Goal: Task Accomplishment & Management: Complete application form

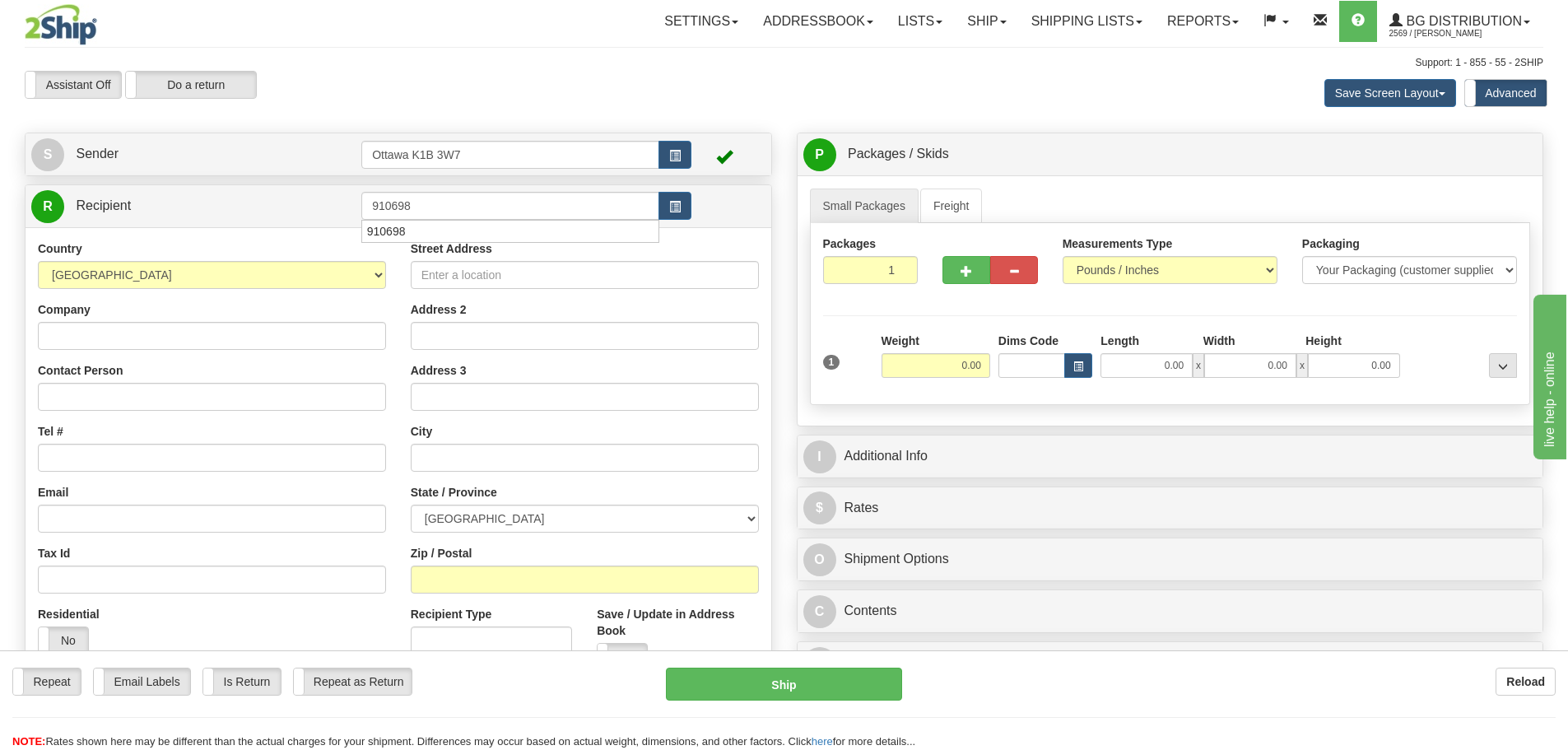
type input "910698"
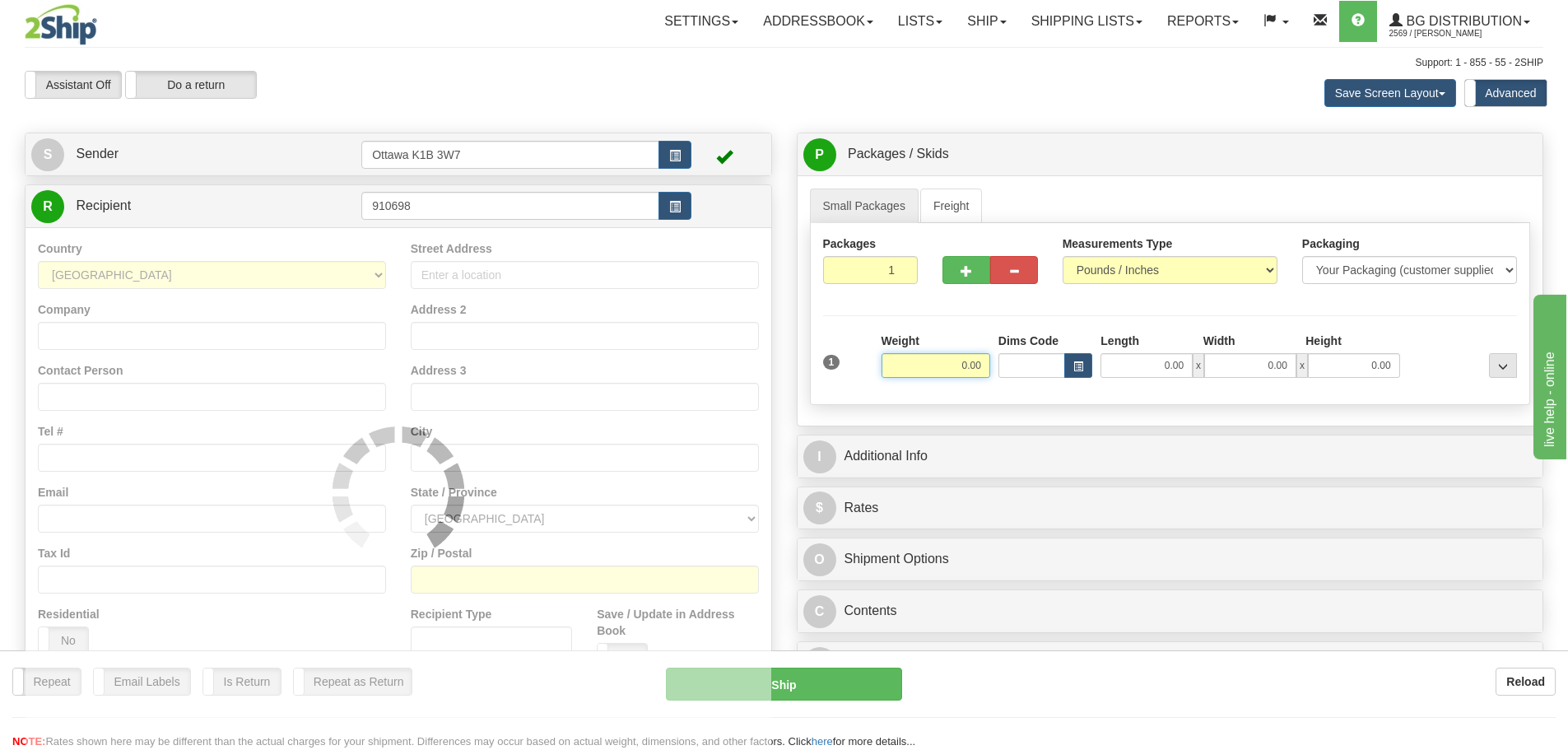
click at [552, 101] on div "Assistant On Assistant Off Do a return Do a return Previous Next Save Screen La…" at bounding box center [784, 92] width 1543 height 44
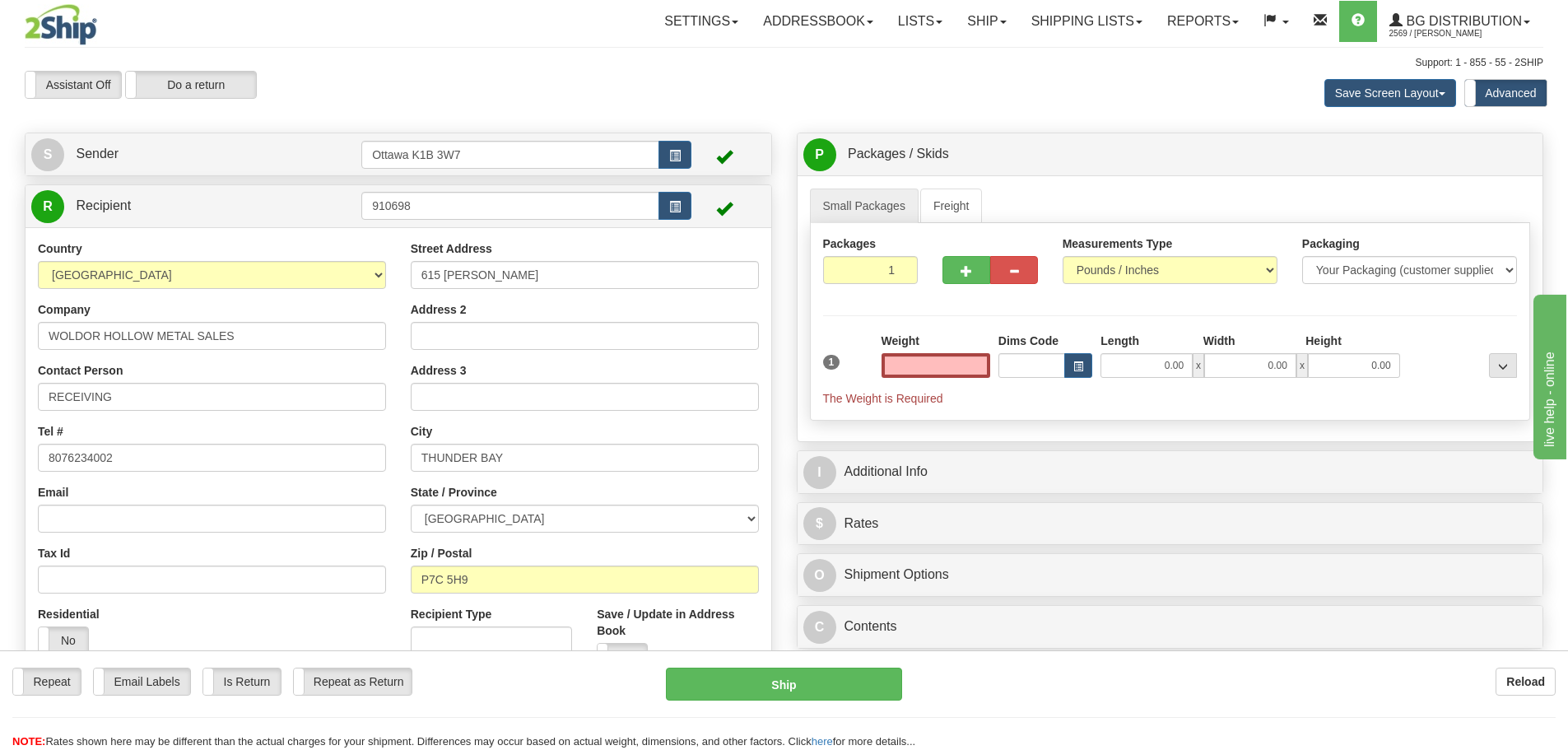
type input "0.00"
click at [928, 369] on input "0.00" at bounding box center [935, 365] width 109 height 25
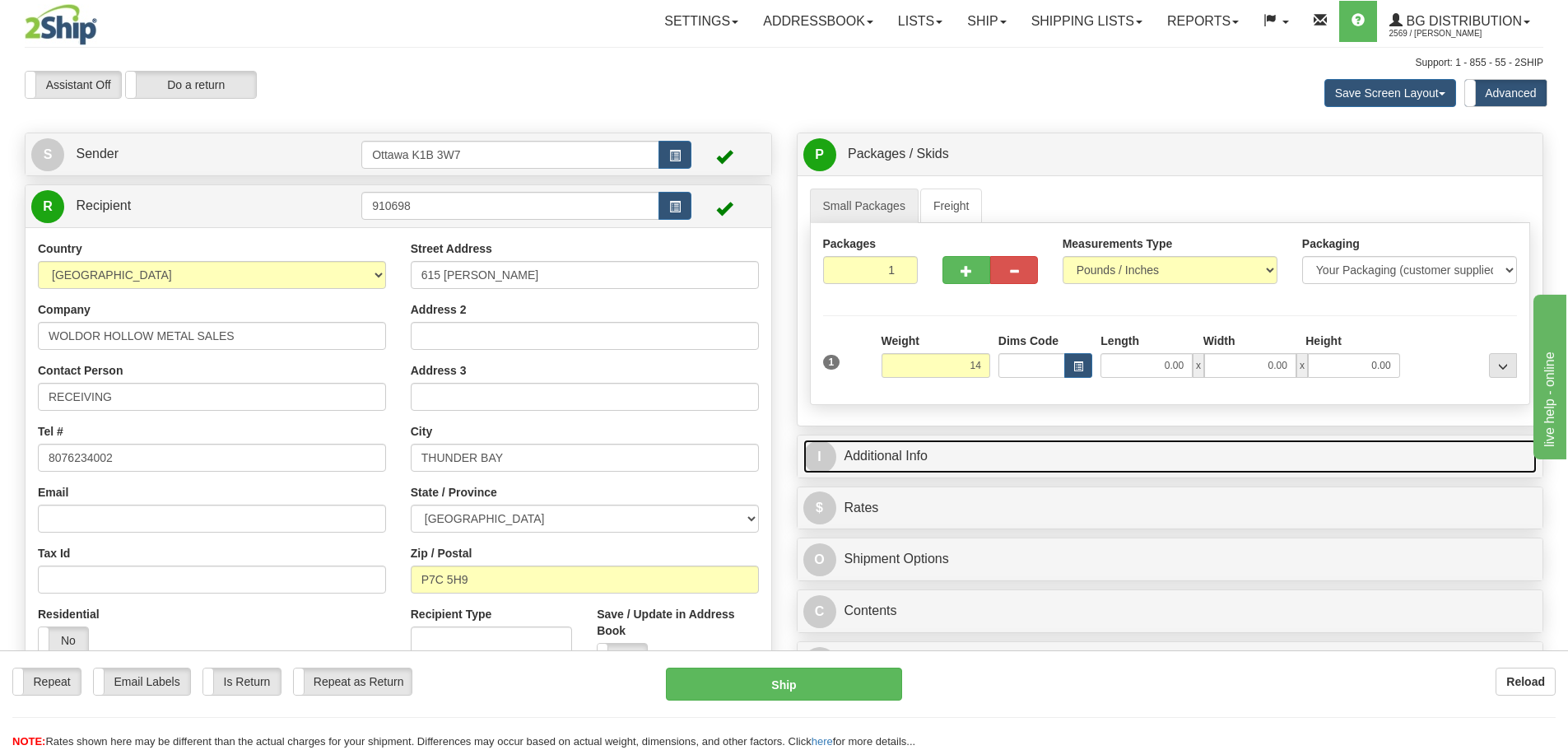
type input "14.00"
click at [1064, 452] on link "I Additional Info" at bounding box center [1171, 456] width 734 height 33
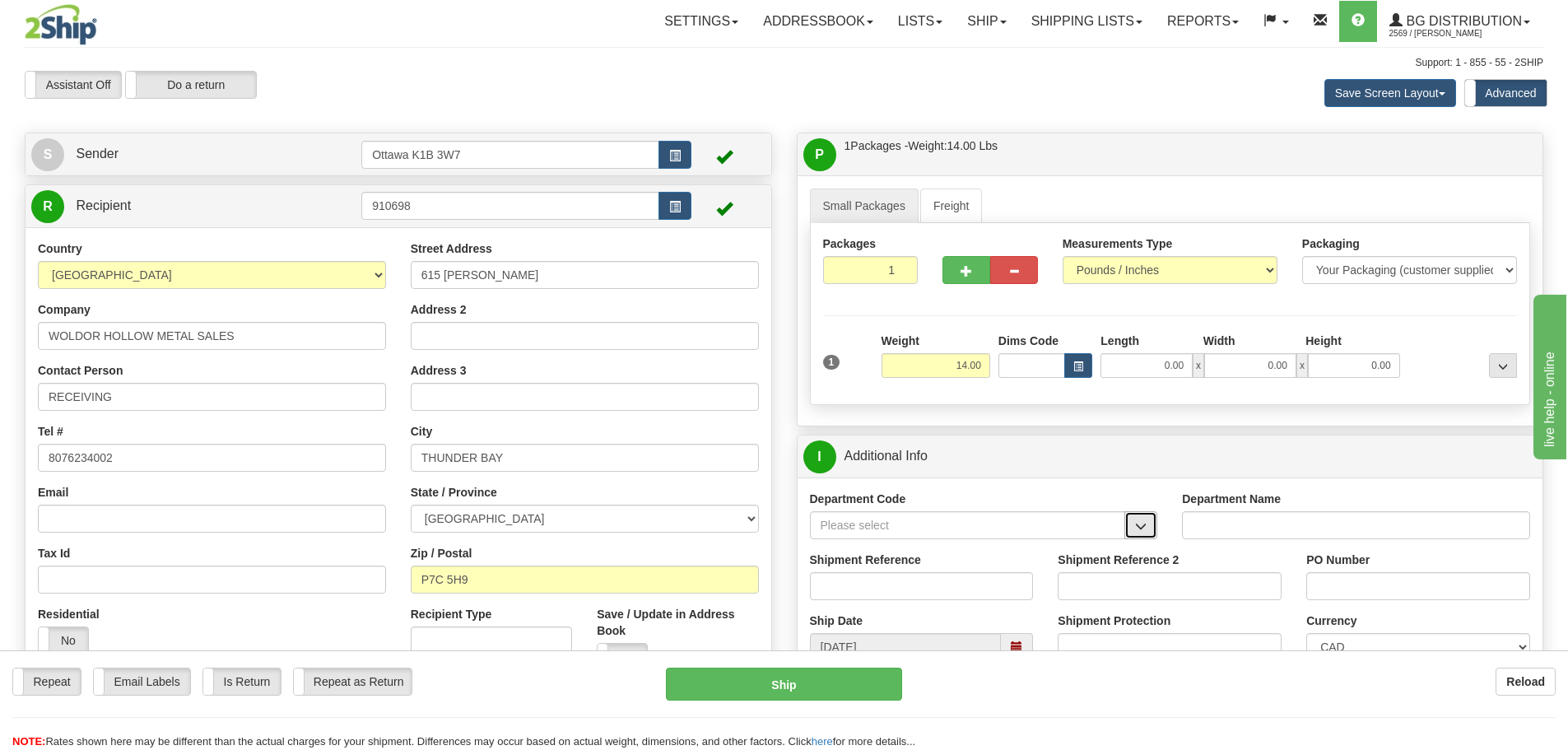
click at [1145, 528] on span "button" at bounding box center [1141, 526] width 12 height 11
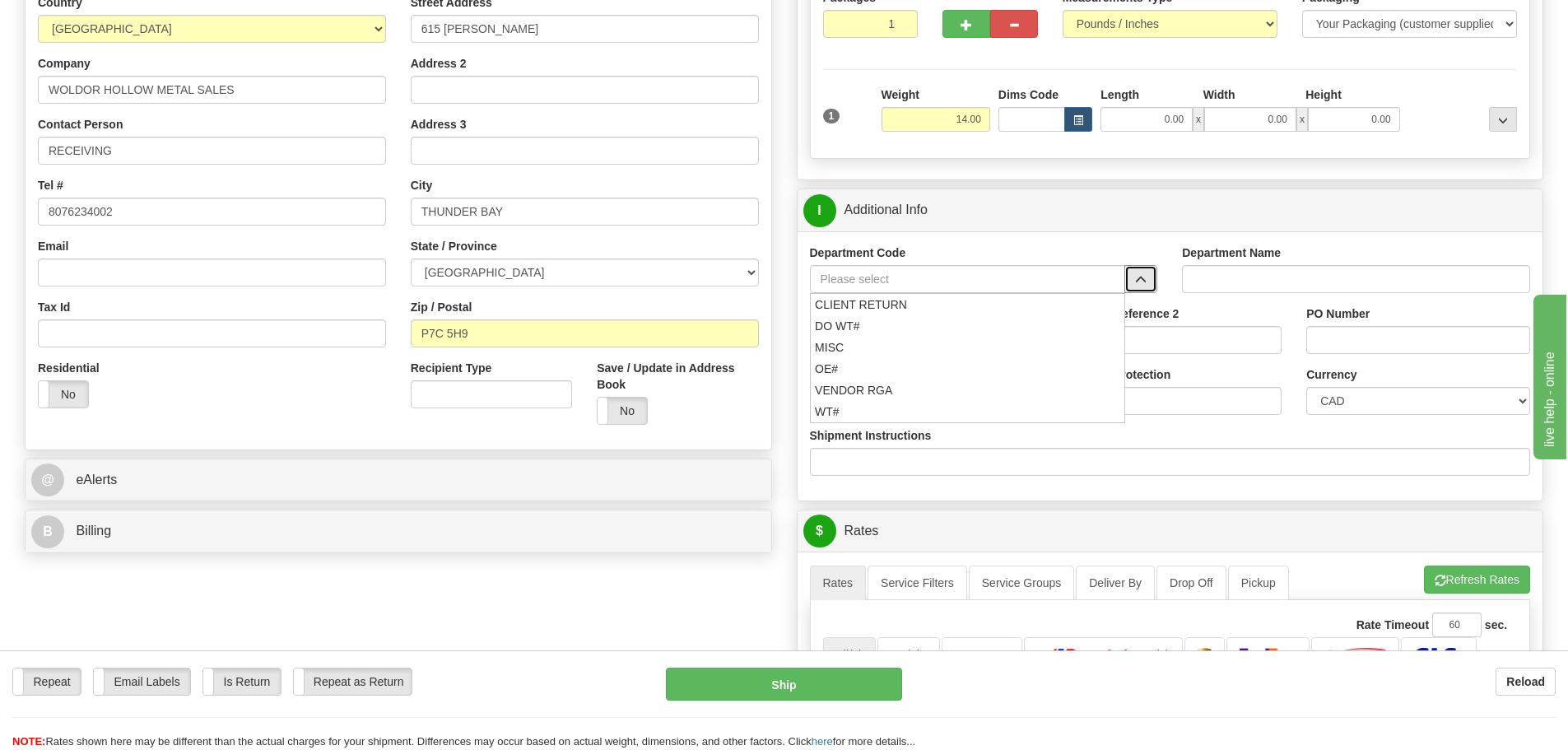
scroll to position [247, 0]
click at [957, 375] on div "OE#" at bounding box center [963, 368] width 299 height 18
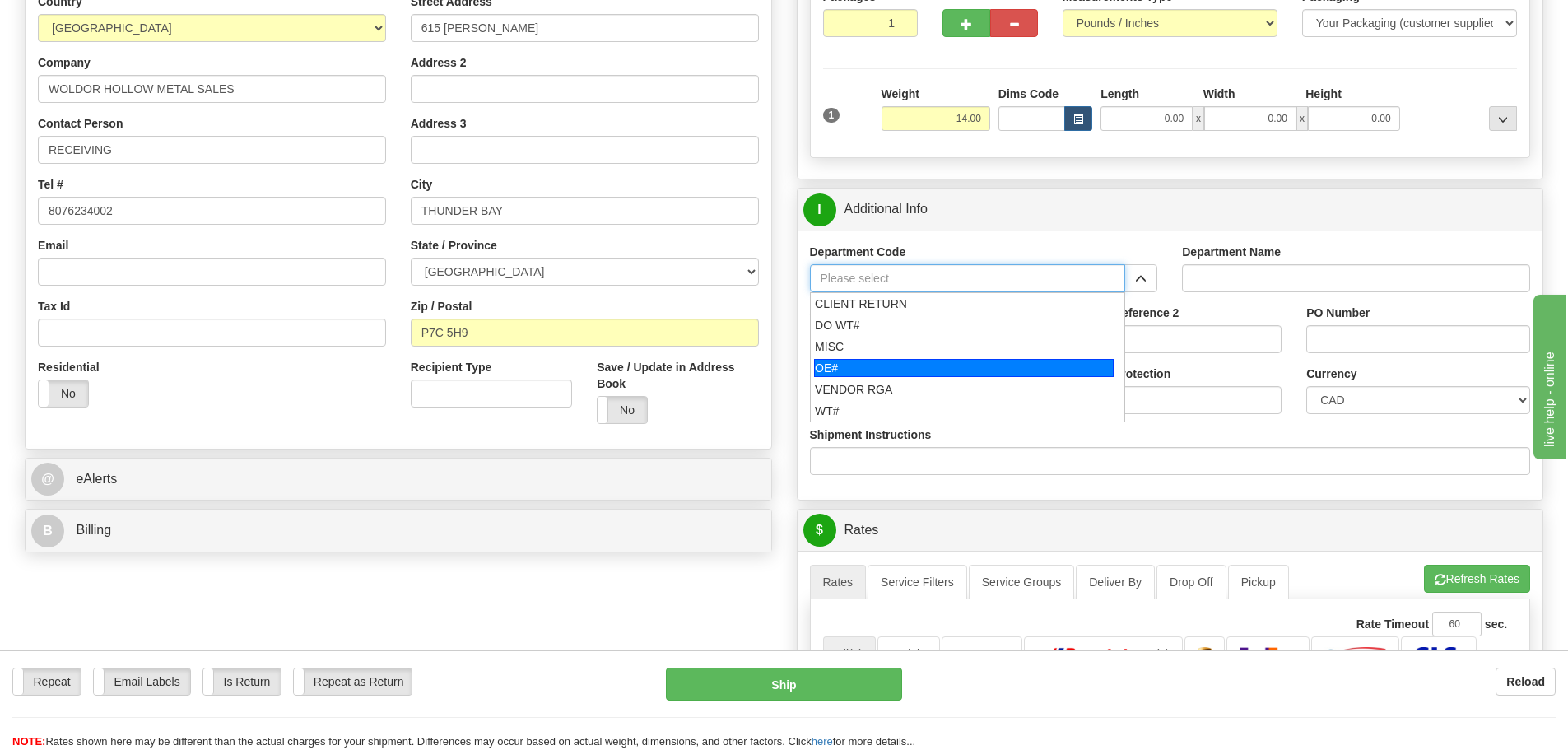
type input "OE#"
type input "ORDERS"
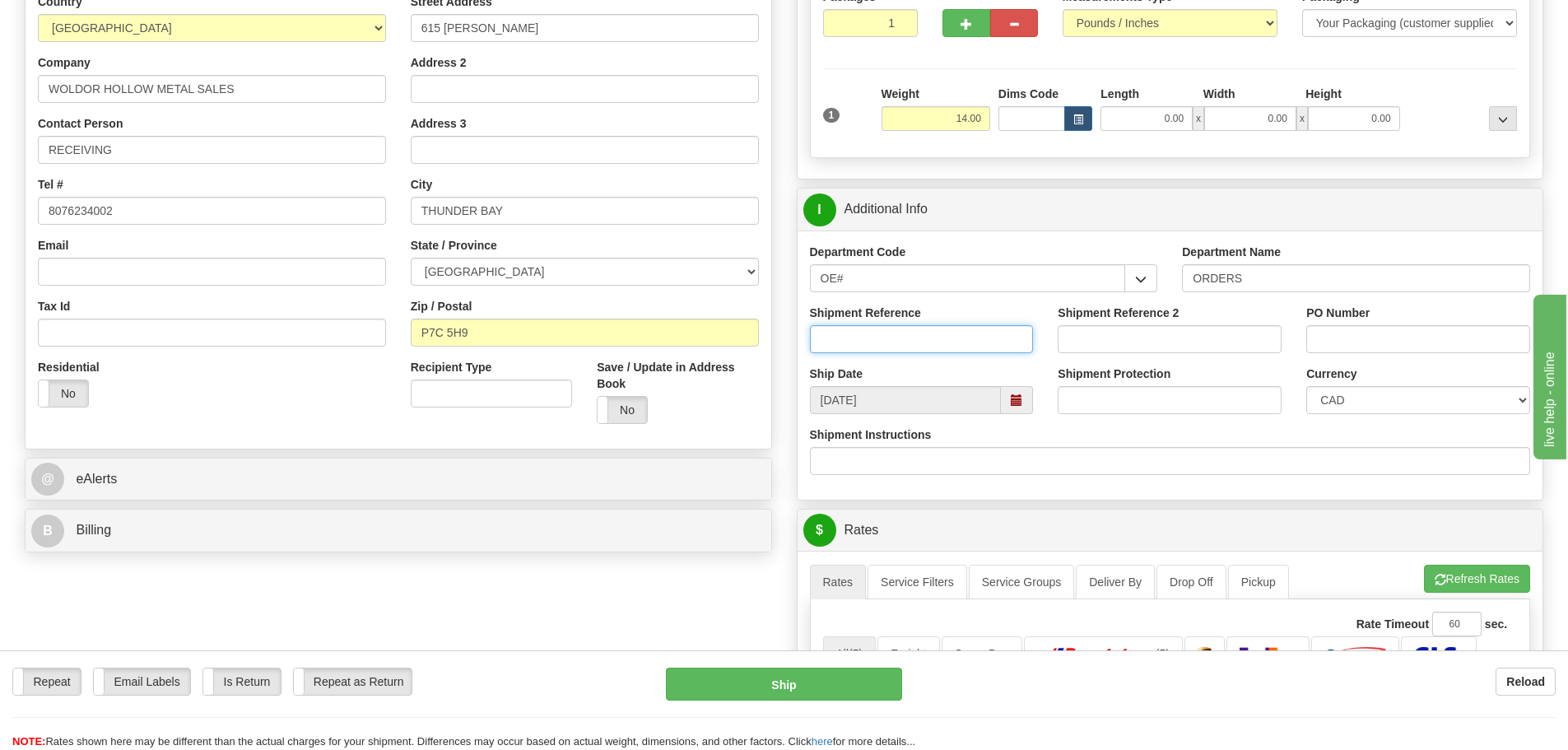
click at [930, 349] on input "Shipment Reference" at bounding box center [921, 339] width 224 height 28
type input "10205475-00"
click at [1090, 342] on input "Shipment Reference 2" at bounding box center [1170, 339] width 224 height 28
type input "10205378-00"
click at [1437, 340] on input "PO Number" at bounding box center [1418, 339] width 224 height 28
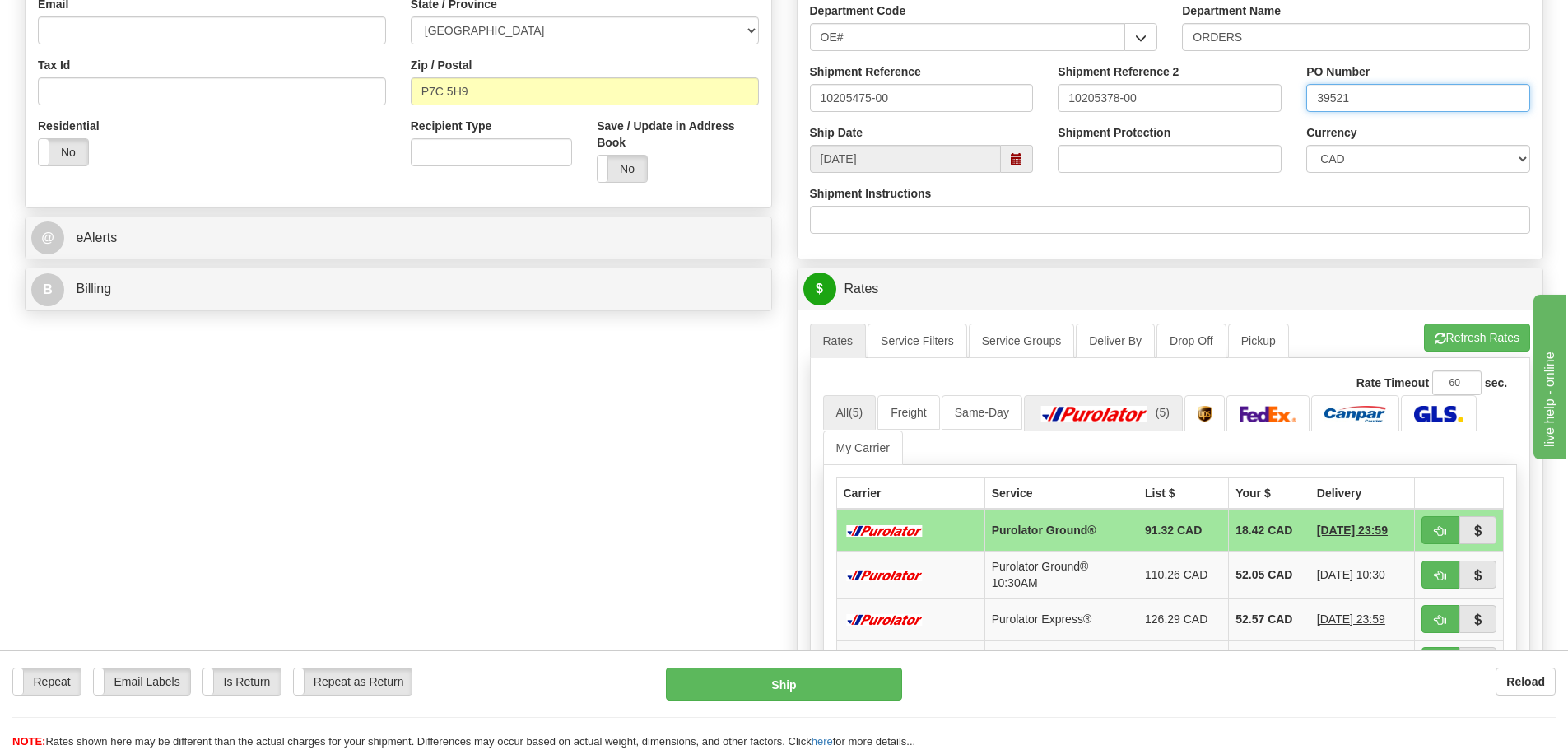
scroll to position [494, 0]
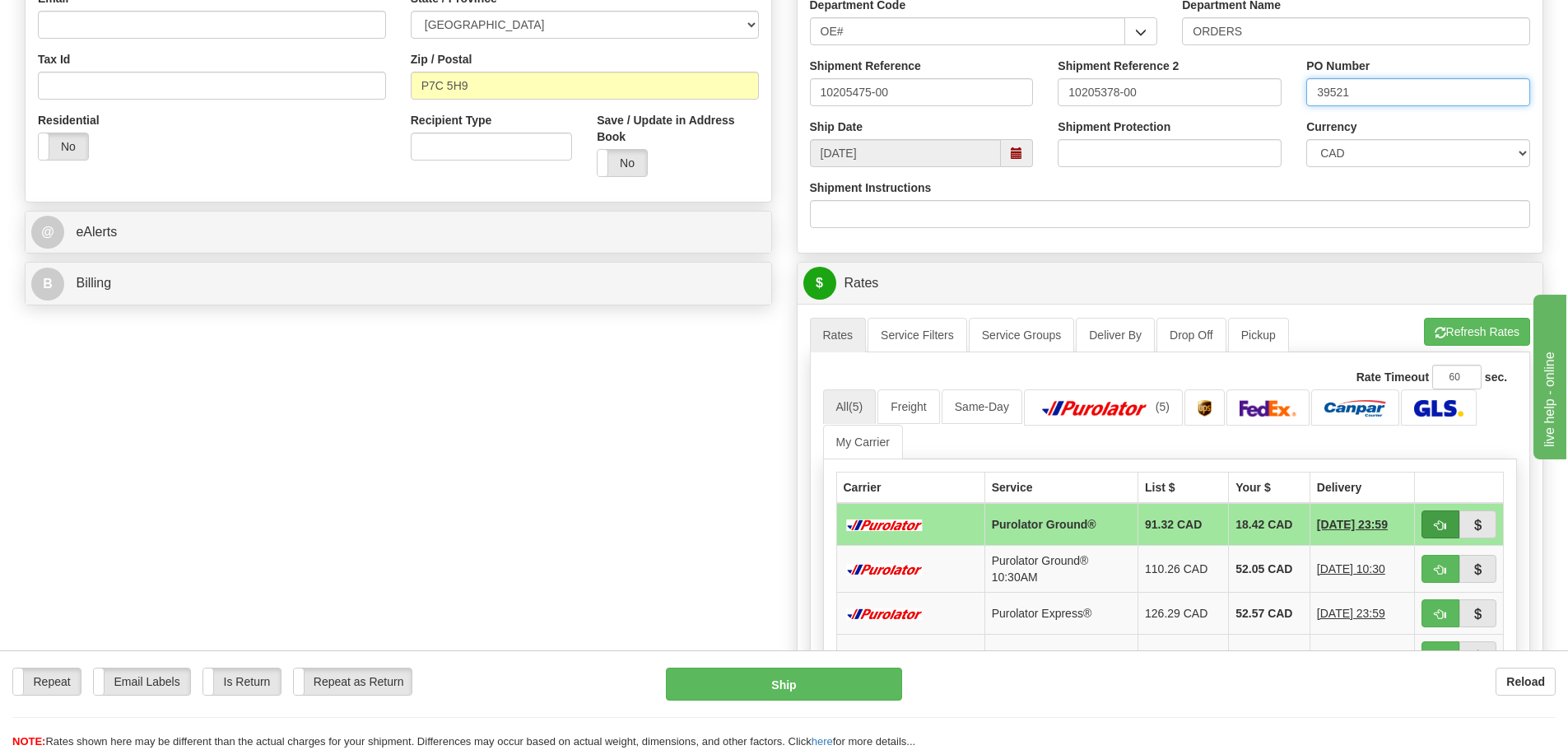
type input "39521"
drag, startPoint x: 1434, startPoint y: 525, endPoint x: 1419, endPoint y: 533, distance: 17.0
click at [1435, 525] on span "button" at bounding box center [1440, 525] width 12 height 11
type input "260"
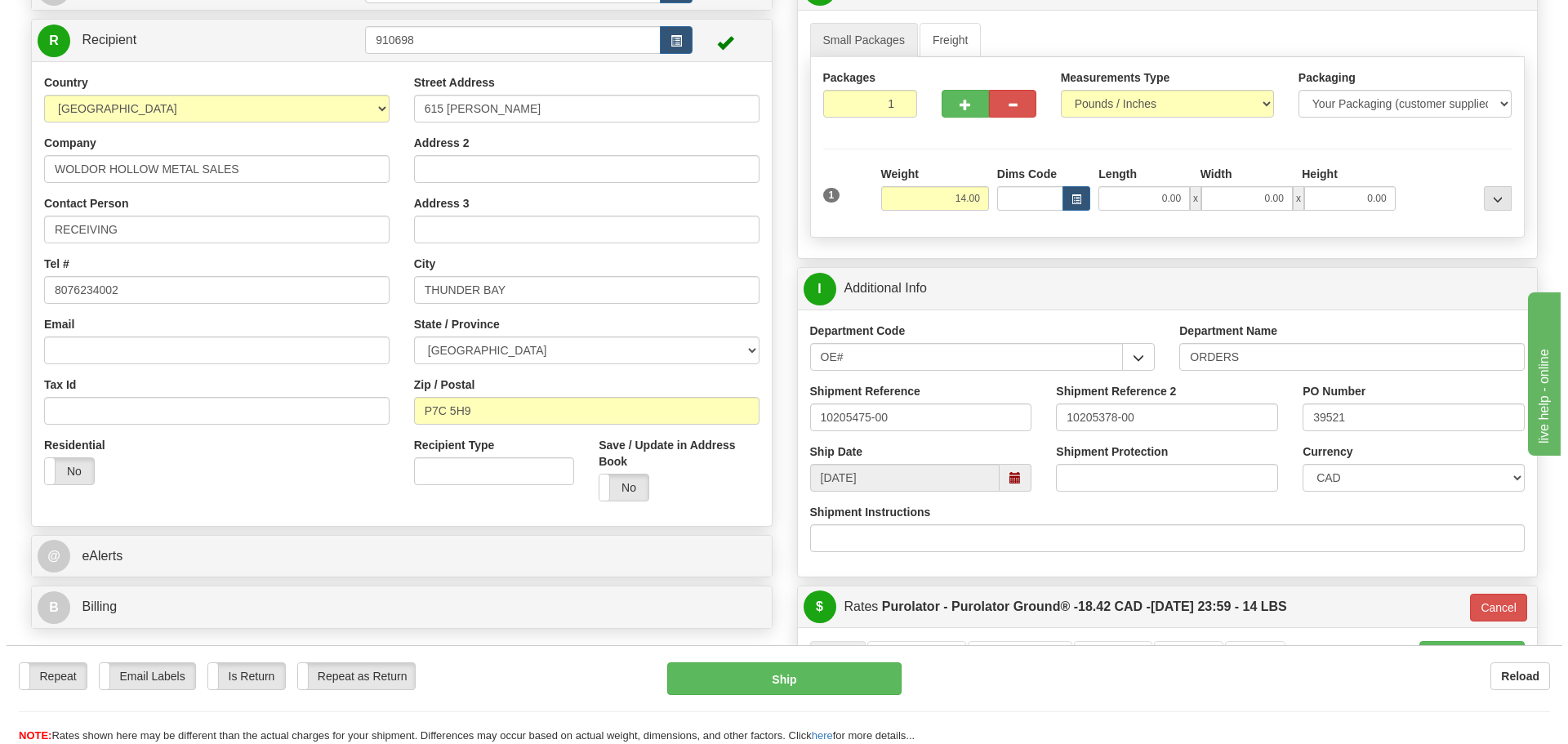
scroll to position [164, 0]
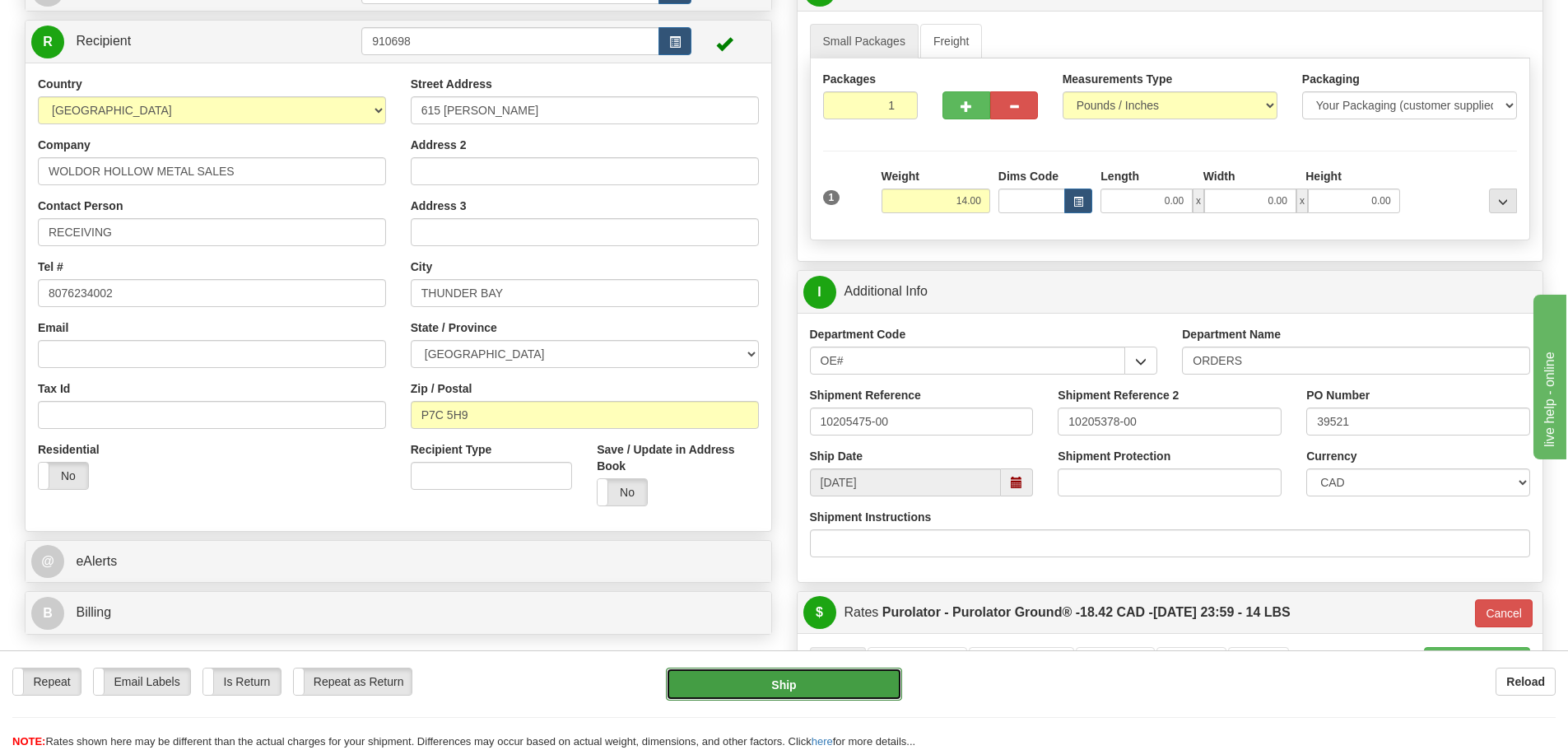
click at [844, 676] on button "Ship" at bounding box center [783, 684] width 236 height 33
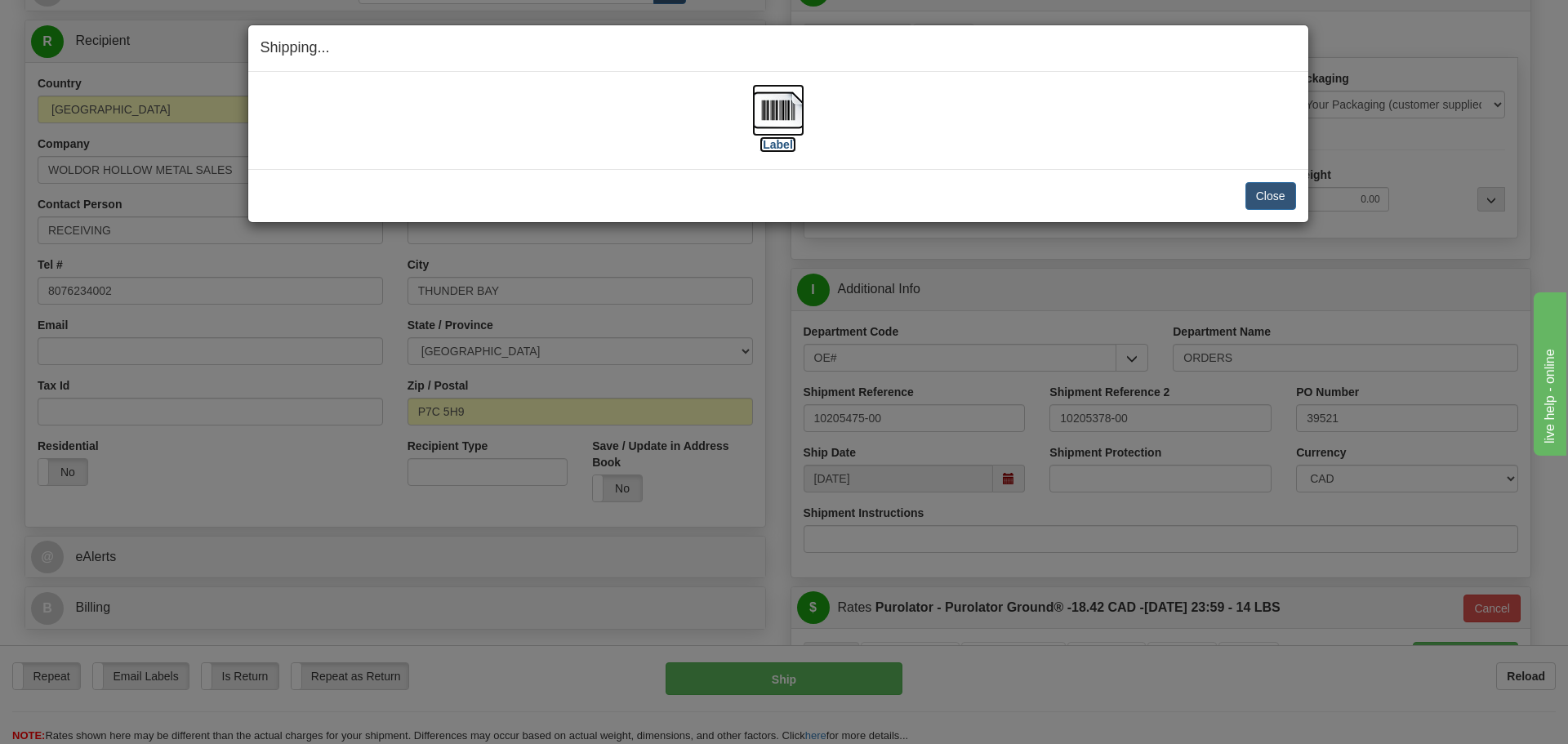
click at [767, 145] on label "[Label]" at bounding box center [778, 144] width 38 height 17
click at [1251, 195] on button "Close" at bounding box center [1271, 196] width 51 height 28
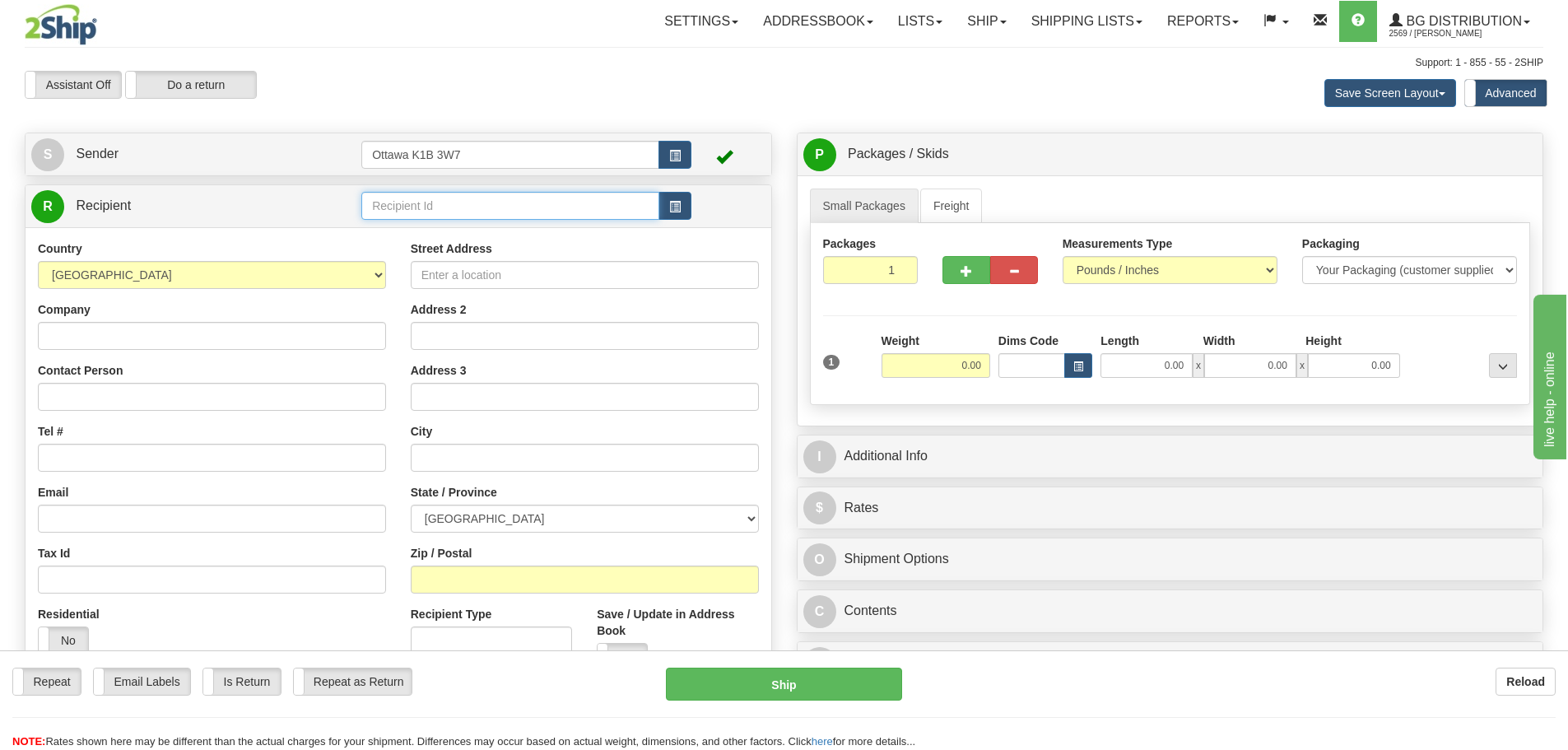
click at [486, 200] on input "text" at bounding box center [510, 205] width 298 height 28
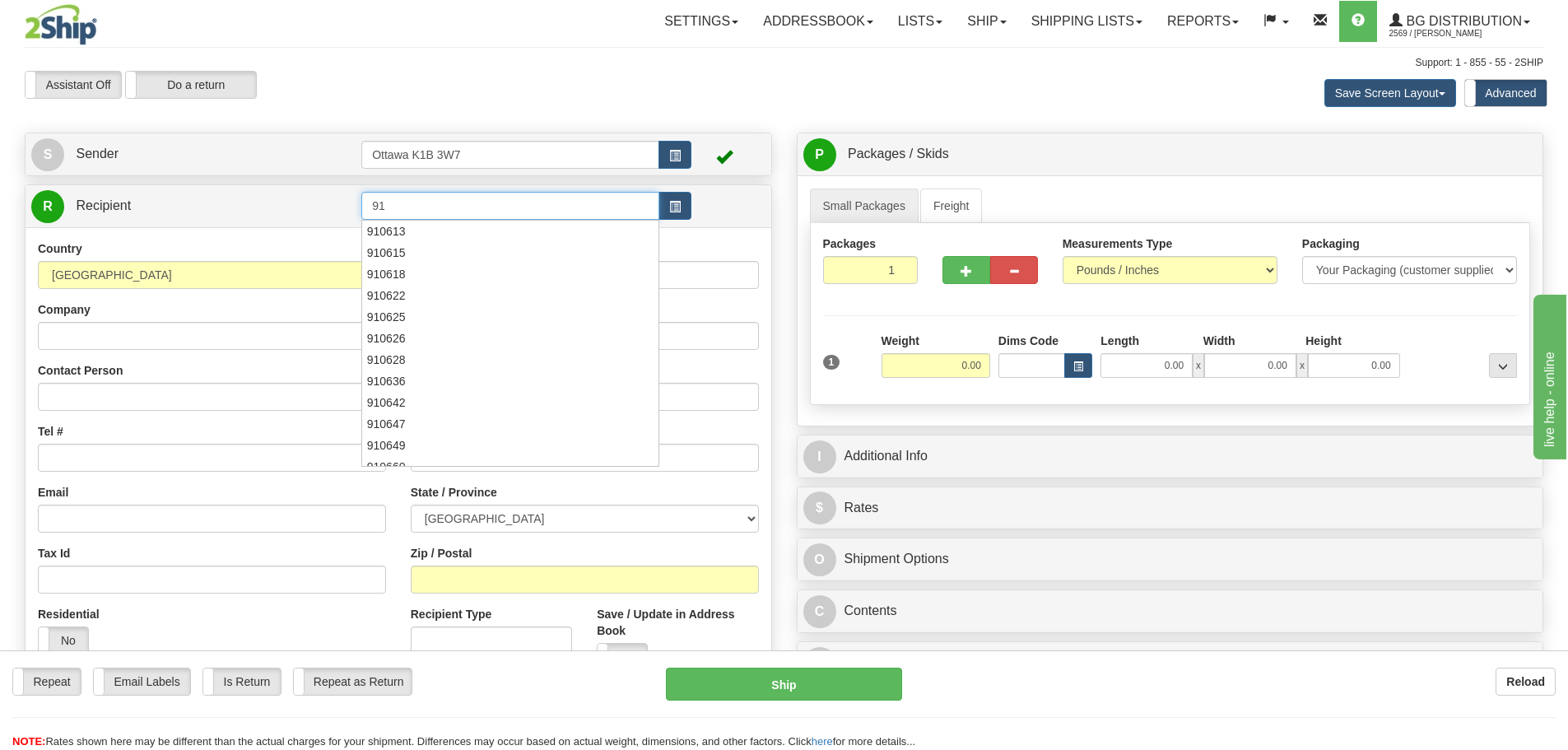
type input "9"
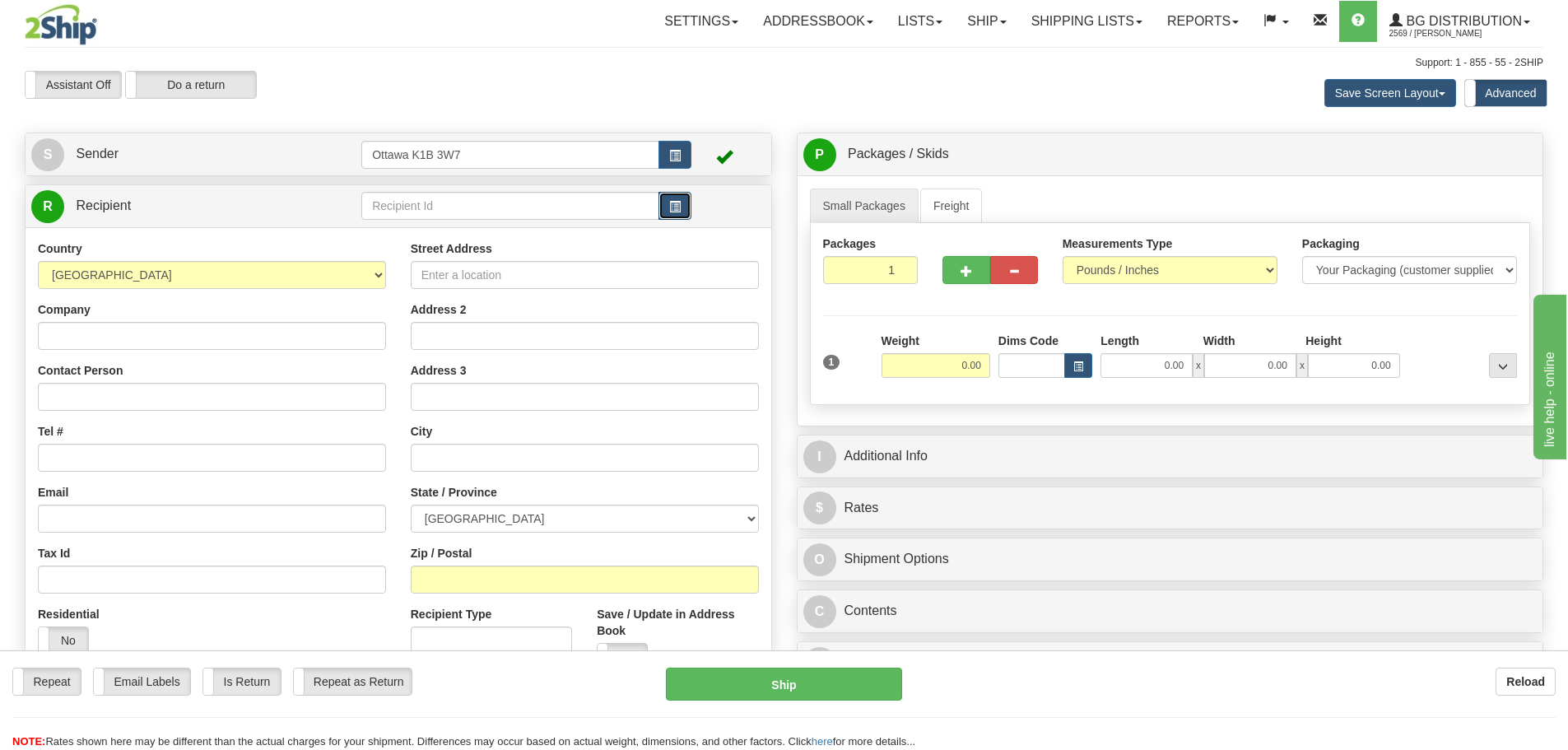
click at [675, 201] on span "button" at bounding box center [675, 206] width 12 height 11
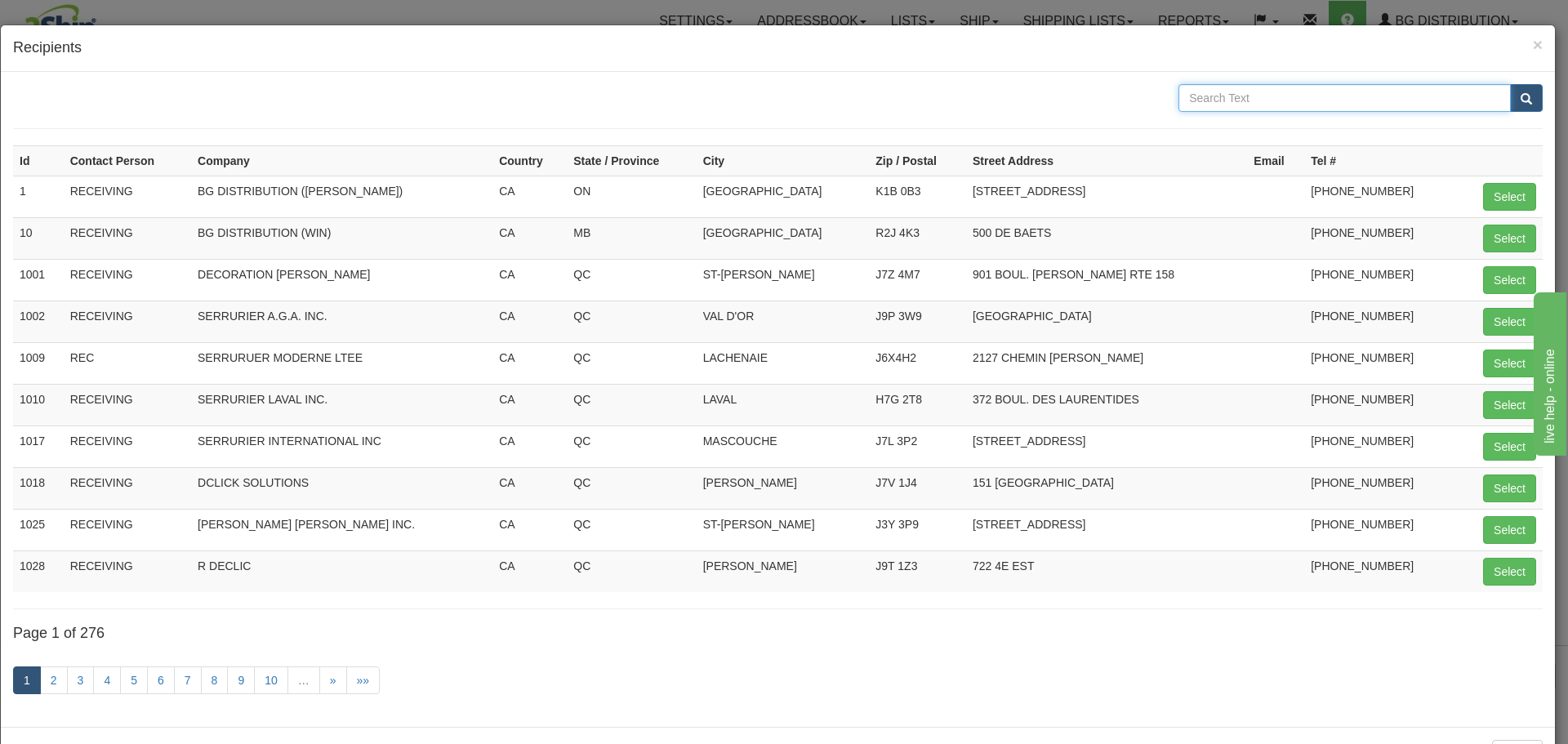
click at [1249, 89] on input "text" at bounding box center [1344, 97] width 332 height 28
type input "CAMDEN"
click at [1521, 100] on span "submit" at bounding box center [1527, 98] width 12 height 11
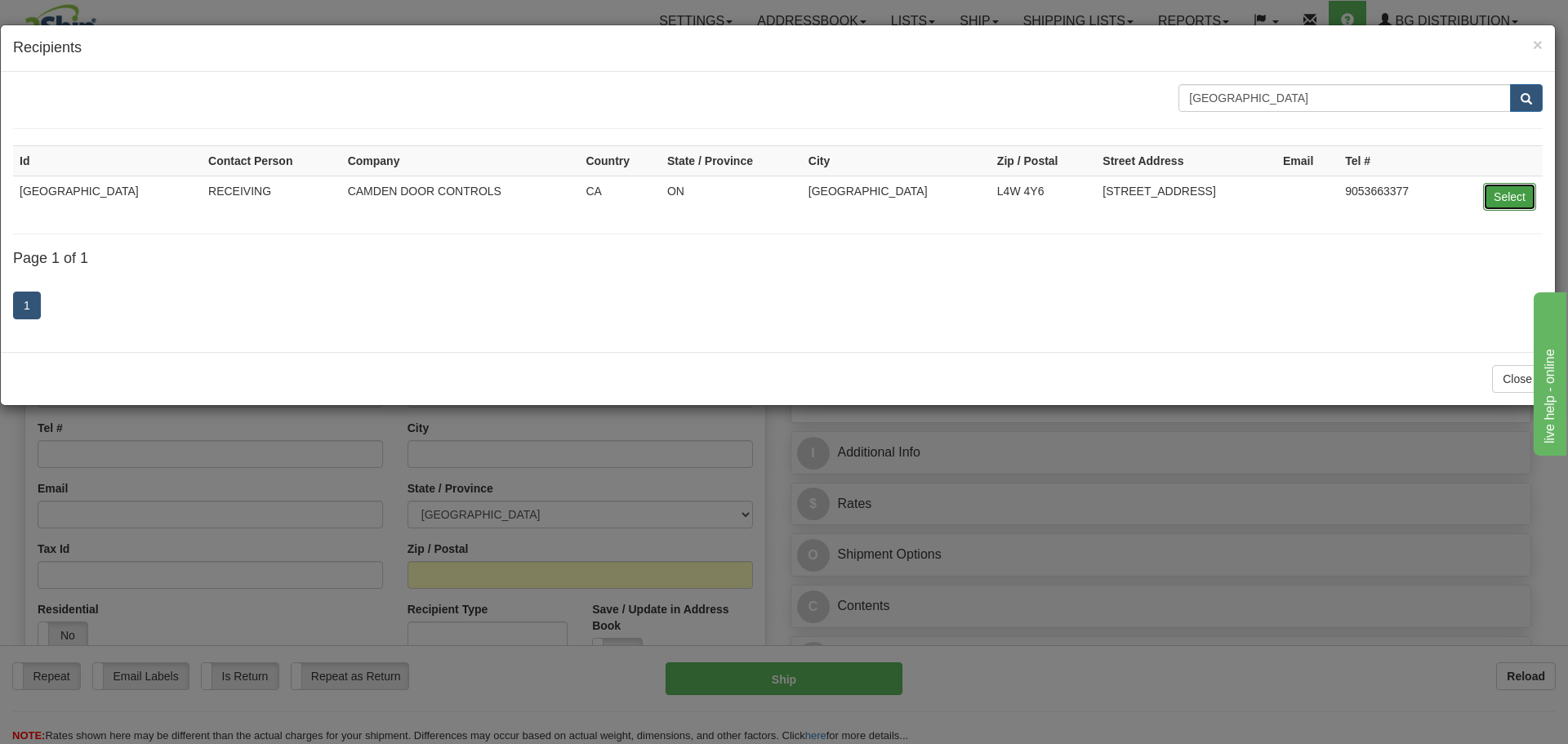
click at [1486, 199] on button "Select" at bounding box center [1510, 197] width 54 height 28
type input "CAMDEN"
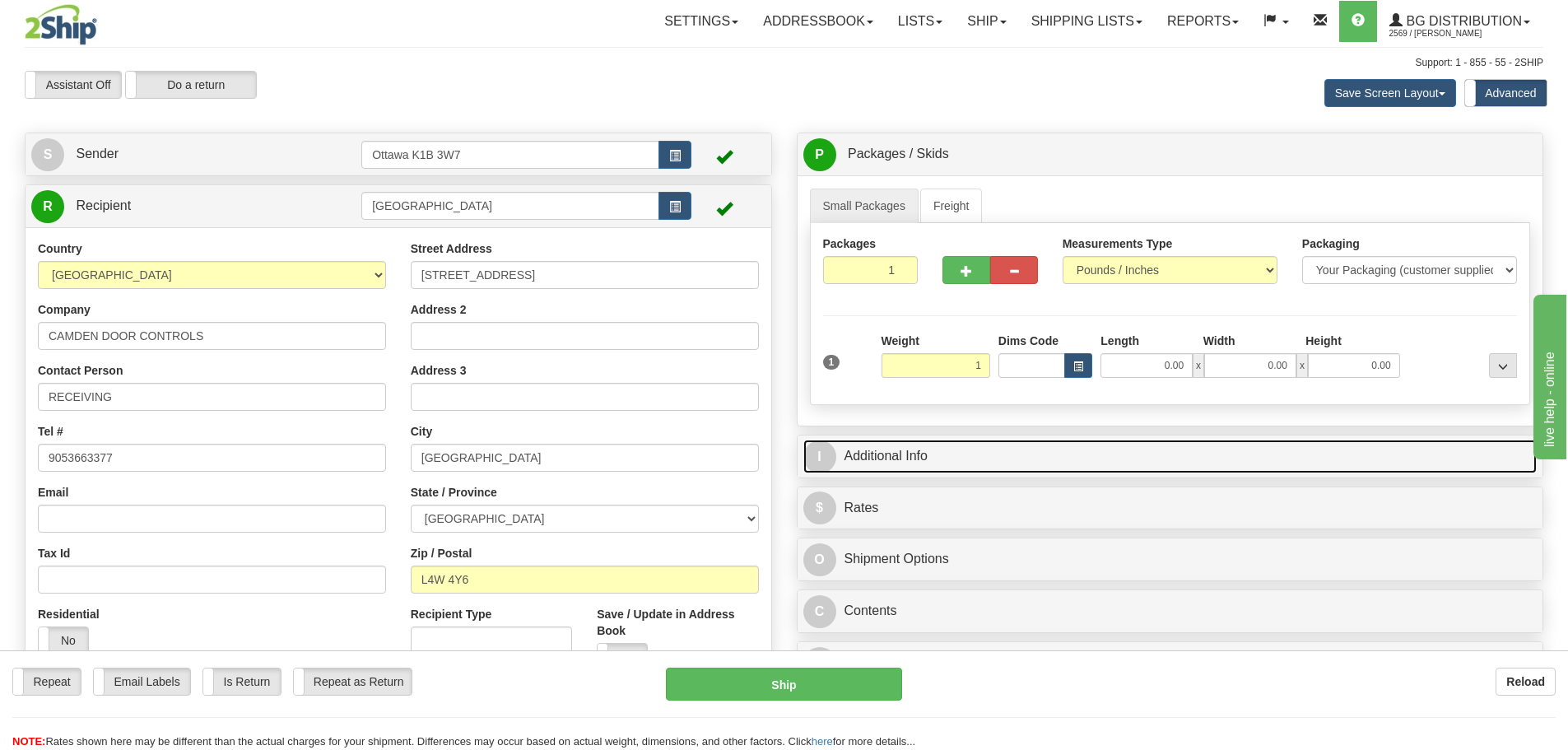
type input "1.00"
click at [1213, 449] on link "I Additional Info" at bounding box center [1171, 456] width 734 height 33
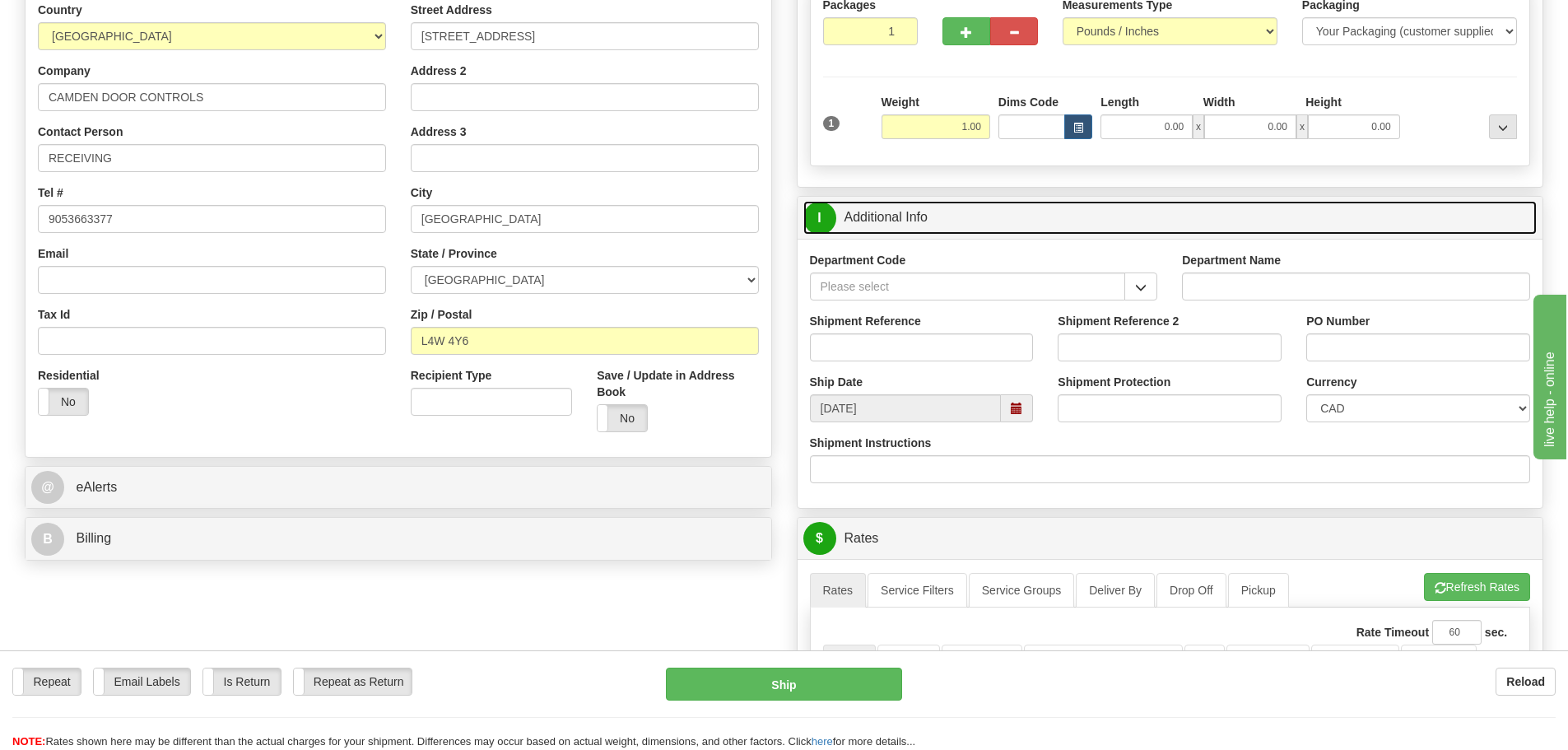
scroll to position [247, 0]
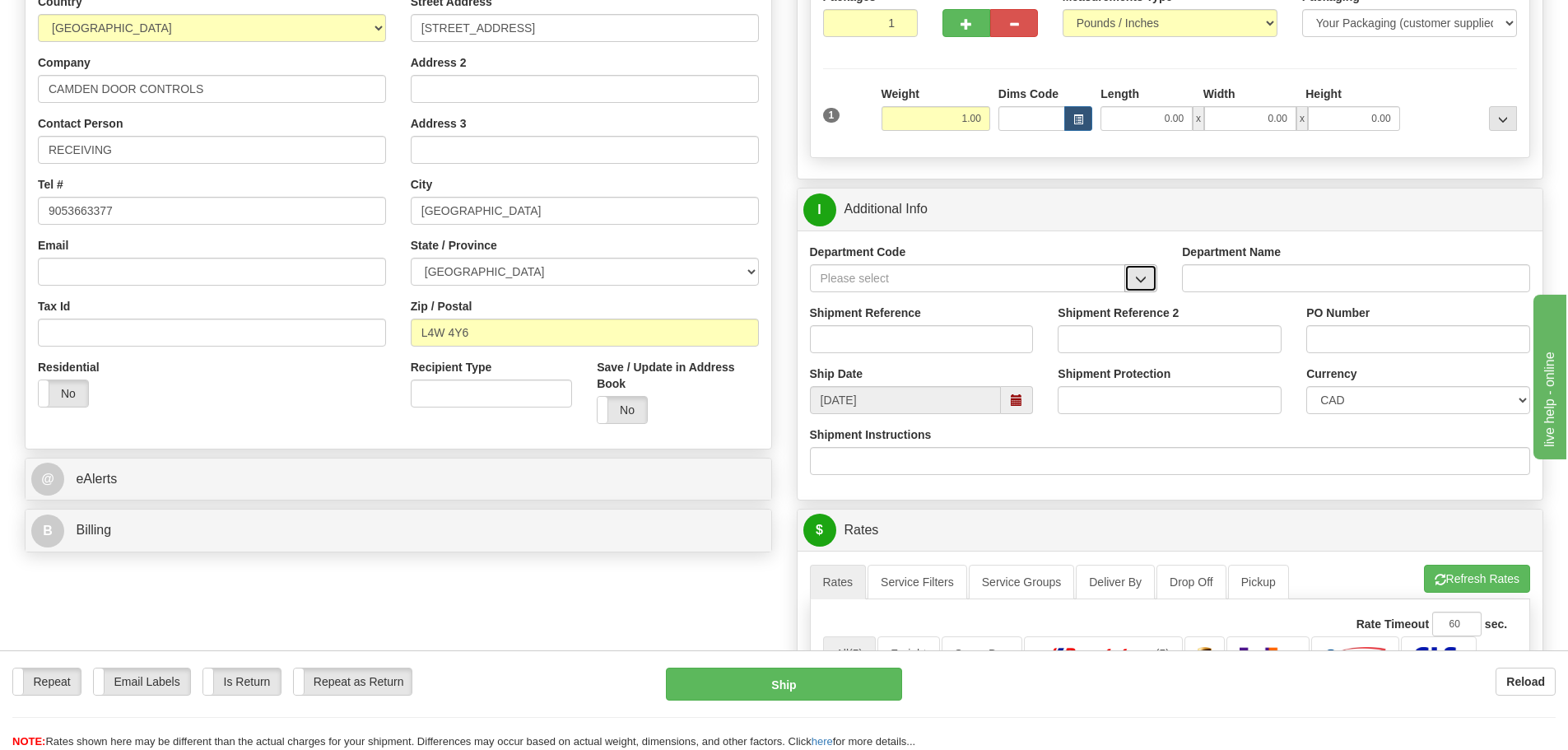
click at [1150, 278] on button "button" at bounding box center [1141, 278] width 33 height 28
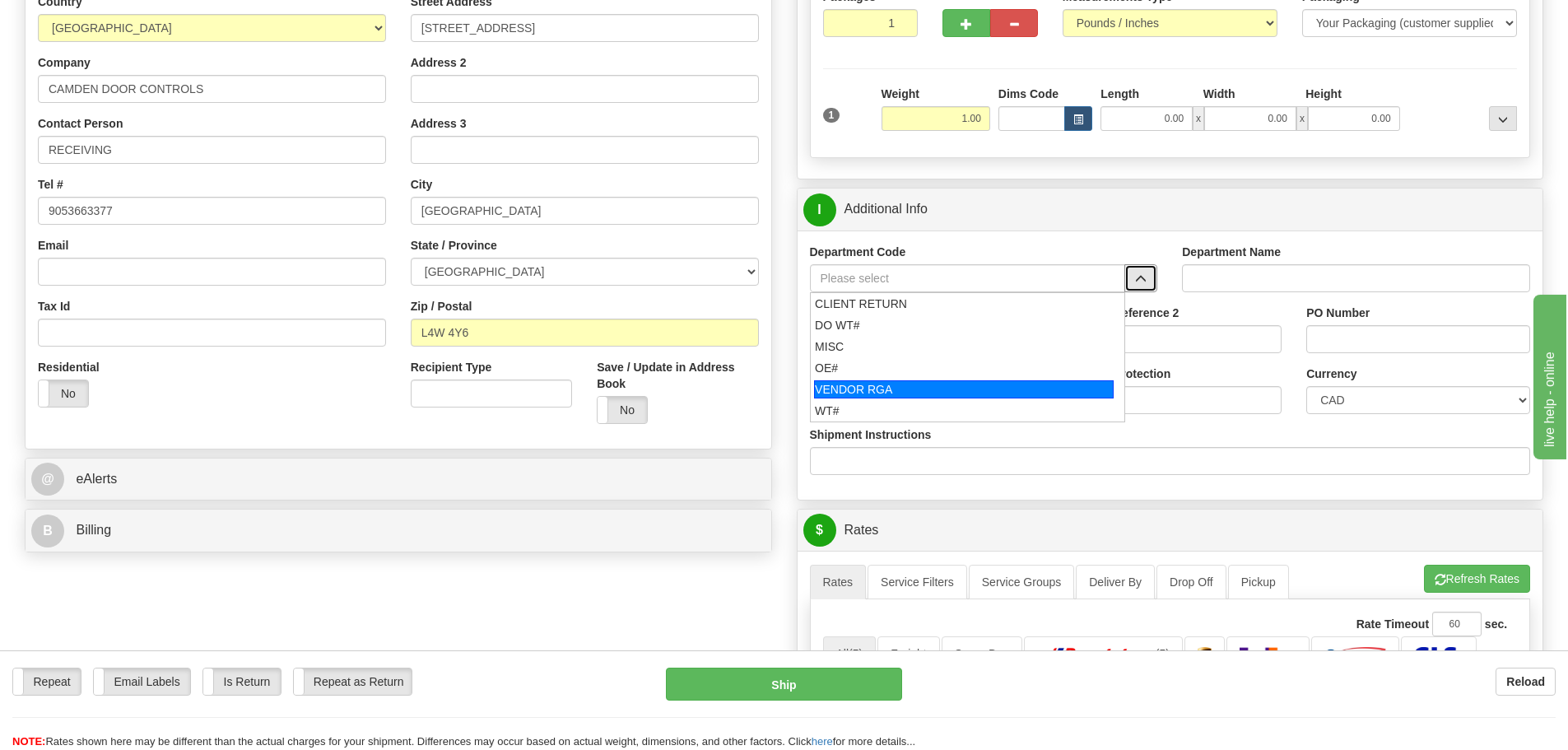
click at [989, 390] on div "VENDOR RGA" at bounding box center [963, 389] width 299 height 18
type input "VENDOR RGA"
type input "VENDOR RETURNS"
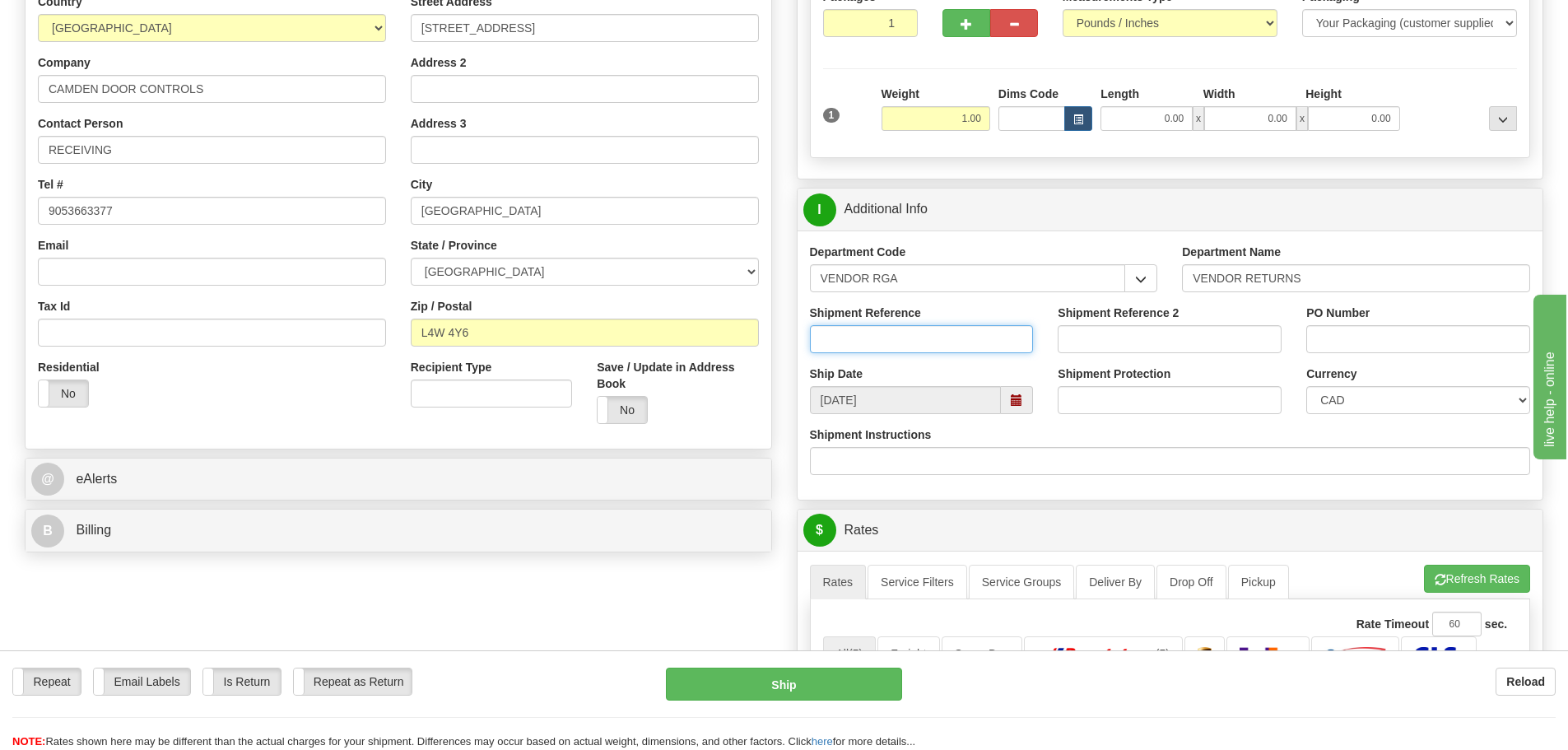
click at [931, 341] on input "Shipment Reference" at bounding box center [921, 339] width 224 height 28
type input "1"
type input "RA-C013662"
click at [1414, 341] on input "PO Number" at bounding box center [1418, 339] width 224 height 28
drag, startPoint x: 1400, startPoint y: 345, endPoint x: 1094, endPoint y: 340, distance: 306.0
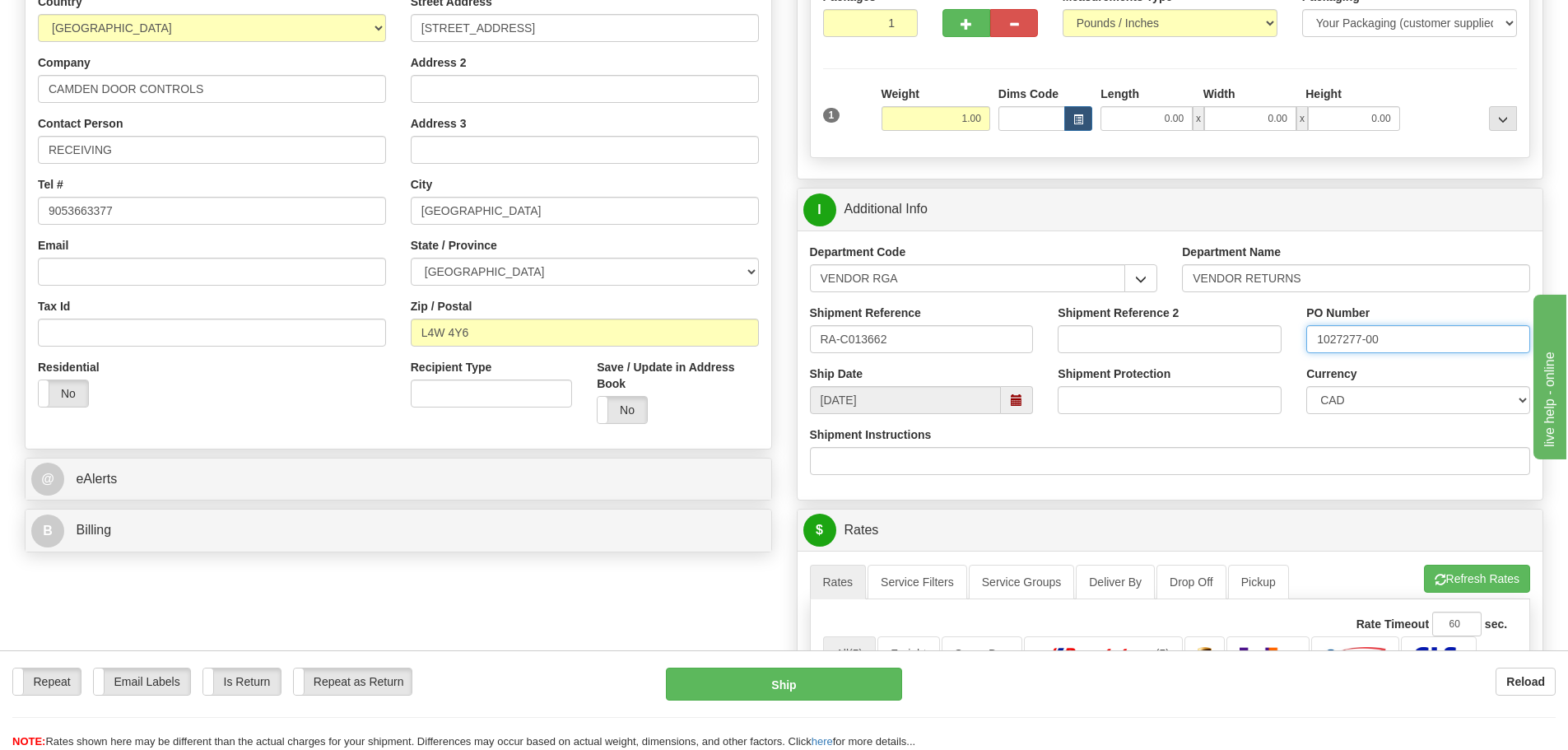
click at [1101, 340] on div "Shipment Reference RA-C013662 Shipment Reference 2 PO Number 1027277-00" at bounding box center [1171, 335] width 746 height 61
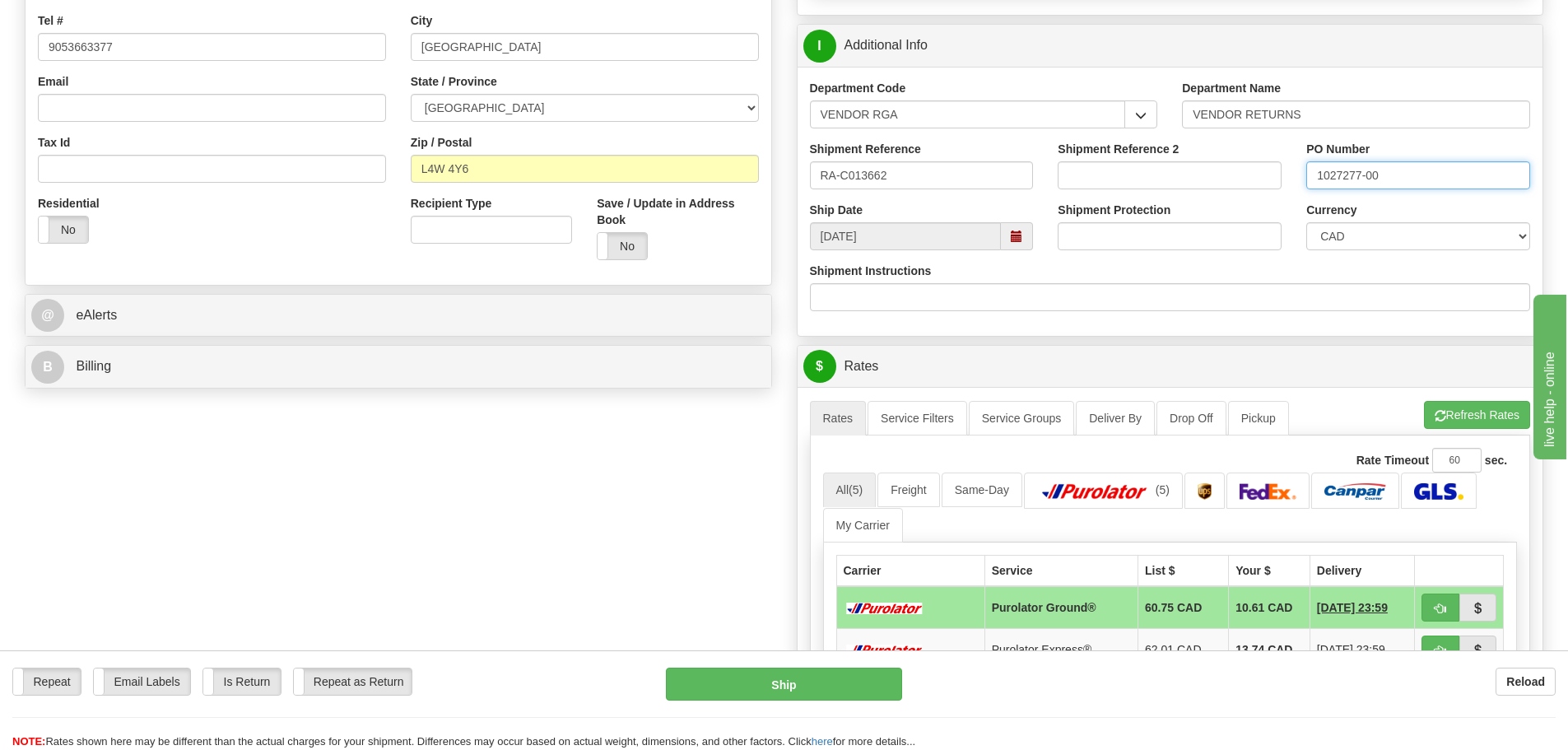
scroll to position [411, 0]
type input "1027277-00"
click at [1444, 610] on span "button" at bounding box center [1440, 608] width 12 height 11
type input "260"
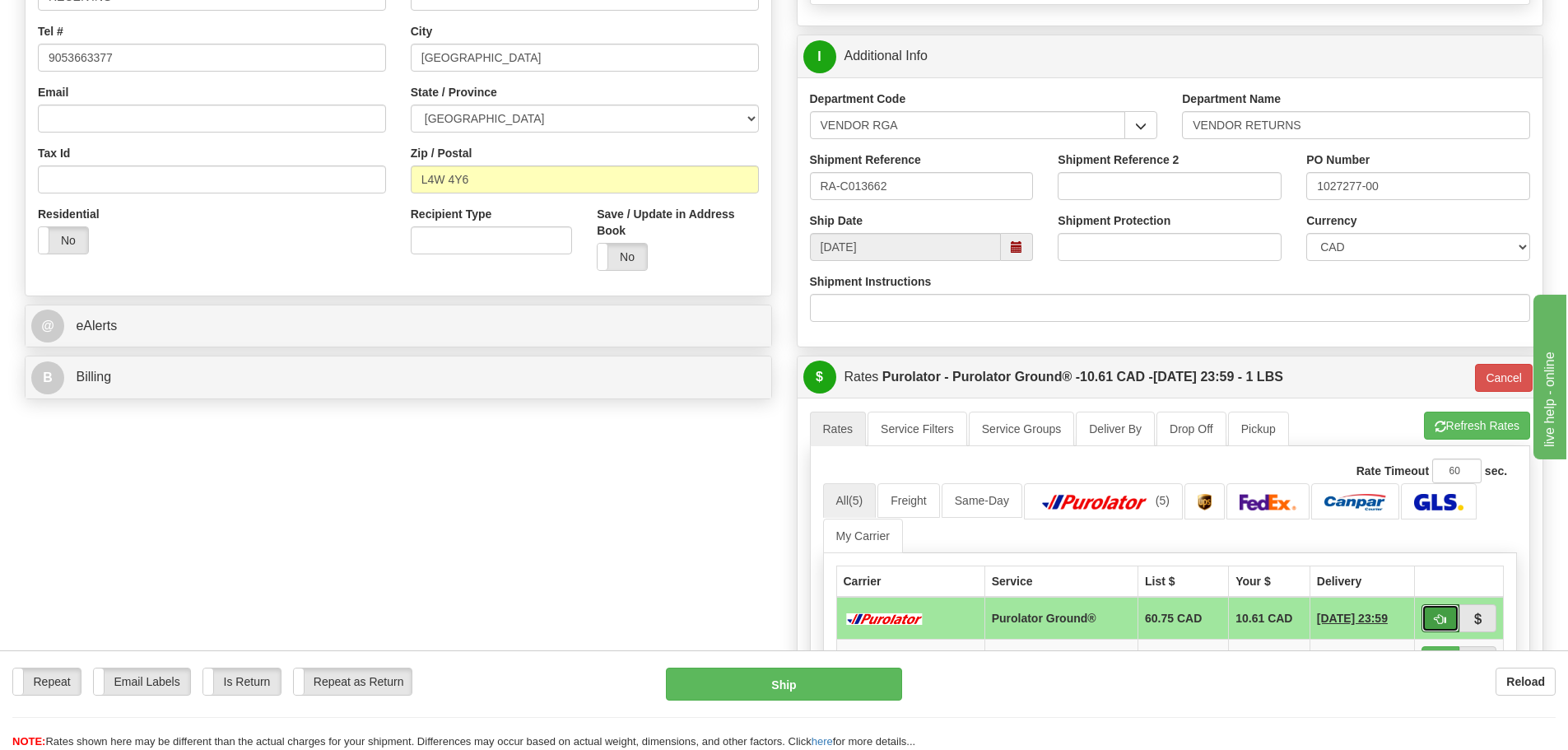
scroll to position [576, 0]
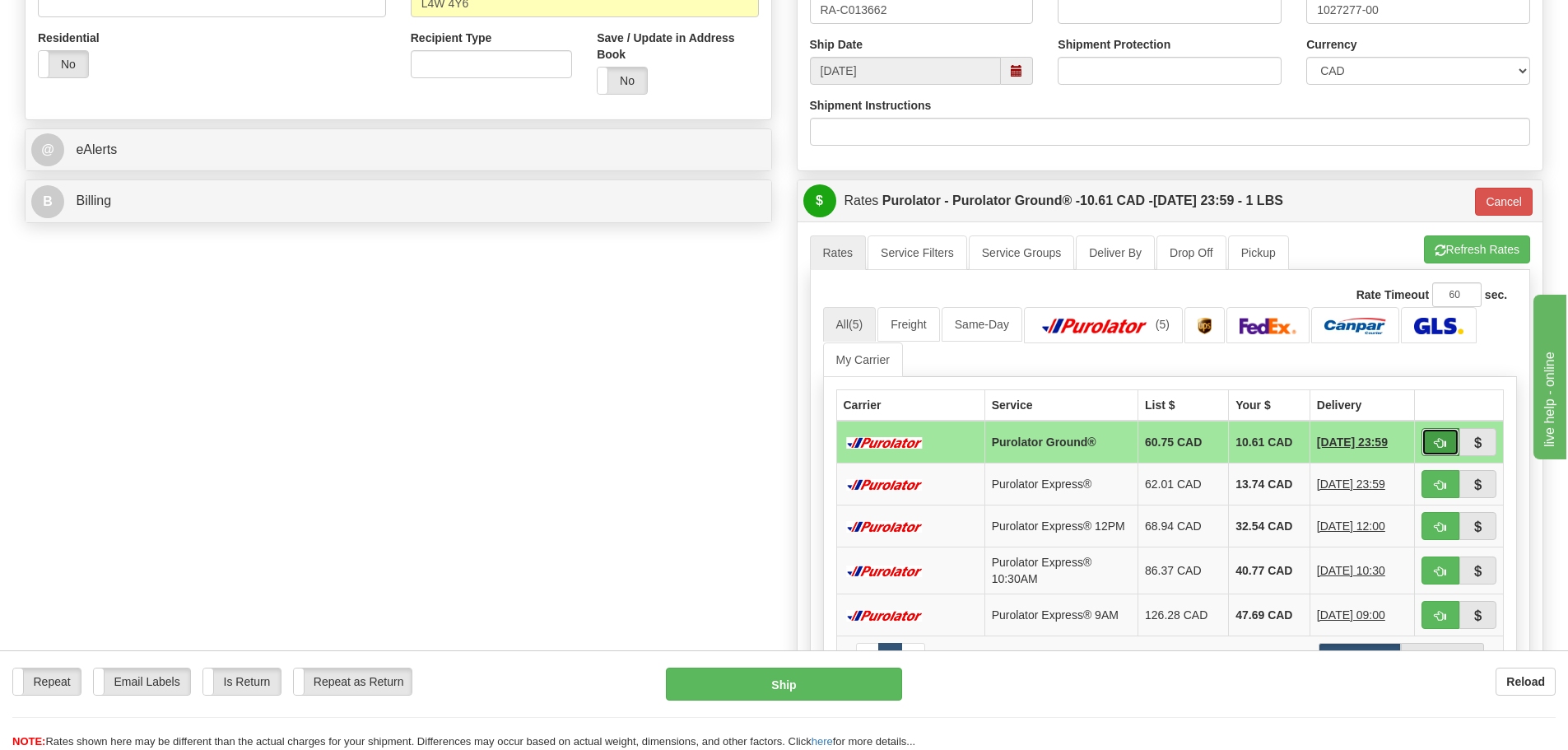
click at [1437, 448] on span "button" at bounding box center [1440, 443] width 12 height 11
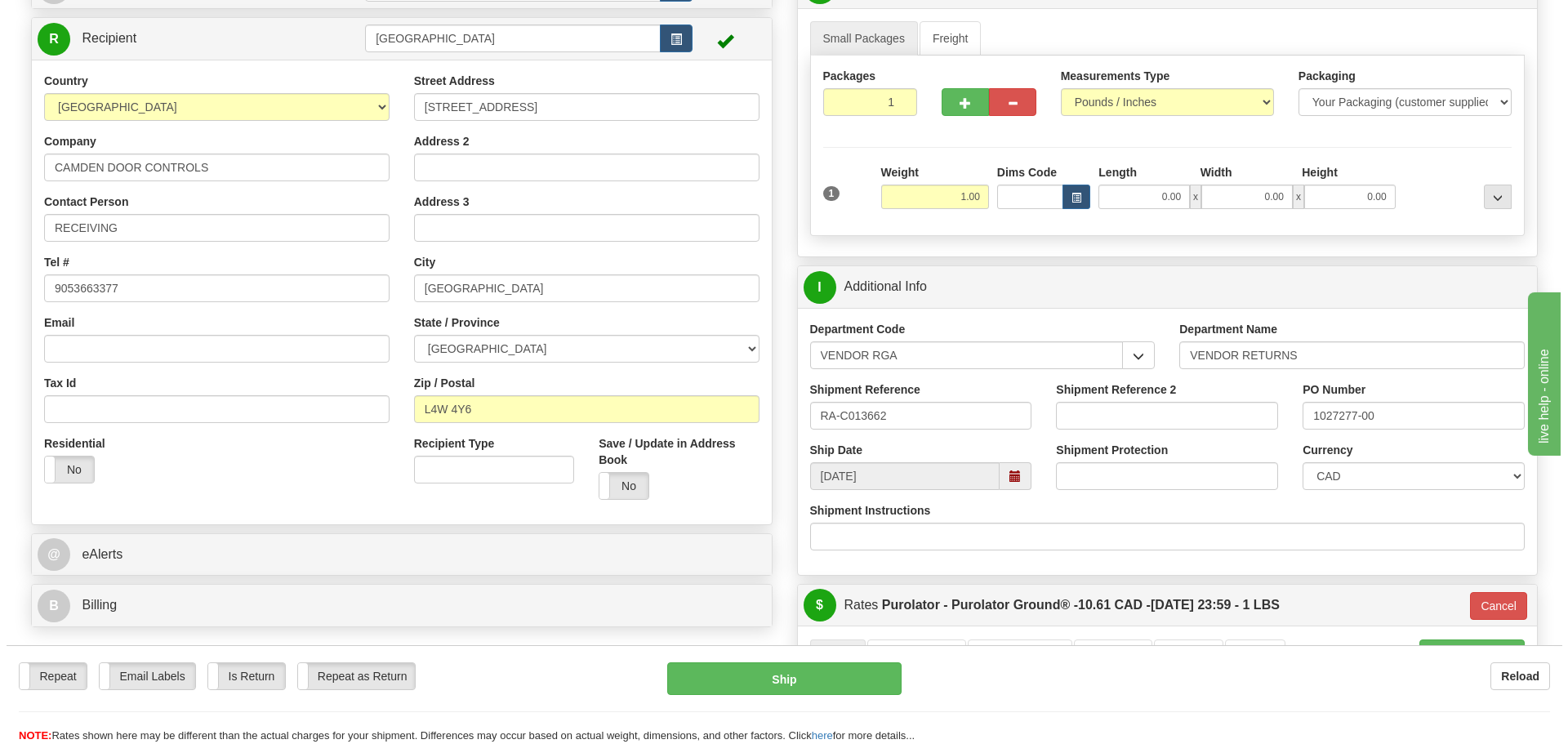
scroll to position [164, 0]
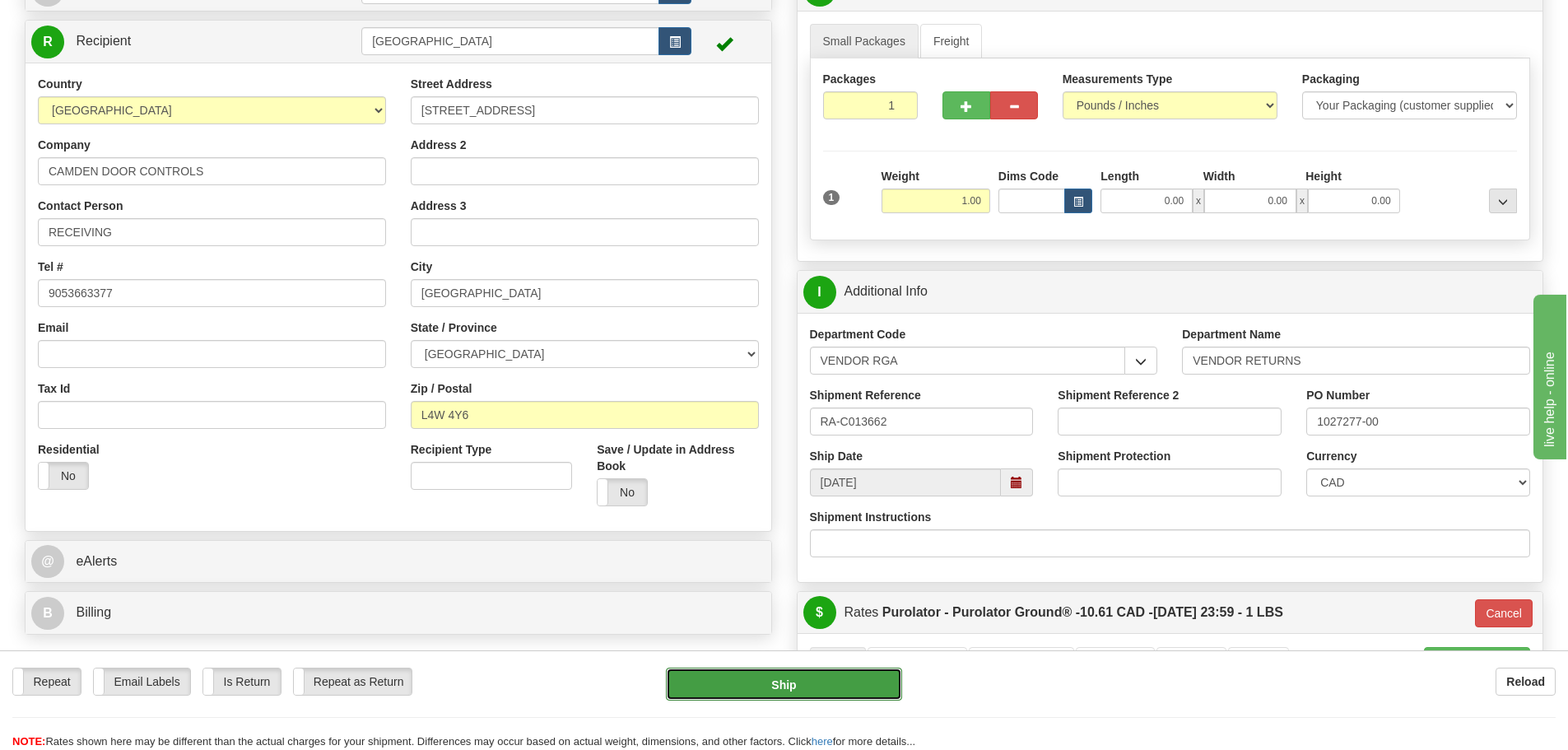
click at [793, 697] on button "Ship" at bounding box center [783, 684] width 236 height 33
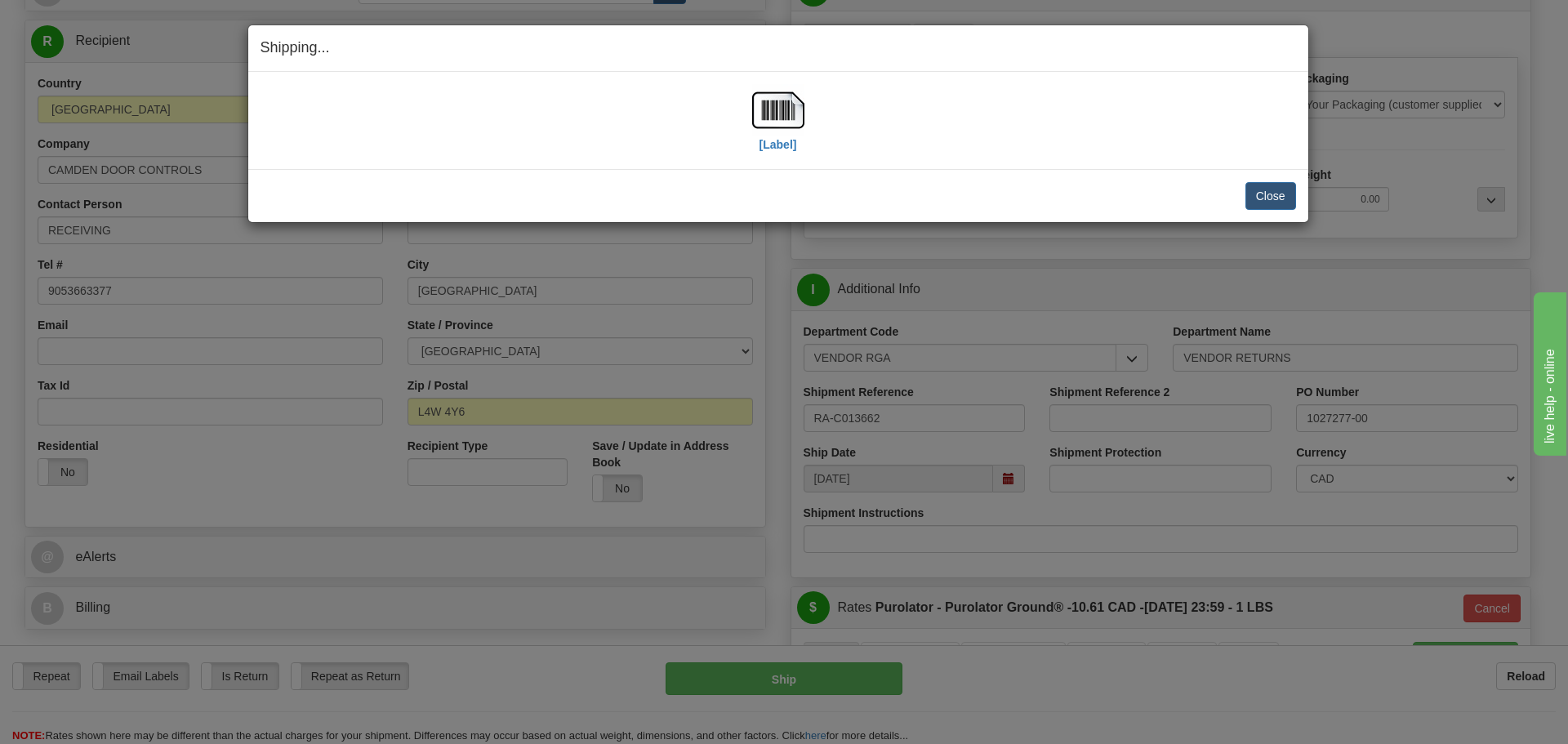
click at [614, 47] on h4 "Shipping... Your SHIPMENT will EXPIRE in" at bounding box center [778, 49] width 1035 height 21
click at [793, 142] on label "[Label]" at bounding box center [778, 144] width 38 height 17
click at [1252, 200] on button "Close" at bounding box center [1271, 196] width 51 height 28
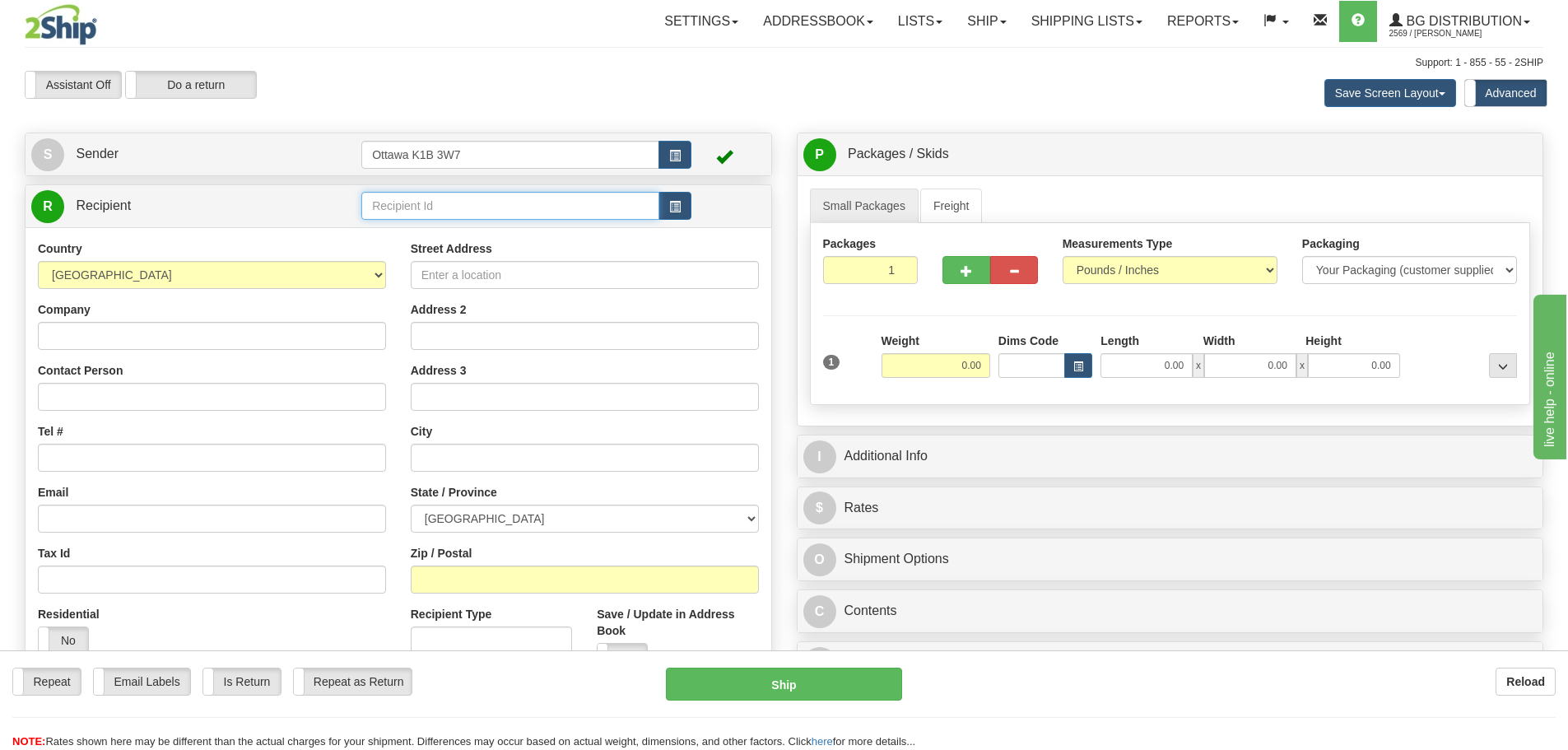
click at [501, 199] on input "text" at bounding box center [510, 205] width 298 height 28
type input "20010"
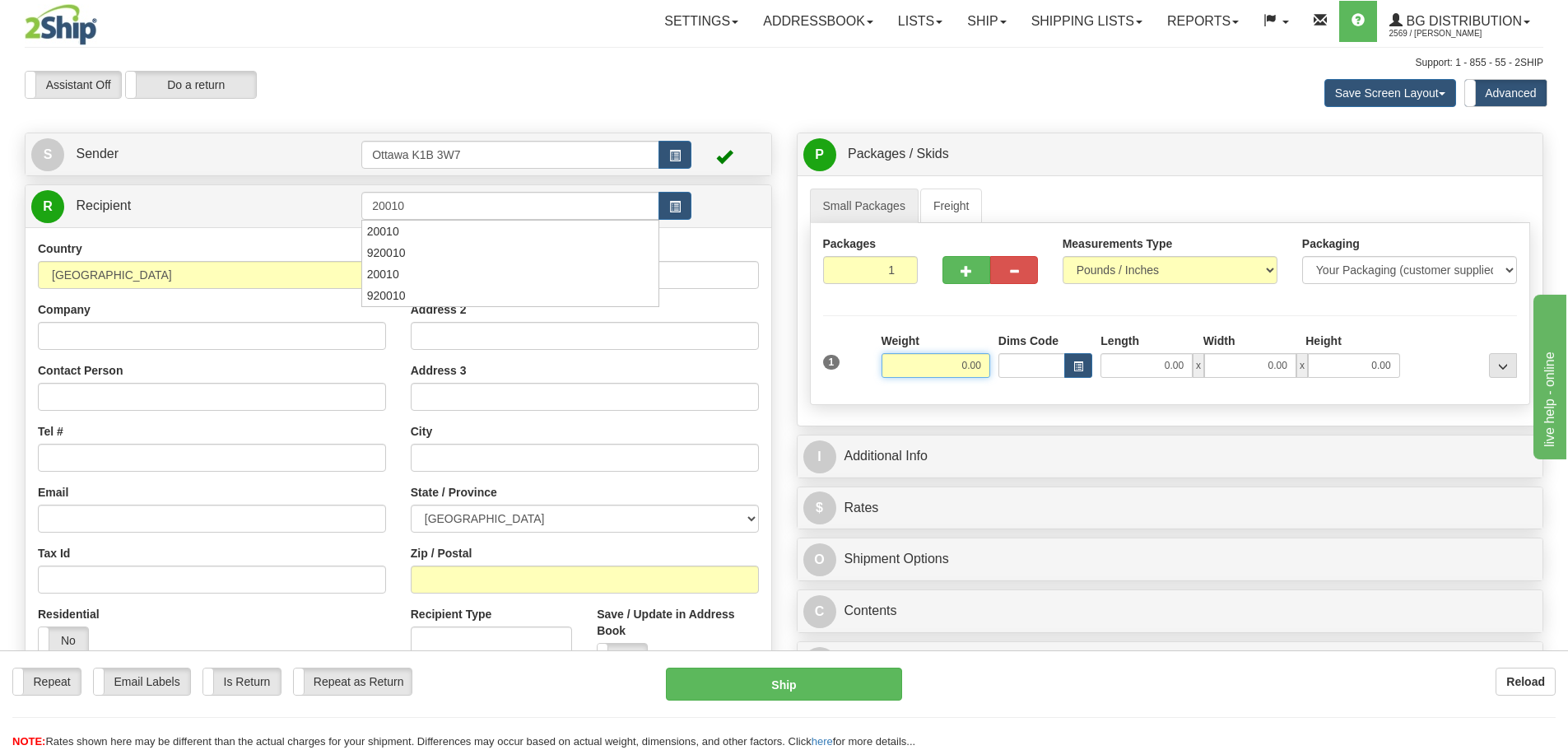
click at [534, 110] on div "Assistant On Assistant Off Do a return Do a return Previous Next Save Screen La…" at bounding box center [784, 92] width 1543 height 44
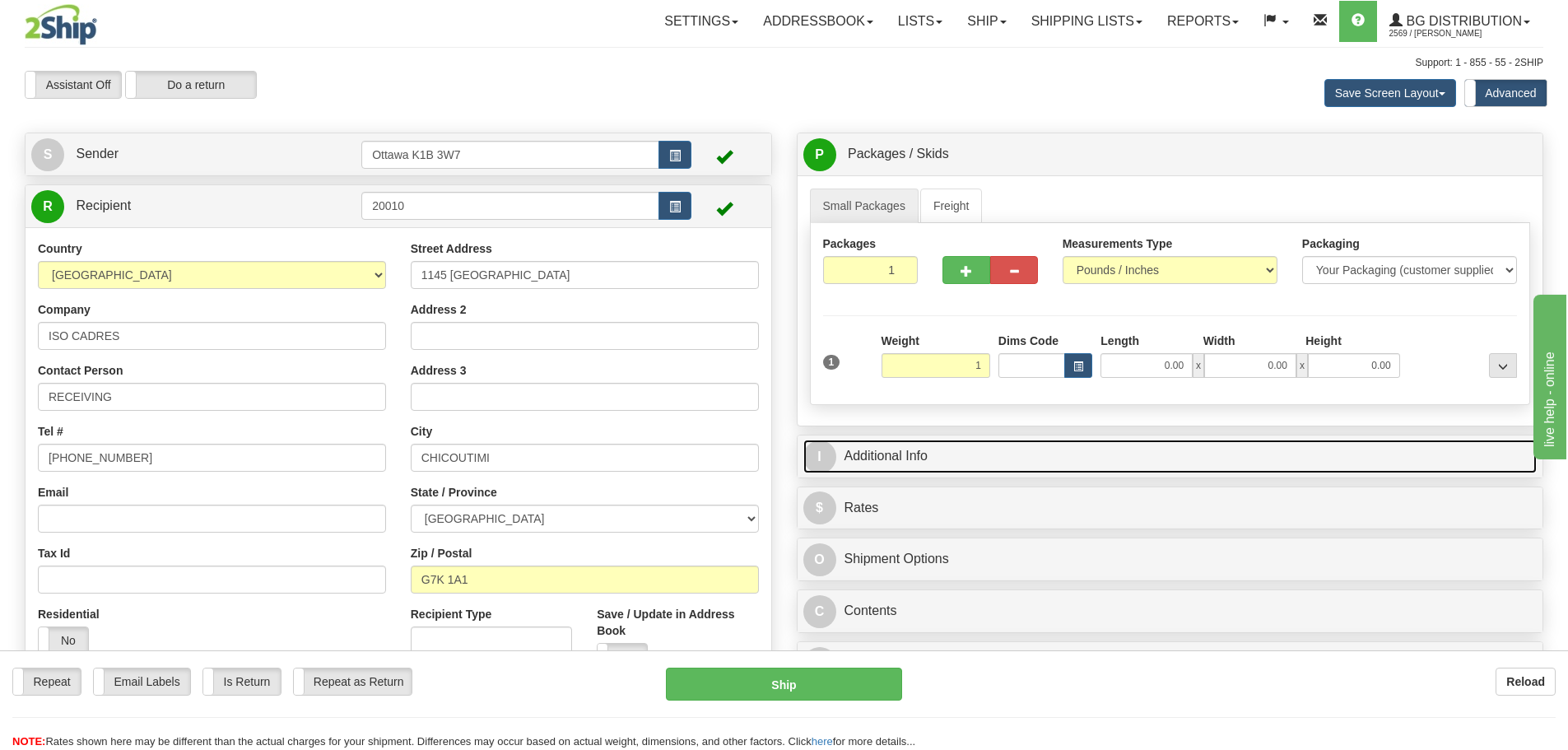
type input "1.00"
click at [1207, 457] on link "I Additional Info" at bounding box center [1171, 456] width 734 height 33
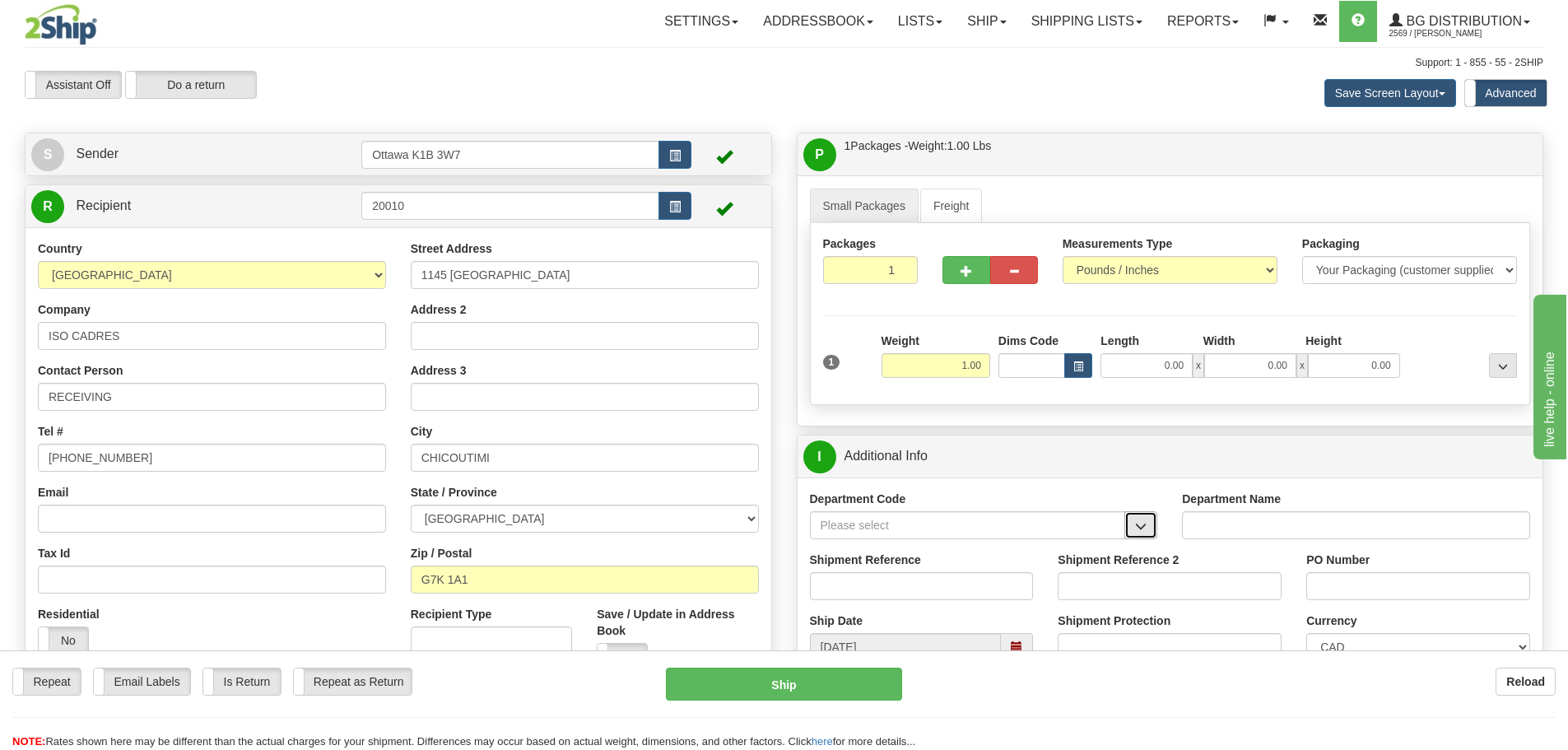
click at [1132, 527] on button "button" at bounding box center [1141, 525] width 33 height 28
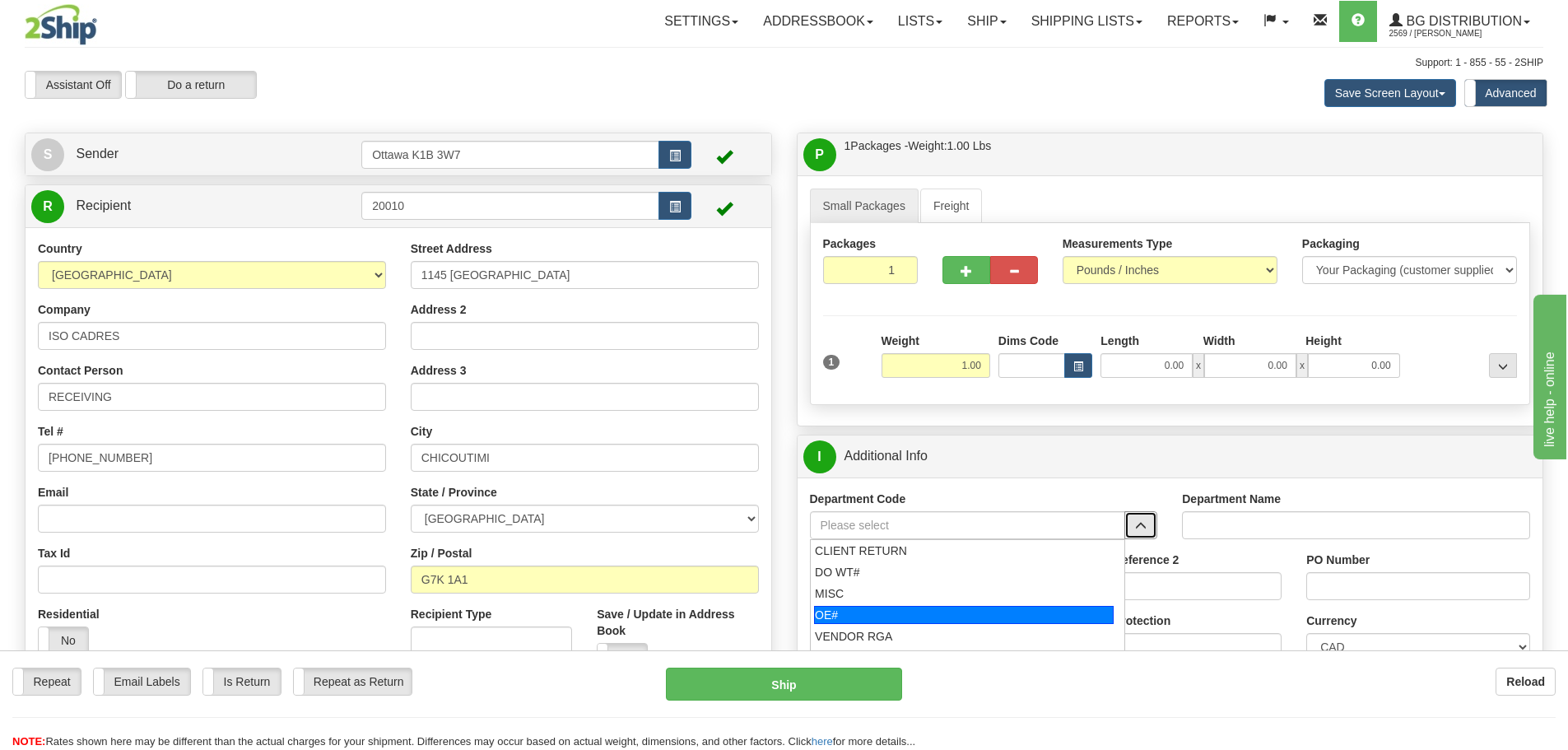
click at [906, 615] on div "OE#" at bounding box center [963, 615] width 299 height 18
type input "OE#"
type input "ORDERS"
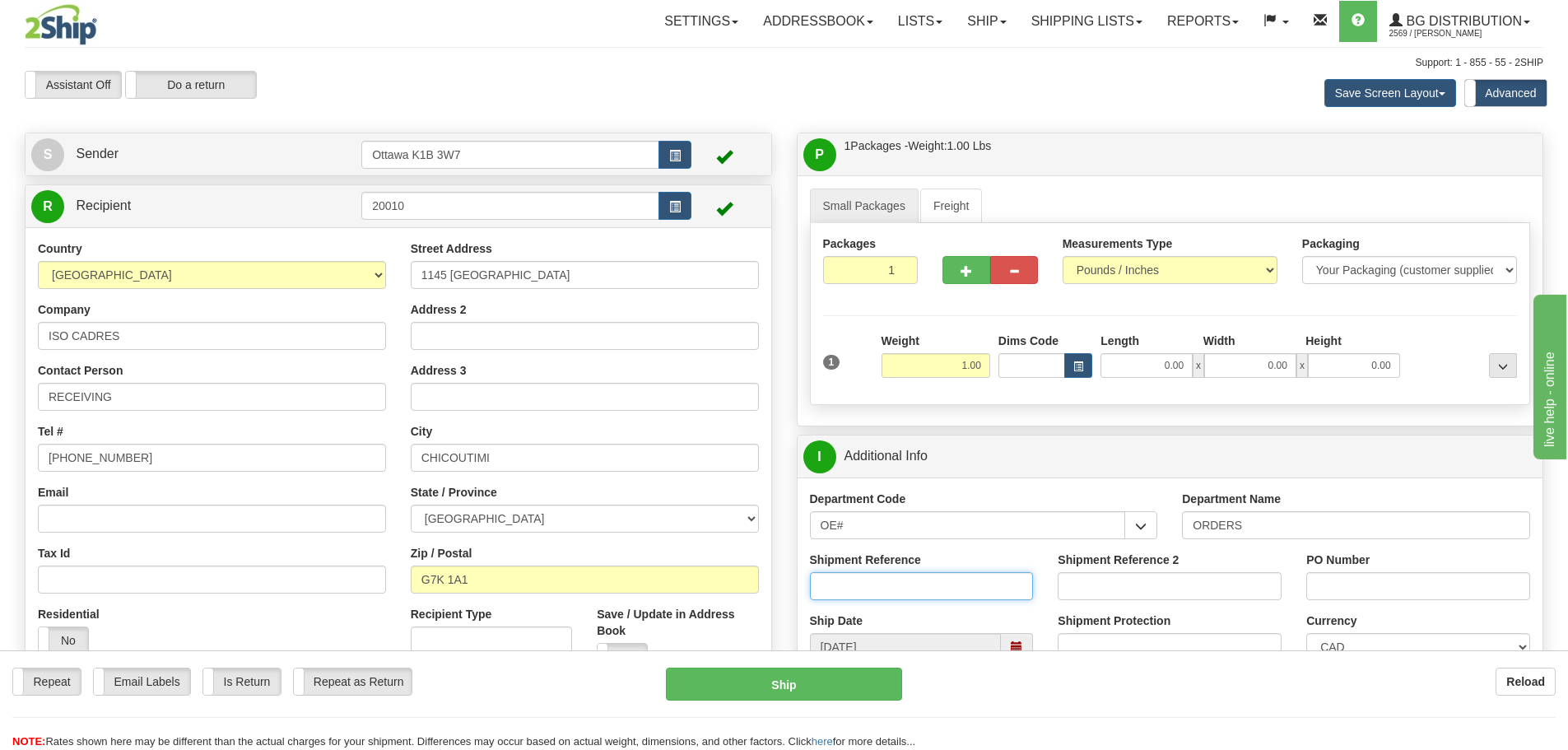
click at [865, 589] on input "Shipment Reference" at bounding box center [921, 586] width 224 height 28
type input "10205599-00"
click at [1377, 593] on input "PO Number" at bounding box center [1418, 586] width 224 height 28
type input "f"
type input "FT-4380-07-EXTRA"
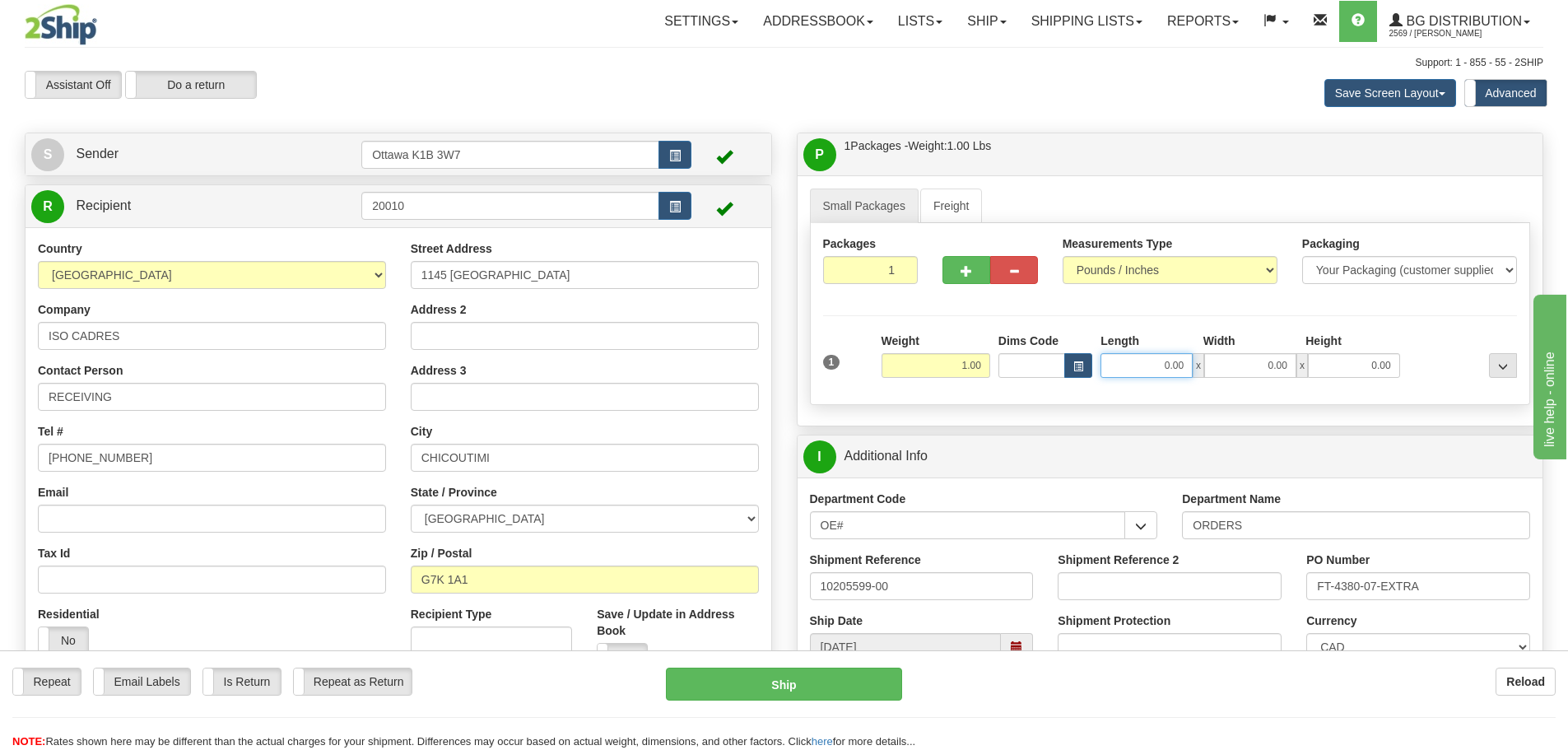
click at [1112, 373] on input "0.00" at bounding box center [1146, 365] width 92 height 25
type input "6.50"
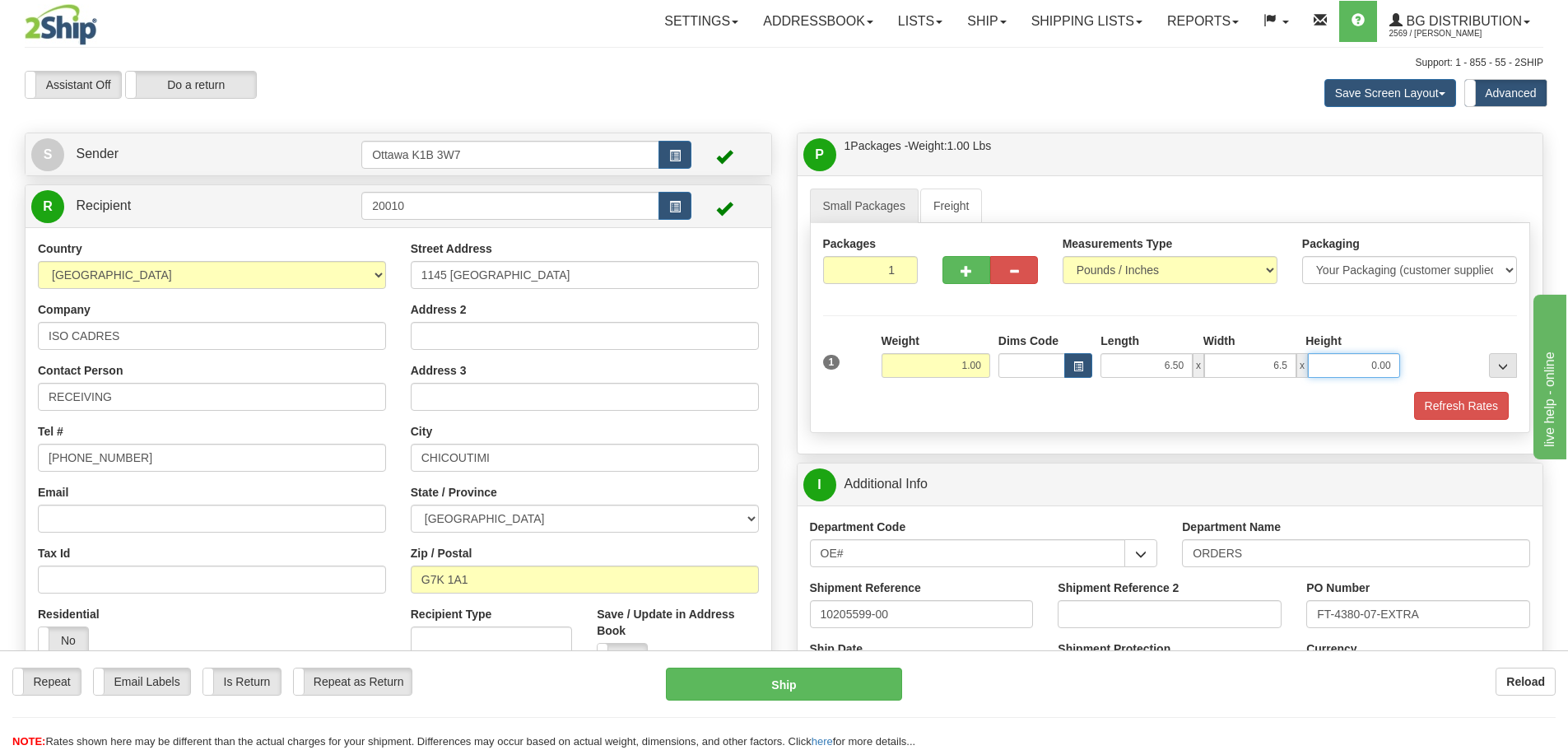
type input "6.50"
type input "7.00"
click at [1488, 402] on button "Refresh Rates" at bounding box center [1461, 405] width 94 height 28
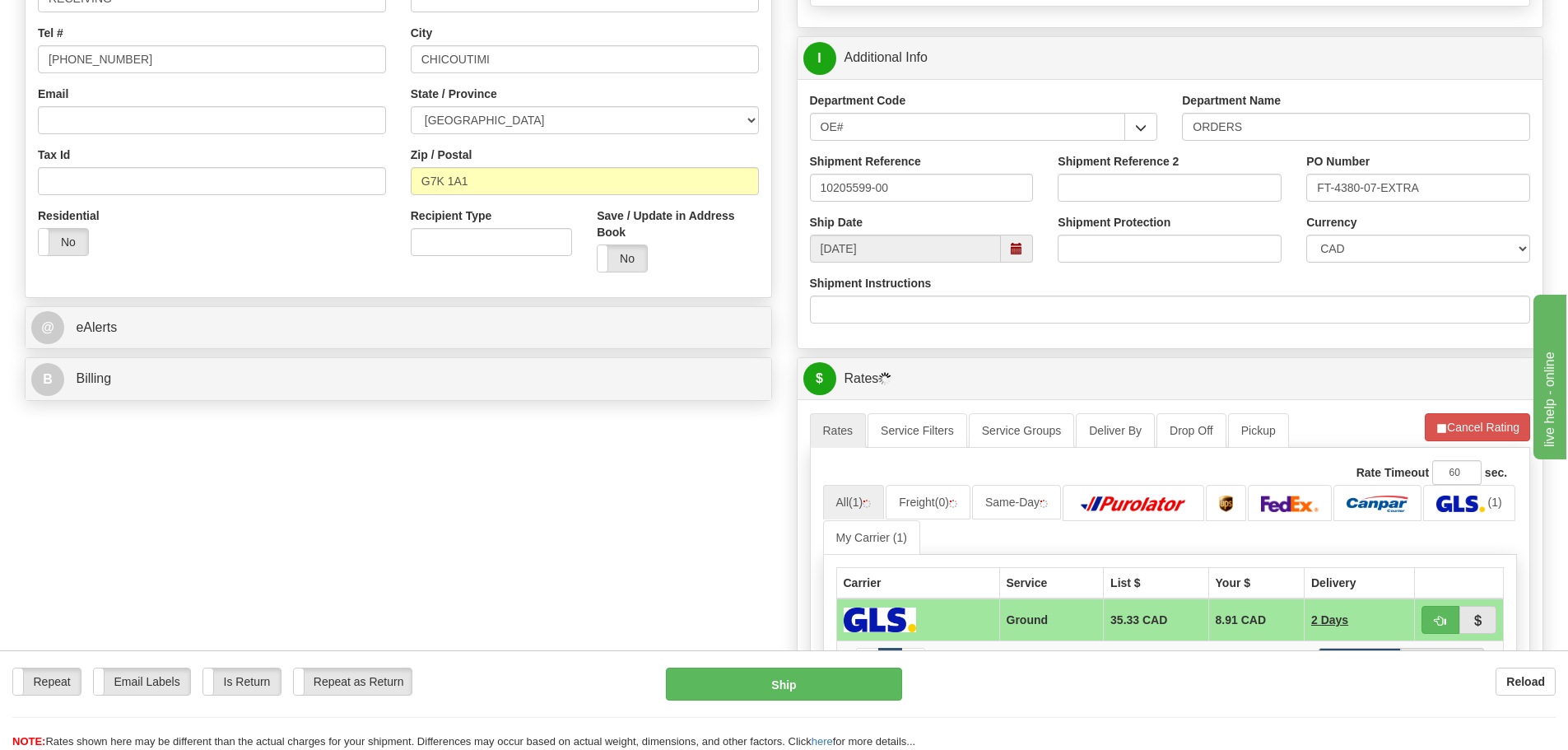
scroll to position [494, 0]
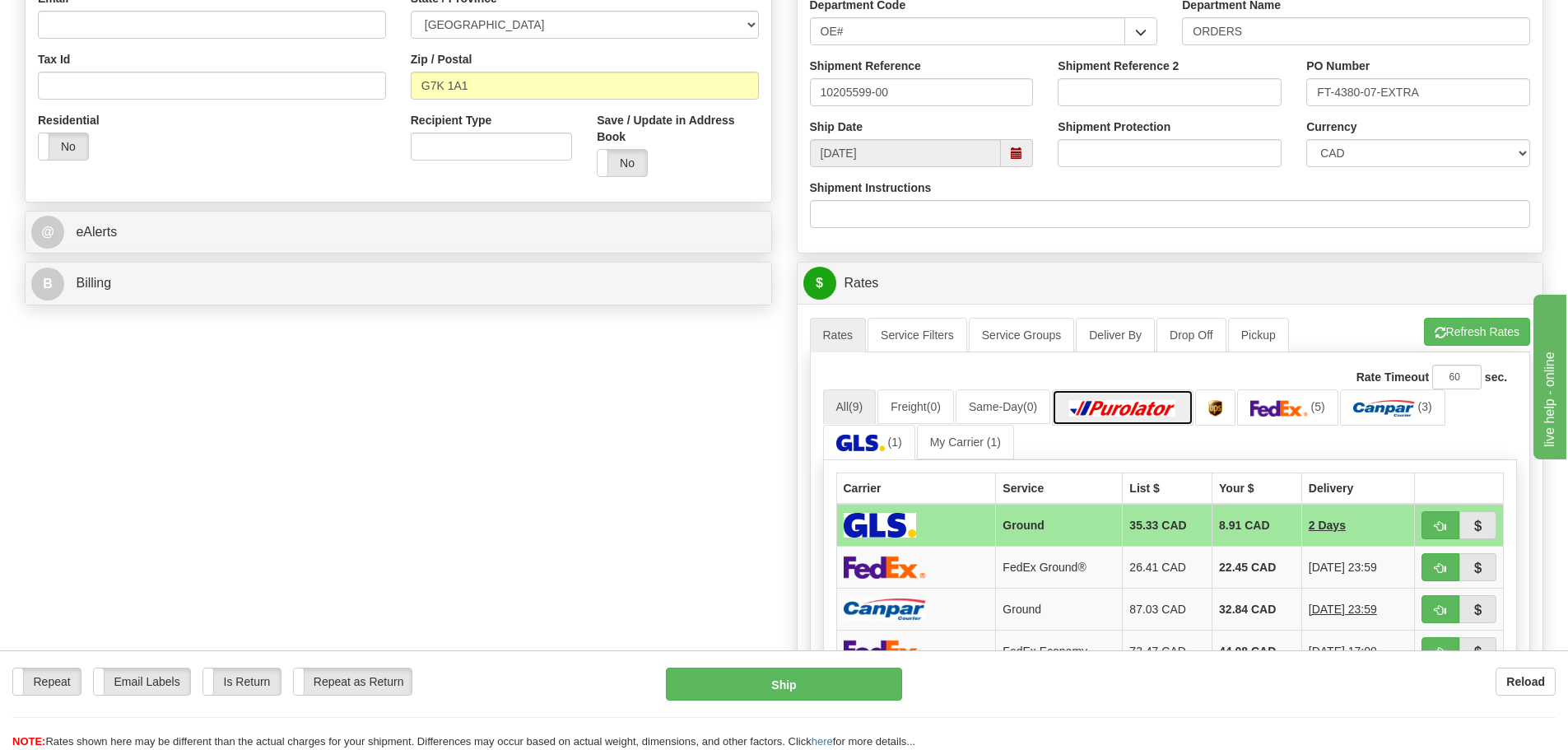
click at [1161, 418] on link at bounding box center [1123, 407] width 141 height 35
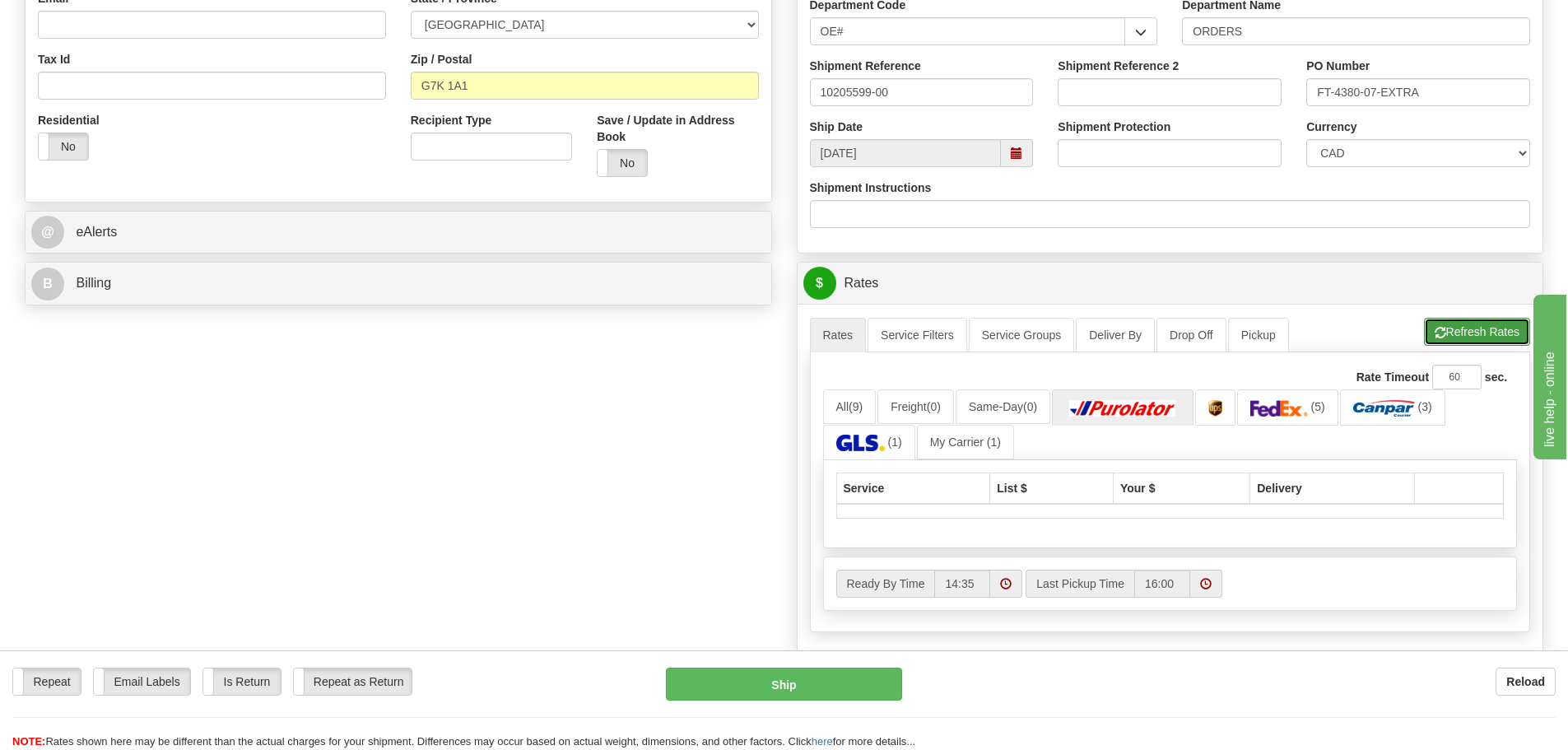
click at [1480, 326] on button "Refresh Rates" at bounding box center [1477, 332] width 106 height 28
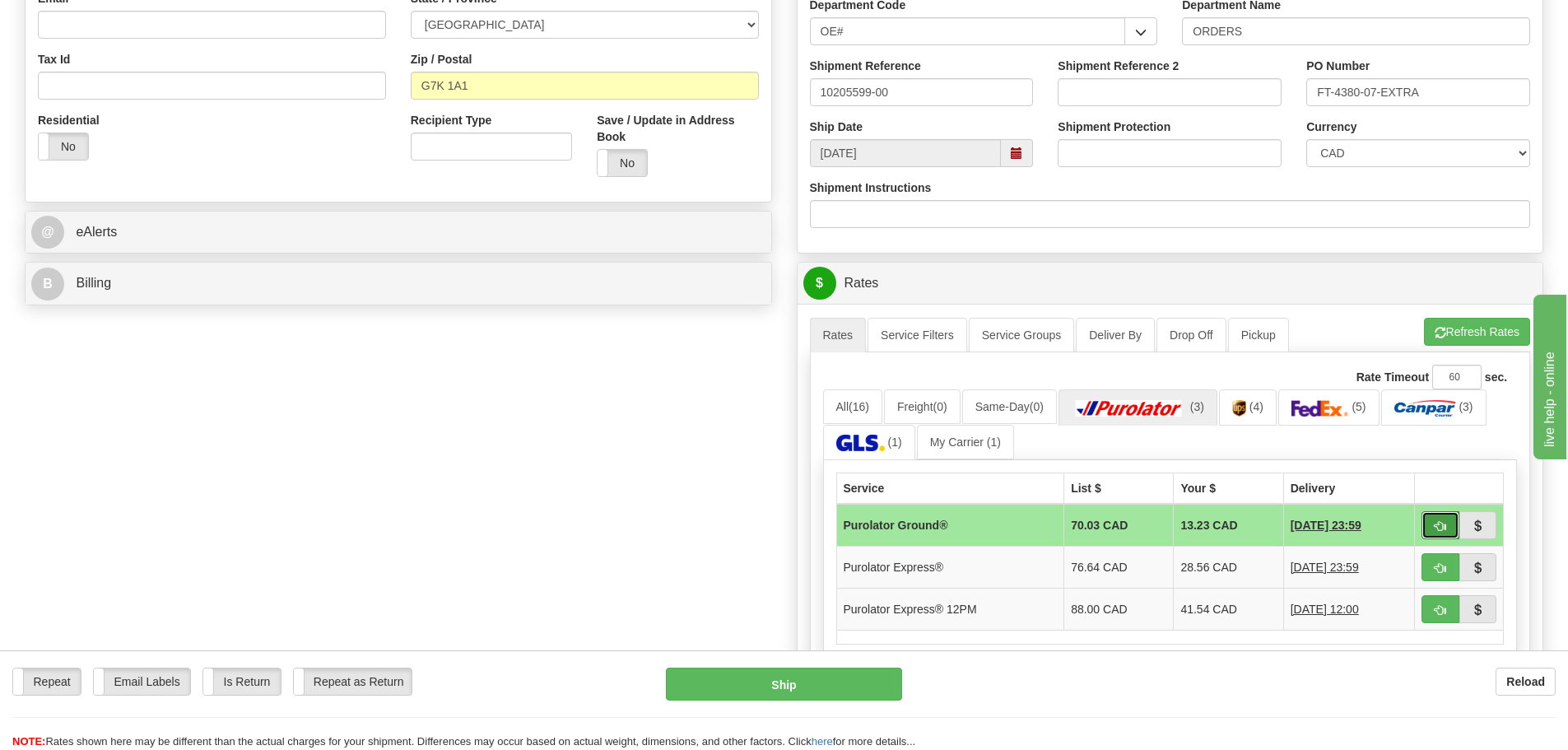
click at [1424, 513] on button "button" at bounding box center [1439, 525] width 38 height 28
type input "260"
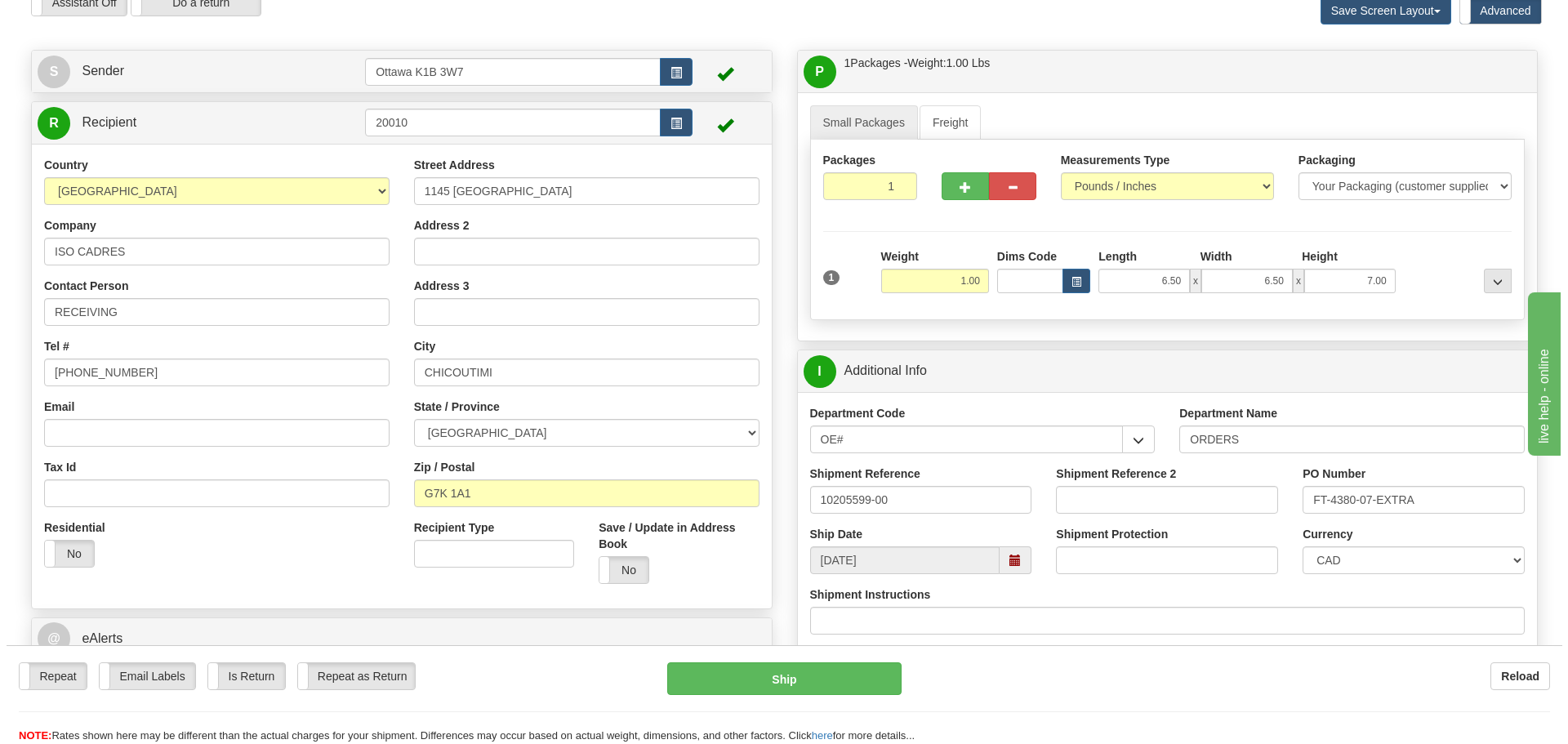
scroll to position [164, 0]
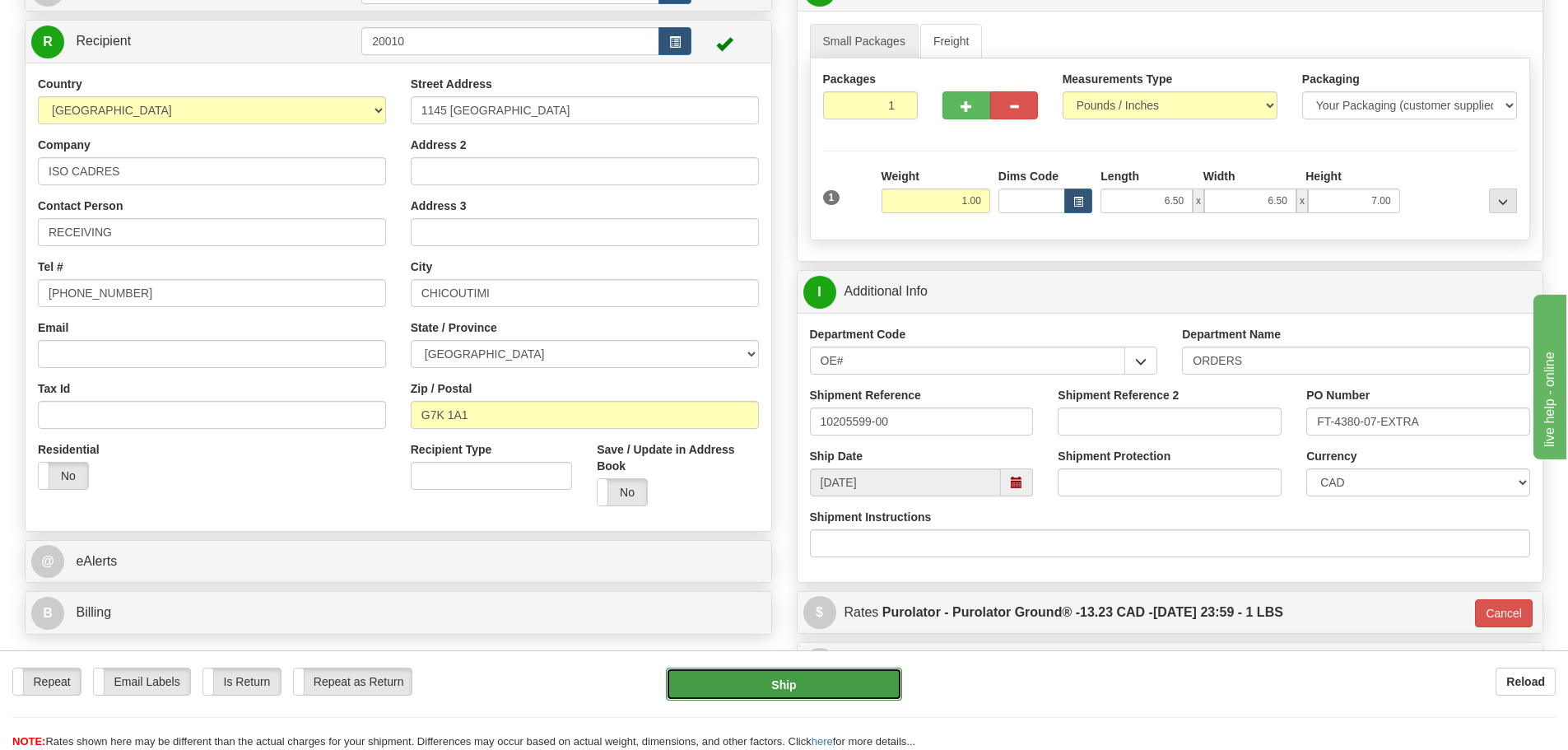
click at [827, 684] on button "Ship" at bounding box center [783, 684] width 236 height 33
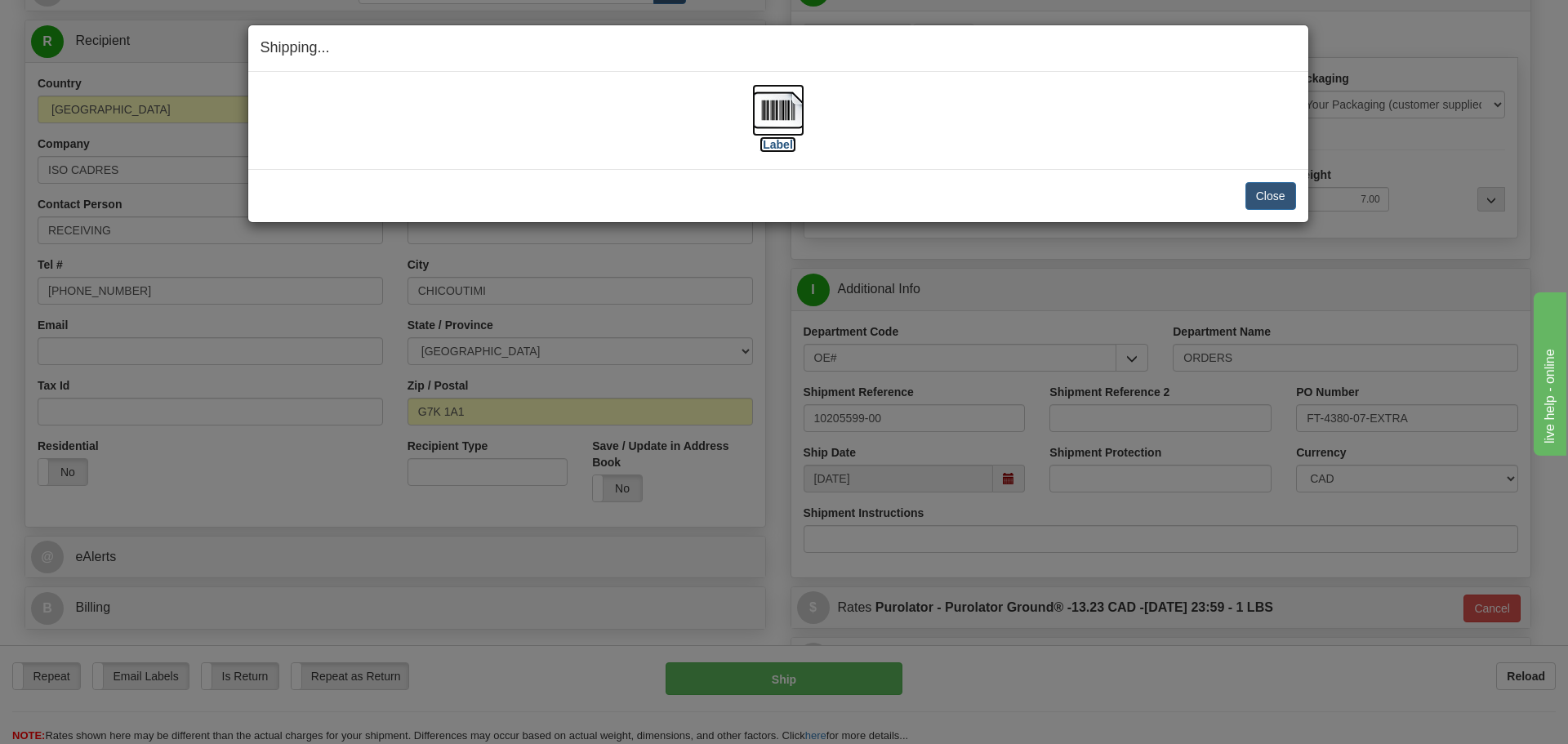
click at [776, 142] on label "[Label]" at bounding box center [778, 144] width 38 height 17
click at [1271, 214] on div "Close Cancel Cancel Shipment and Quit Pickup Quit Pickup ONLY" at bounding box center [778, 196] width 1061 height 54
click at [1268, 193] on button "Close" at bounding box center [1271, 196] width 51 height 28
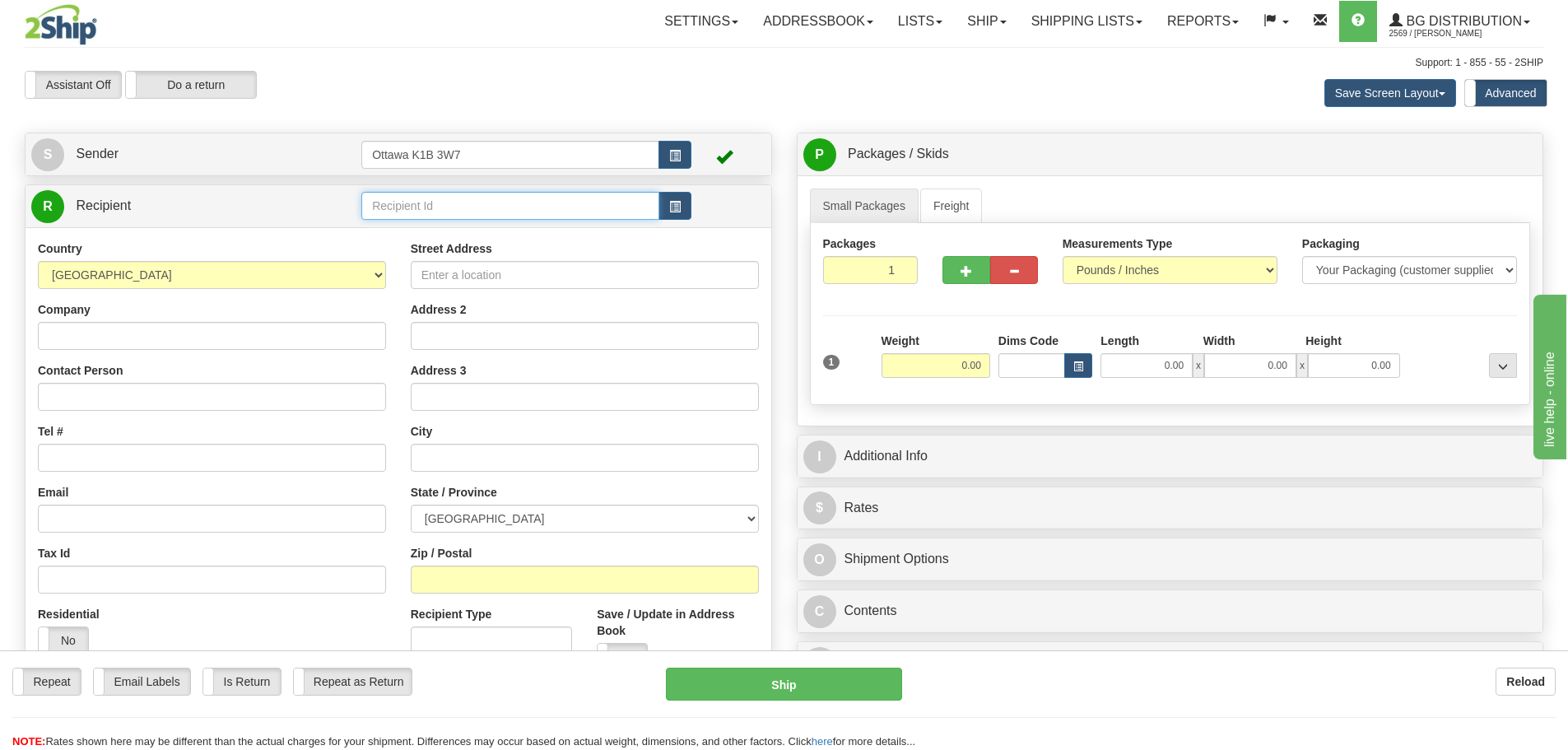
click at [385, 211] on input "text" at bounding box center [510, 205] width 298 height 28
type input "60723"
click at [671, 97] on div "Assistant On Assistant Off Do a return Do a return Previous Next Save Screen La…" at bounding box center [784, 92] width 1543 height 44
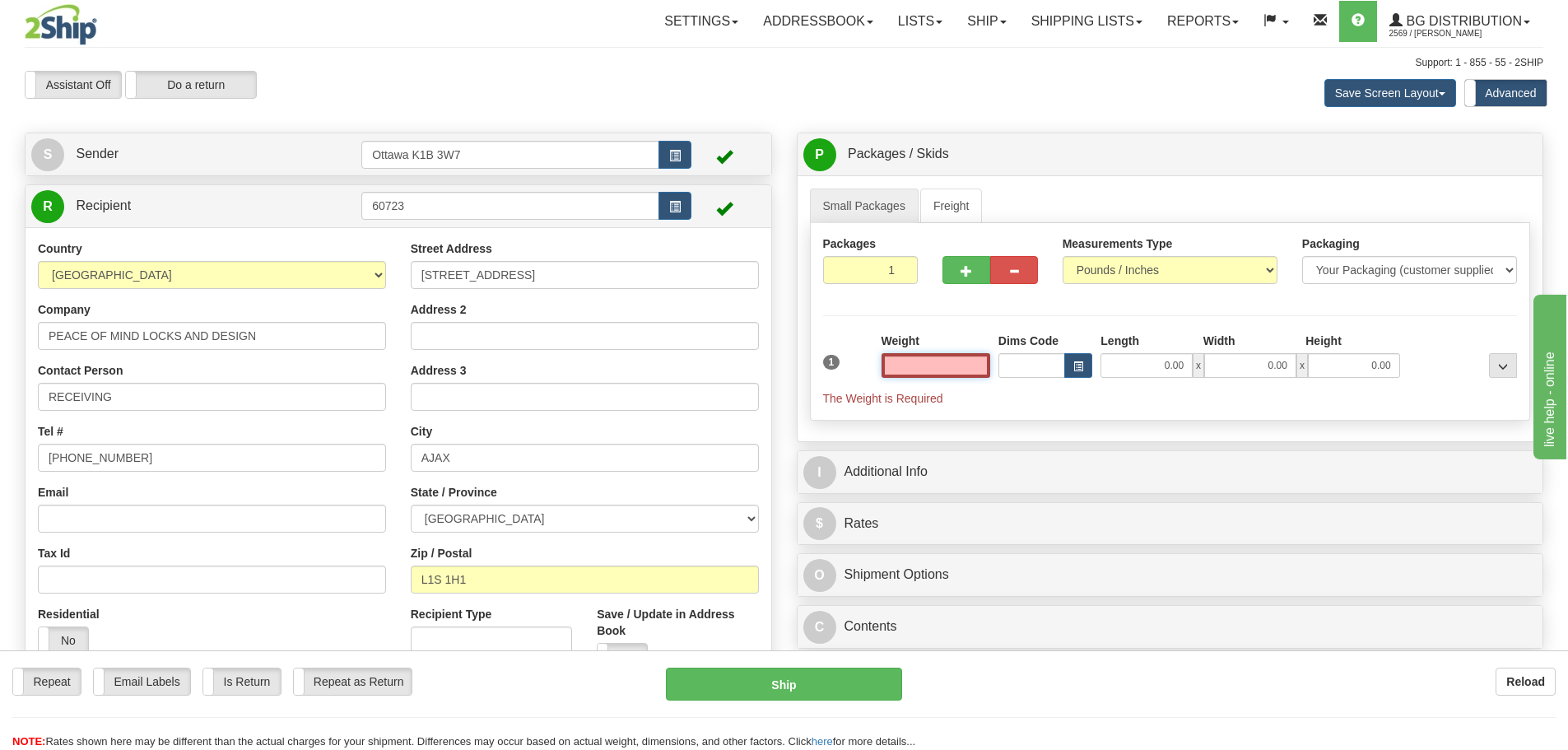
click at [948, 368] on input "text" at bounding box center [935, 365] width 109 height 25
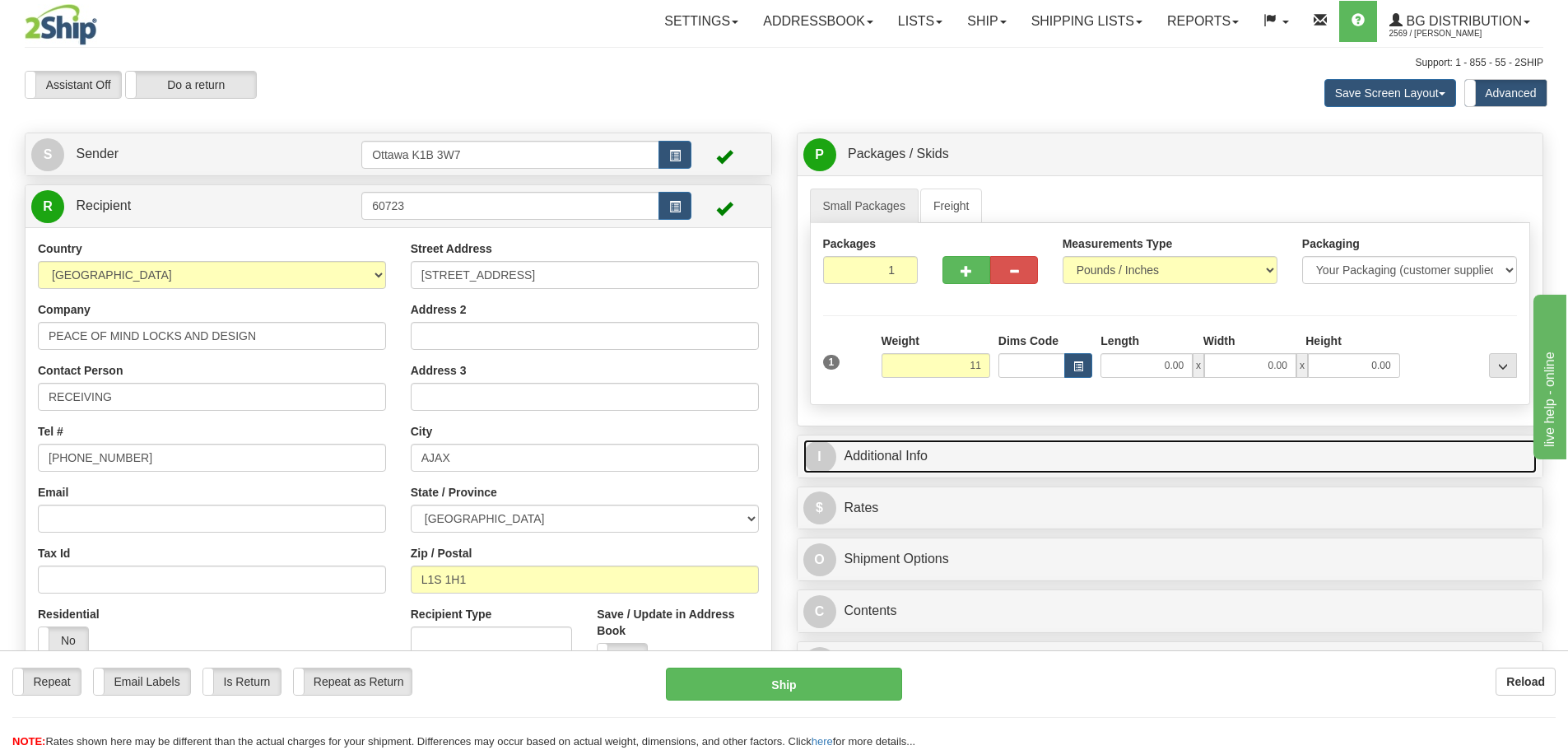
type input "11.00"
click at [994, 444] on link "I Additional Info" at bounding box center [1171, 456] width 734 height 33
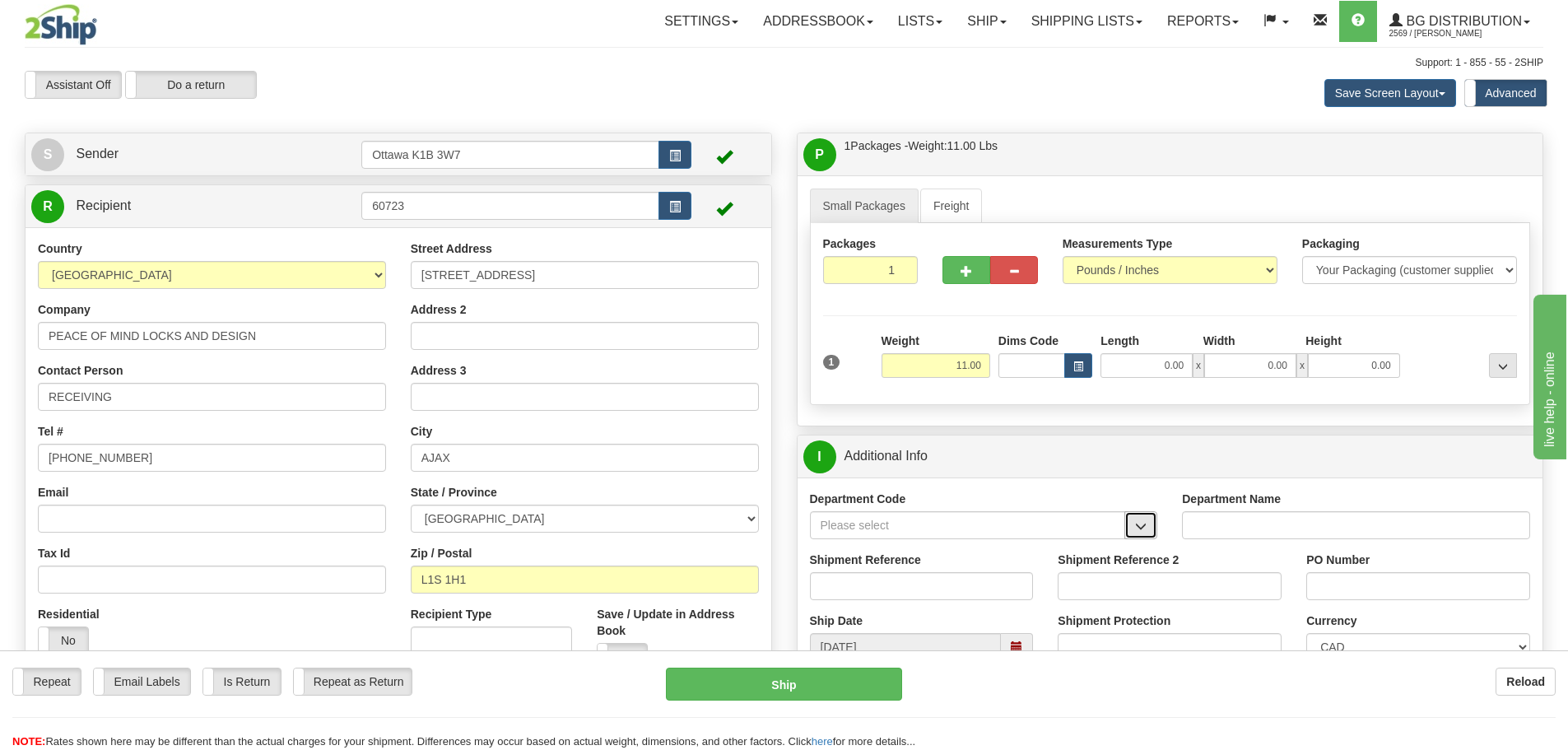
click at [1157, 523] on button "button" at bounding box center [1141, 525] width 33 height 28
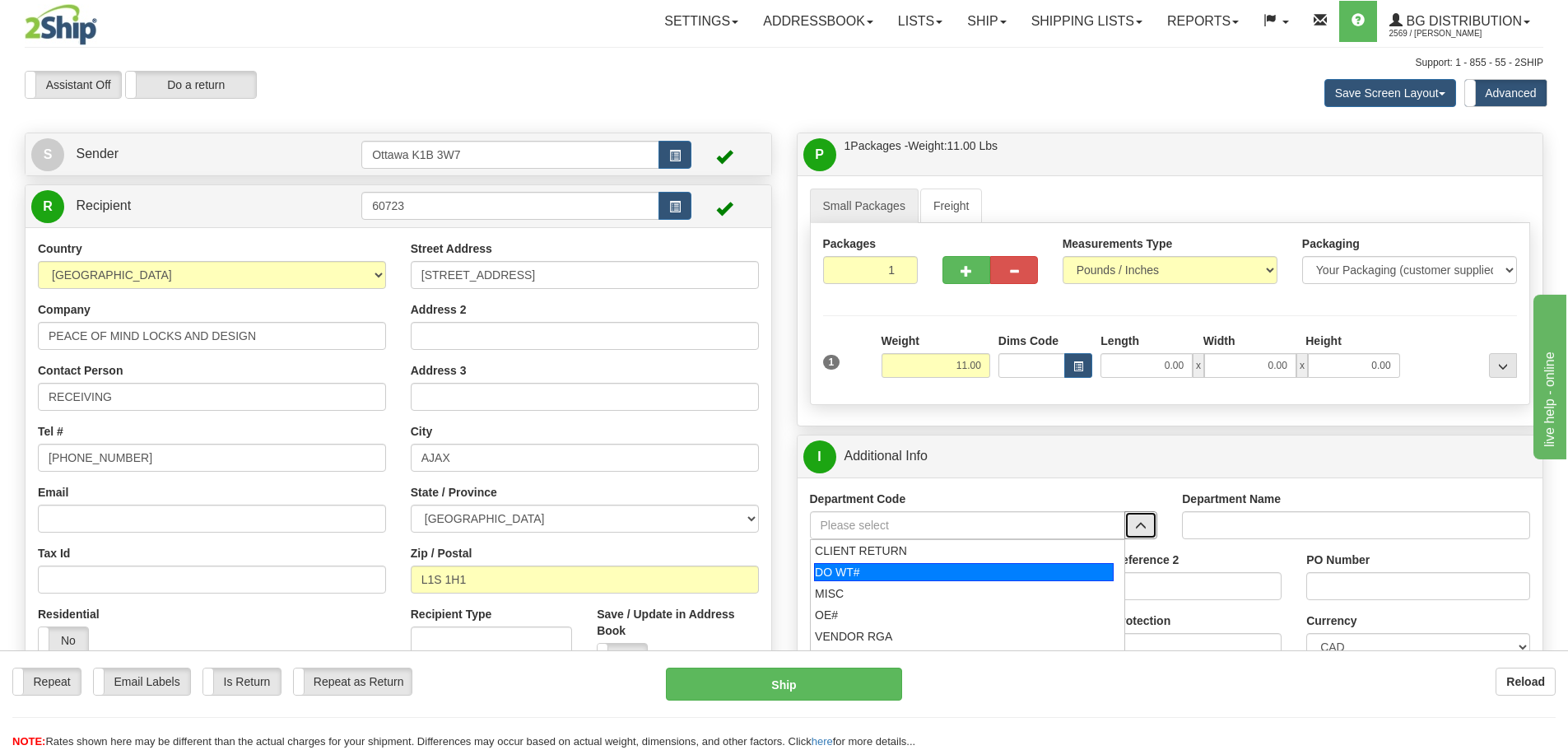
click at [983, 573] on div "DO WT#" at bounding box center [963, 572] width 299 height 18
type input "DO WT#"
type input "DIRECT ORDERS"
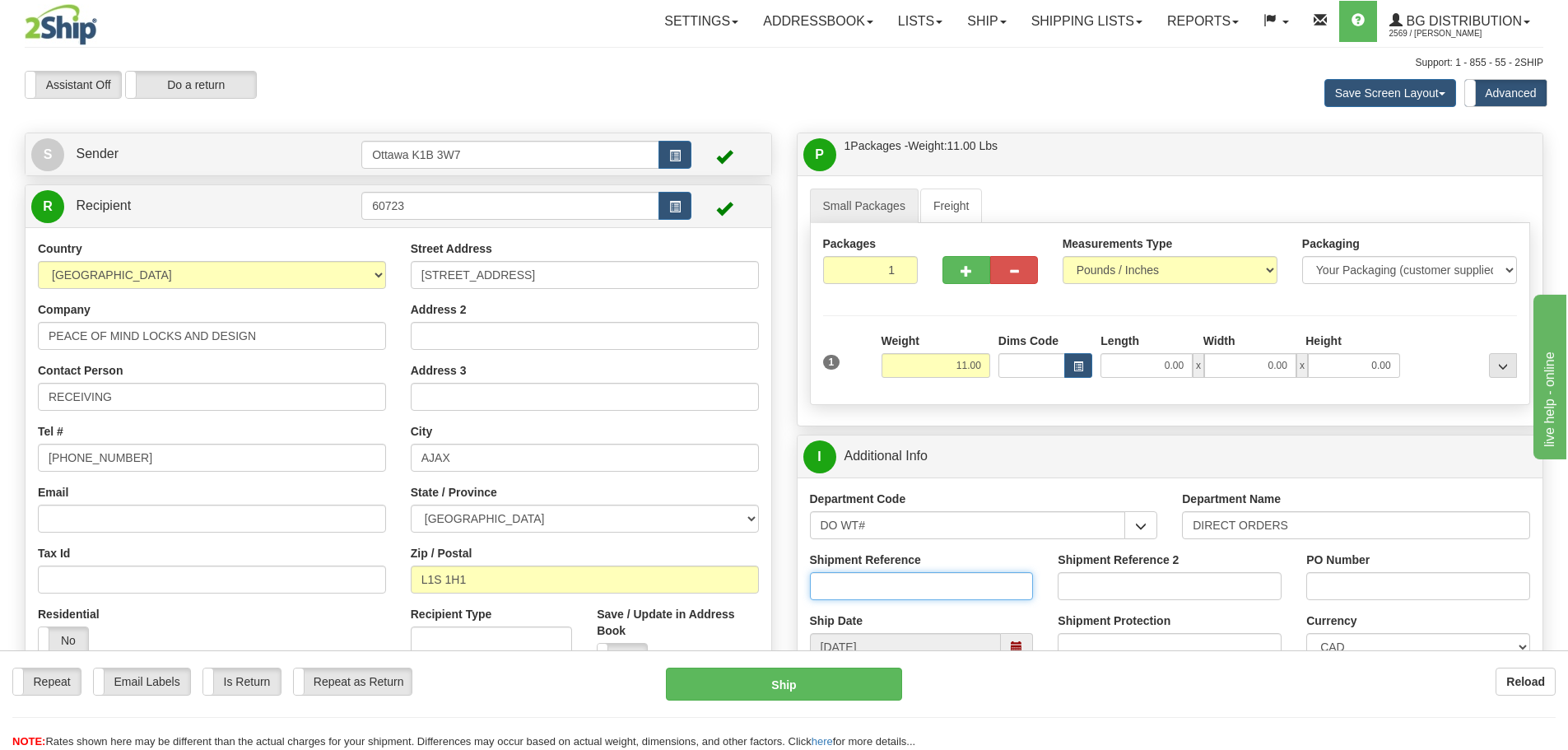
click at [958, 598] on input "Shipment Reference" at bounding box center [921, 586] width 224 height 28
type input "168075-00"
click at [1334, 594] on input "PO Number" at bounding box center [1418, 586] width 224 height 28
type input "MELISSA SARGENT"
click at [1121, 365] on input "0.00" at bounding box center [1146, 365] width 92 height 25
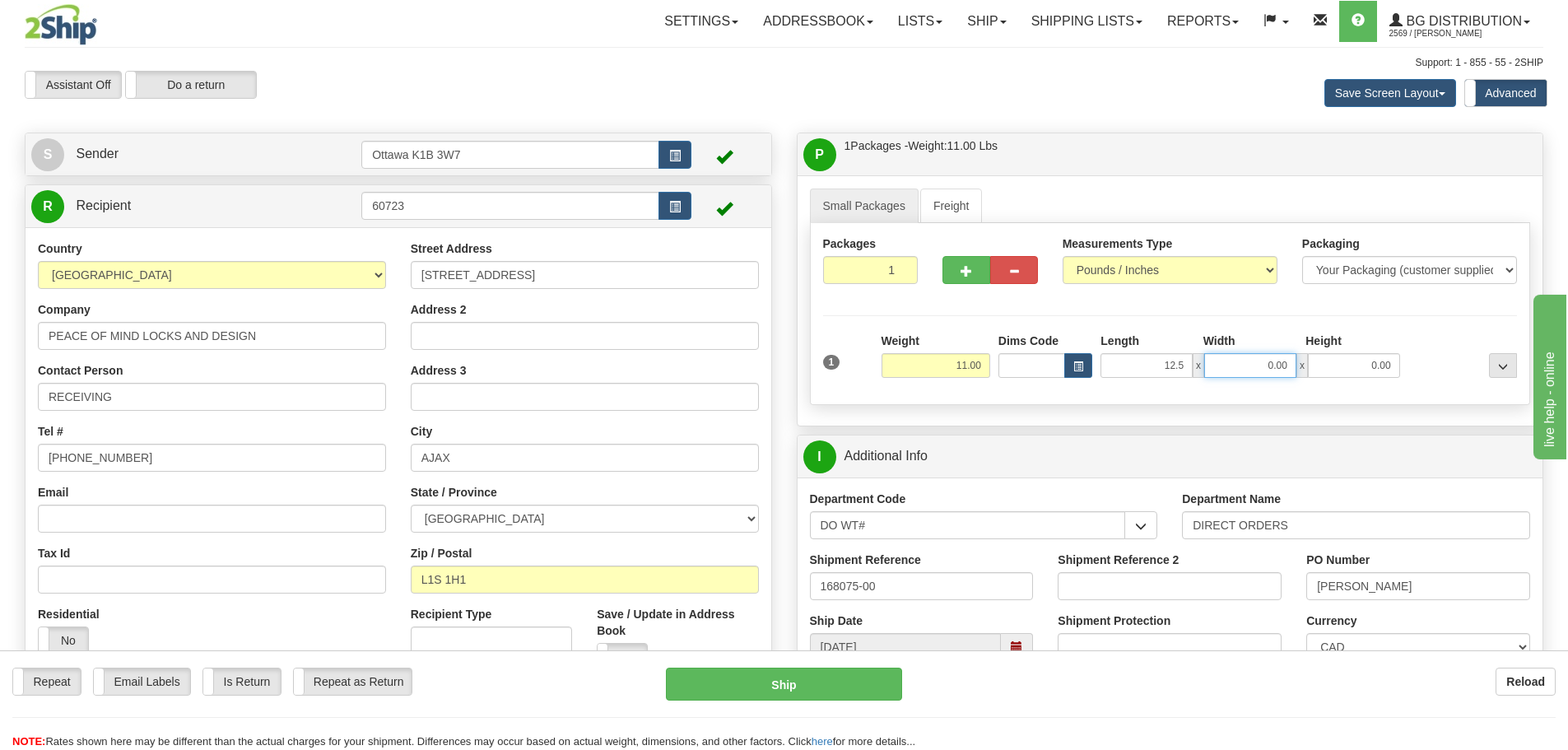
type input "12.50"
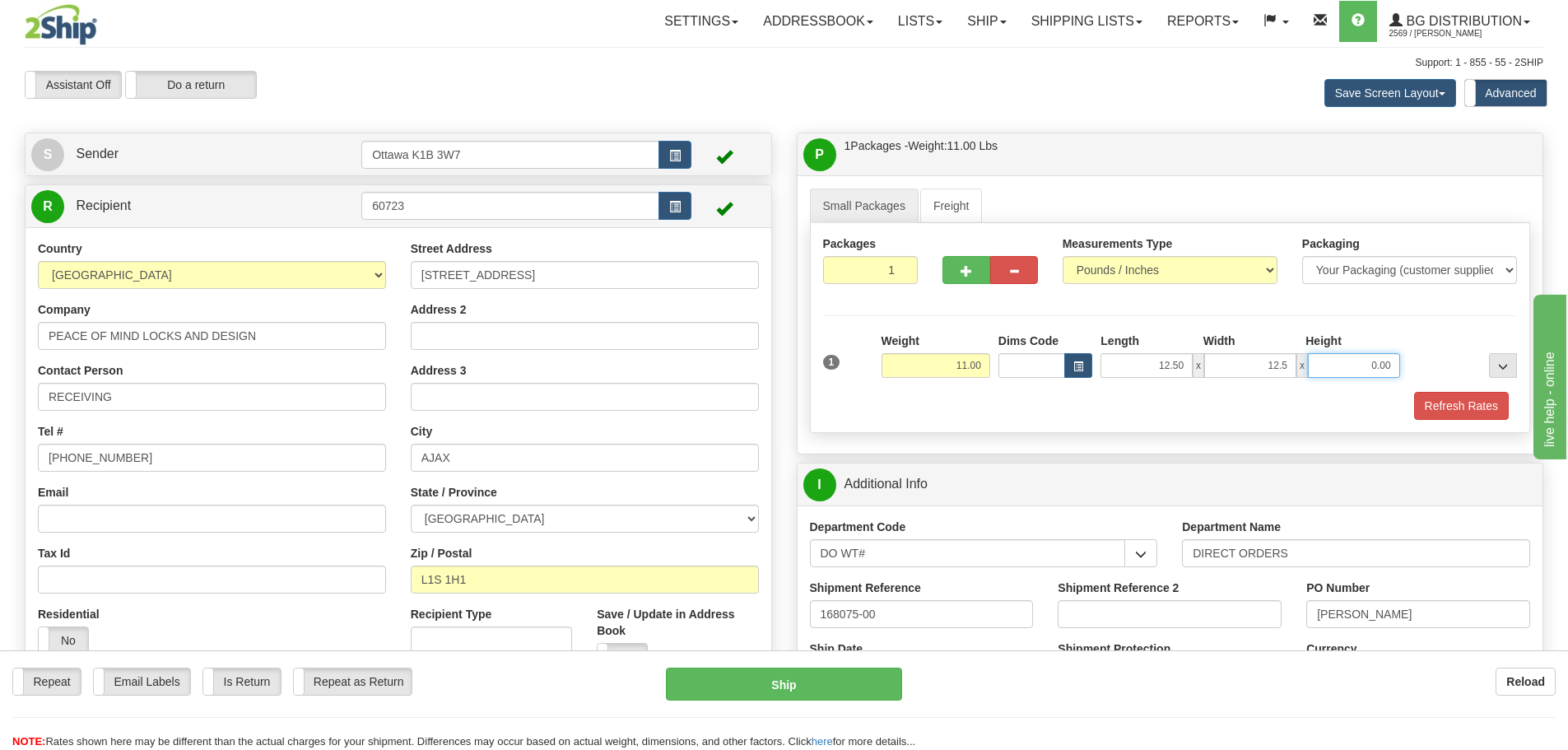
type input "12.50"
type input "1"
type input "11.00"
click at [1422, 402] on button "Refresh Rates" at bounding box center [1461, 405] width 94 height 28
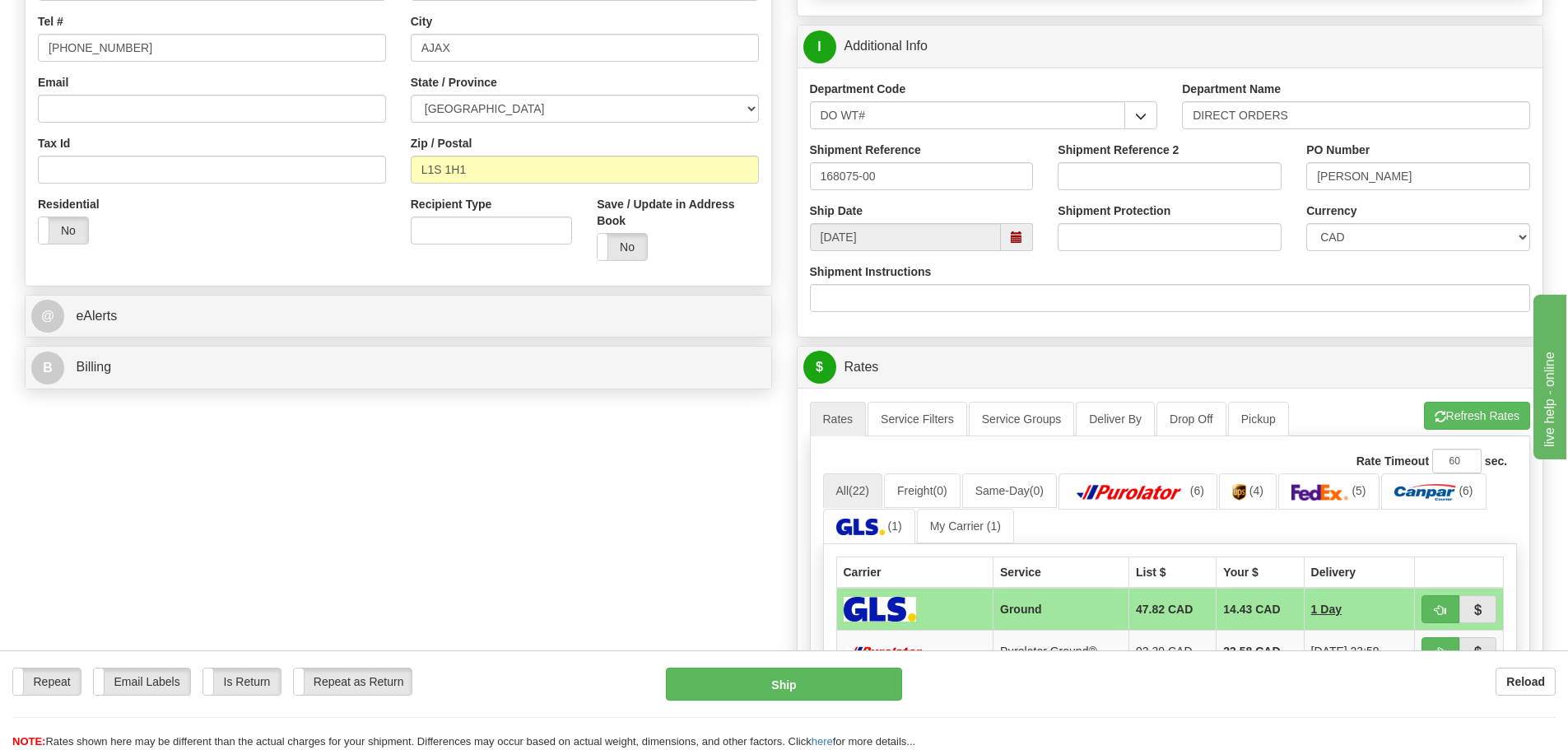
scroll to position [576, 0]
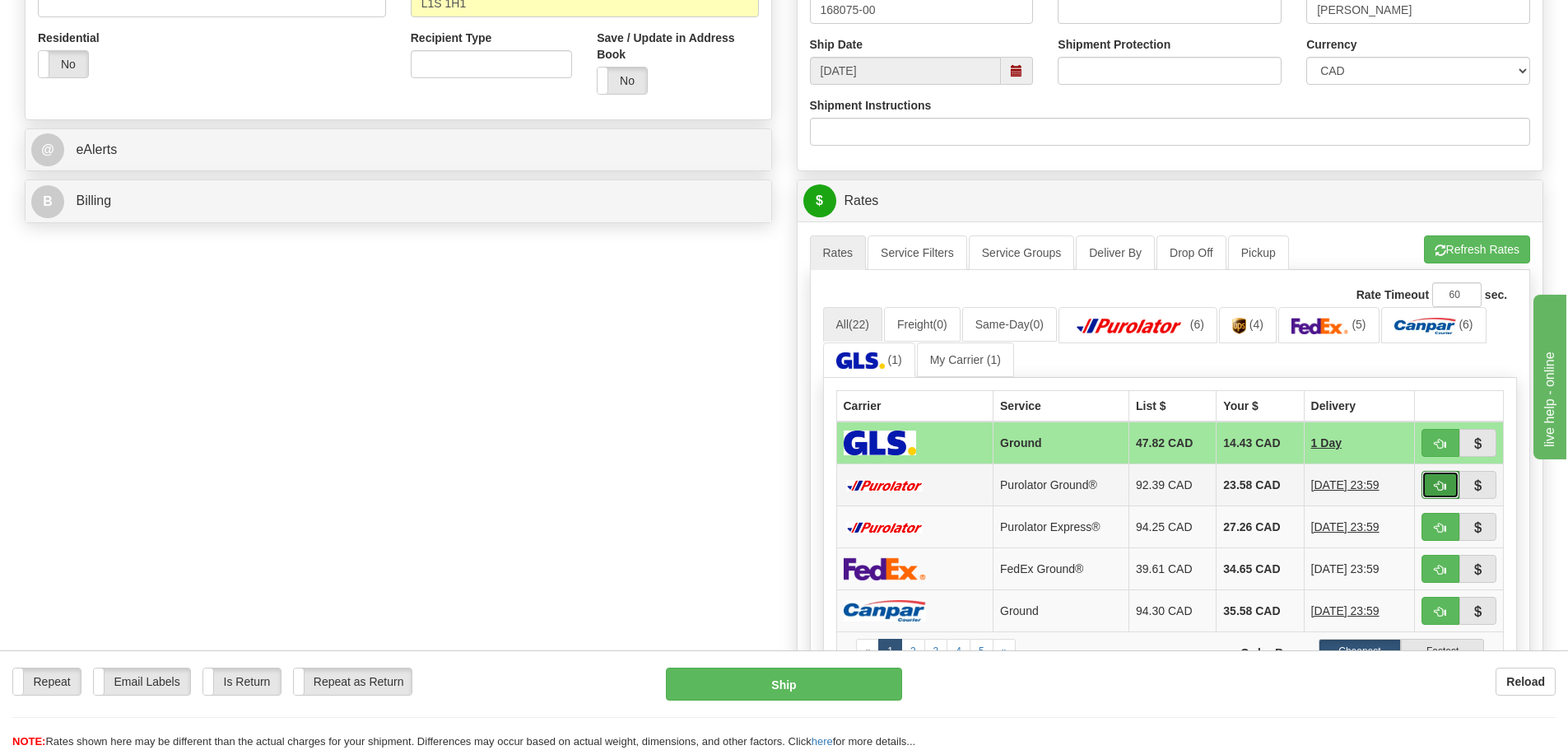
click at [1445, 484] on span "button" at bounding box center [1440, 486] width 12 height 11
type input "260"
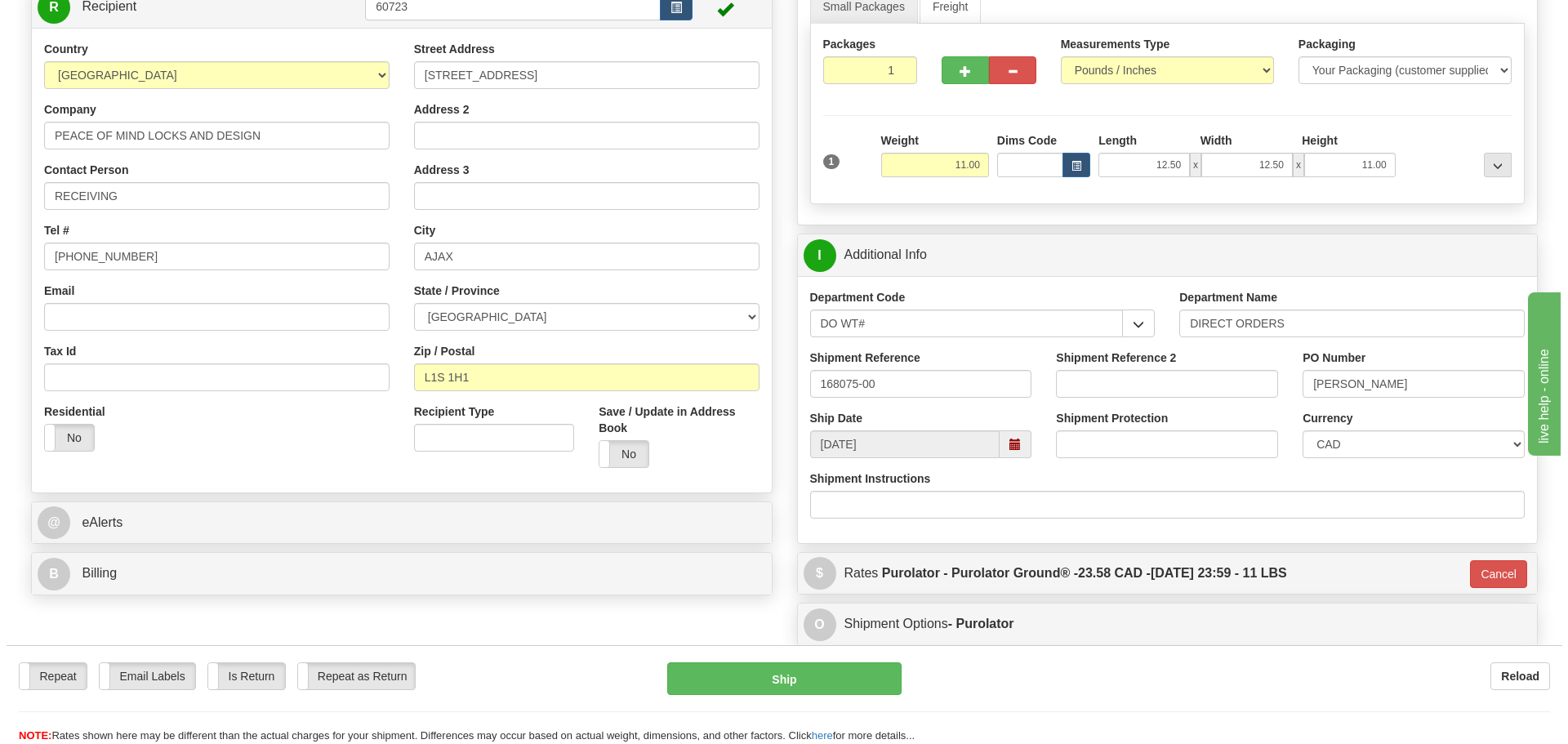
scroll to position [164, 0]
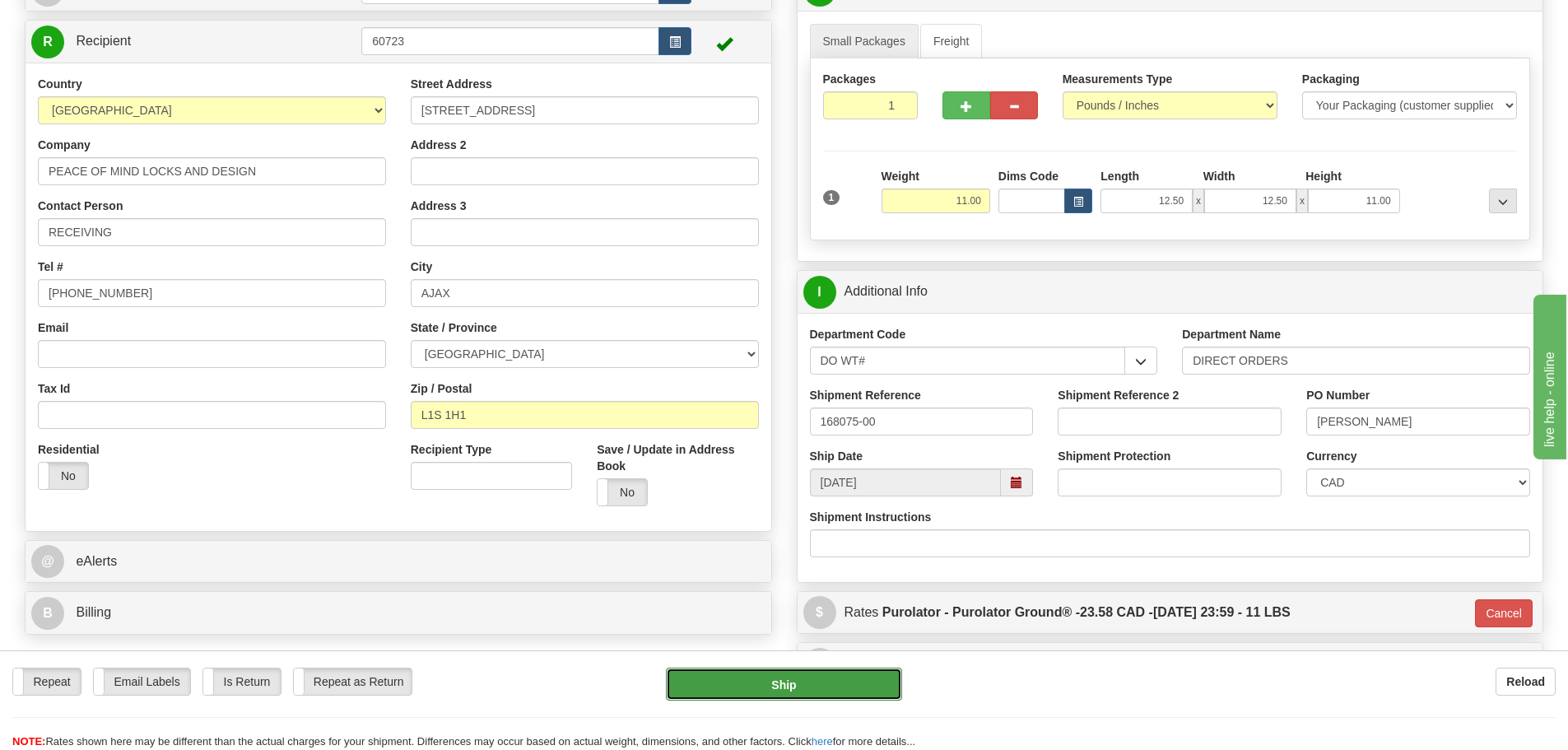
click at [875, 687] on button "Ship" at bounding box center [783, 684] width 236 height 33
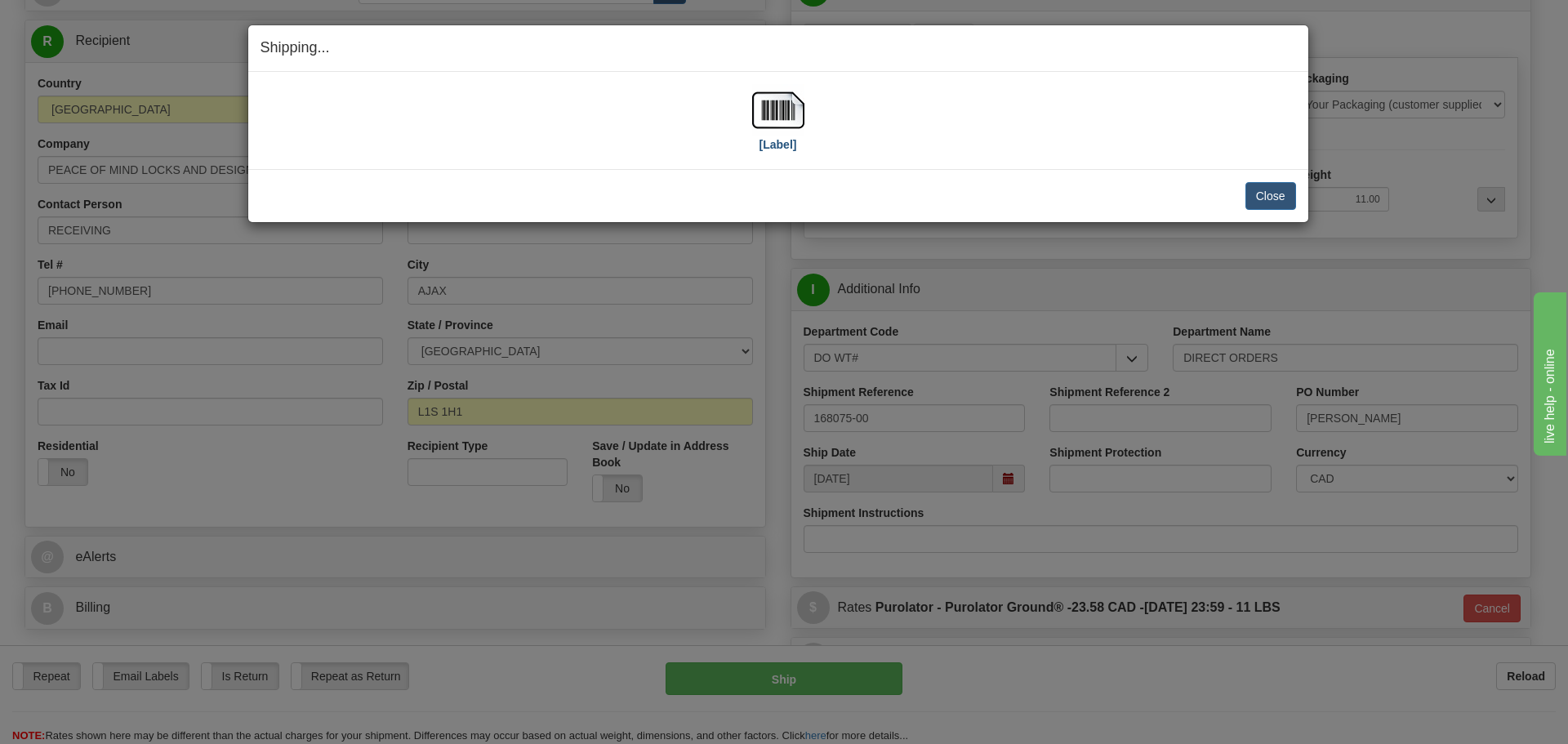
drag, startPoint x: 805, startPoint y: 147, endPoint x: 791, endPoint y: 146, distance: 14.0
click at [799, 147] on div "[Label]" at bounding box center [778, 120] width 1035 height 73
click at [791, 145] on label "[Label]" at bounding box center [778, 144] width 38 height 17
click at [1252, 188] on button "Close" at bounding box center [1271, 196] width 51 height 28
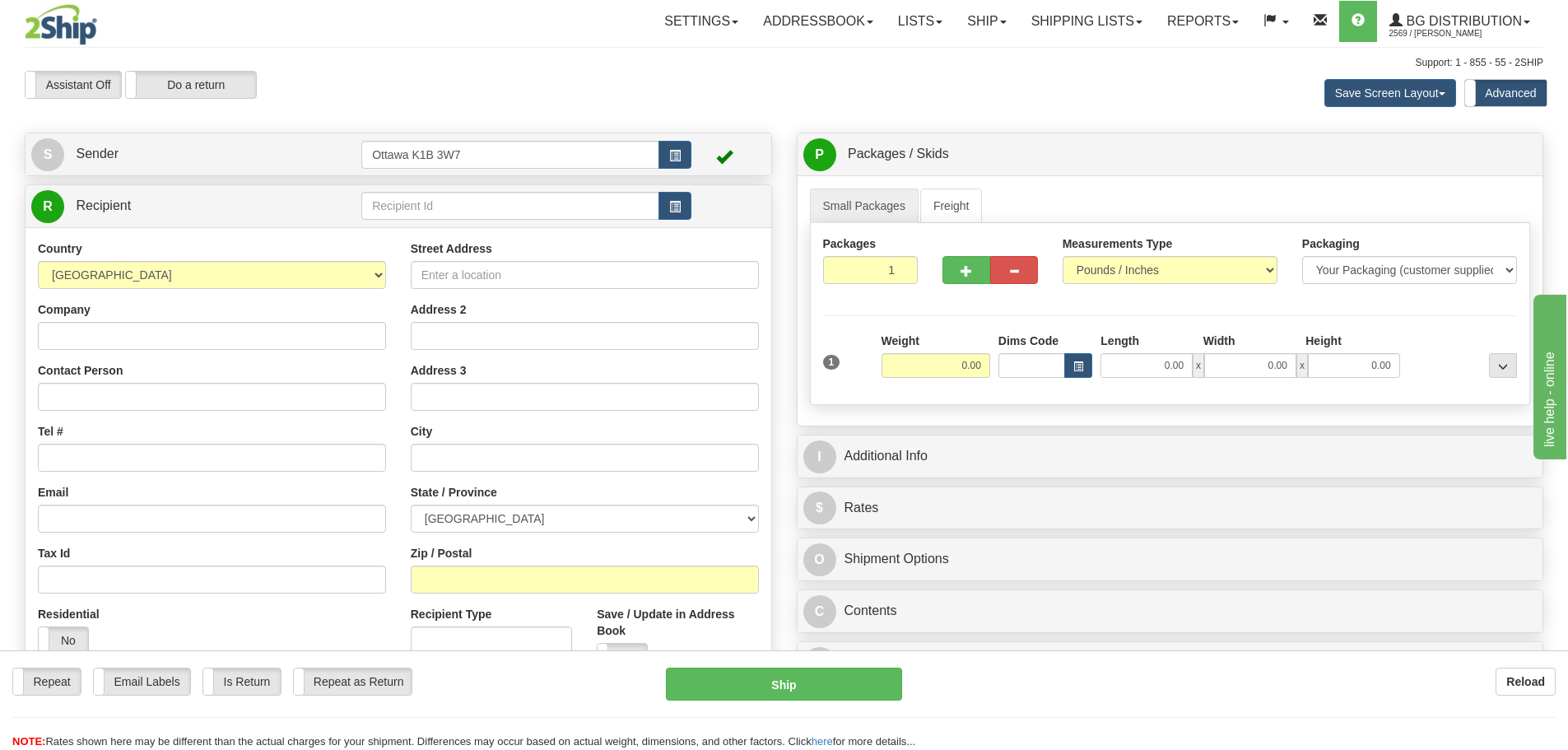
click at [525, 222] on td at bounding box center [526, 206] width 330 height 33
click at [524, 199] on input "text" at bounding box center [510, 205] width 298 height 28
type input "910331"
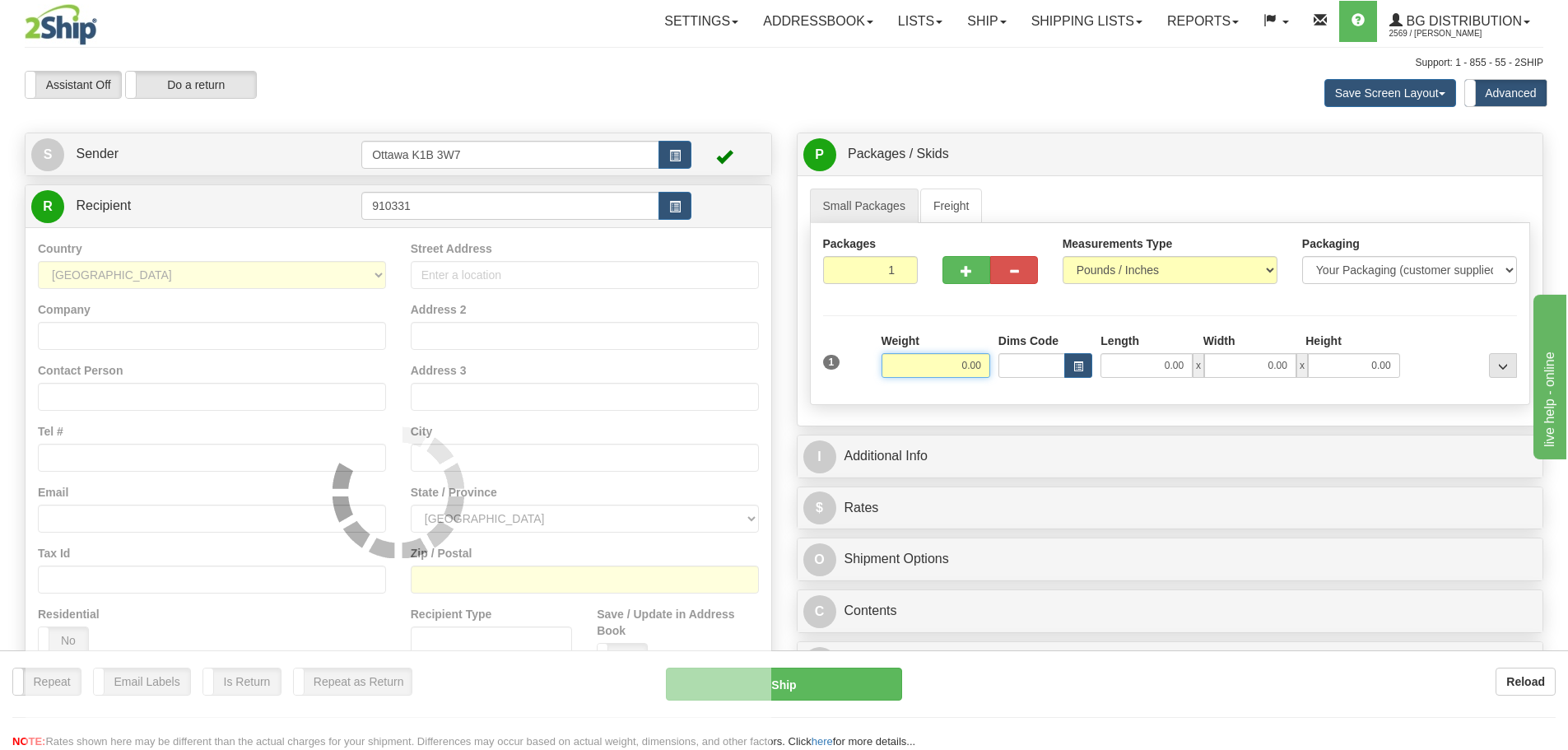
click at [727, 112] on div "Assistant On Assistant Off Do a return Do a return Previous Next Save Screen La…" at bounding box center [784, 92] width 1543 height 44
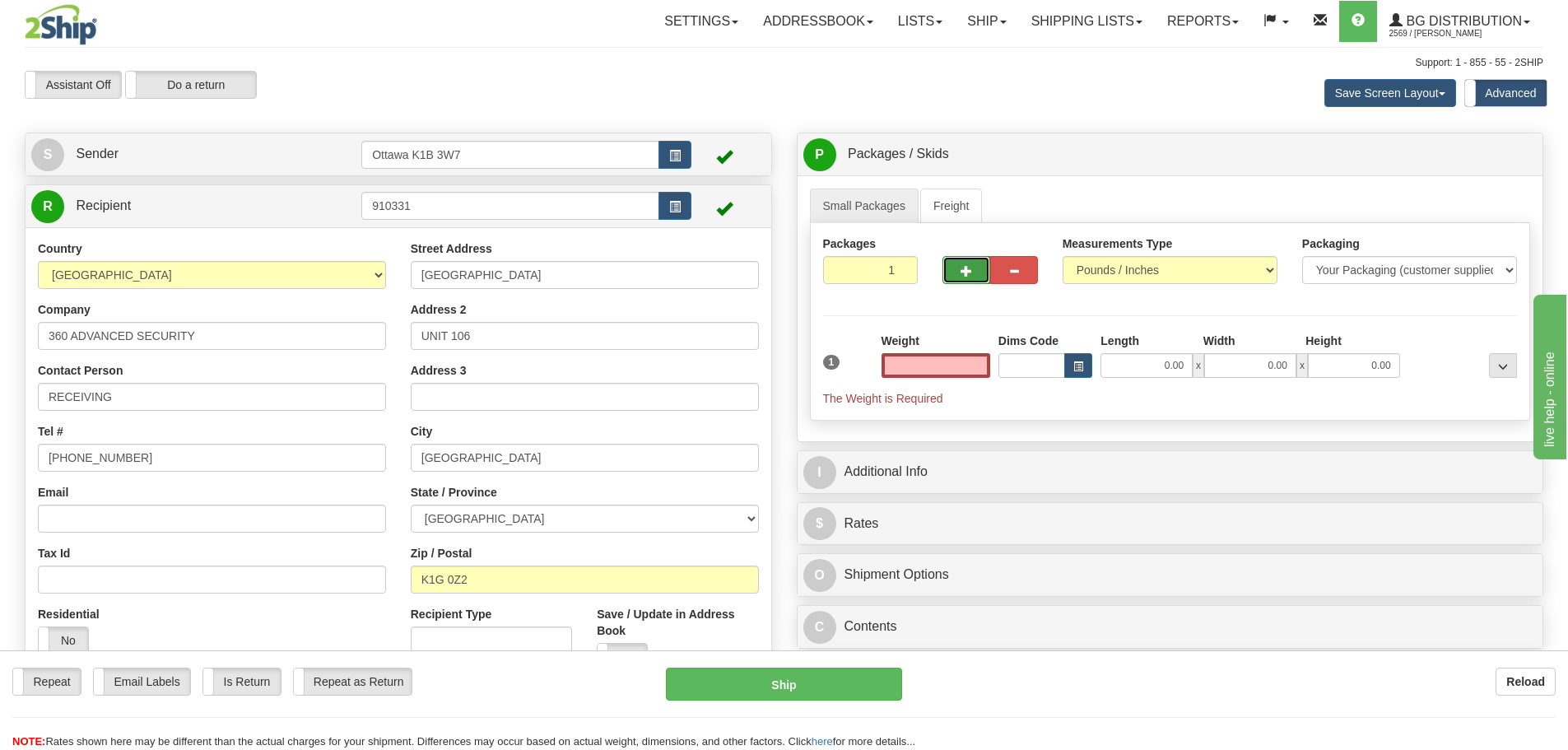
type input "0.00"
click at [970, 271] on span "button" at bounding box center [967, 271] width 12 height 11
type input "2"
click at [1464, 149] on span "Pack / Skid Level" at bounding box center [1489, 155] width 76 height 12
radio input "true"
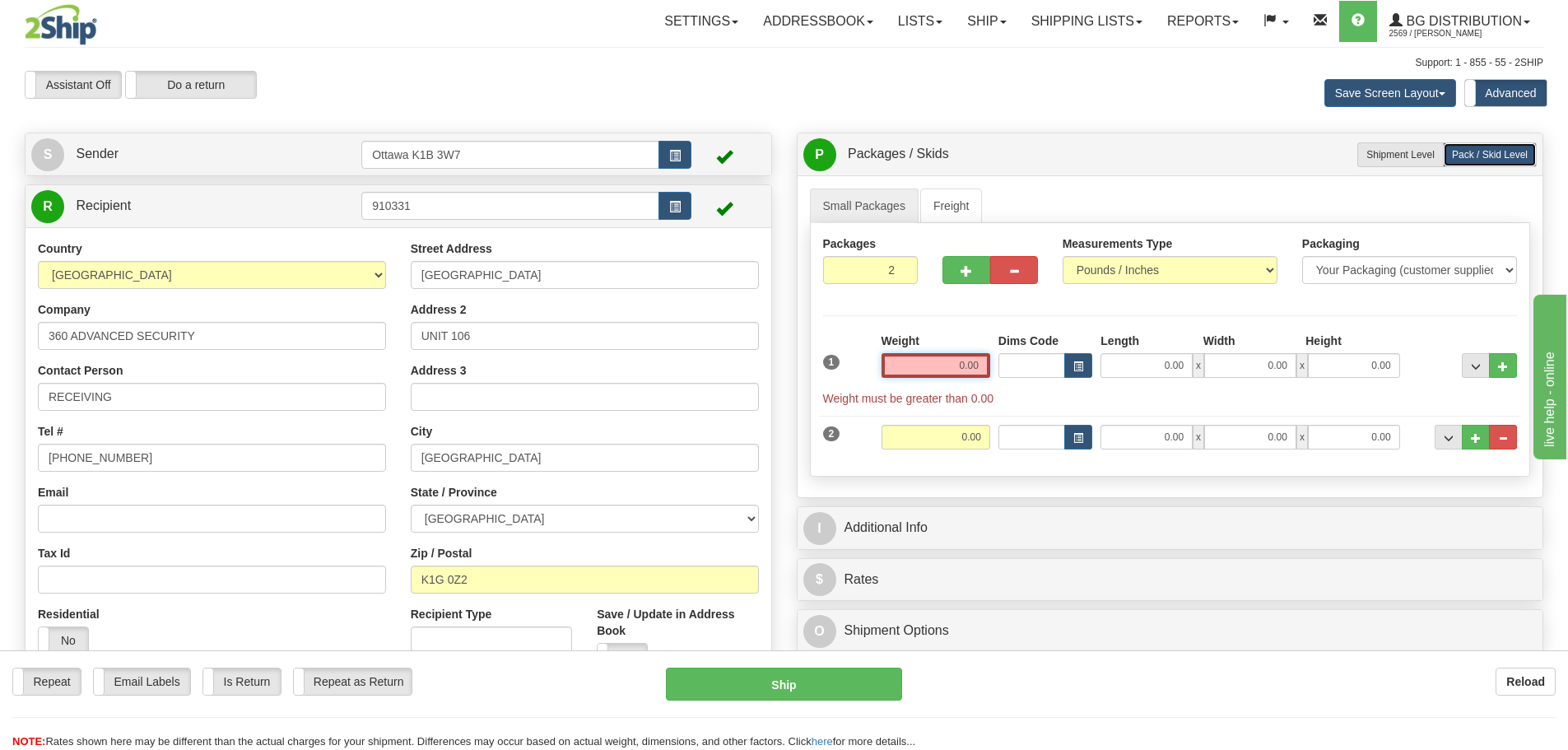
click at [941, 370] on input "0.00" at bounding box center [935, 365] width 109 height 25
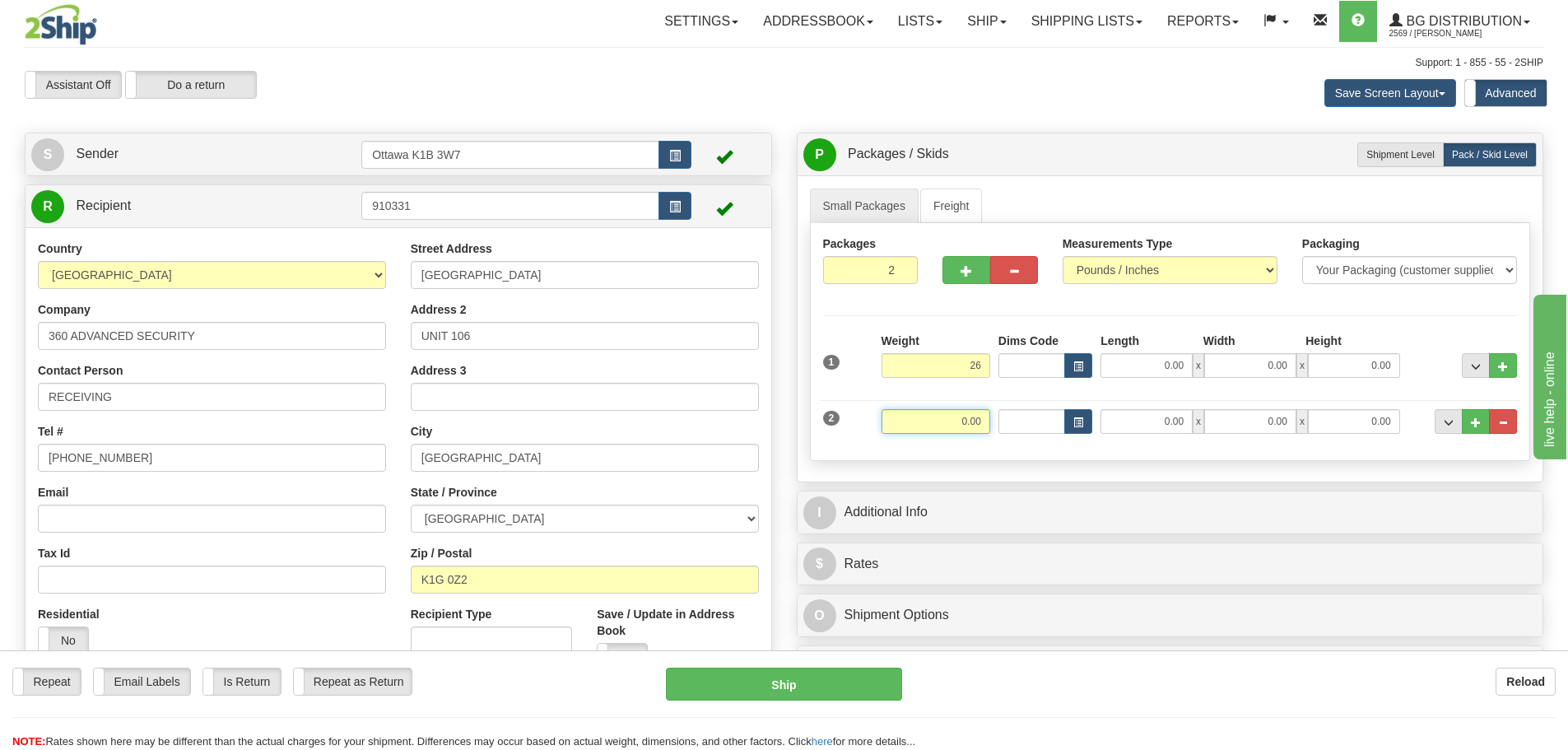
type input "26.00"
click at [967, 425] on input "0.00" at bounding box center [935, 421] width 109 height 25
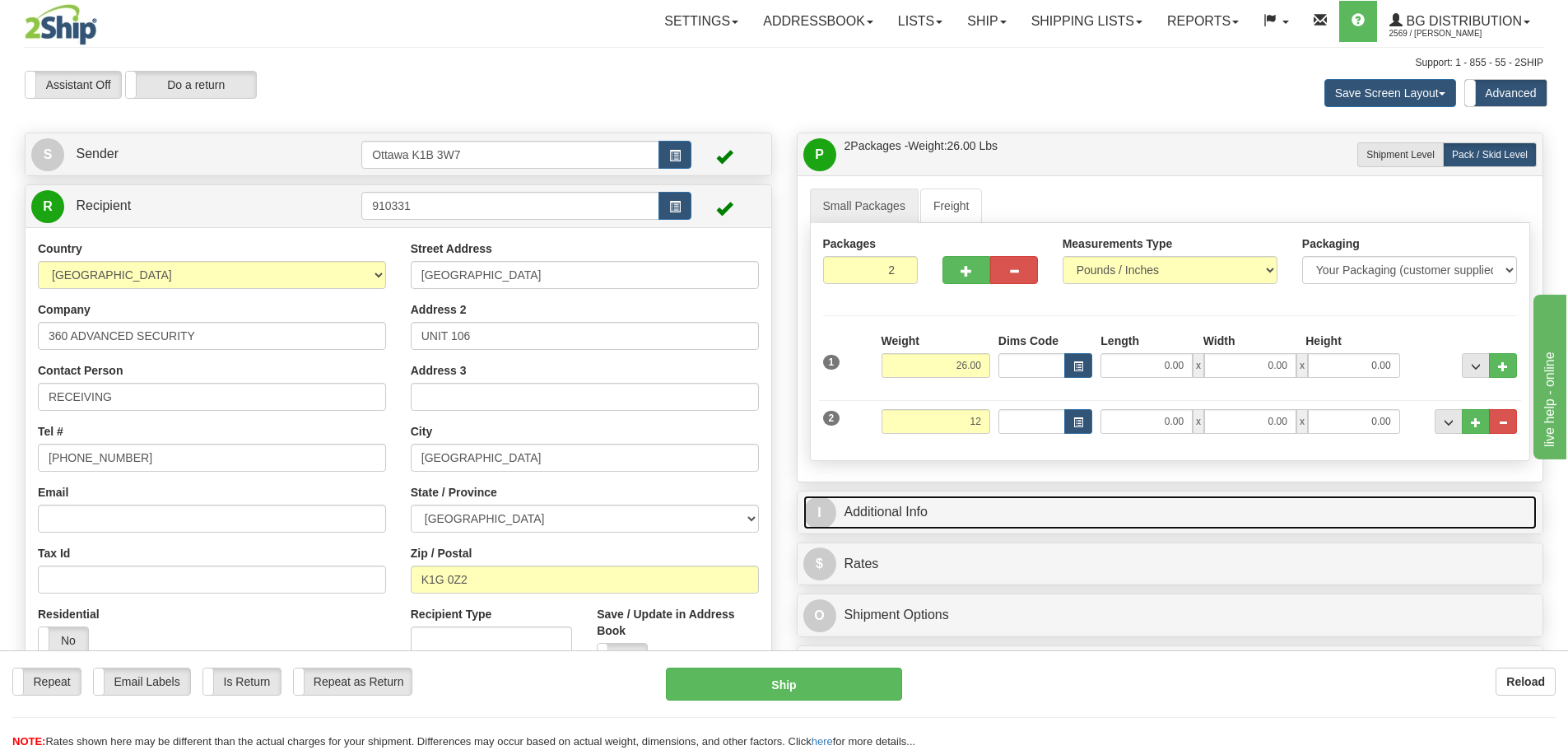
type input "12.00"
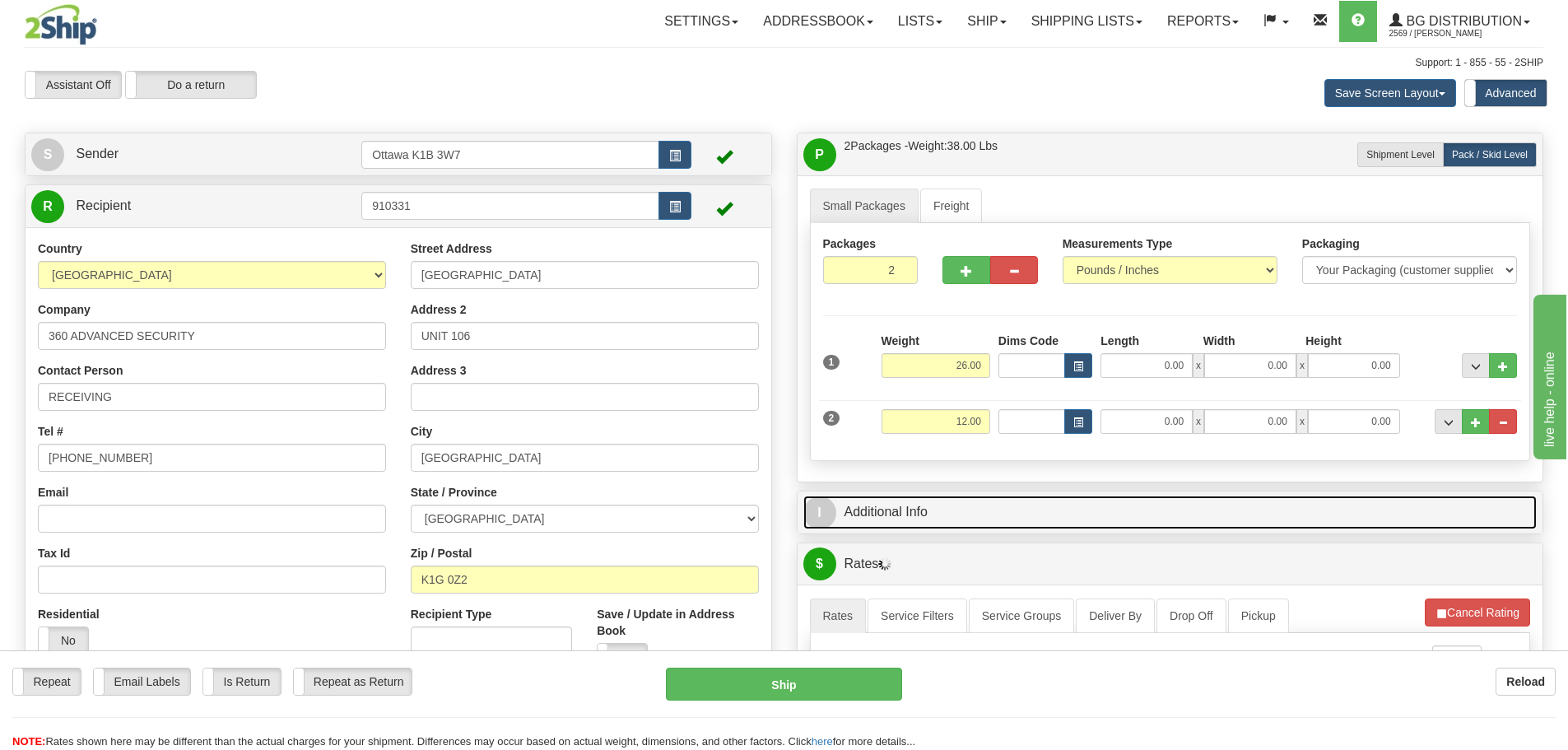
click at [1135, 509] on link "I Additional Info" at bounding box center [1171, 512] width 734 height 33
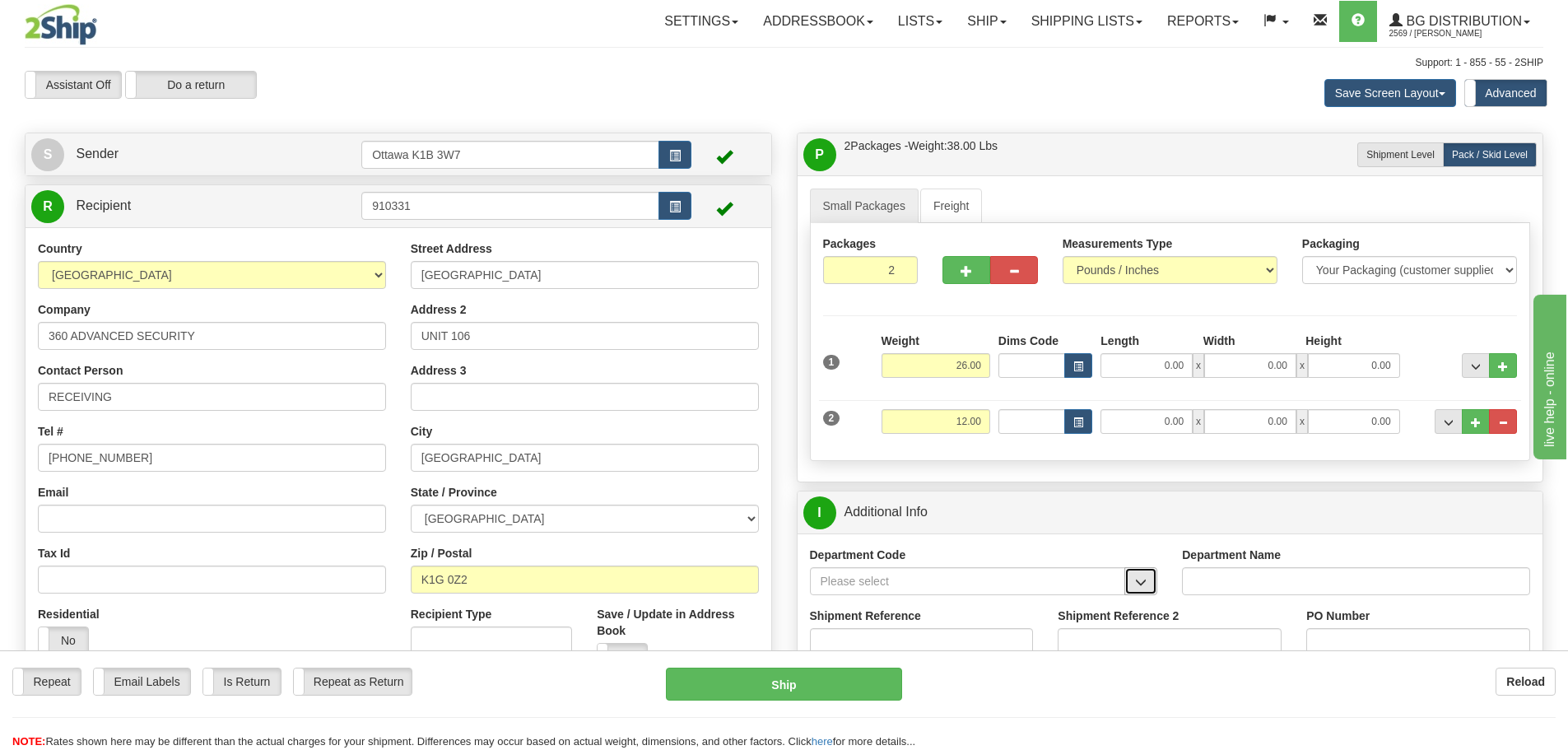
click at [1154, 585] on button "button" at bounding box center [1141, 581] width 33 height 28
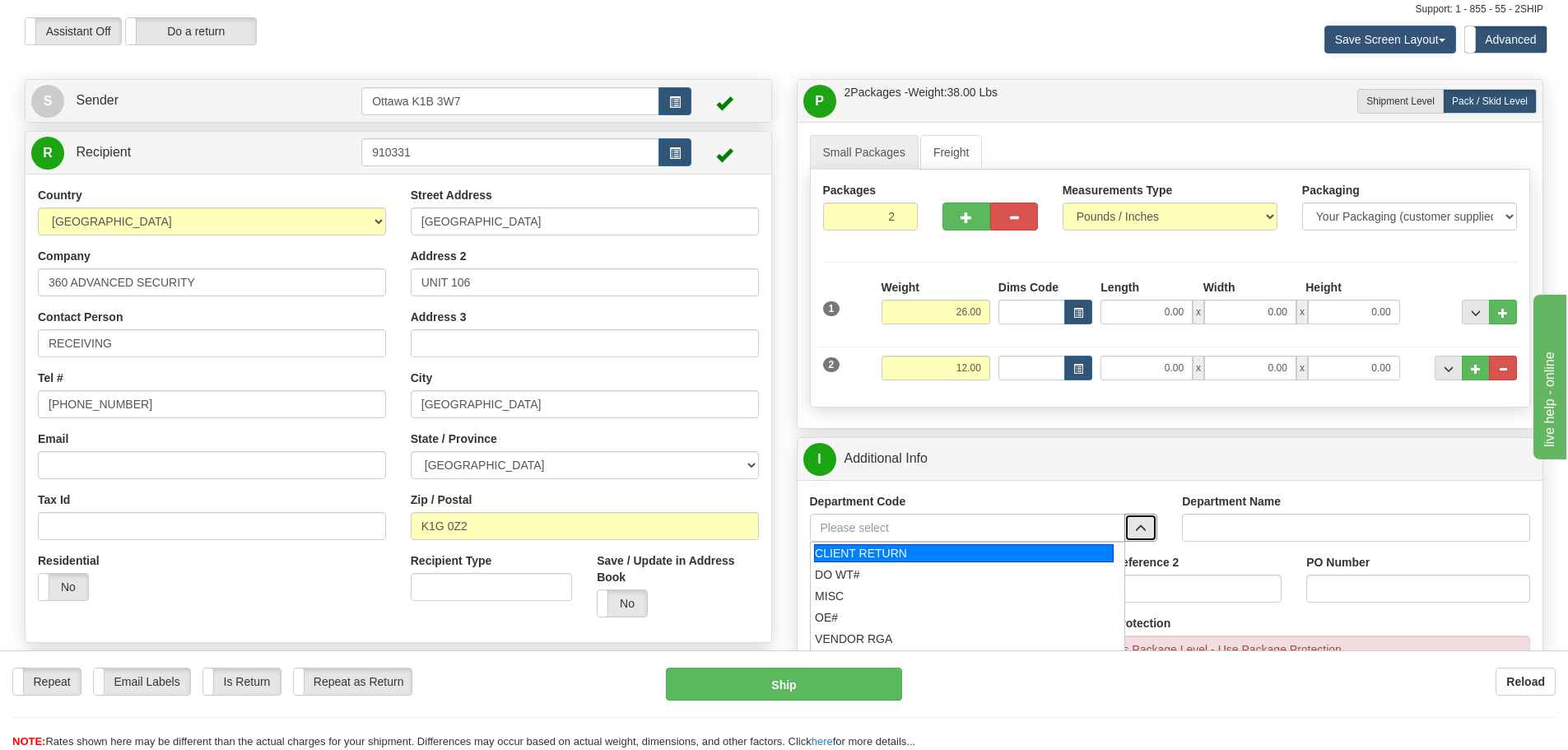
scroll to position [82, 0]
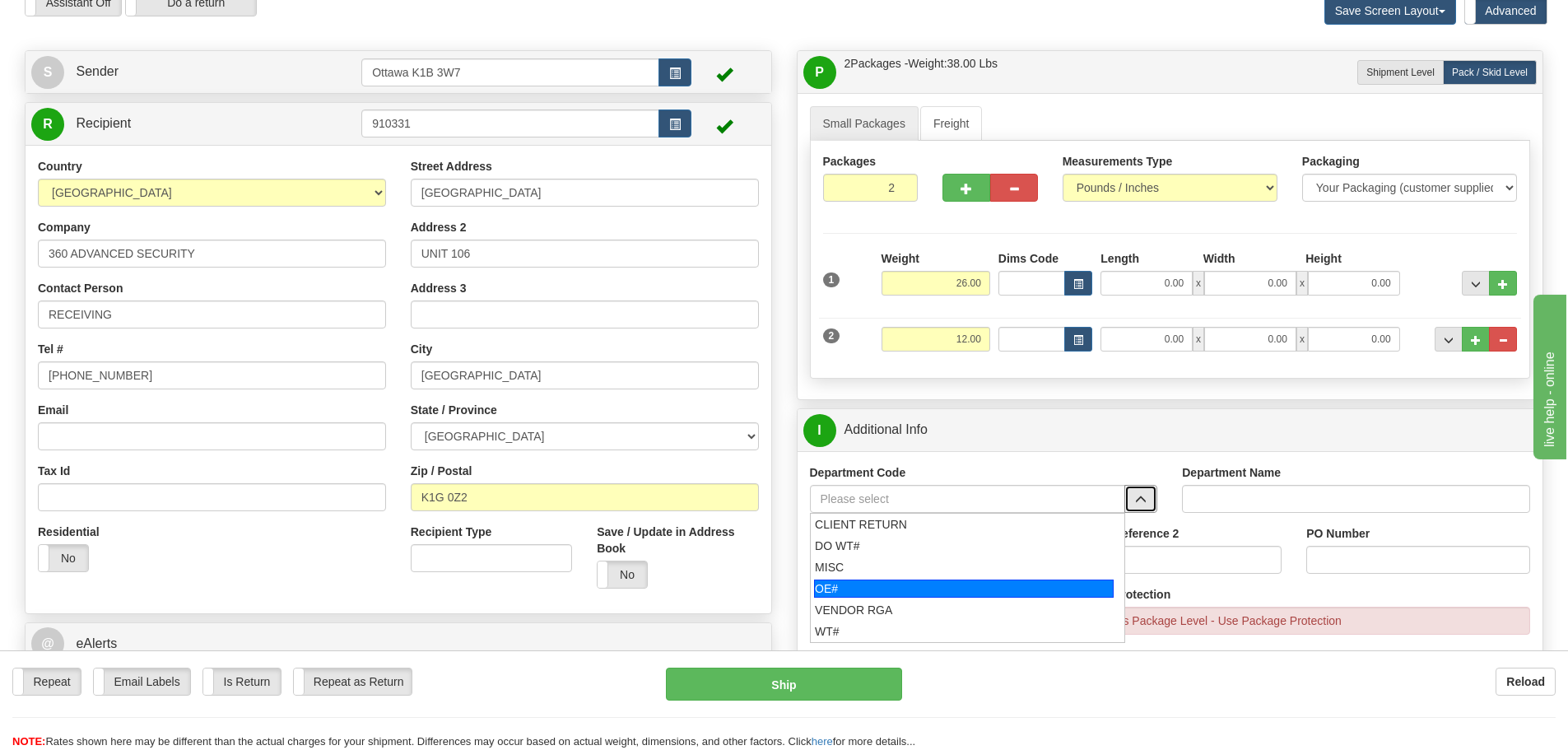
click at [891, 593] on div "OE#" at bounding box center [963, 588] width 299 height 18
type input "OE#"
type input "ORDERS"
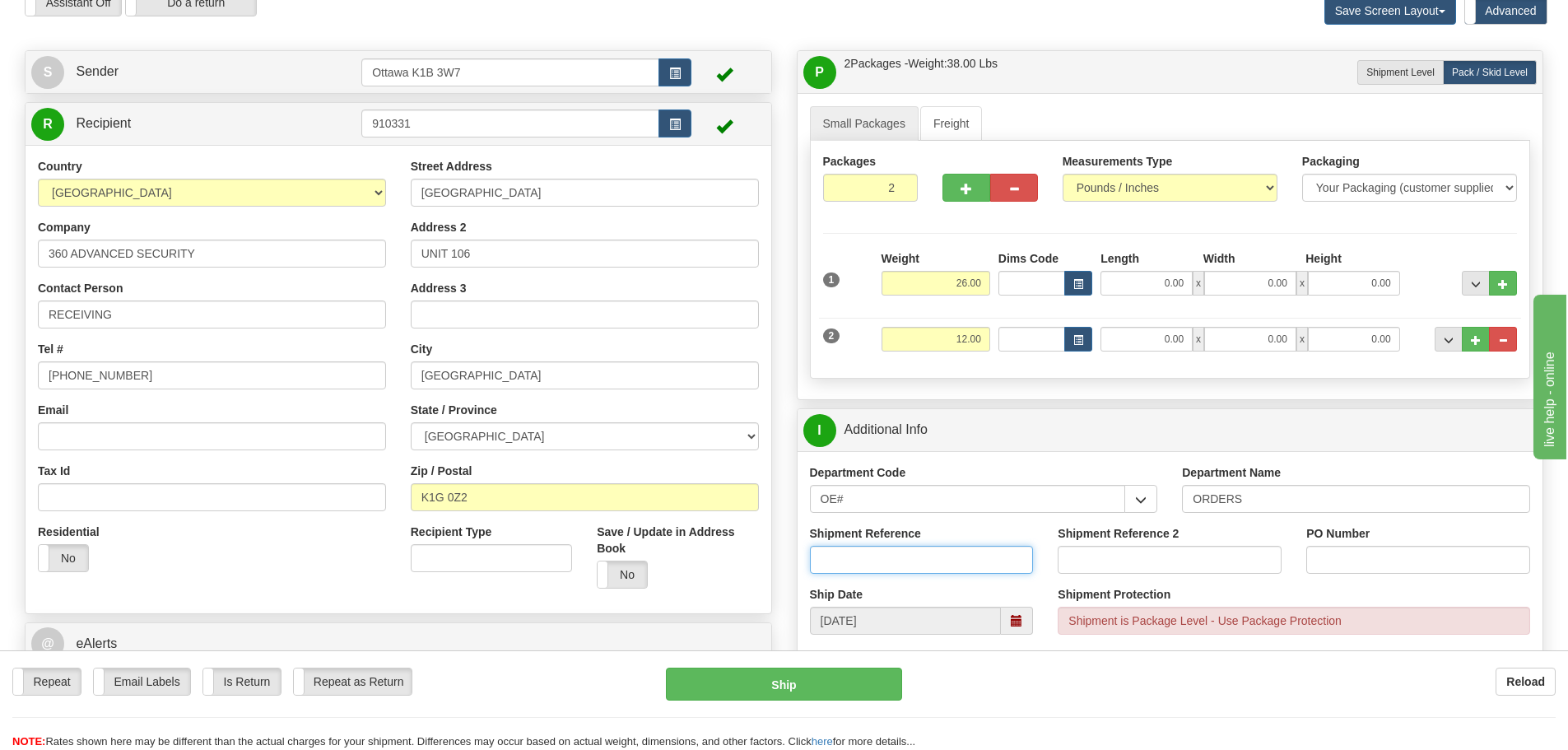
click at [881, 569] on input "Shipment Reference" at bounding box center [921, 560] width 224 height 28
type input "10203934-00"
click at [1176, 544] on div "Shipment Reference 2" at bounding box center [1170, 549] width 224 height 48
click at [1176, 549] on input "Shipment Reference 2" at bounding box center [1170, 560] width 224 height 28
type input "10205469-00"
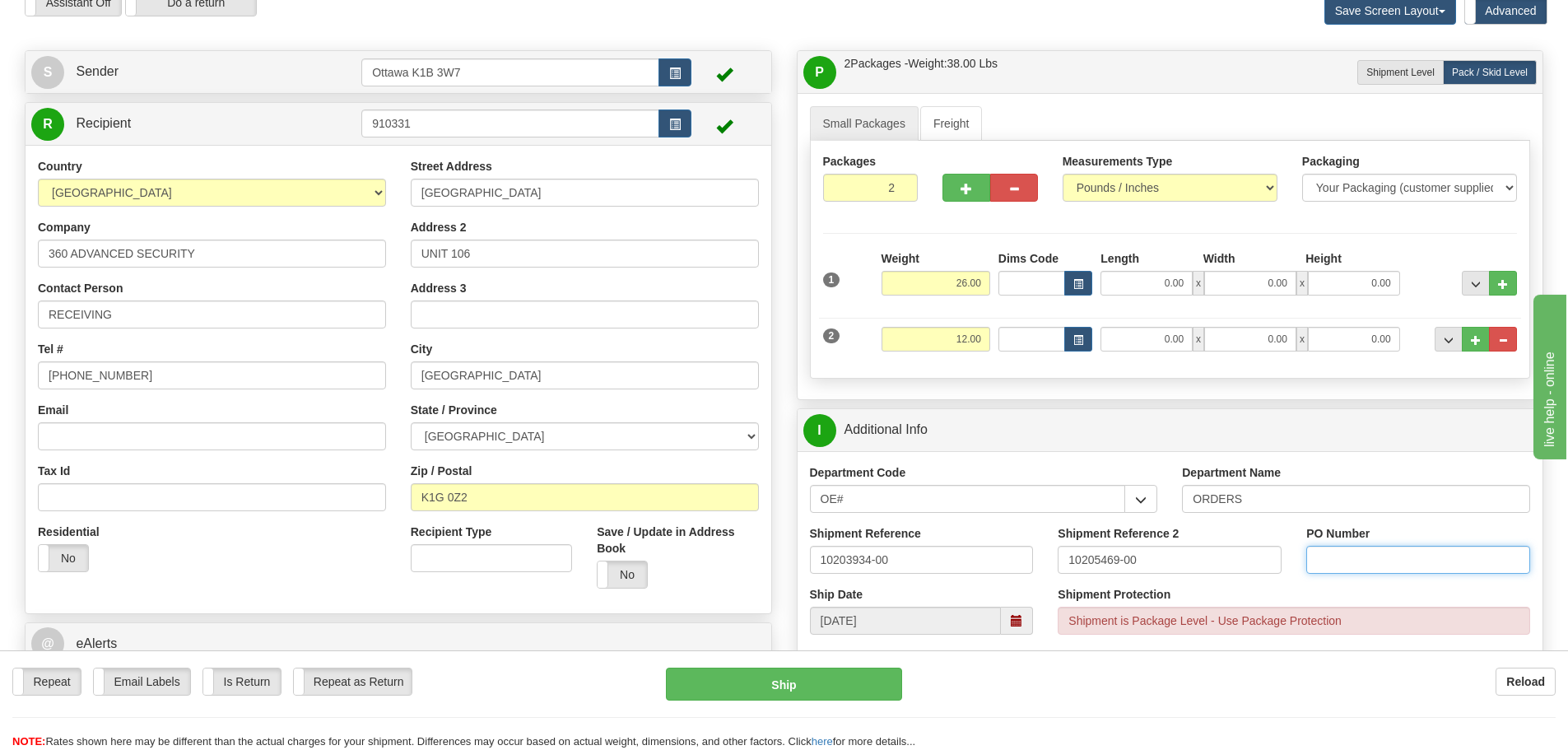
click at [1467, 563] on input "PO Number" at bounding box center [1418, 560] width 224 height 28
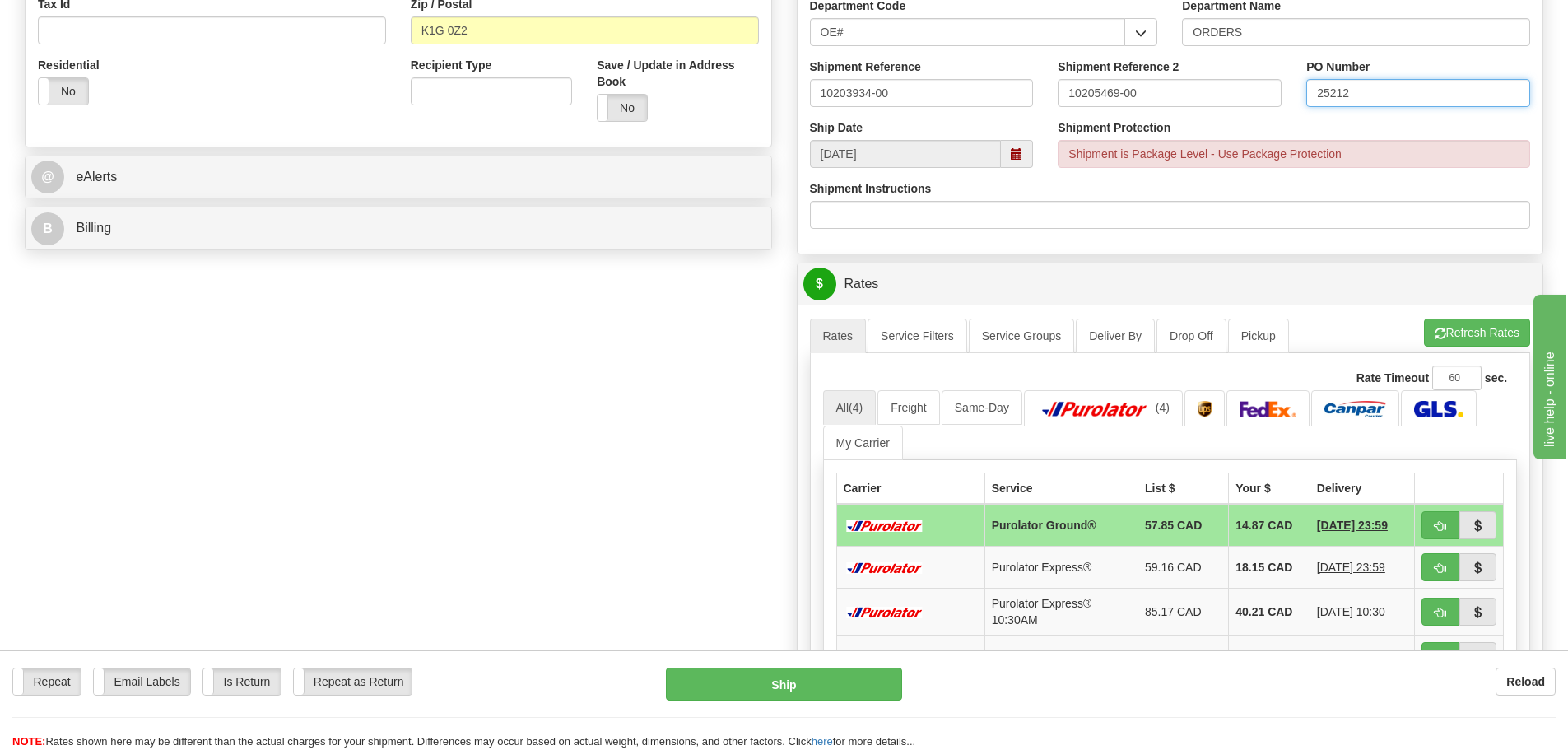
scroll to position [576, 0]
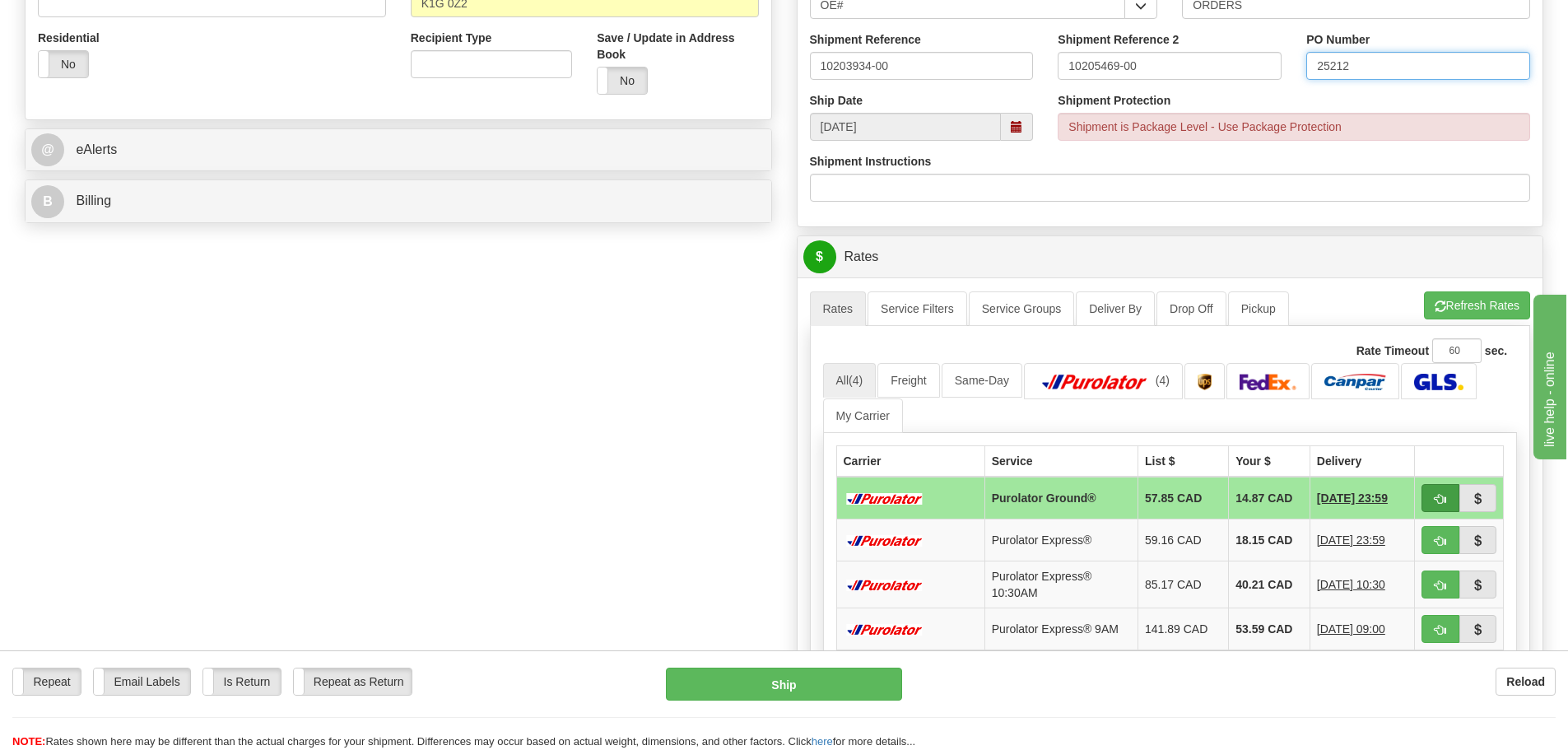
type input "25212"
click at [1432, 505] on button "button" at bounding box center [1439, 498] width 38 height 28
type input "260"
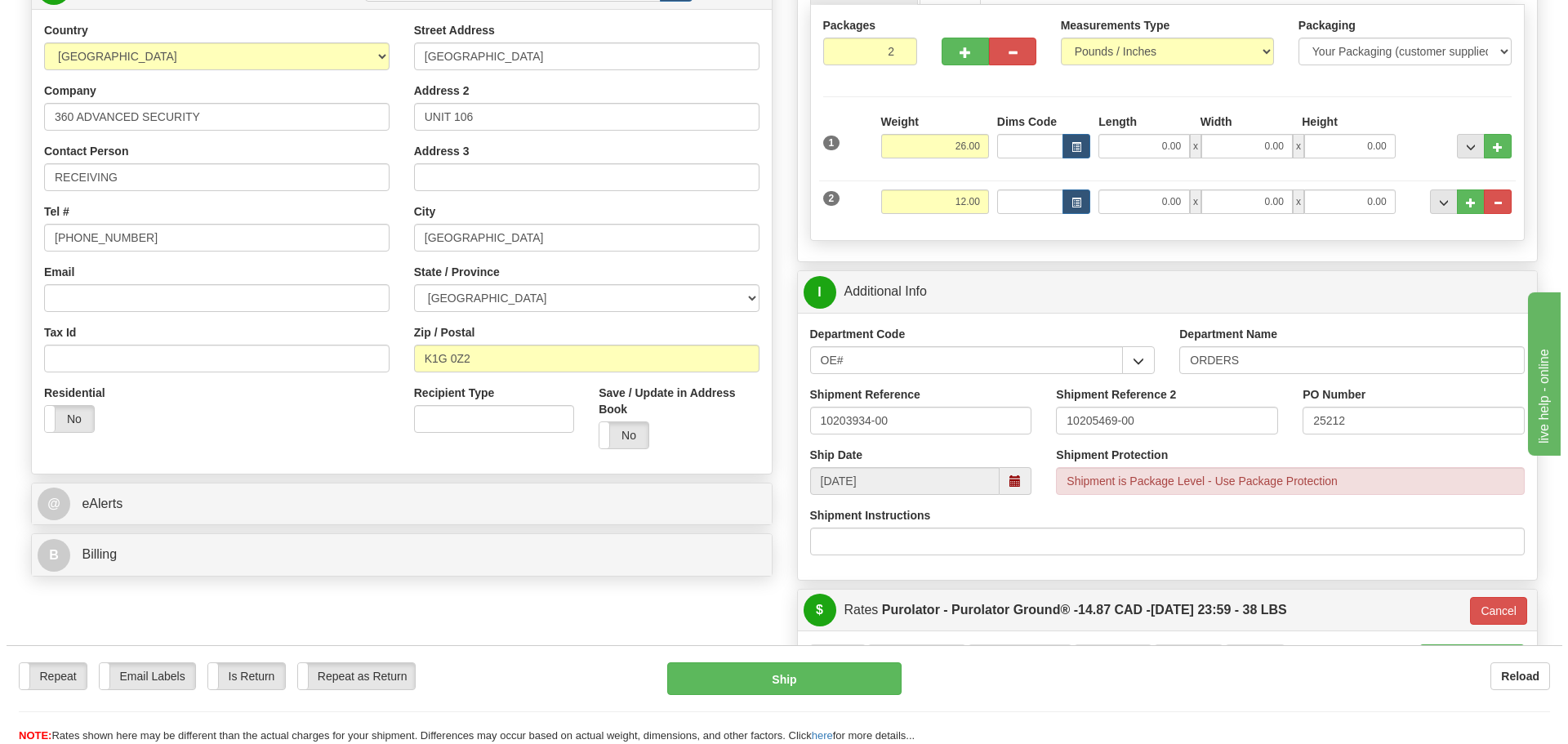
scroll to position [245, 0]
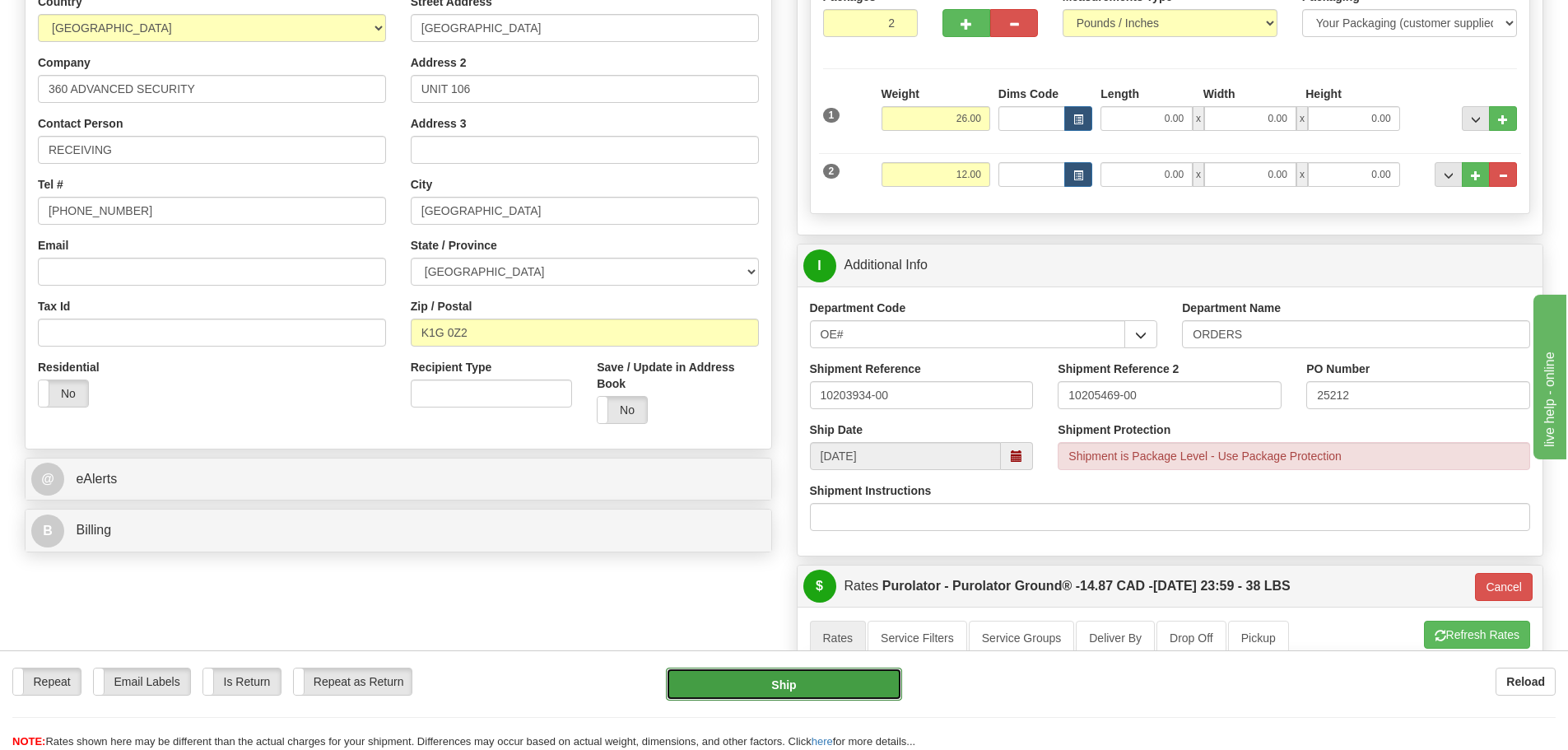
click at [764, 686] on button "Ship" at bounding box center [783, 684] width 236 height 33
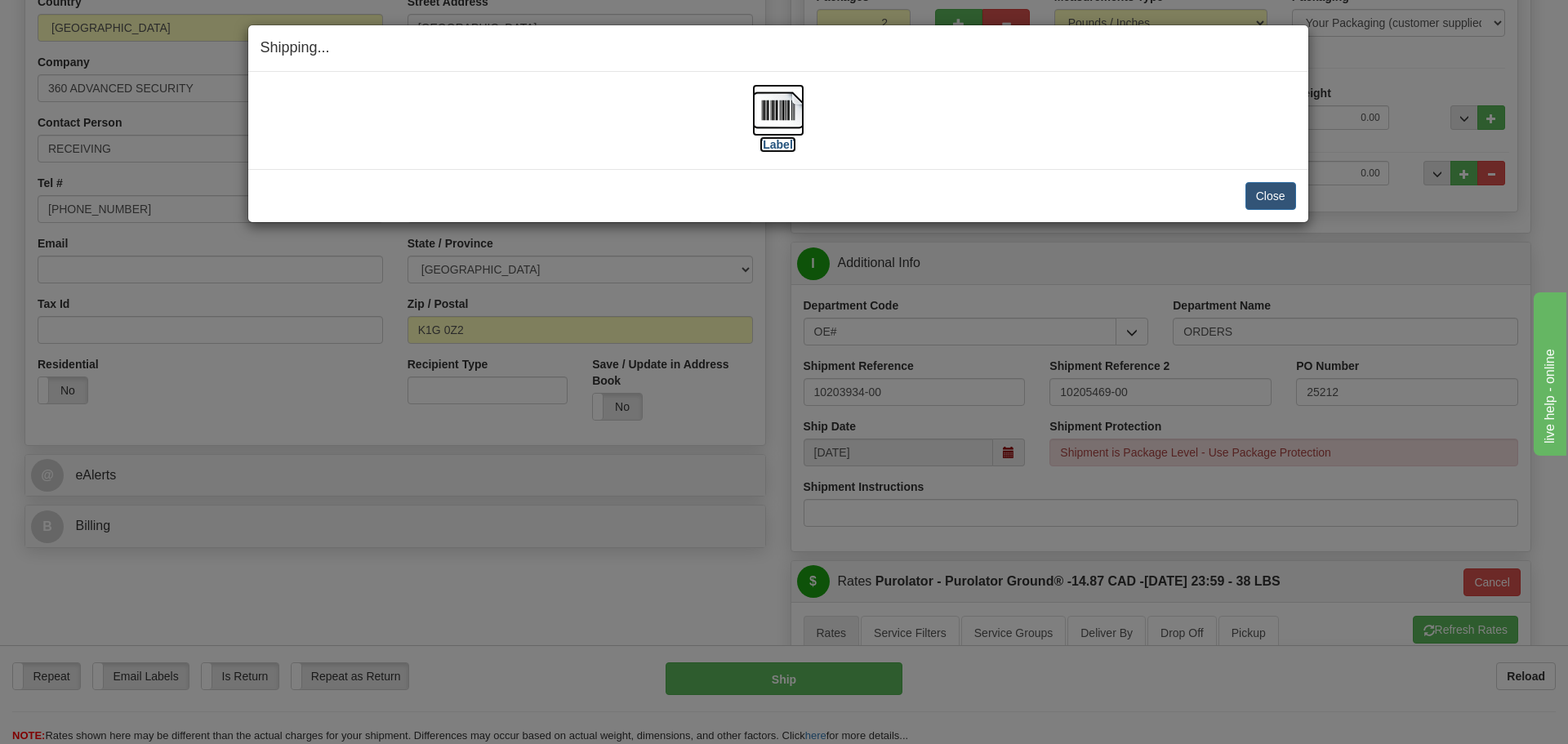
click at [771, 144] on label "[Label]" at bounding box center [778, 144] width 38 height 17
click at [1268, 183] on button "Close" at bounding box center [1271, 196] width 51 height 28
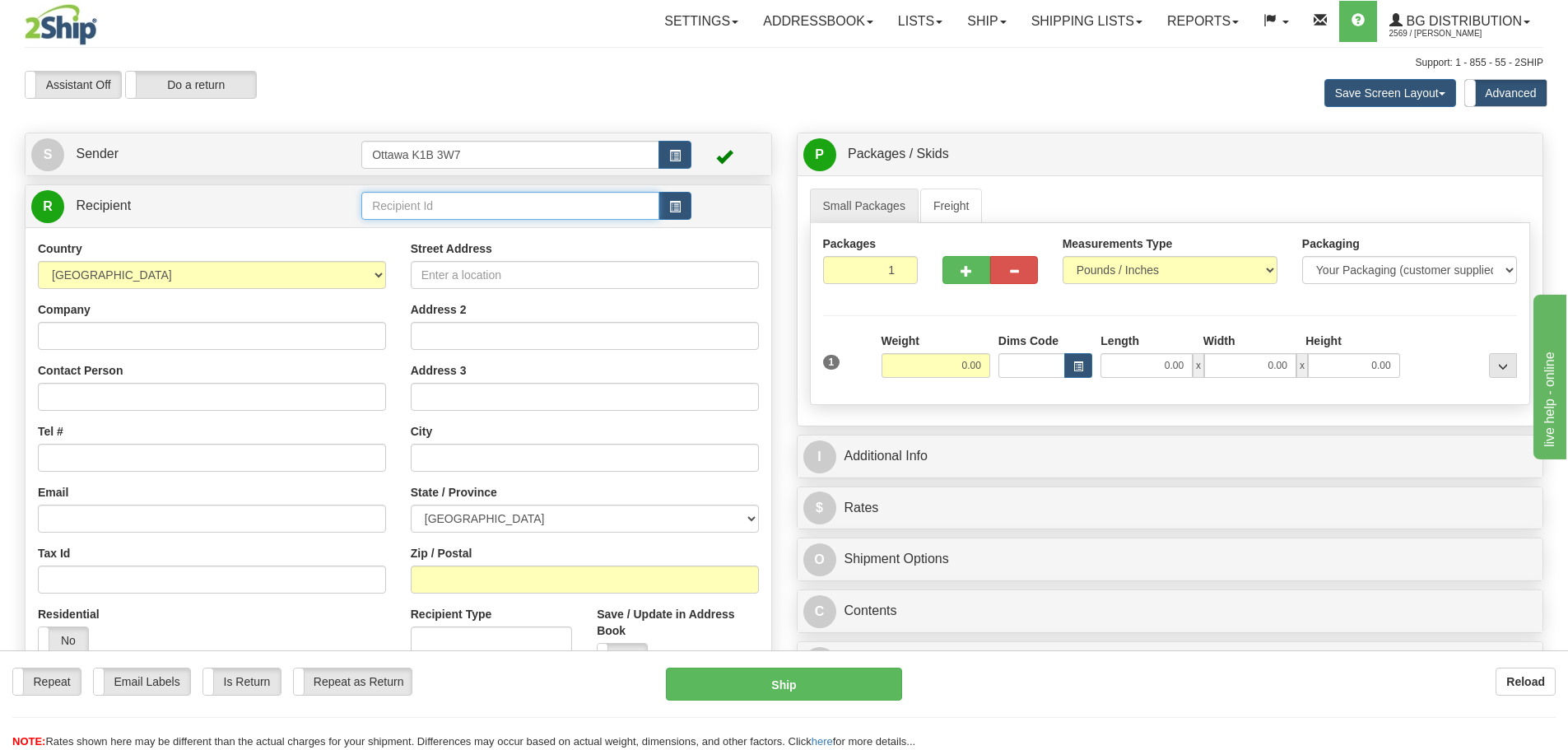
click at [498, 220] on input "text" at bounding box center [510, 205] width 298 height 28
type input "60160"
click at [581, 109] on div "Assistant On Assistant Off Do a return Do a return Previous Next Save Screen La…" at bounding box center [784, 92] width 1543 height 44
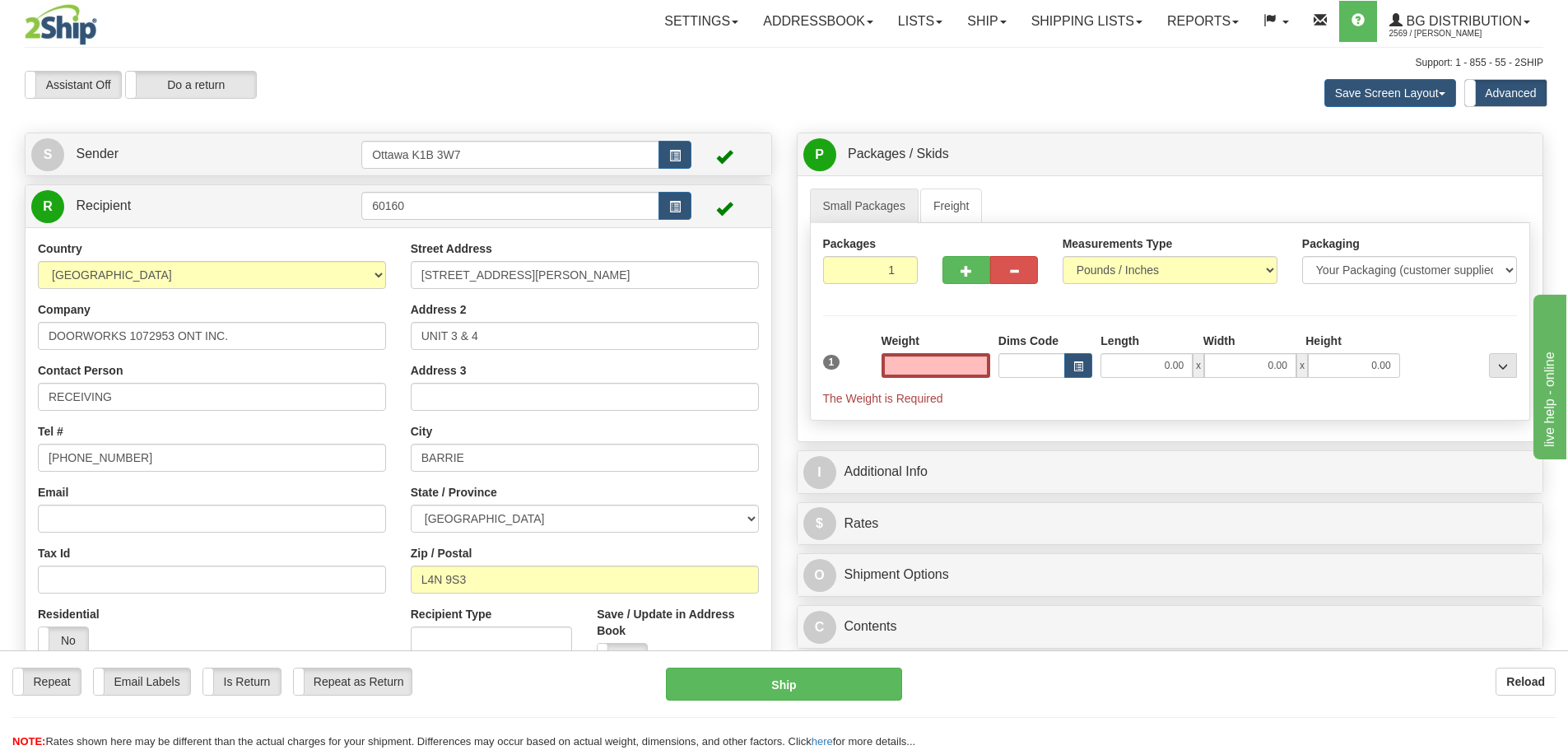
type input "0.00"
click at [962, 286] on div at bounding box center [990, 267] width 120 height 64
click at [962, 273] on span "button" at bounding box center [967, 271] width 12 height 11
type input "2"
click at [1495, 177] on div "Small Packages Freight Packages 2 1 Measurements Type" at bounding box center [1171, 308] width 746 height 266
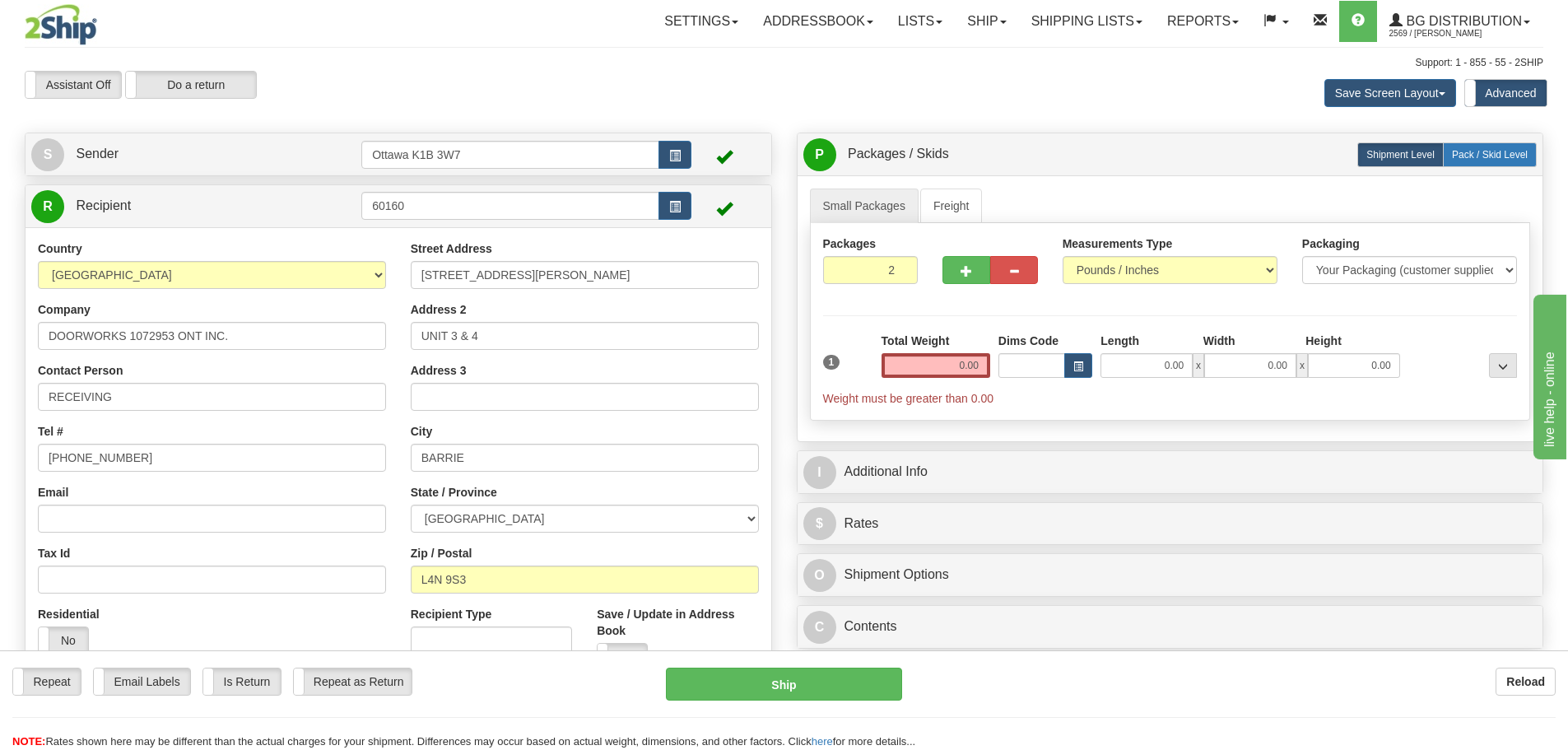
click at [1492, 161] on label "Pack / Skid Level Pack.." at bounding box center [1490, 154] width 94 height 25
radio input "true"
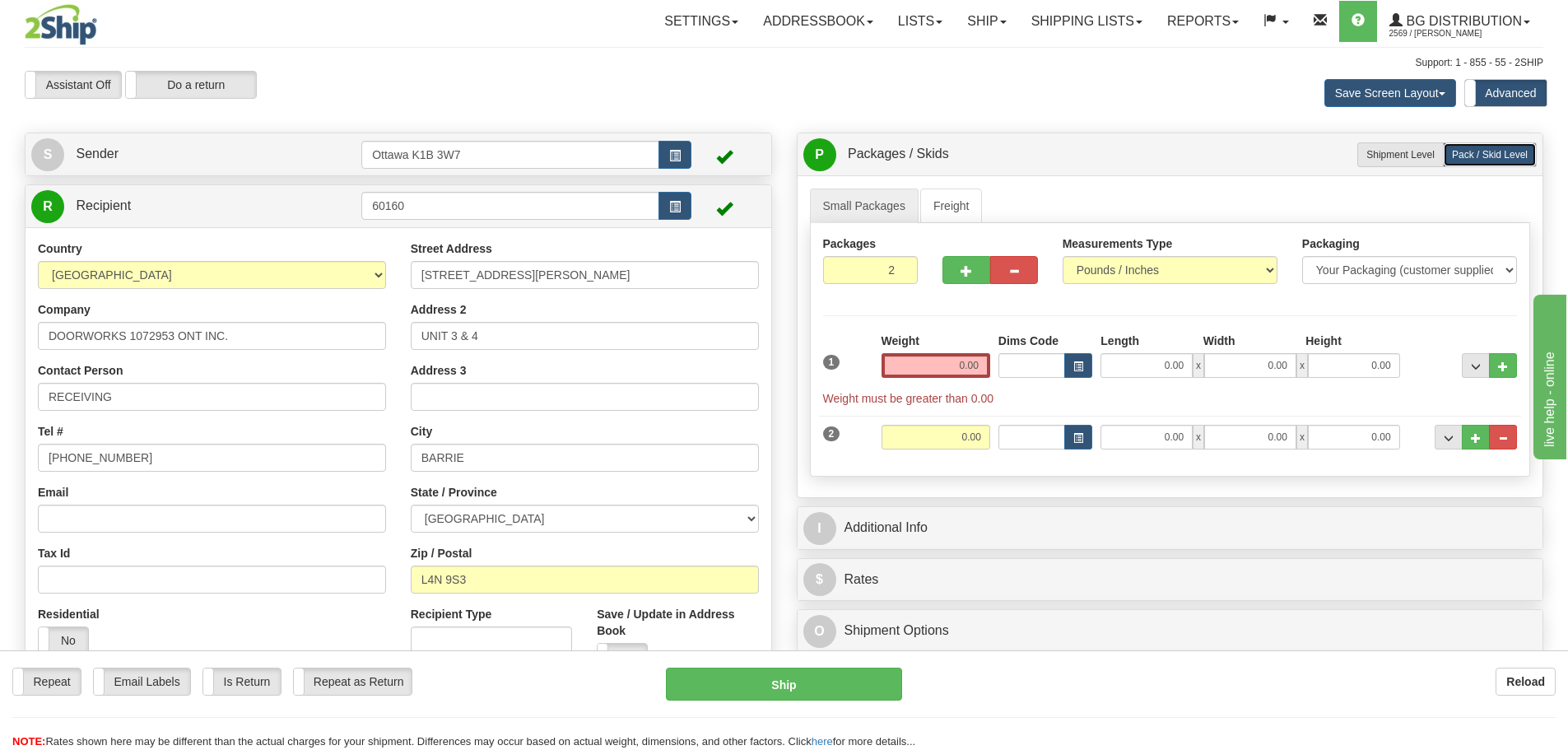
click at [933, 498] on div "P Packages / Skids 2 Packages - Weight: 0.00 Lbs 1 Skids - Weight: 0.00 Lbs Shi…" at bounding box center [1170, 449] width 772 height 632
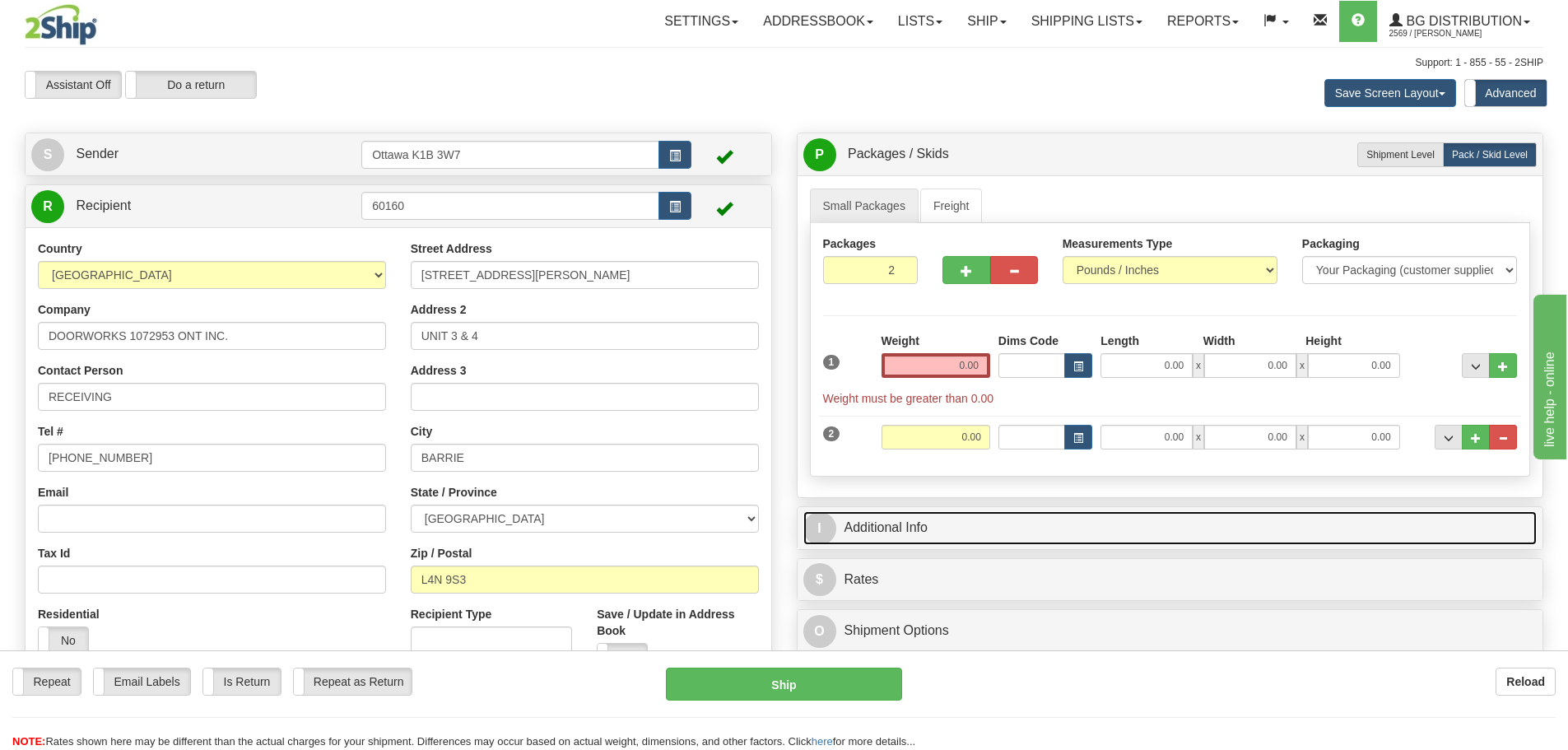
click at [932, 517] on link "I Additional Info" at bounding box center [1171, 528] width 734 height 33
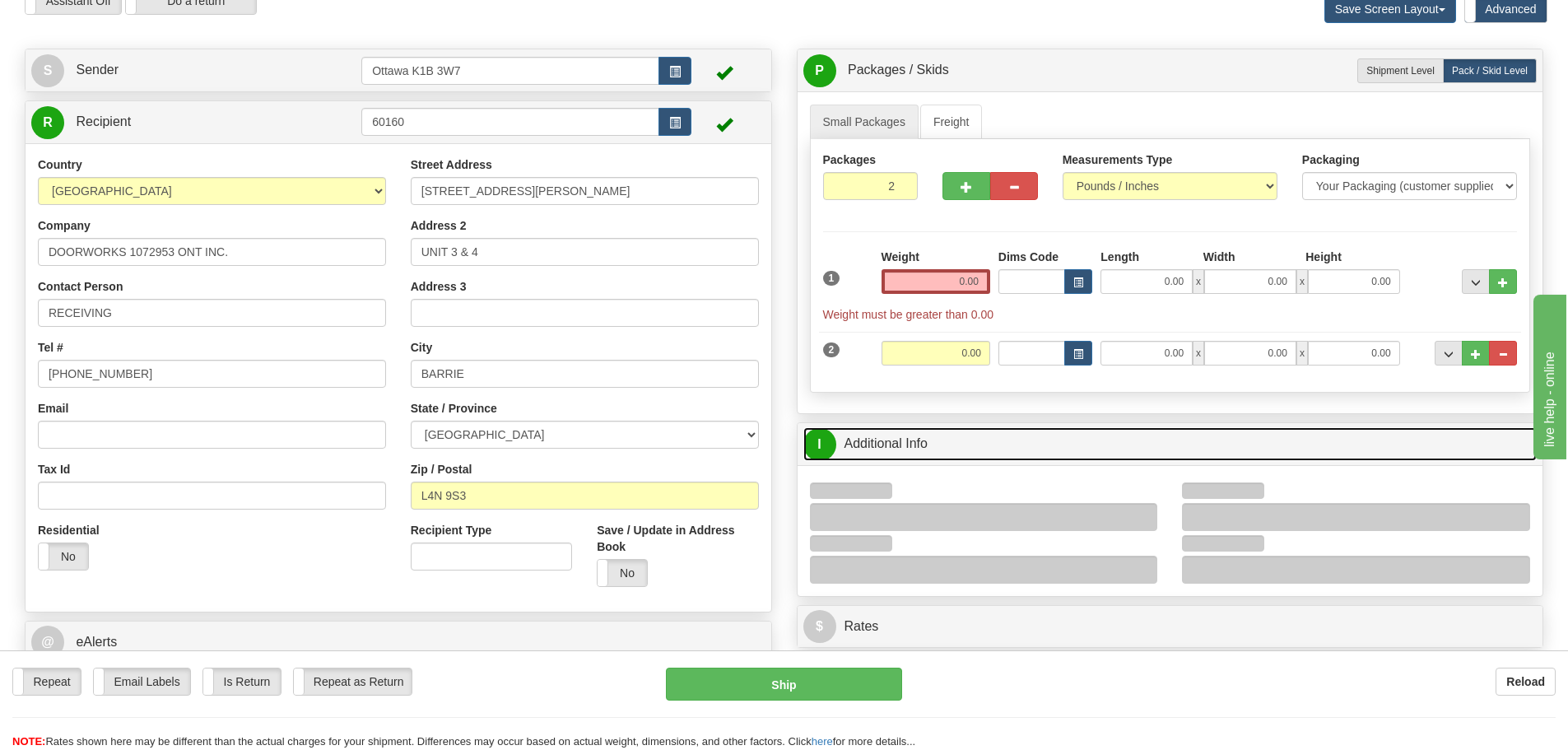
scroll to position [165, 0]
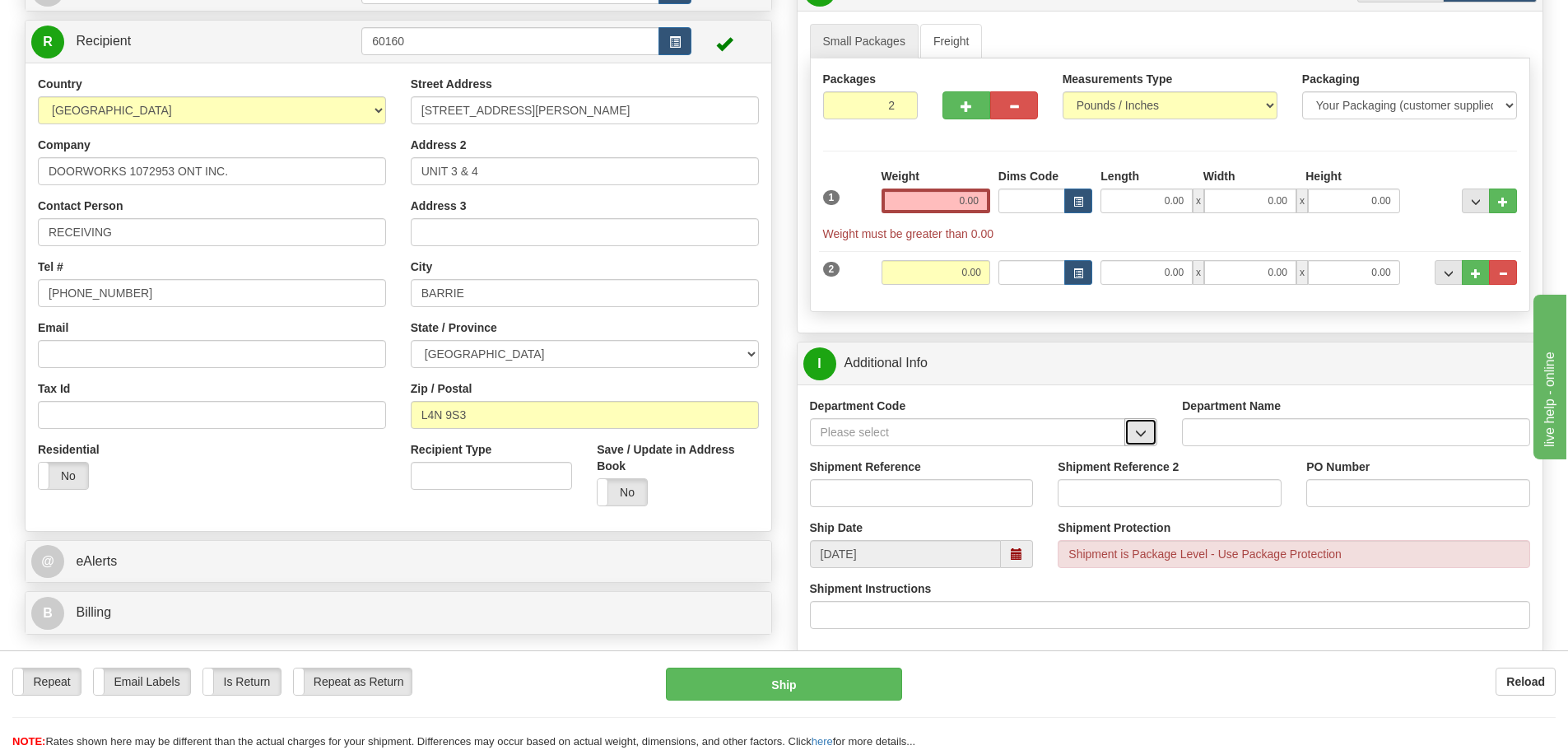
click at [1148, 435] on button "button" at bounding box center [1141, 432] width 33 height 28
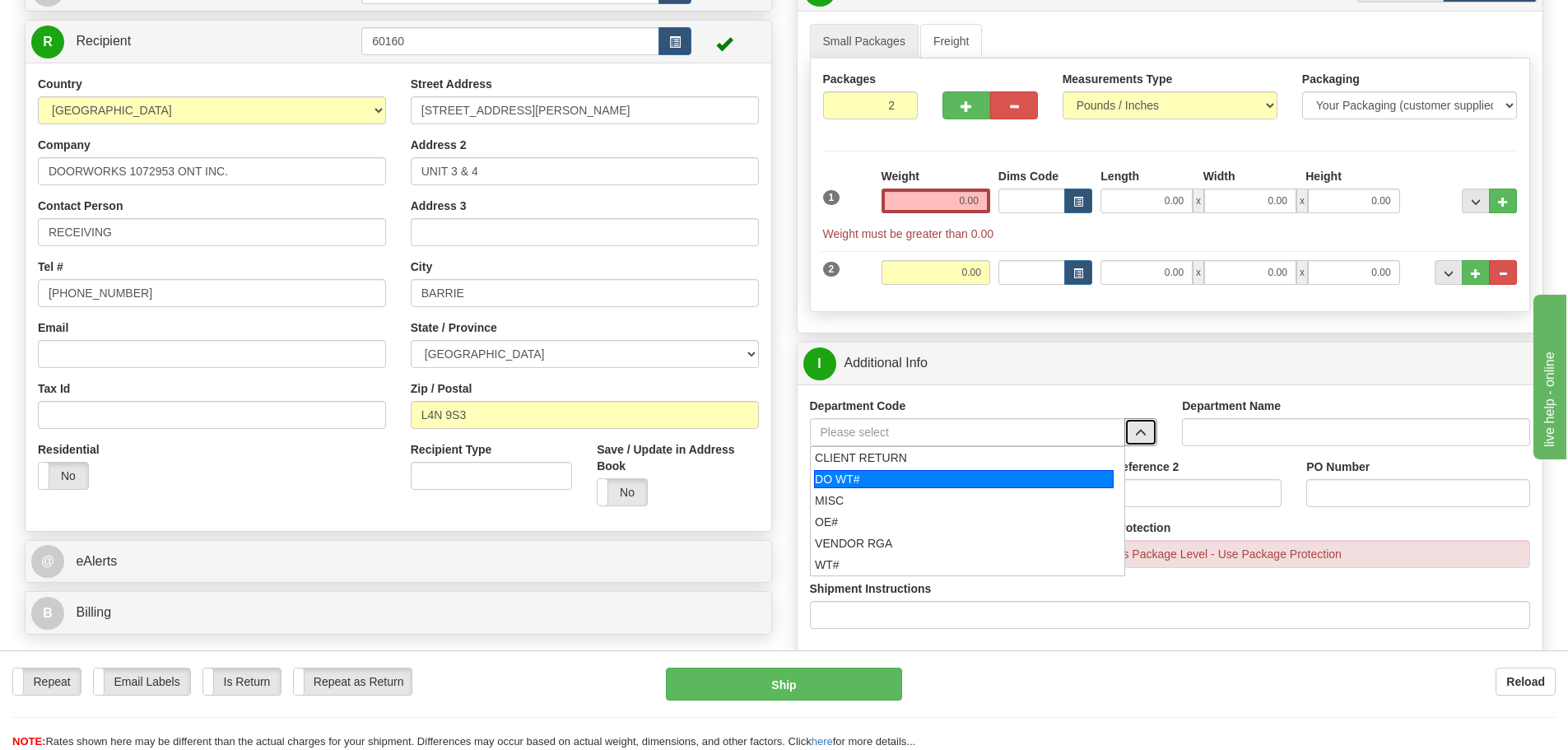
click at [881, 482] on div "DO WT#" at bounding box center [963, 479] width 299 height 18
type input "DO WT#"
type input "DIRECT ORDERS"
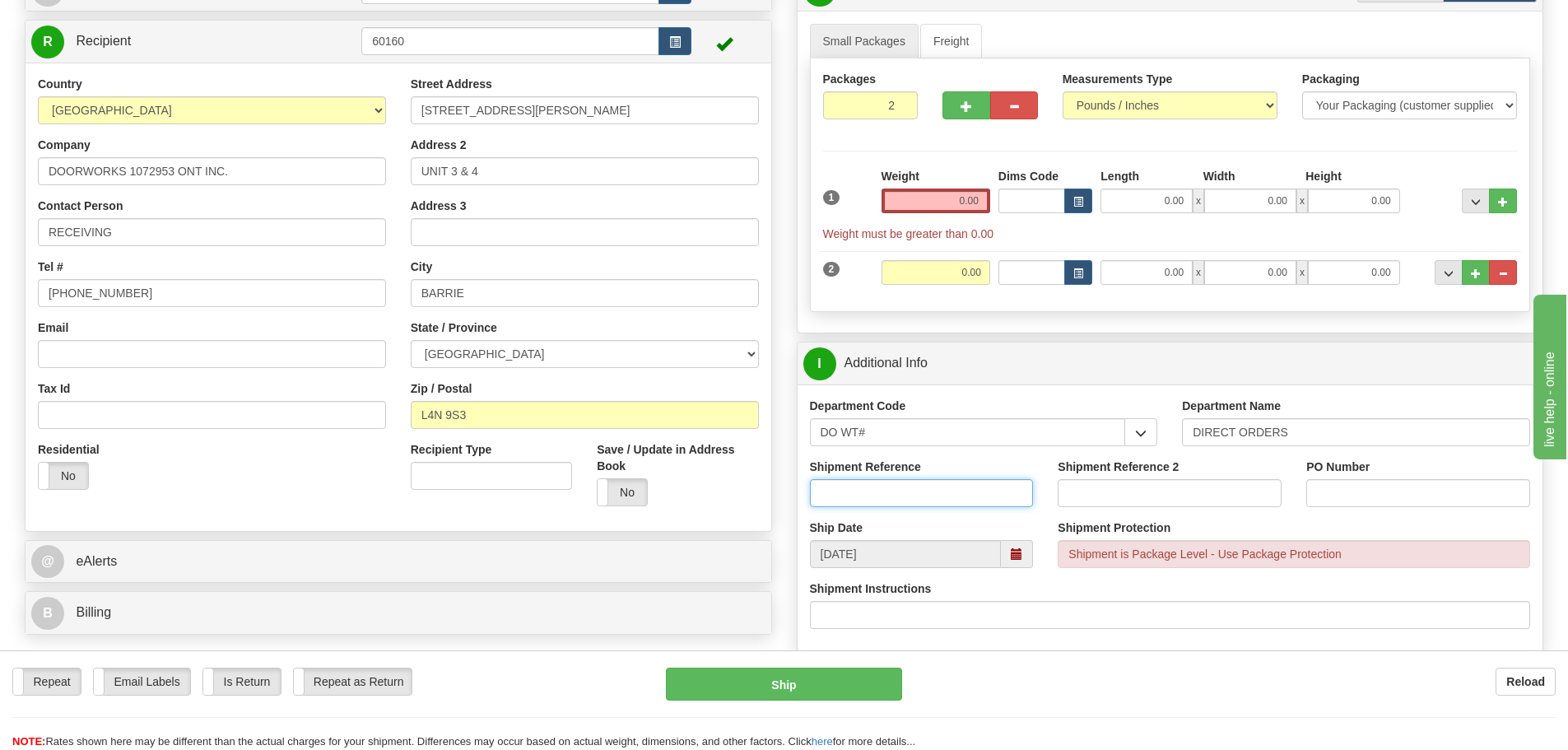
click at [873, 502] on input "Shipment Reference" at bounding box center [921, 493] width 224 height 28
type input "168082-00"
click at [1336, 503] on input "PO Number" at bounding box center [1418, 493] width 224 height 28
type input "00018065"
click at [960, 202] on input "0.00" at bounding box center [935, 200] width 109 height 25
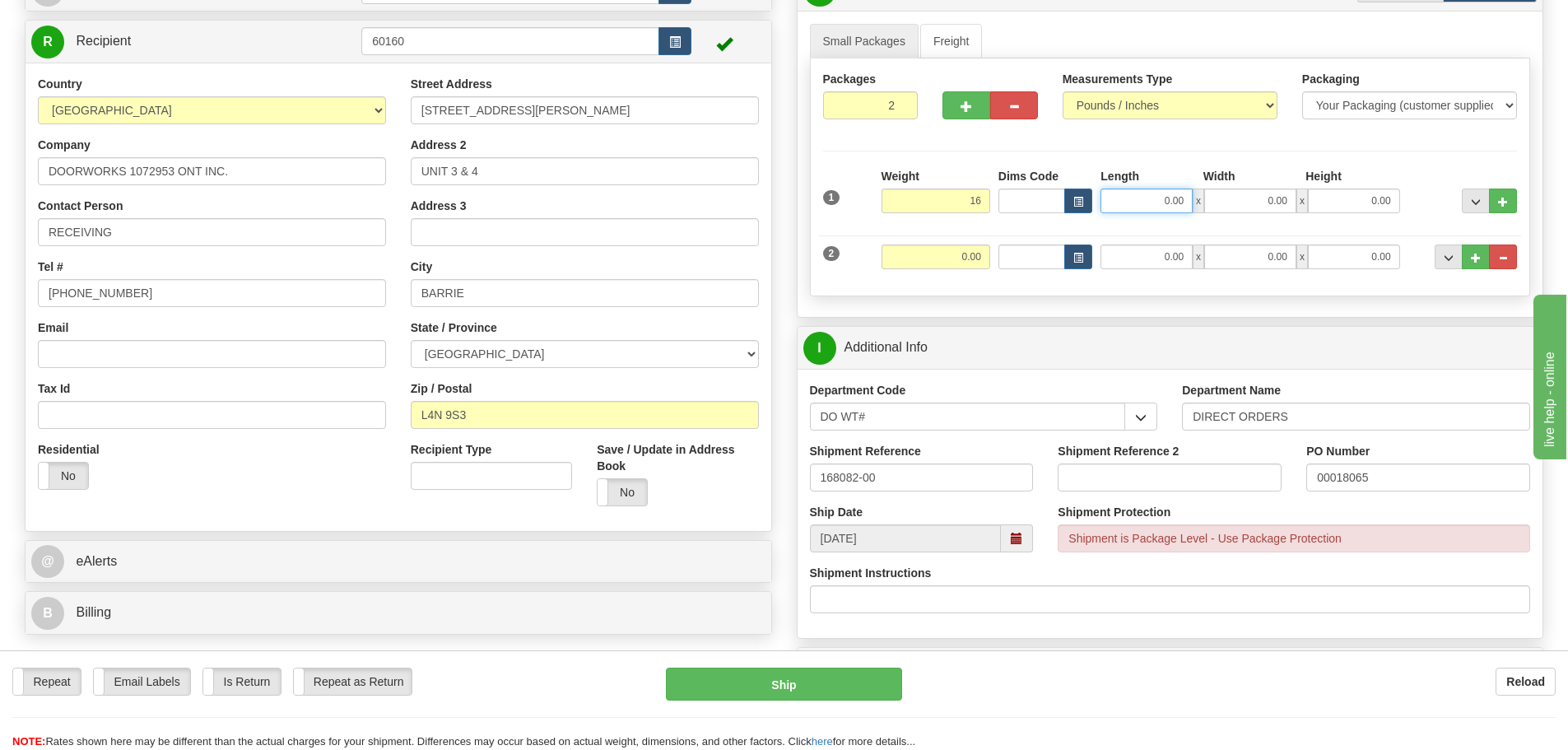
type input "16.00"
click at [1134, 199] on input "0.00" at bounding box center [1146, 200] width 92 height 25
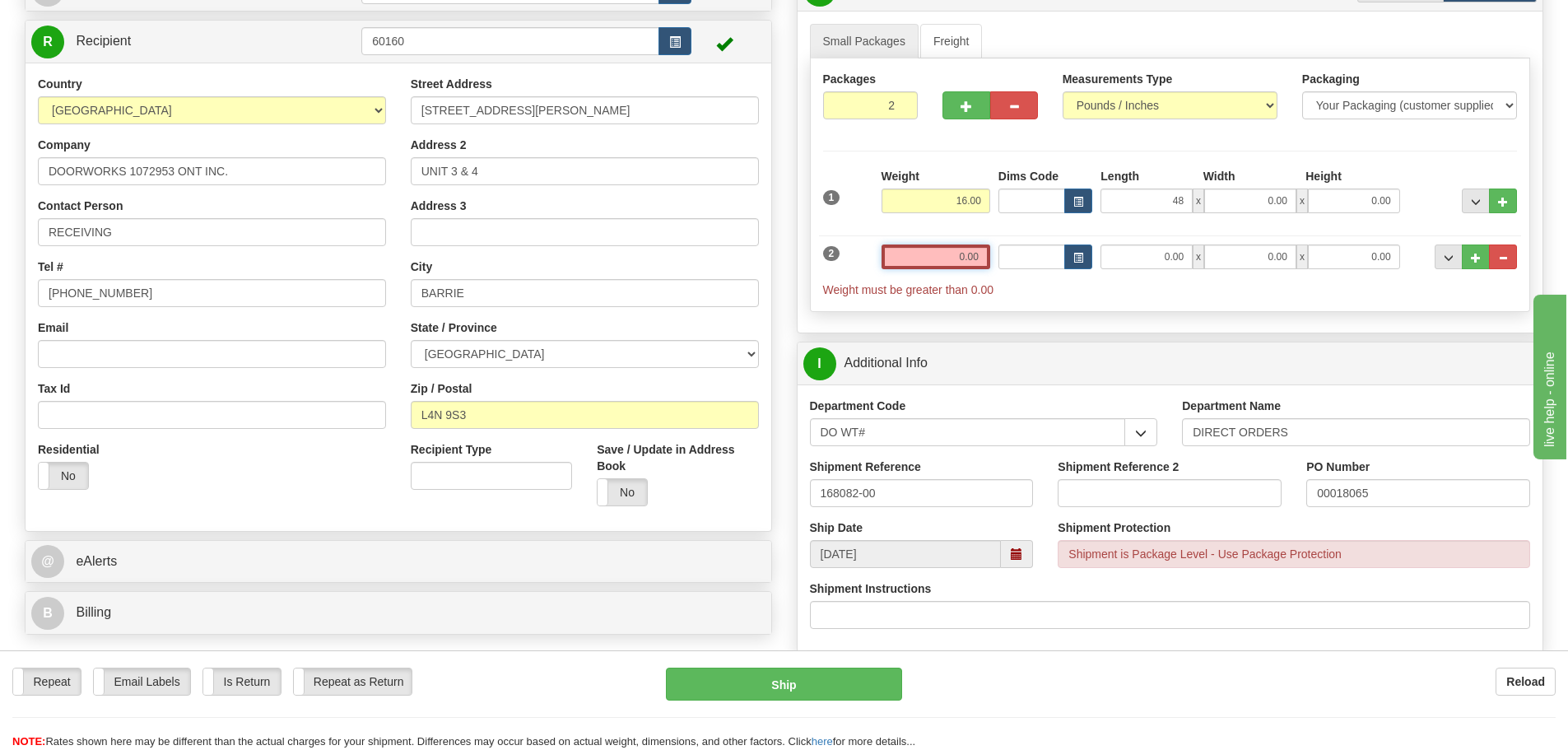
type input "48.00"
click at [962, 258] on input "0.00" at bounding box center [935, 256] width 109 height 25
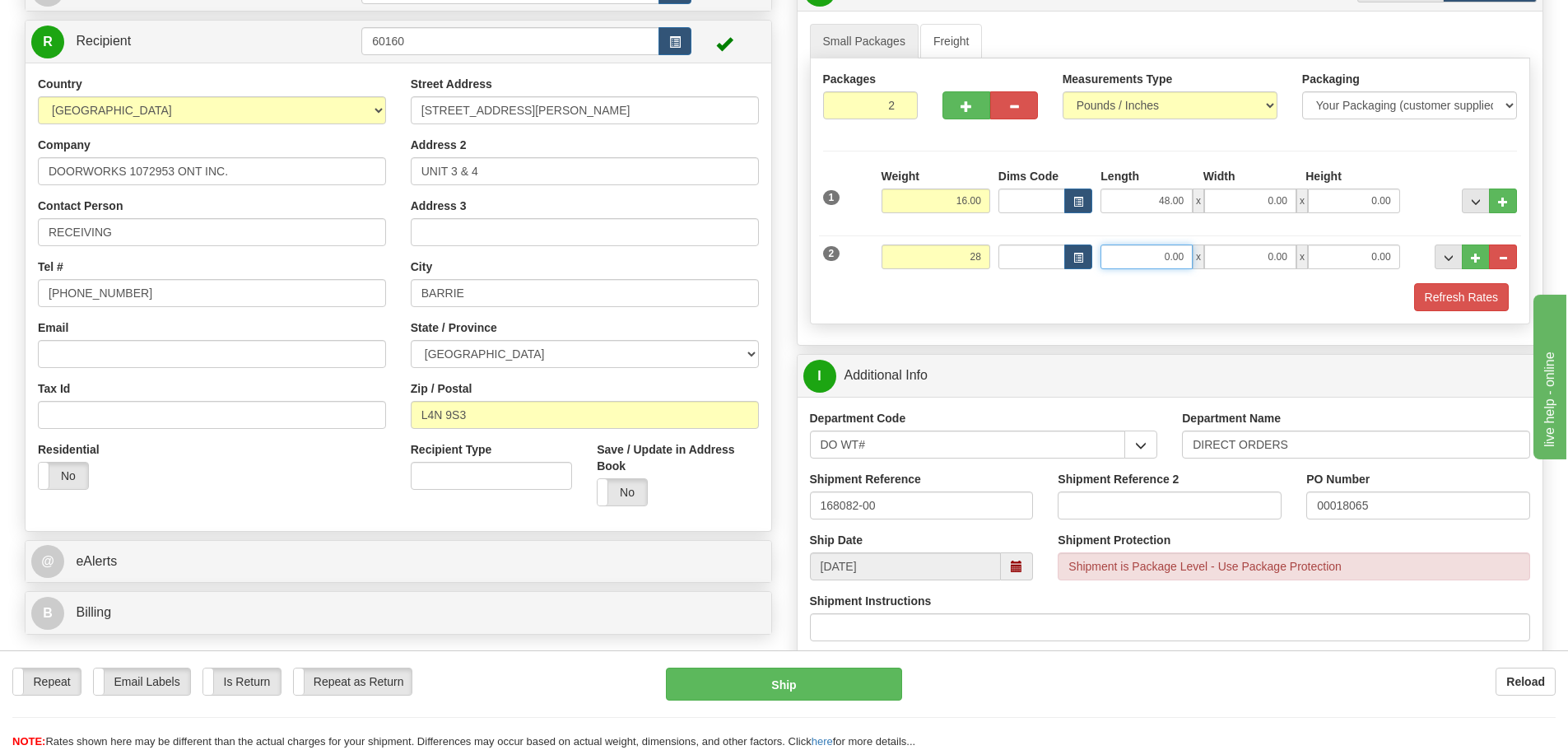
type input "28.00"
click at [1113, 263] on input "0.00" at bounding box center [1146, 256] width 92 height 25
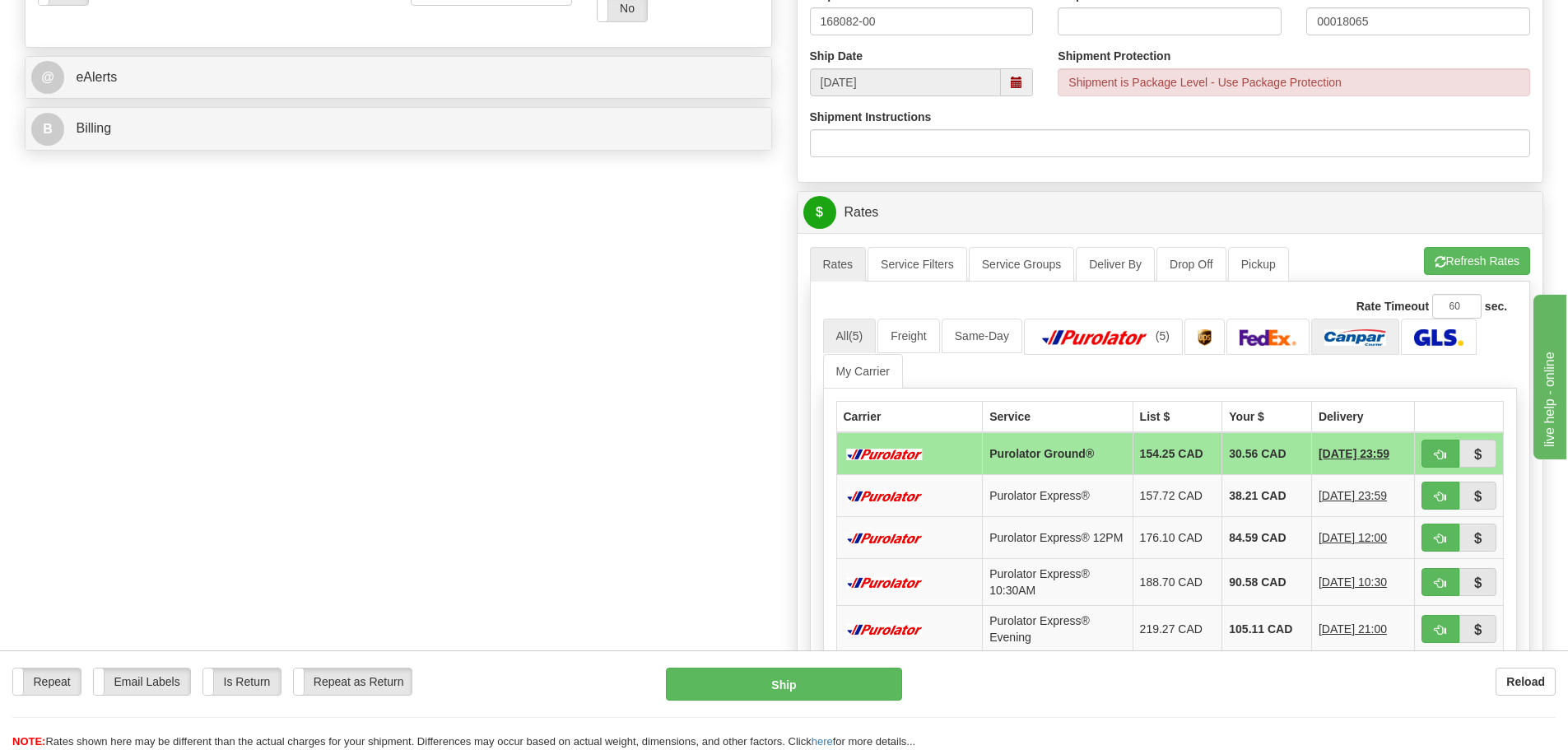
scroll to position [659, 0]
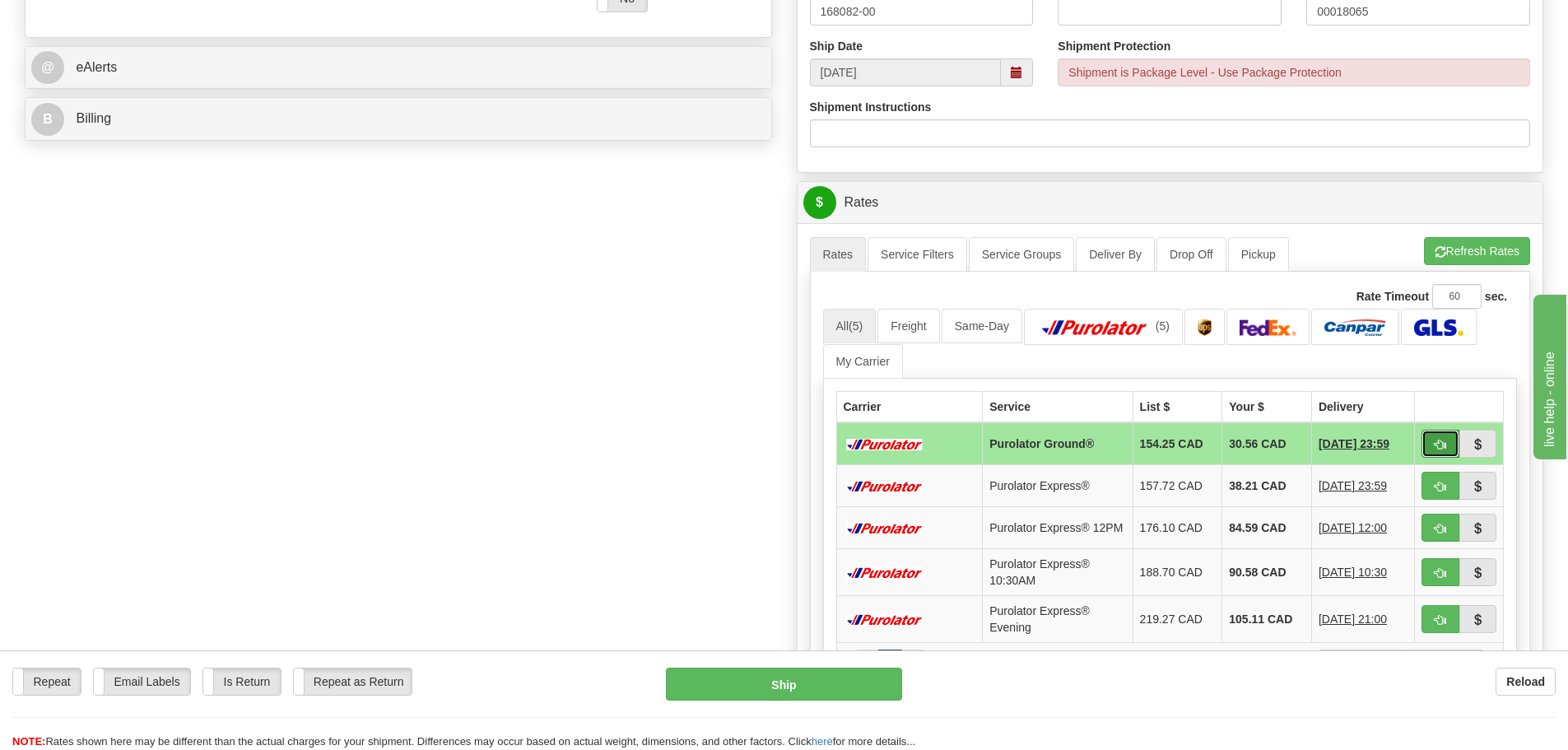
type input "0.00"
click at [1431, 445] on button "button" at bounding box center [1439, 444] width 38 height 28
type input "260"
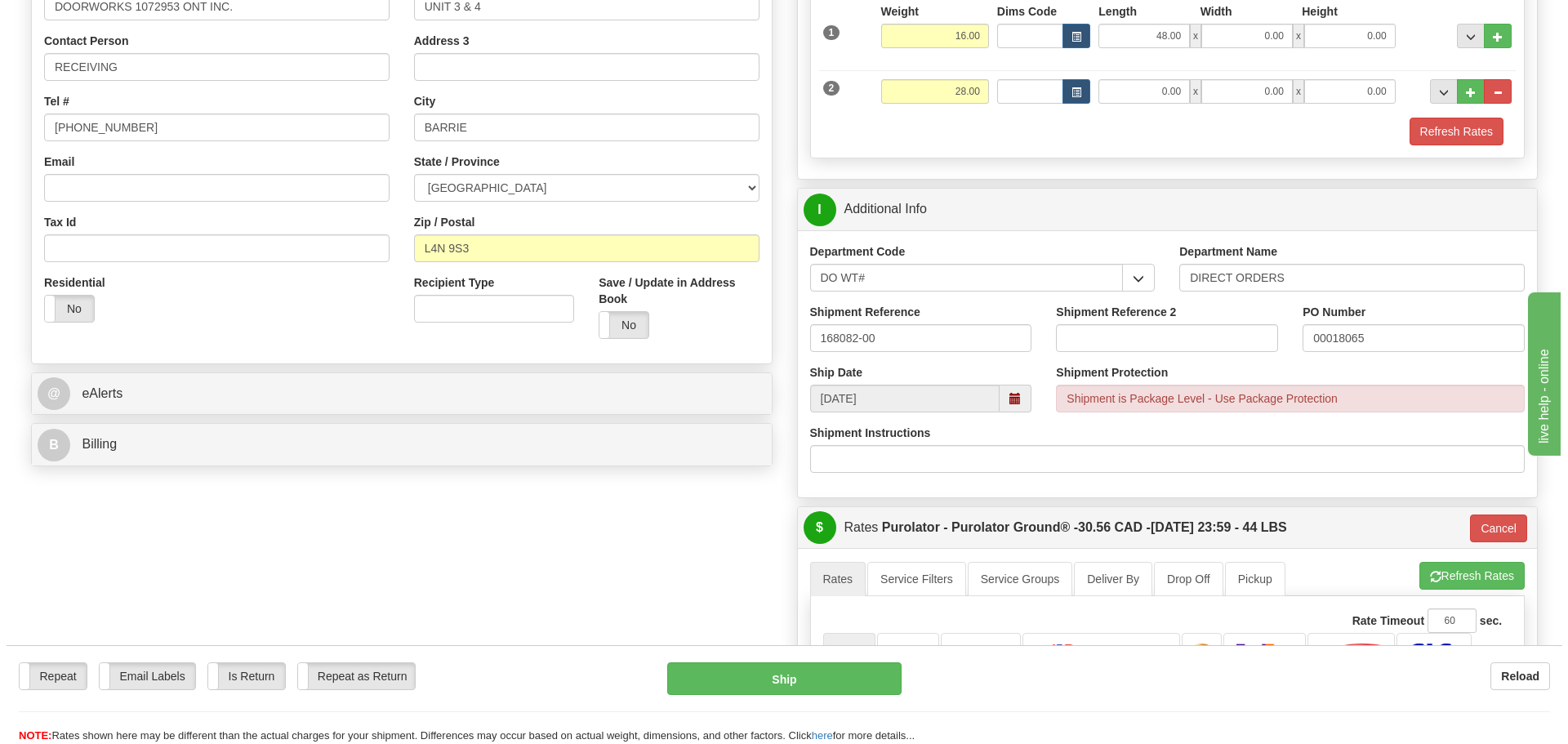
scroll to position [245, 0]
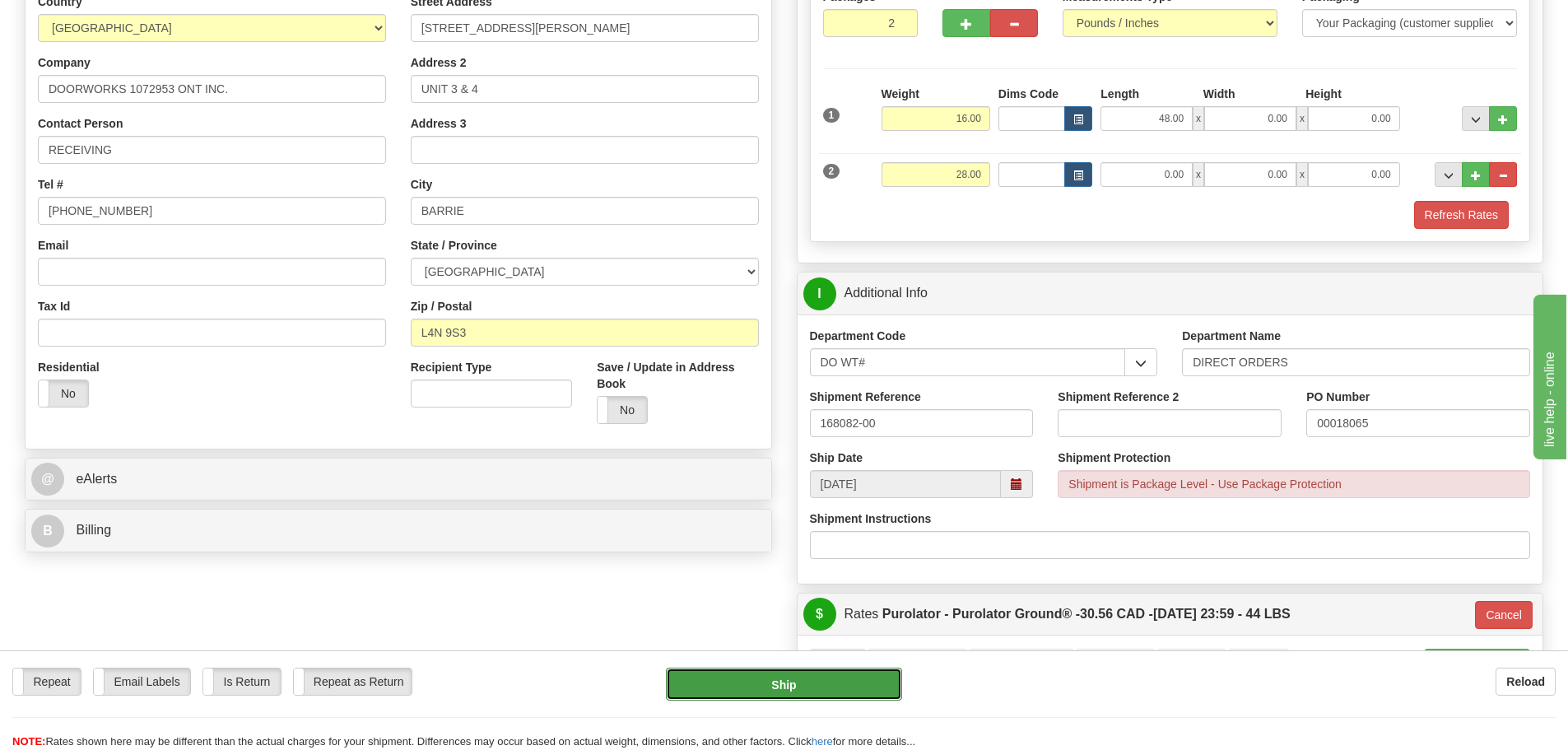
click at [824, 684] on button "Ship" at bounding box center [783, 684] width 236 height 33
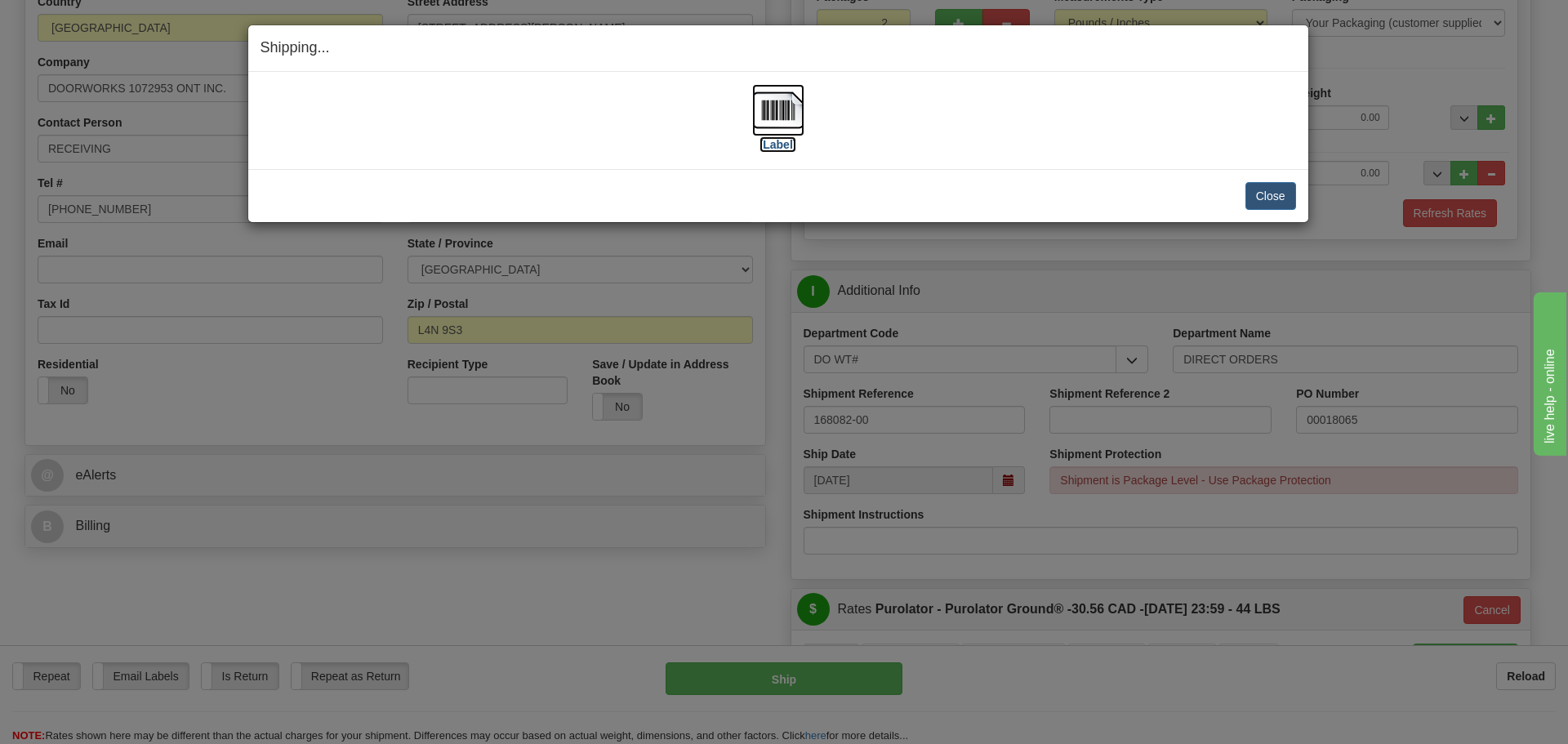
click at [770, 136] on label "[Label]" at bounding box center [778, 144] width 38 height 17
click at [1278, 192] on button "Close" at bounding box center [1271, 196] width 51 height 28
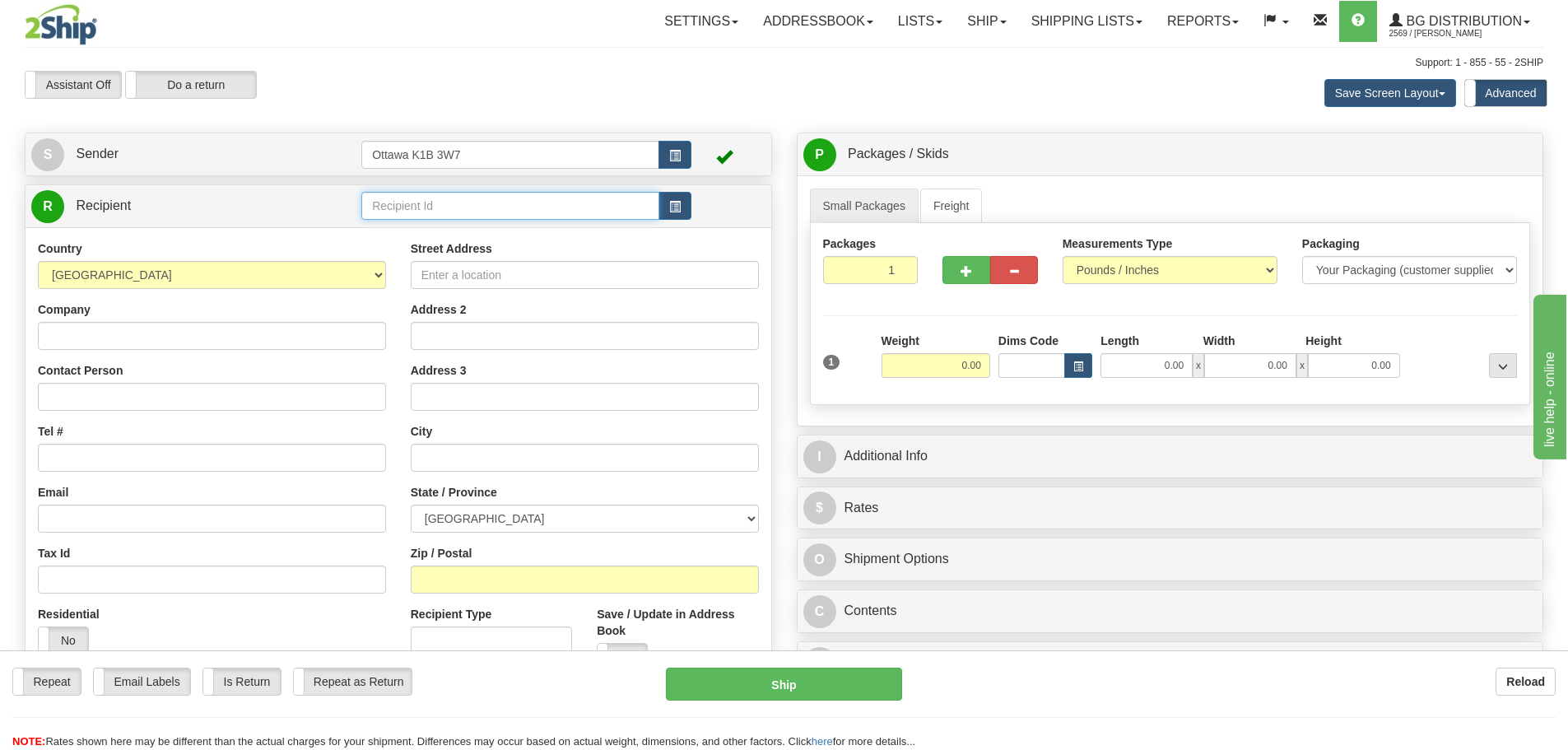
click at [480, 211] on input "text" at bounding box center [510, 205] width 298 height 28
type input "910876"
click at [630, 118] on div "Toggle navigation Settings Shipping Preferences Fields Preferences New" at bounding box center [784, 476] width 1568 height 952
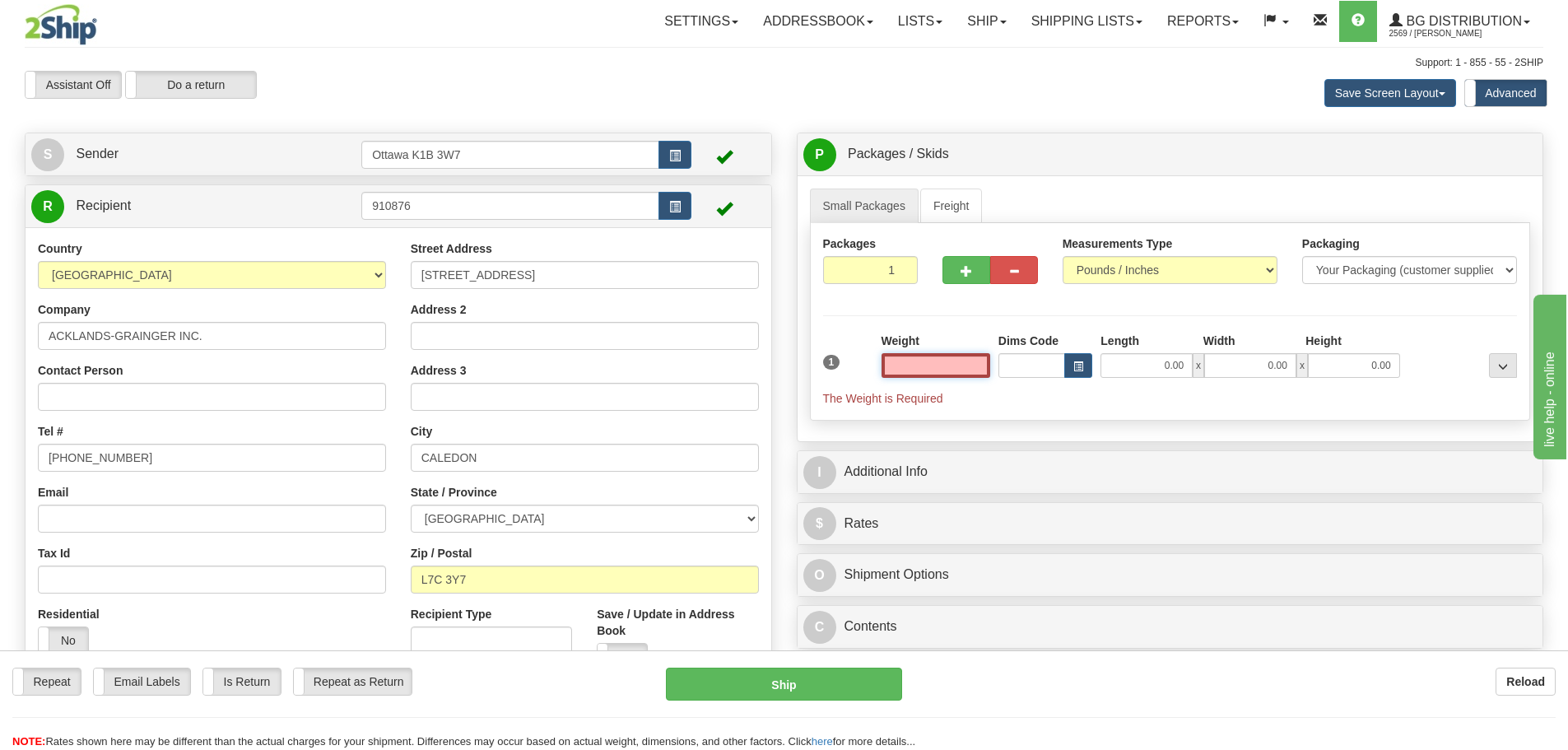
click at [926, 371] on input "text" at bounding box center [935, 365] width 109 height 25
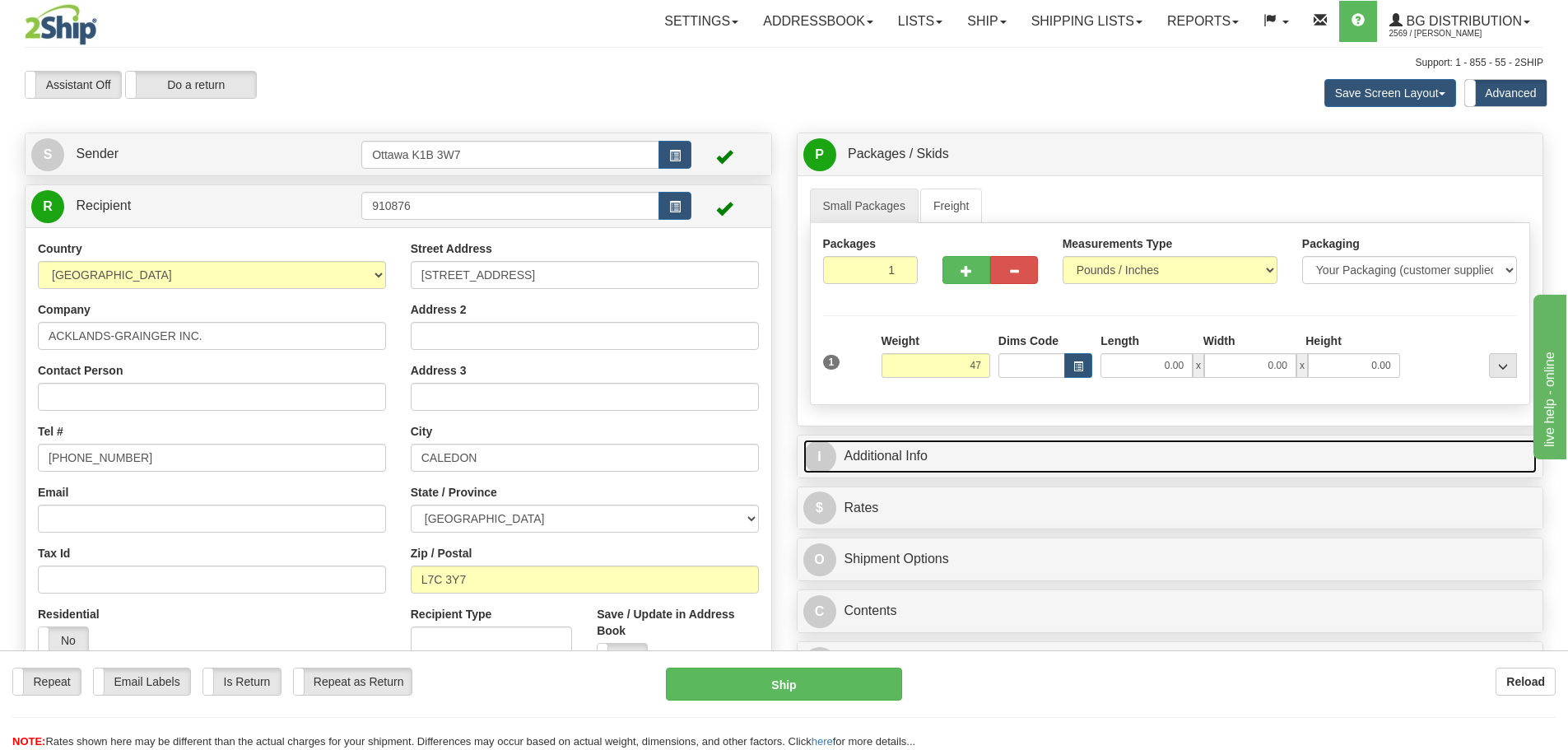
type input "47.00"
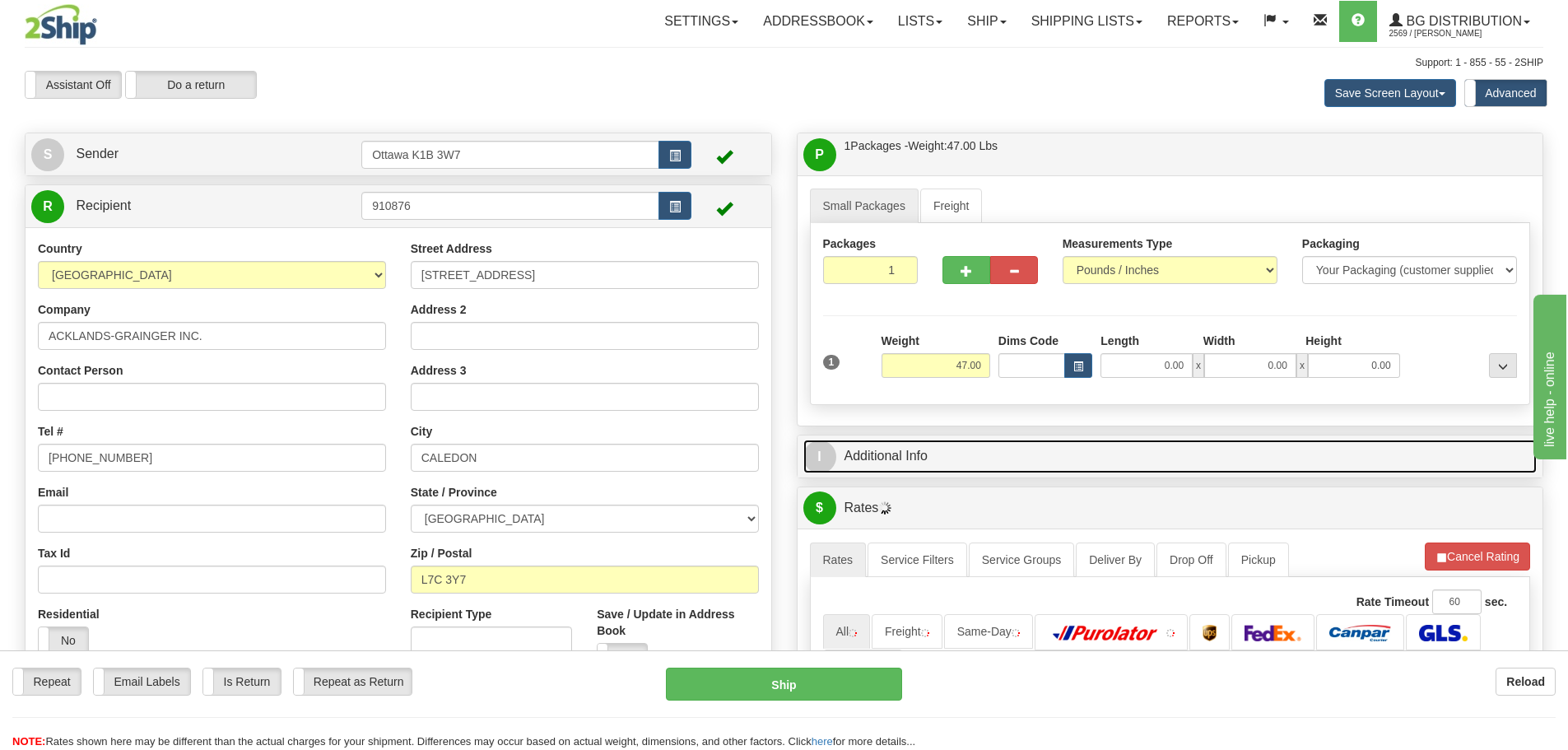
click at [997, 453] on link "I Additional Info" at bounding box center [1171, 456] width 734 height 33
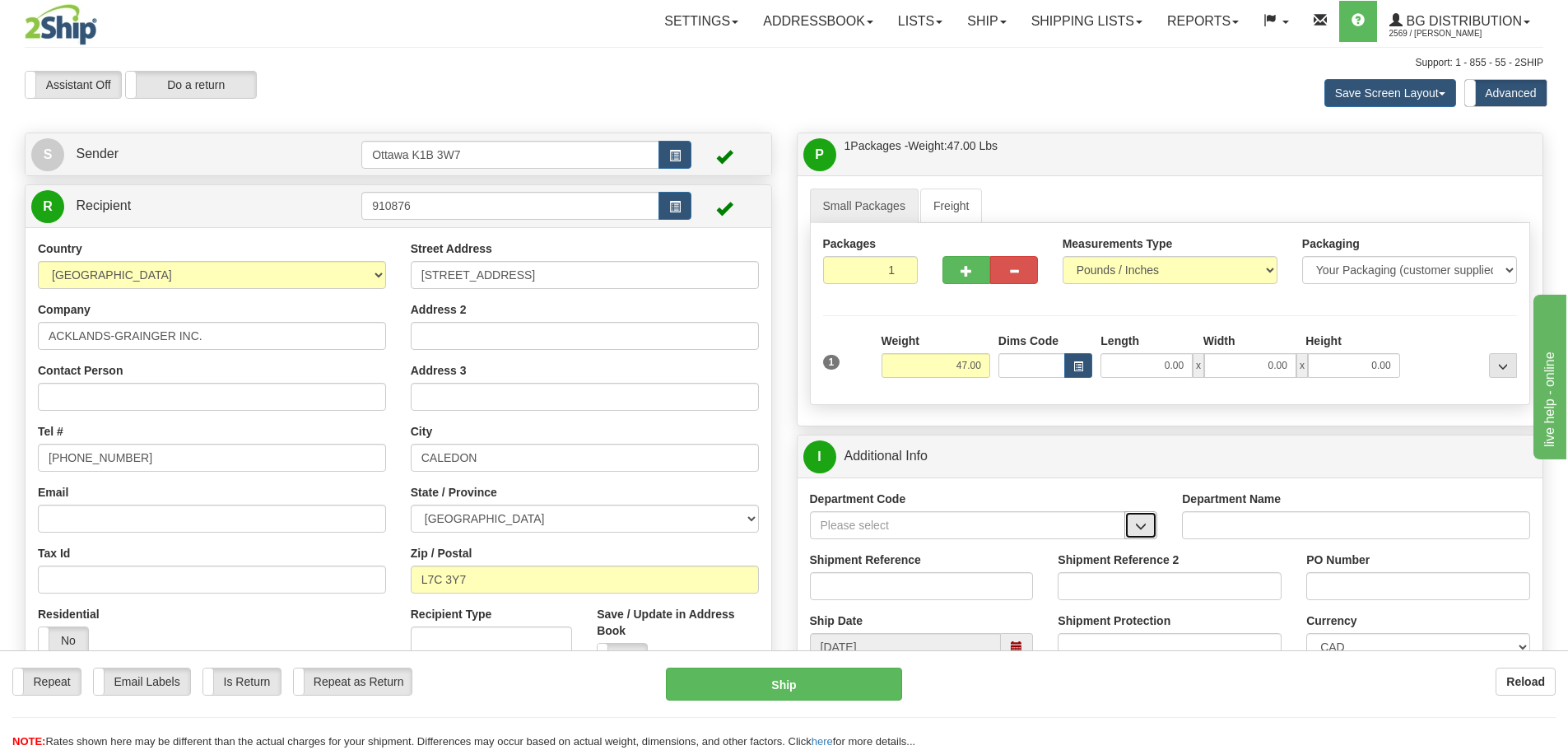
click at [1144, 521] on span "button" at bounding box center [1141, 526] width 12 height 11
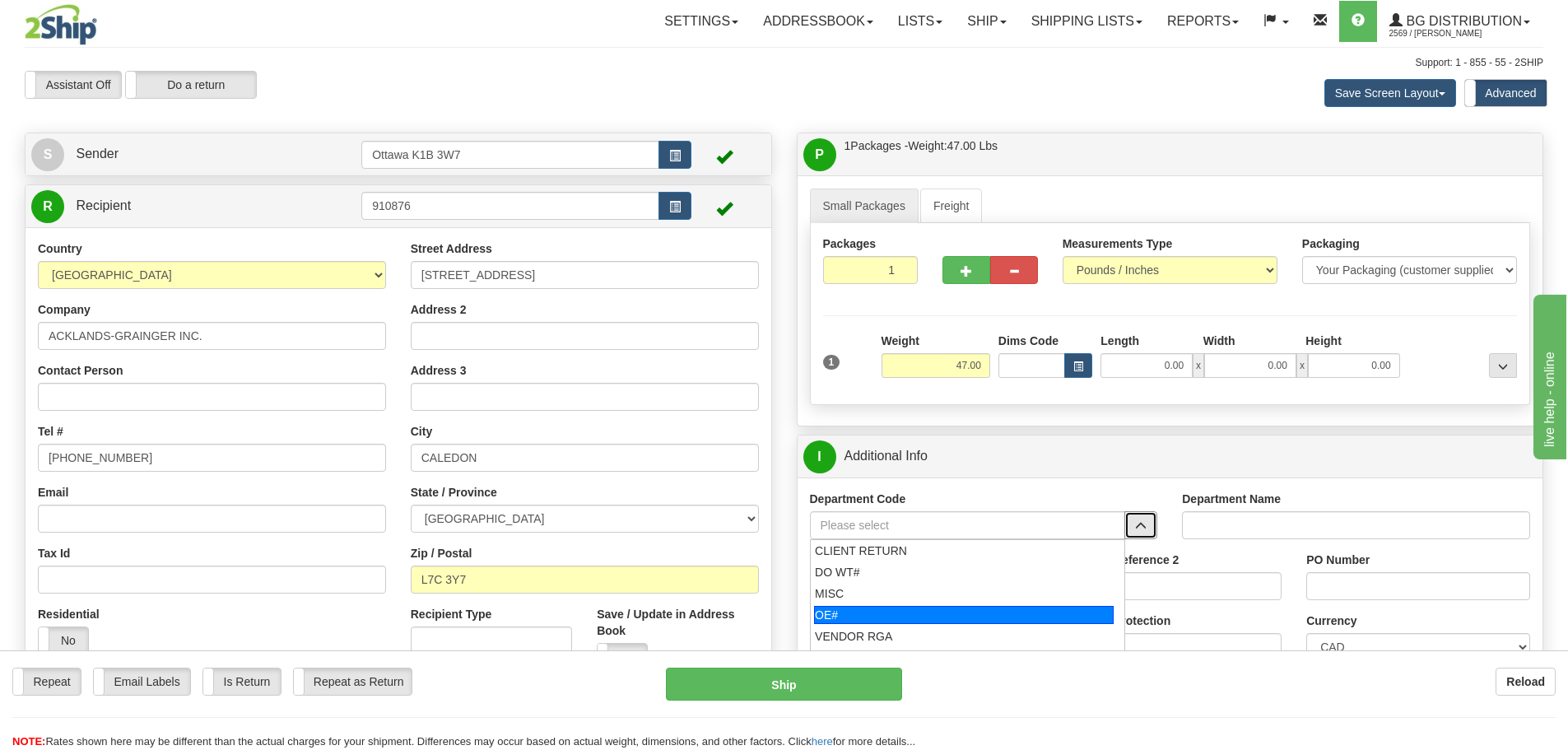
click at [941, 616] on div "OE#" at bounding box center [963, 615] width 299 height 18
type input "OE#"
type input "ORDERS"
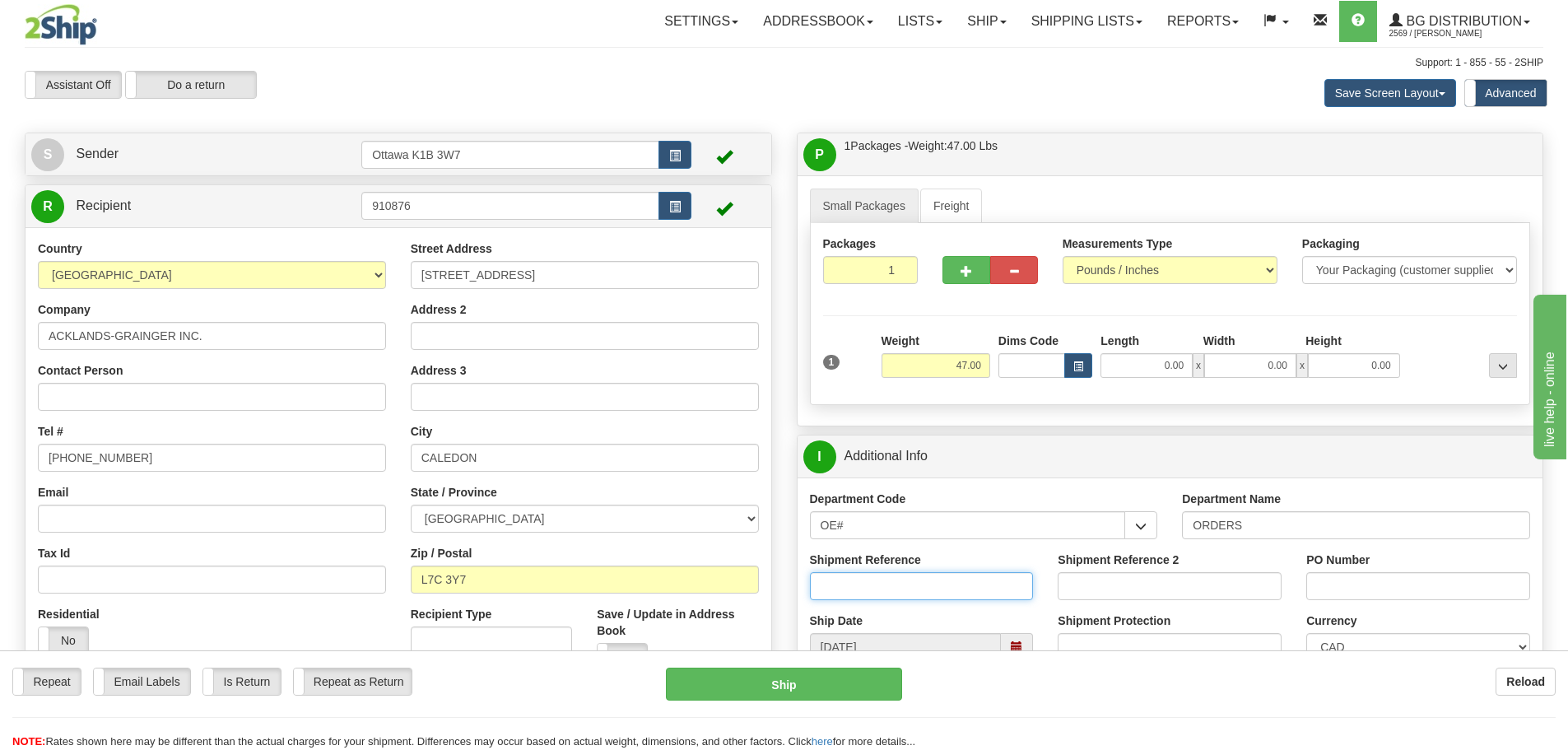
click at [882, 598] on input "Shipment Reference" at bounding box center [921, 586] width 224 height 28
type input "10205464-00"
click at [1309, 589] on input "PO Number" at bounding box center [1418, 586] width 224 height 28
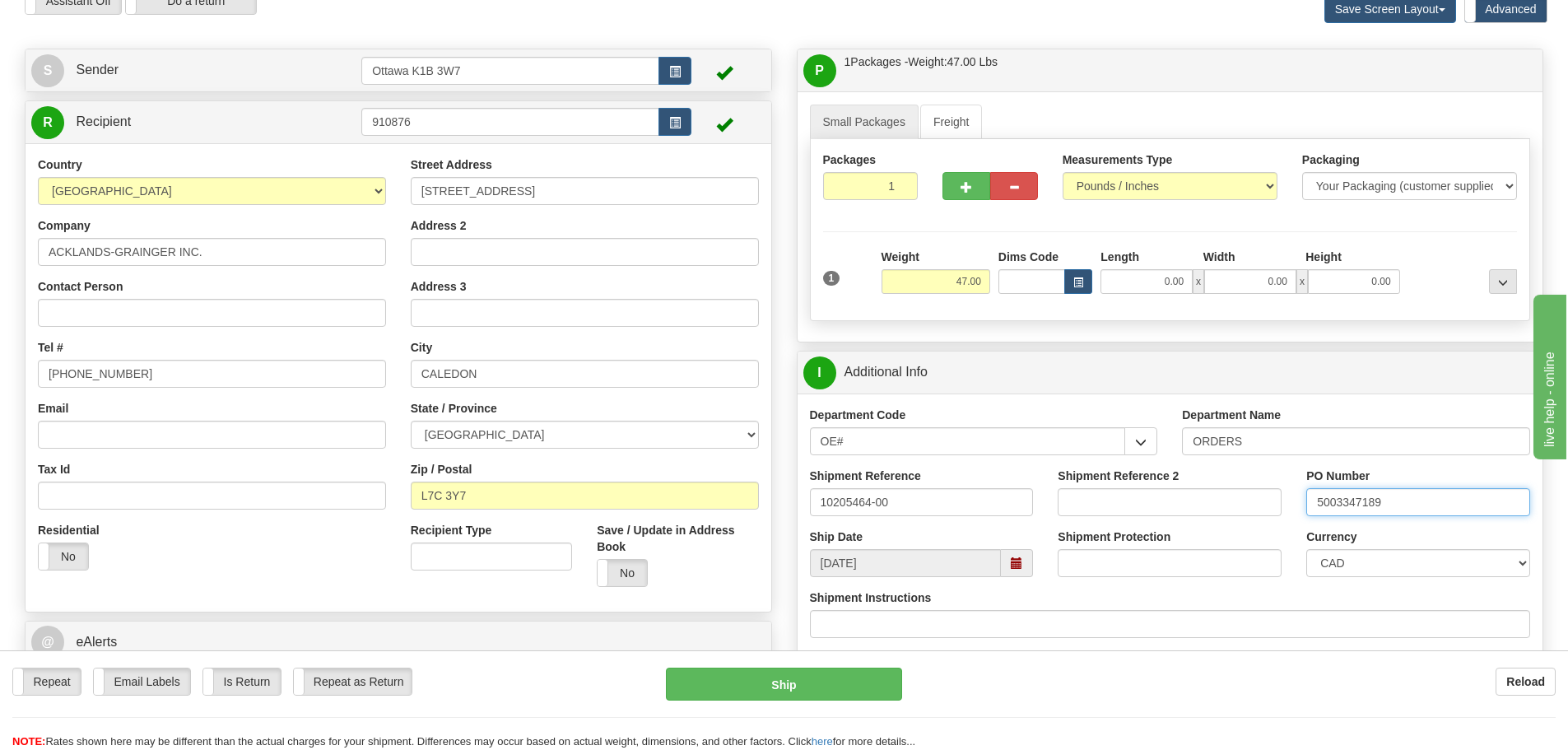
scroll to position [82, 0]
type input "5003347189"
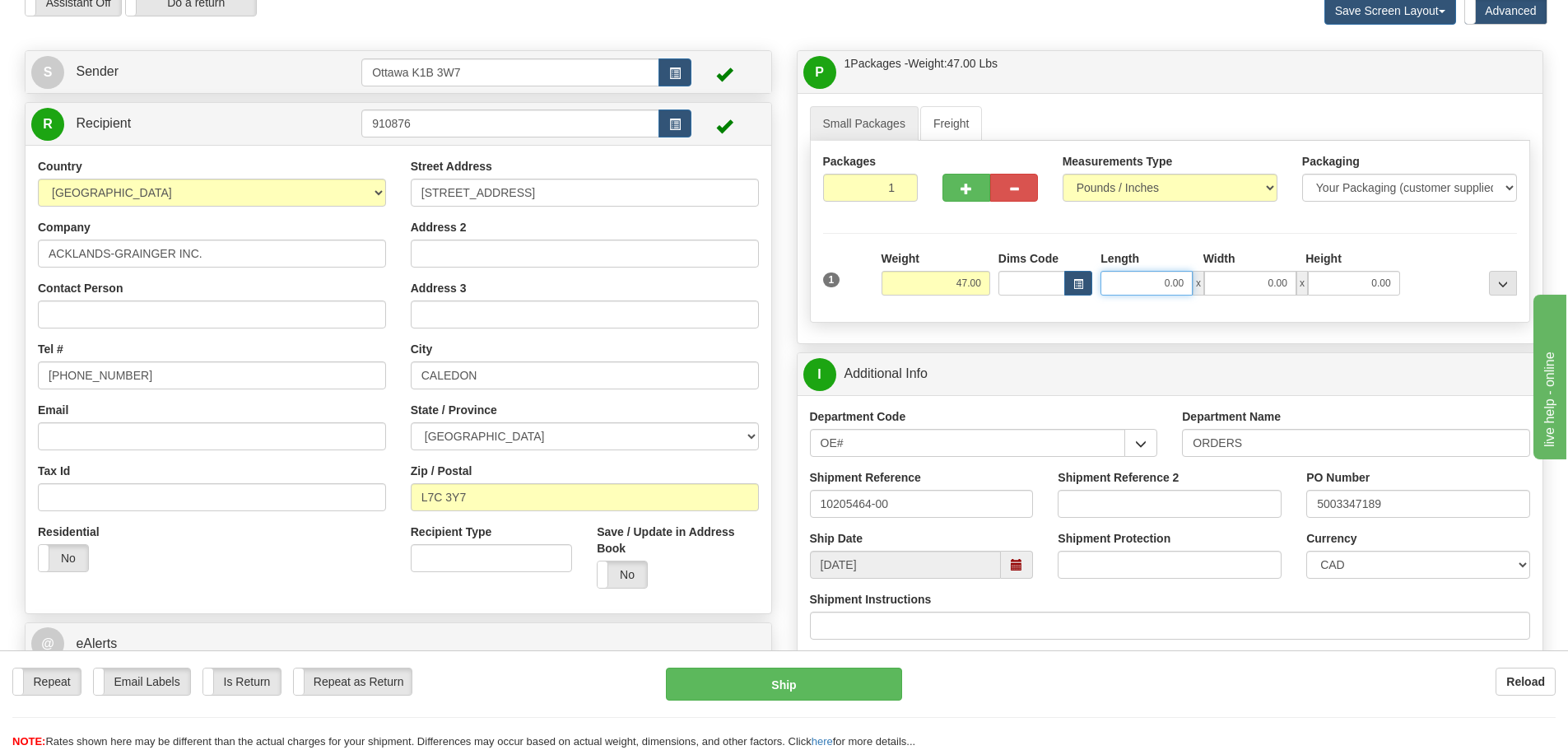
click at [1156, 291] on input "0.00" at bounding box center [1146, 283] width 92 height 25
type input "9.50"
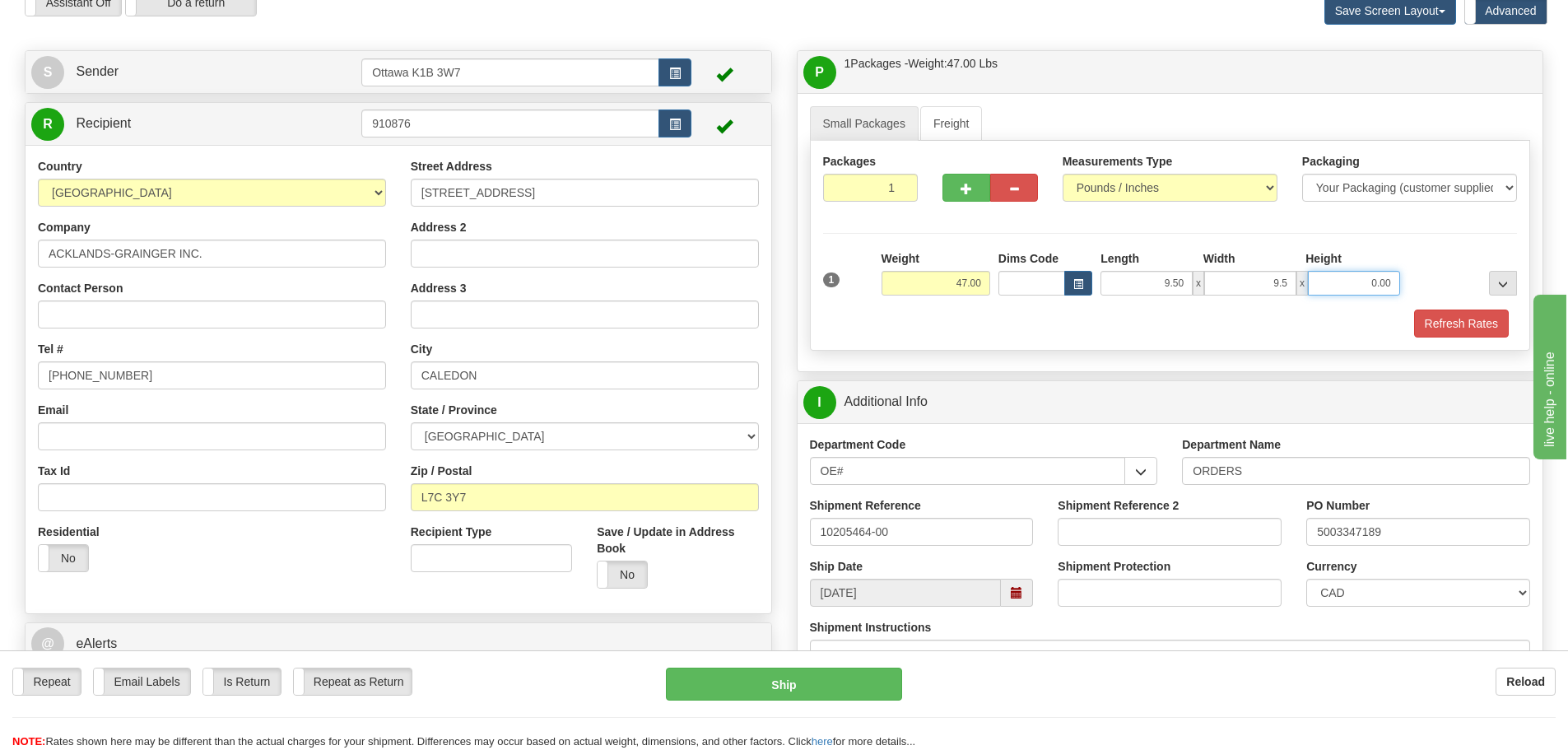
type input "9.50"
type input "14.50"
click at [1458, 335] on button "Refresh Rates" at bounding box center [1461, 323] width 94 height 28
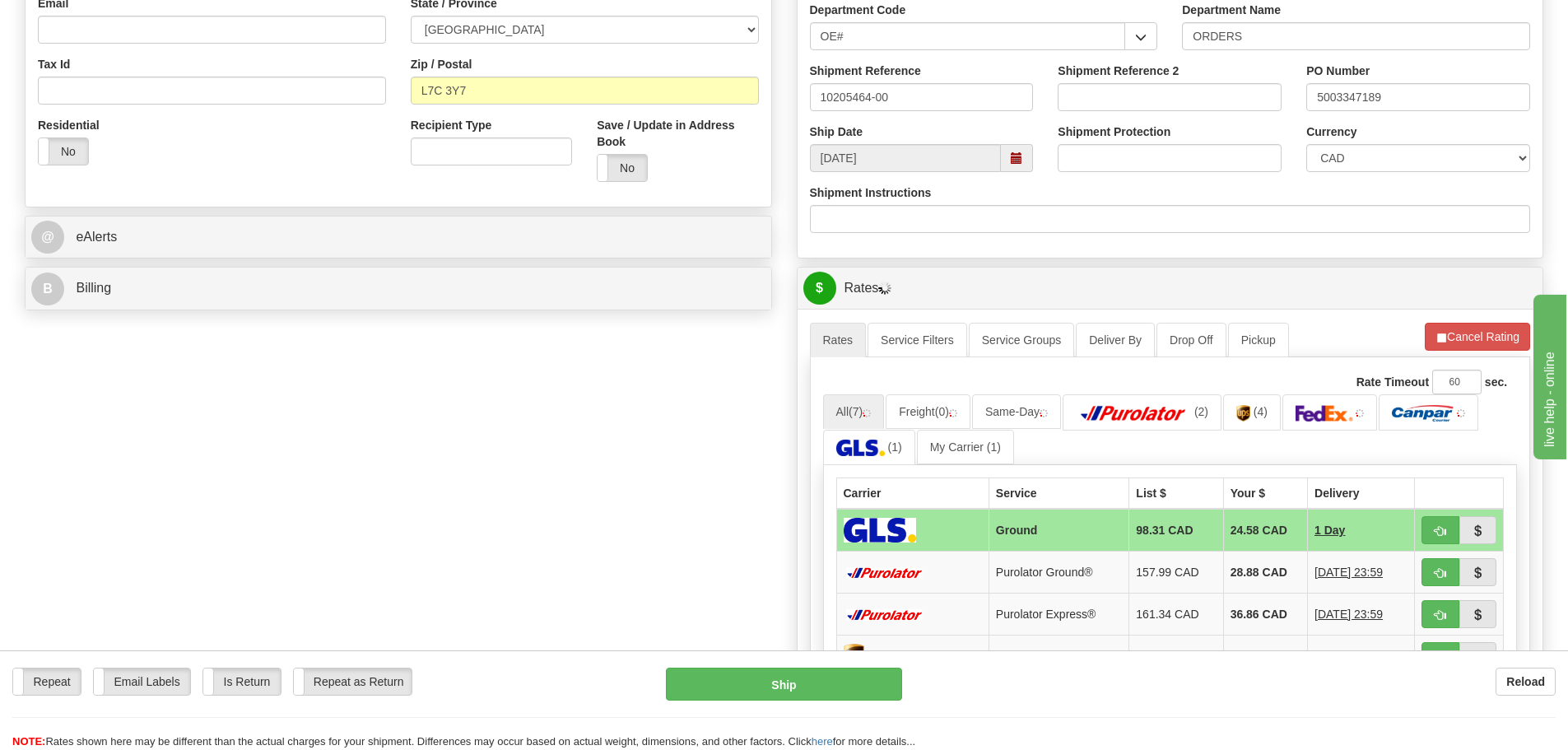
scroll to position [494, 0]
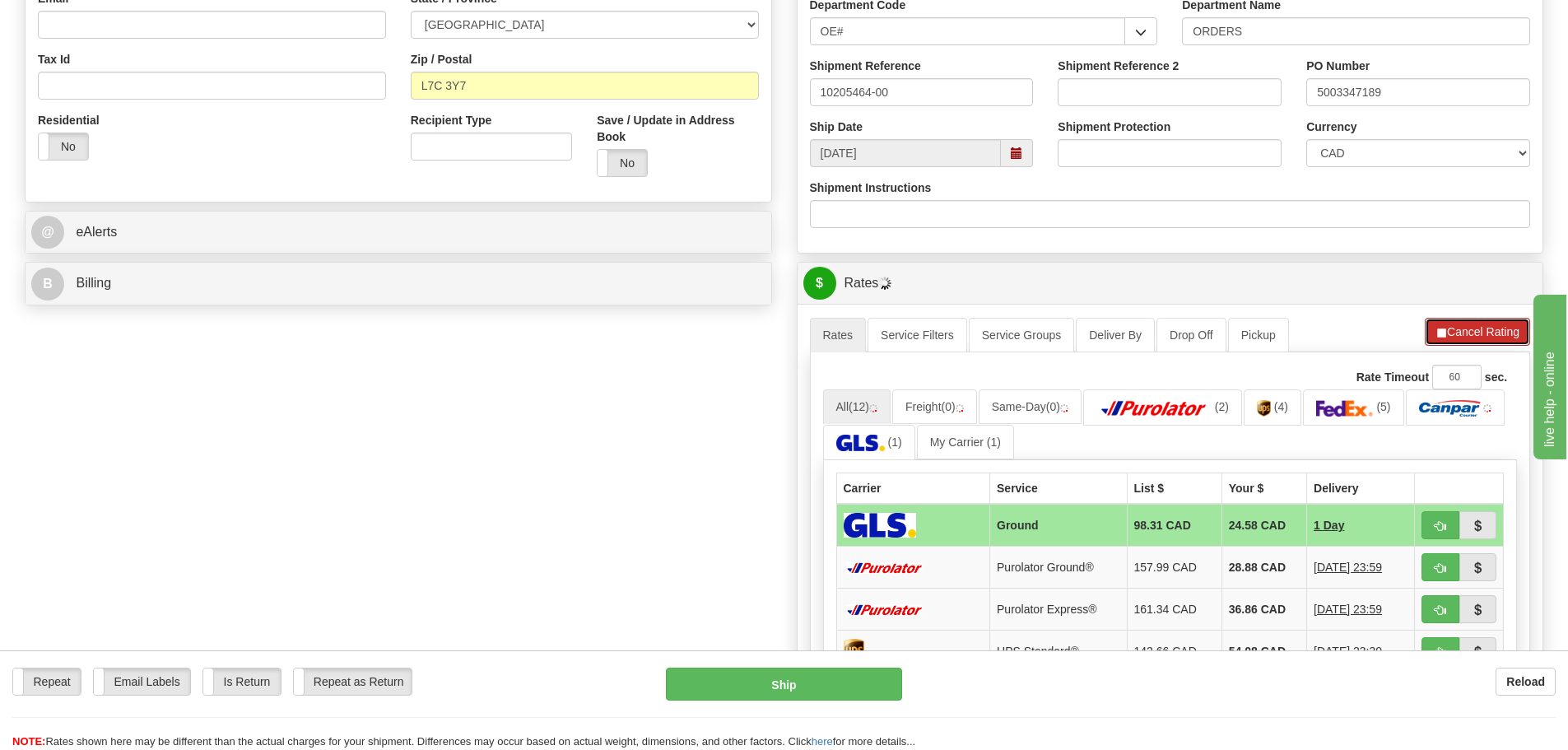
click at [1485, 324] on button "Cancel Rating" at bounding box center [1477, 332] width 105 height 28
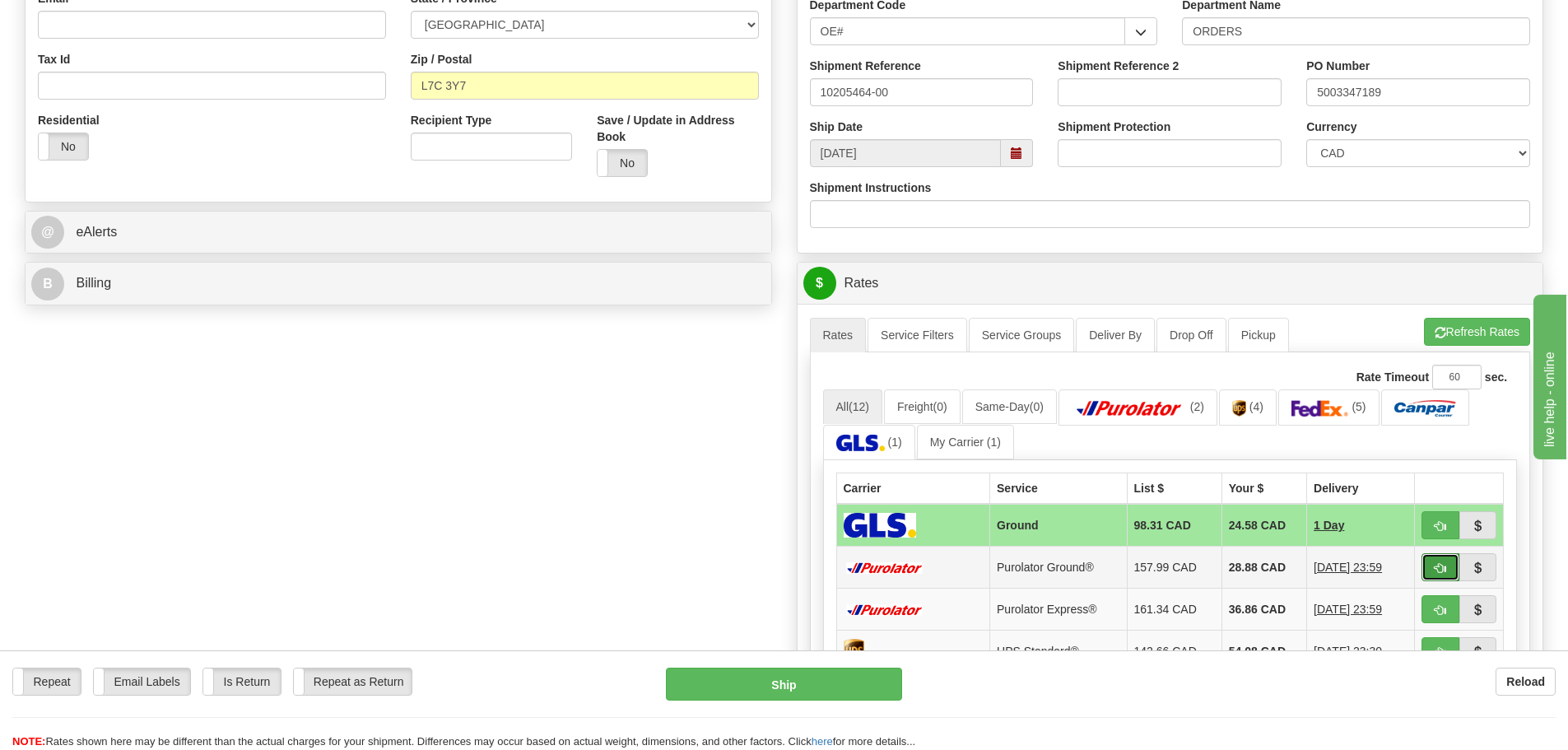
click at [1431, 567] on button "button" at bounding box center [1439, 567] width 38 height 28
type input "260"
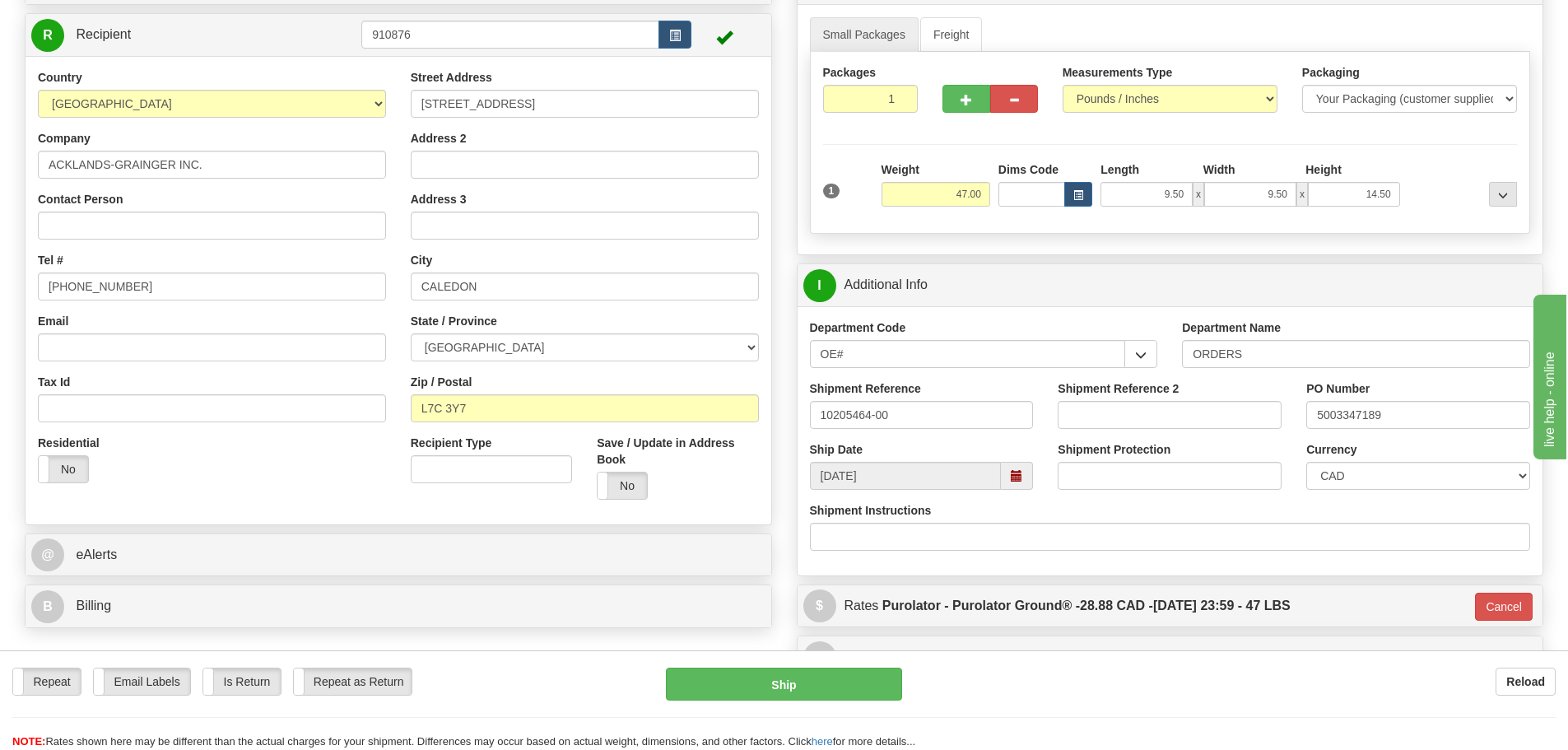
scroll to position [165, 0]
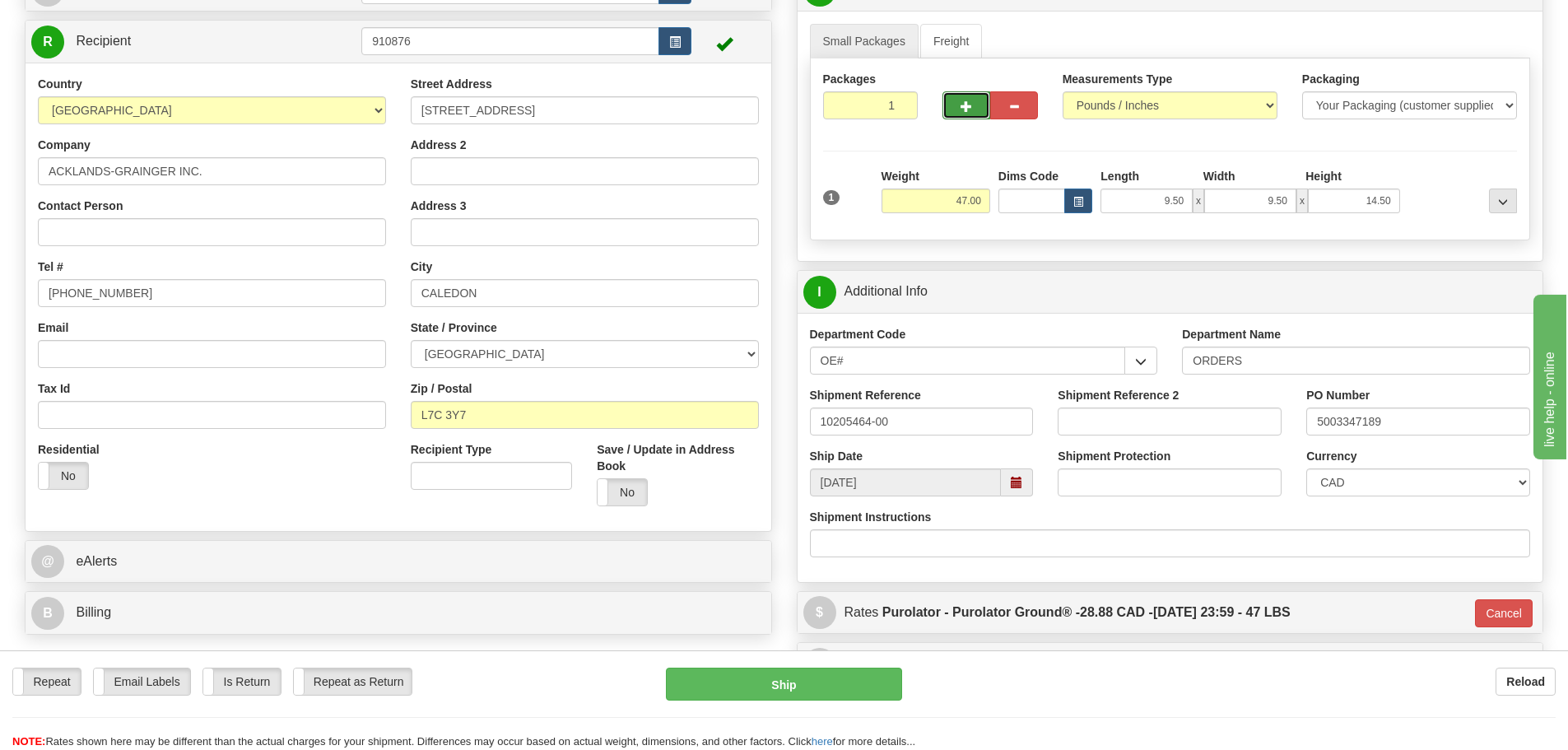
click at [947, 105] on button "button" at bounding box center [966, 105] width 48 height 28
type input "2"
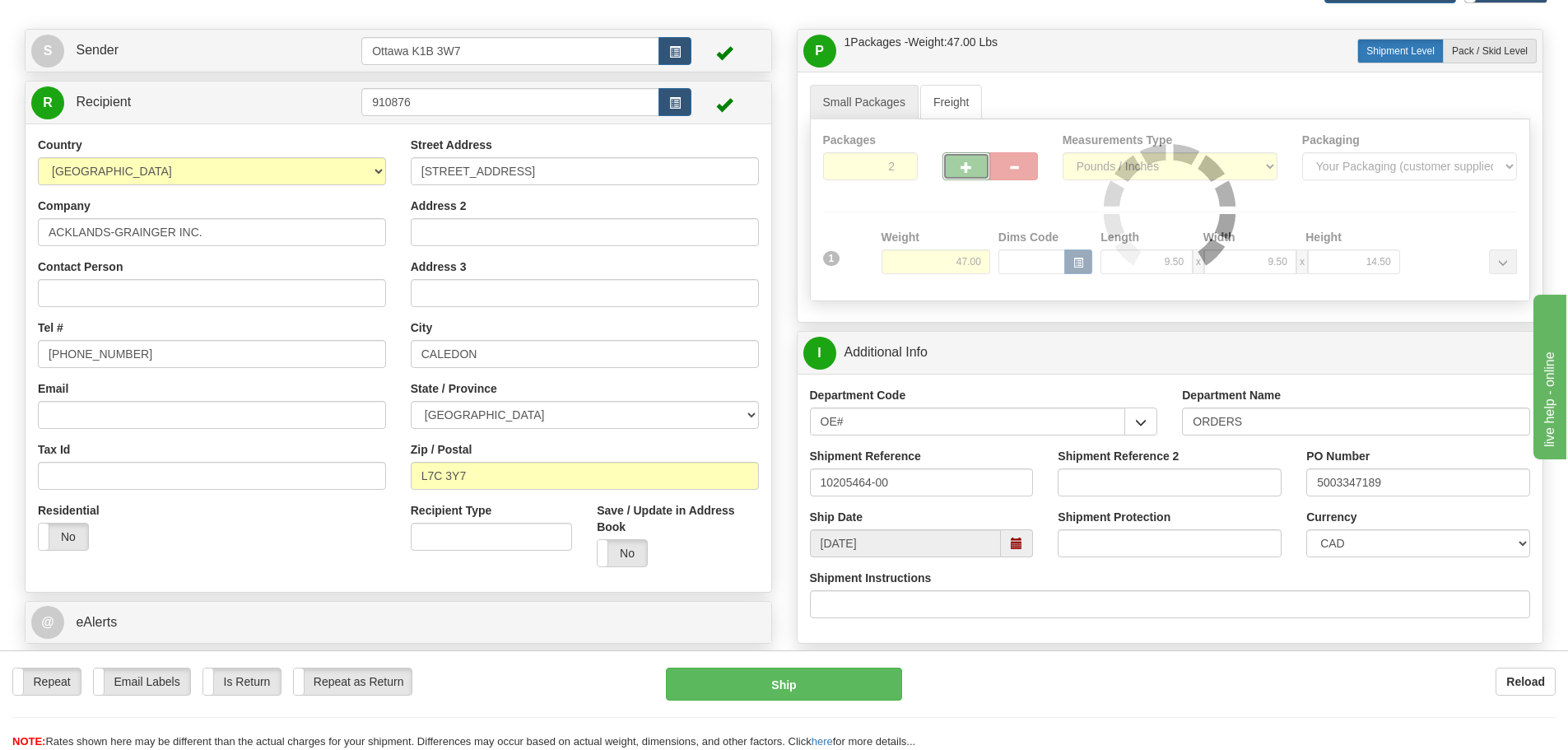
scroll to position [0, 0]
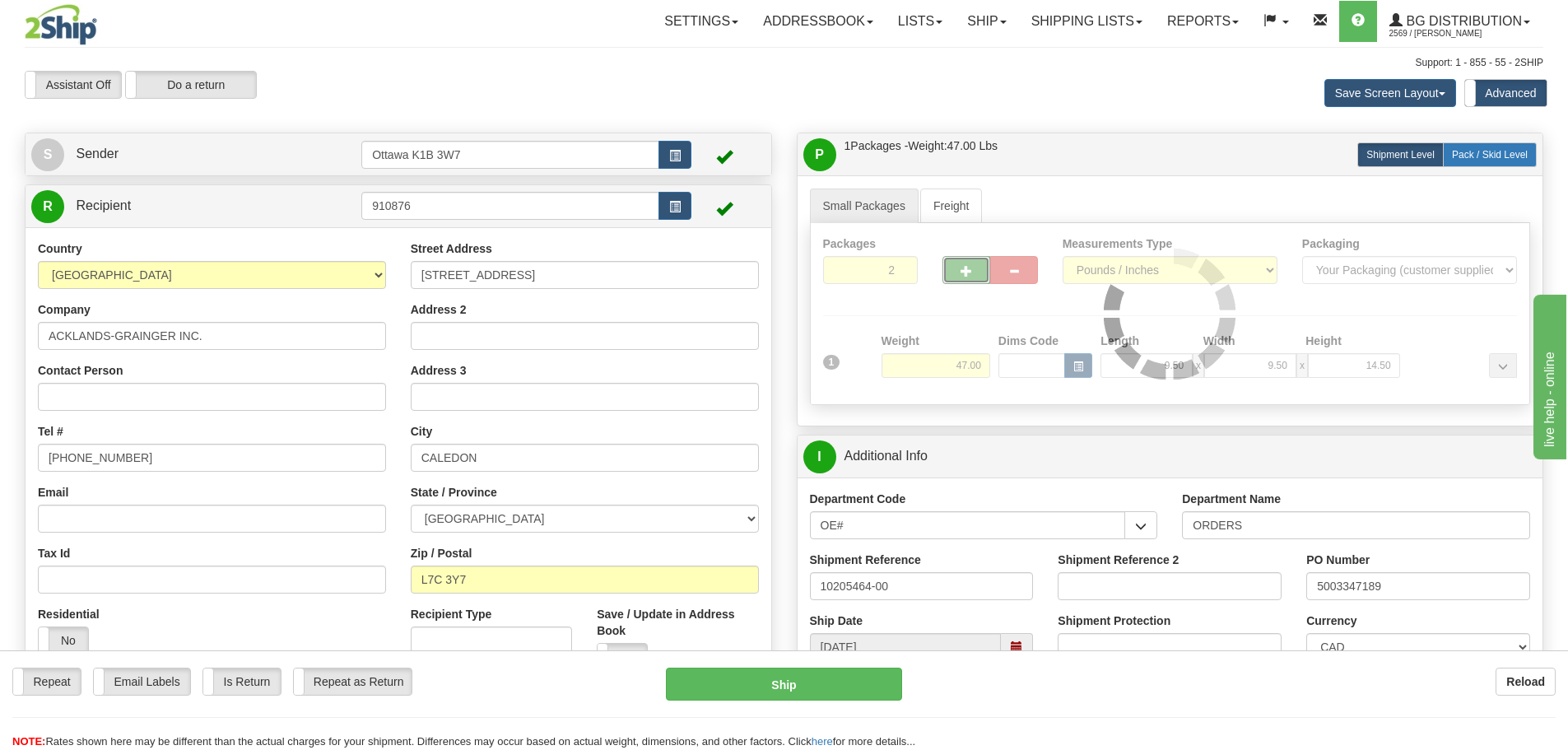
click at [1459, 156] on span "Pack / Skid Level" at bounding box center [1489, 155] width 76 height 12
radio input "true"
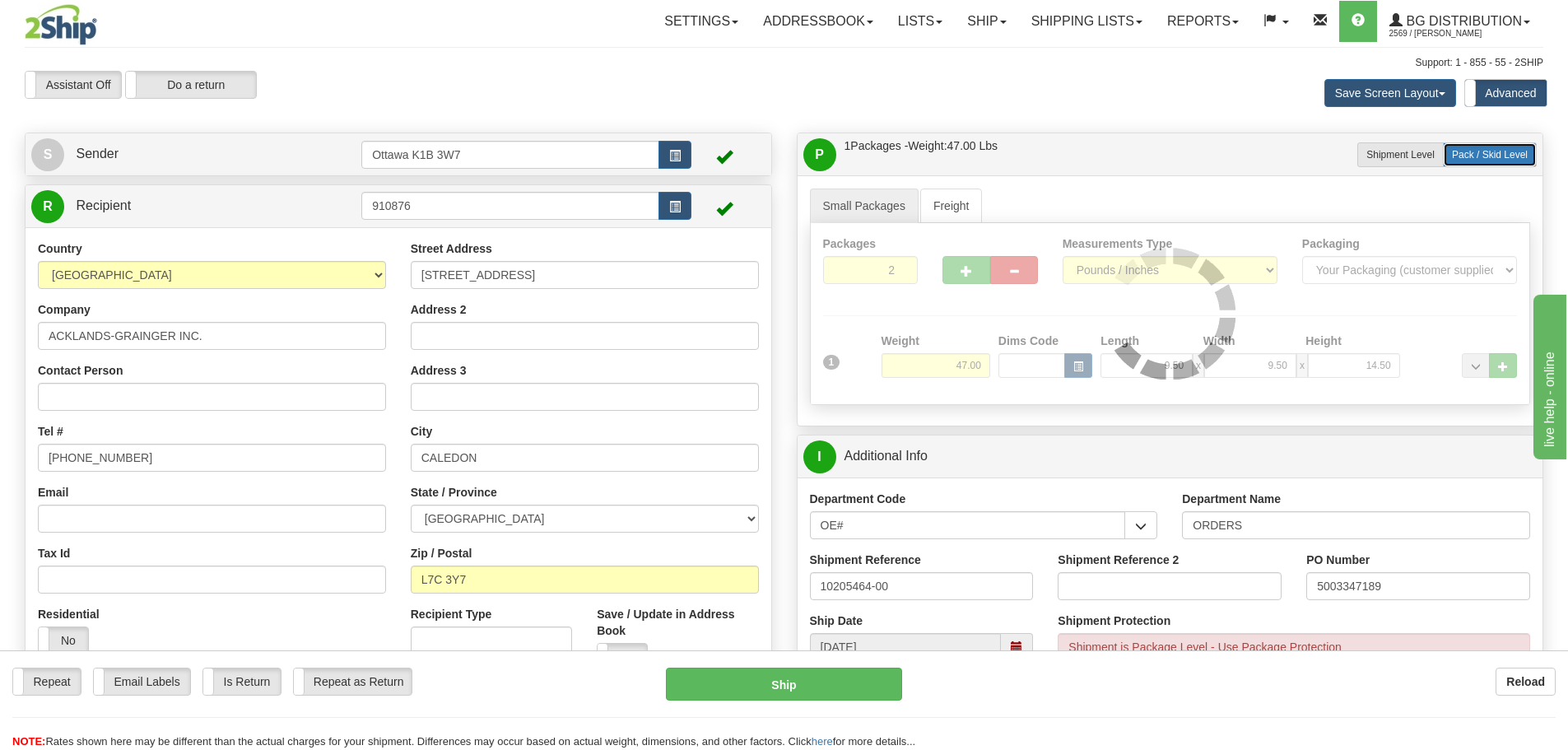
type input "260"
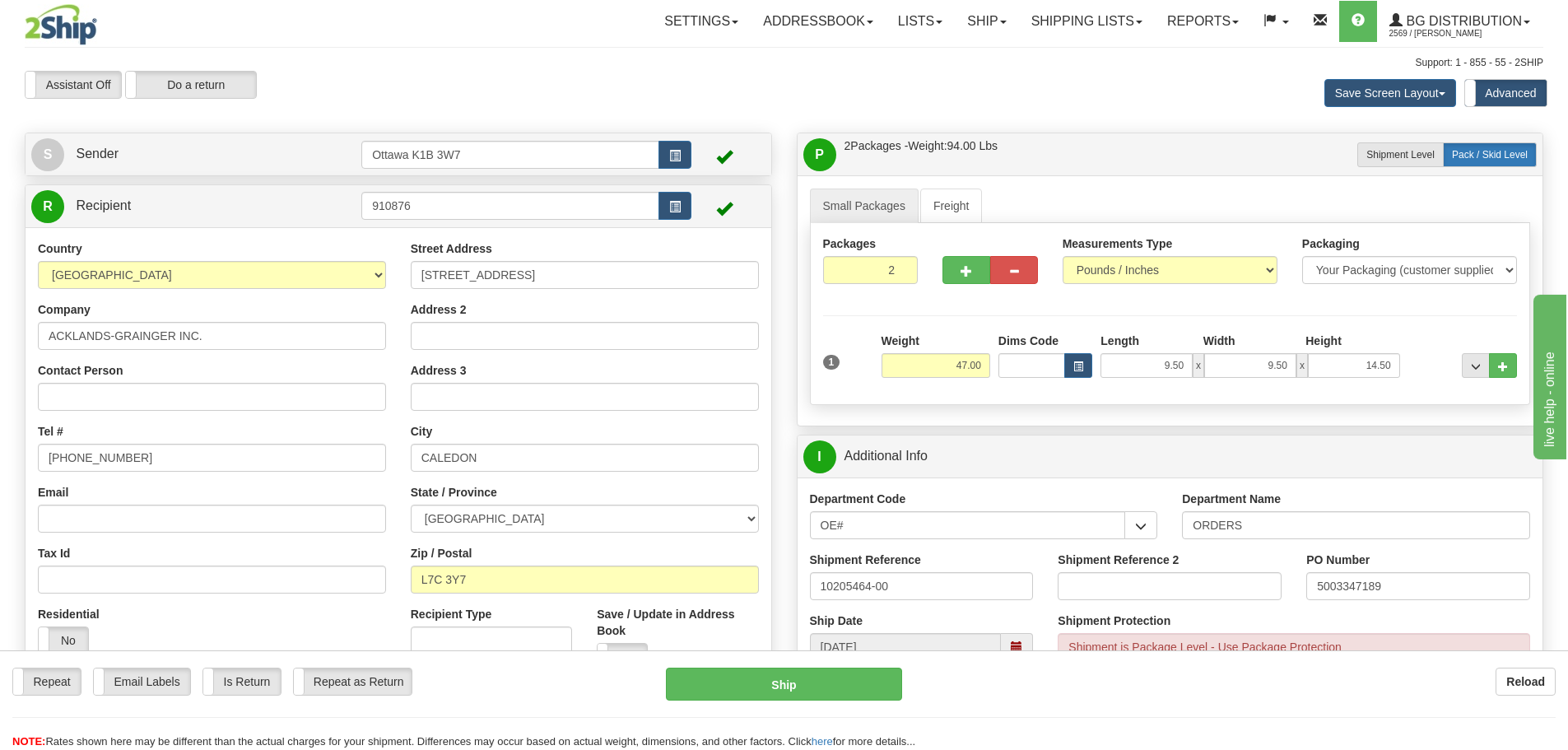
click at [1476, 161] on label "Pack / Skid Level Pack.." at bounding box center [1490, 154] width 94 height 25
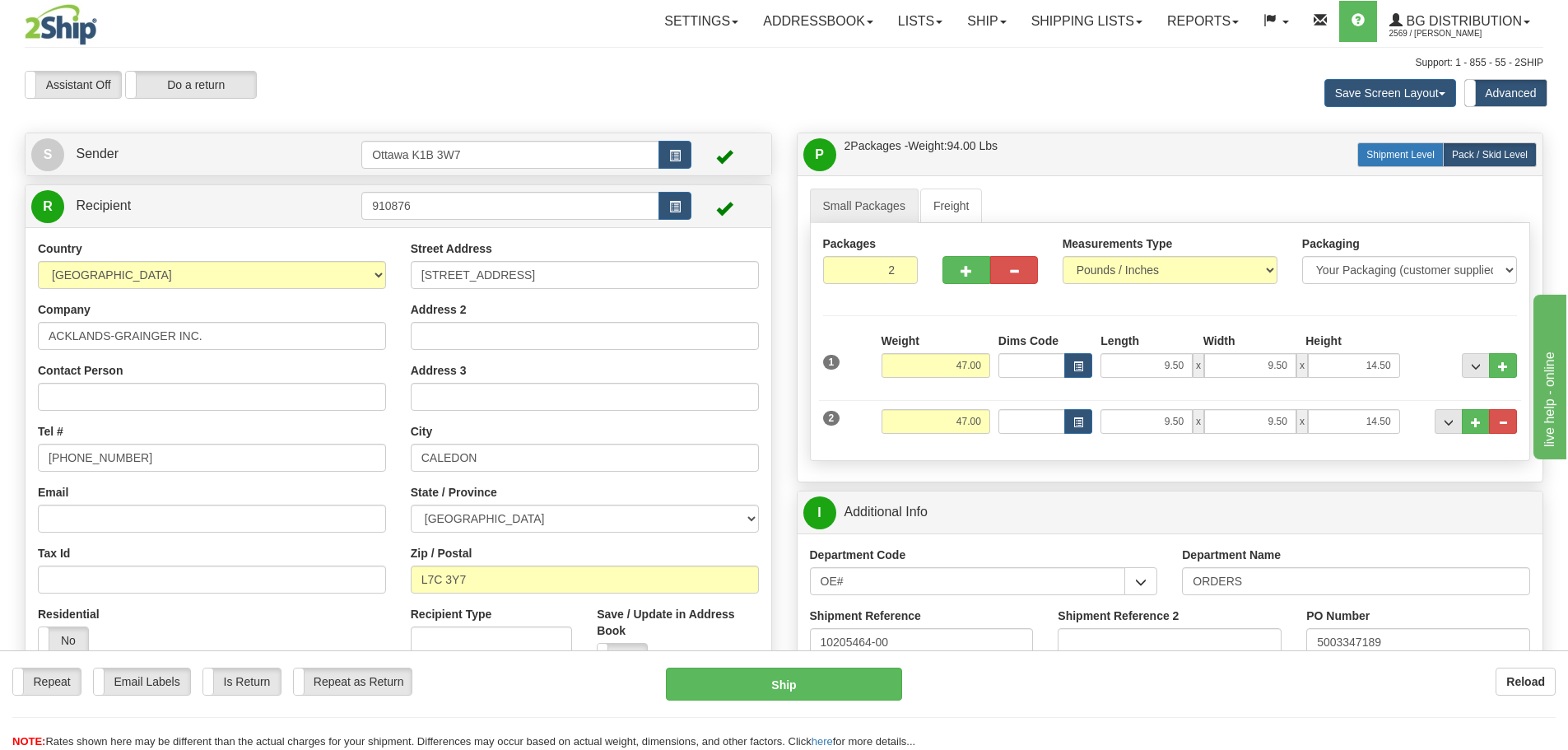
click at [1437, 156] on label "Shipment Level Shipm." at bounding box center [1400, 154] width 86 height 25
radio input "true"
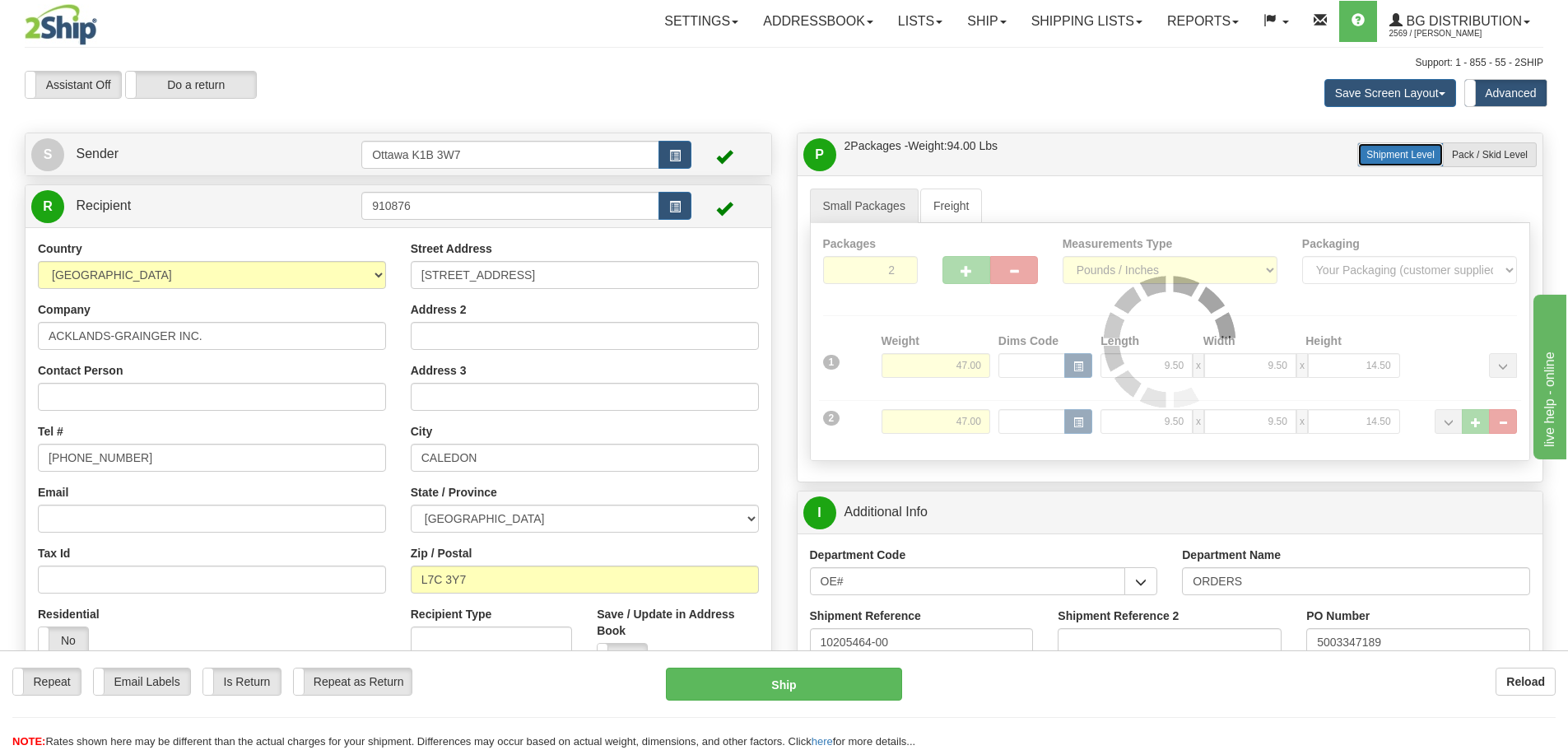
type input "260"
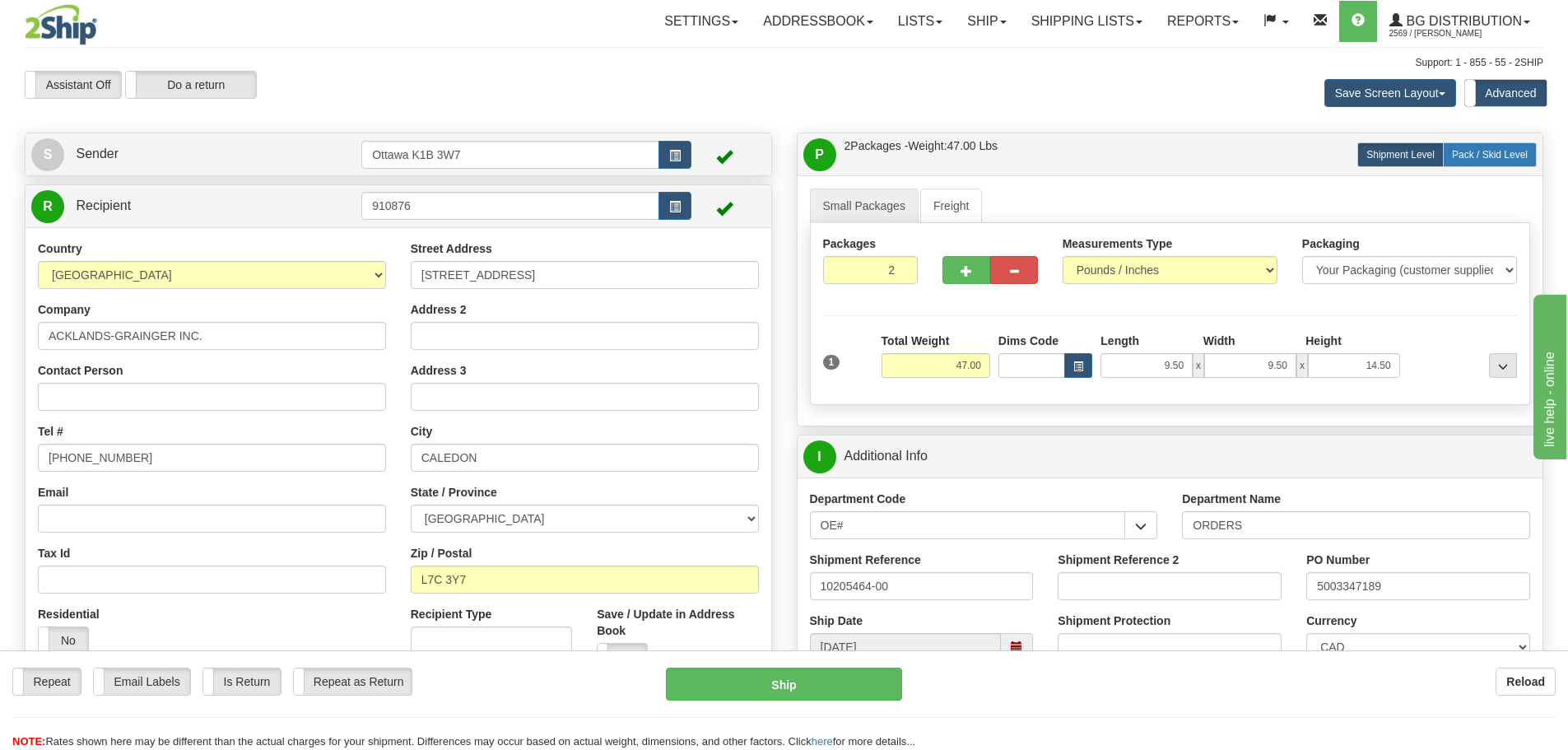
click at [1481, 159] on span "Pack / Skid Level" at bounding box center [1489, 155] width 76 height 12
radio input "true"
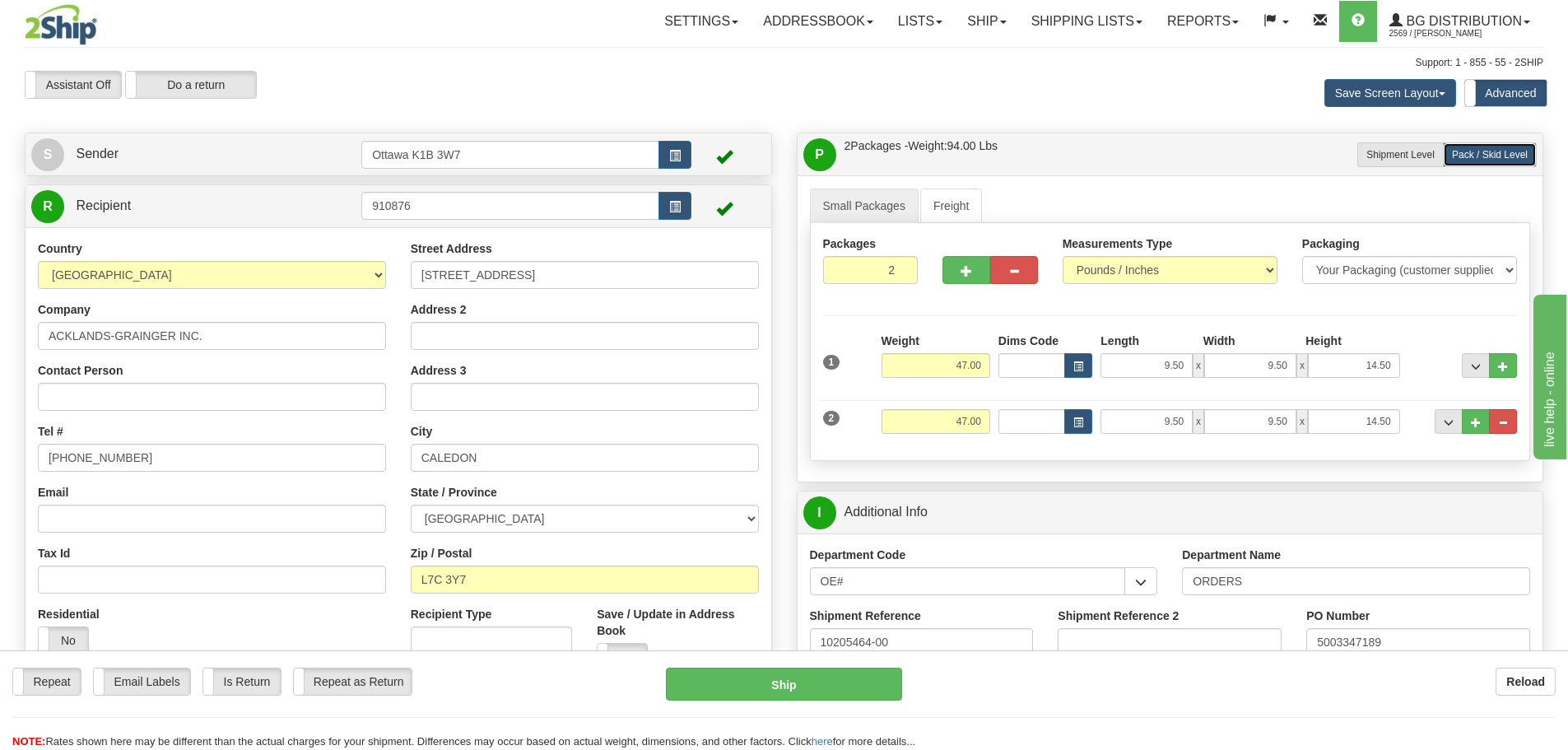
scroll to position [494, 0]
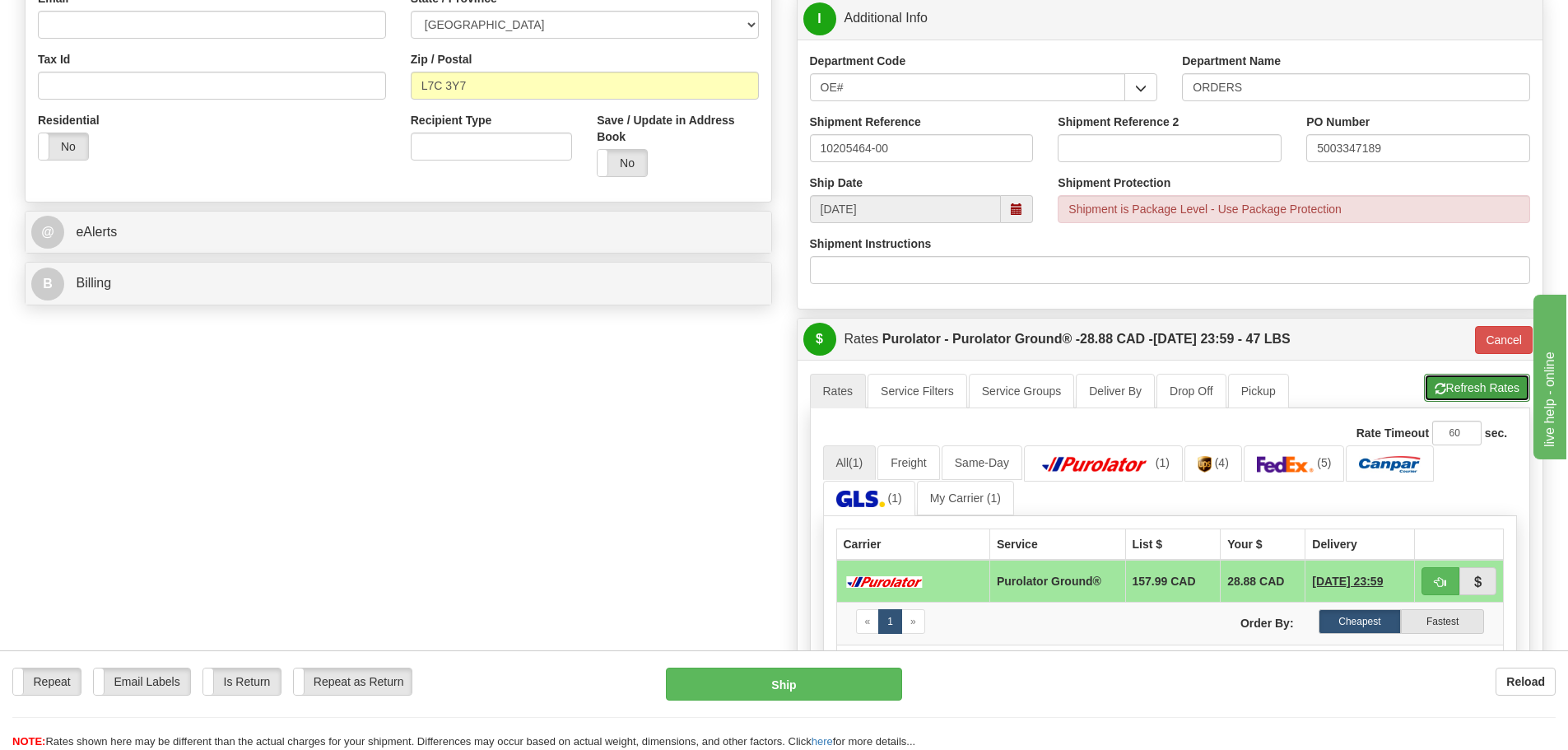
click at [1472, 389] on button "Refresh Rates" at bounding box center [1477, 388] width 106 height 28
type input "260"
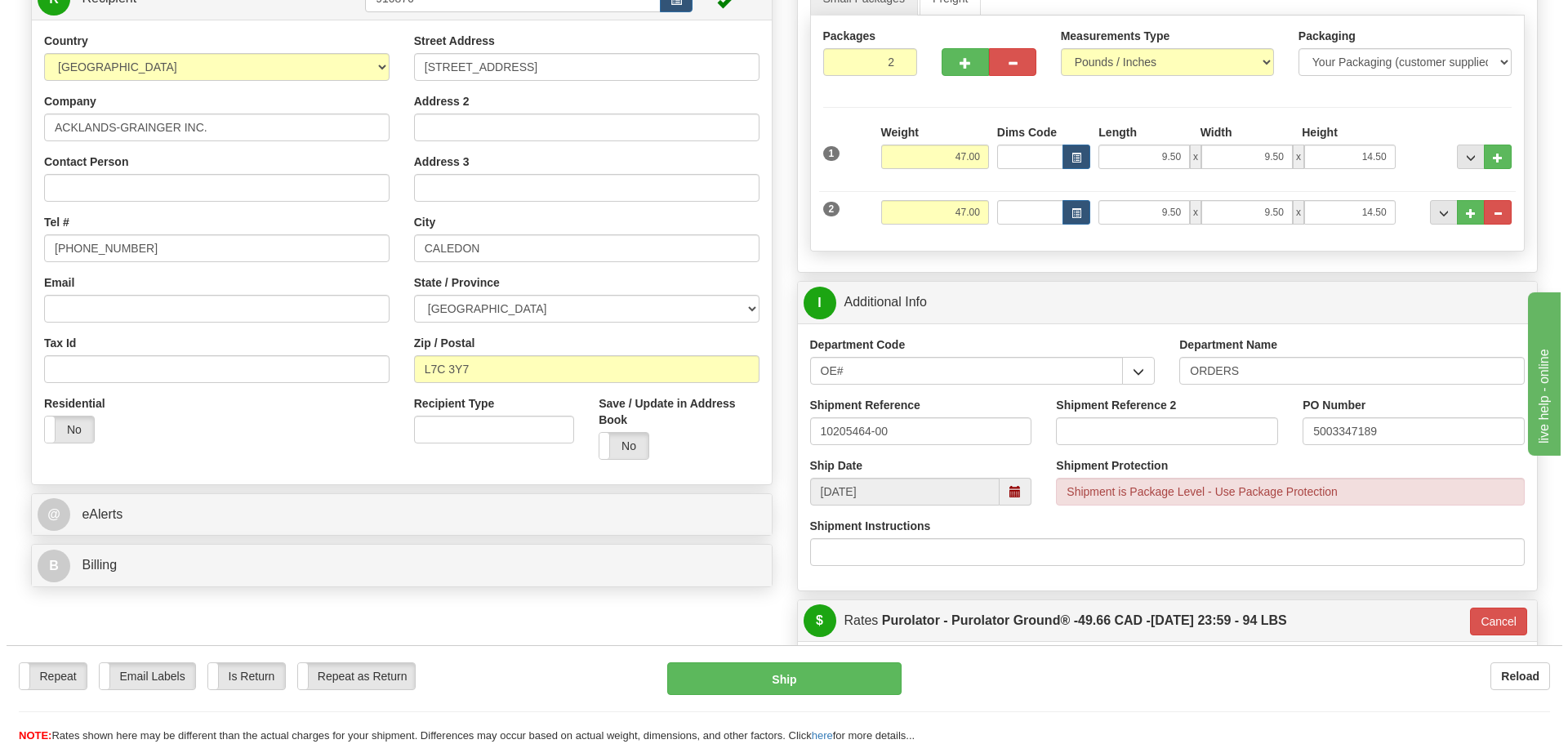
scroll to position [245, 0]
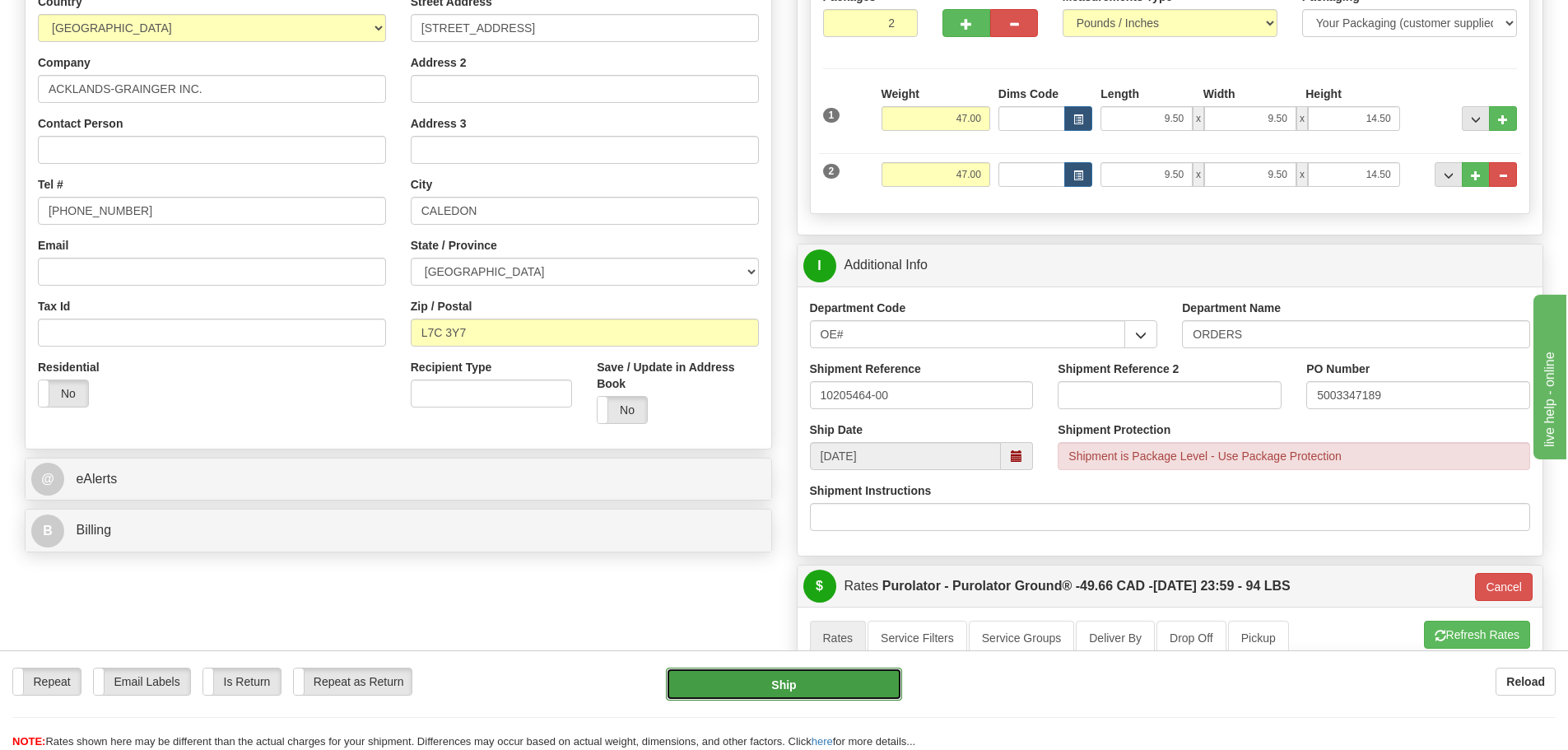
click at [847, 687] on button "Ship" at bounding box center [783, 684] width 236 height 33
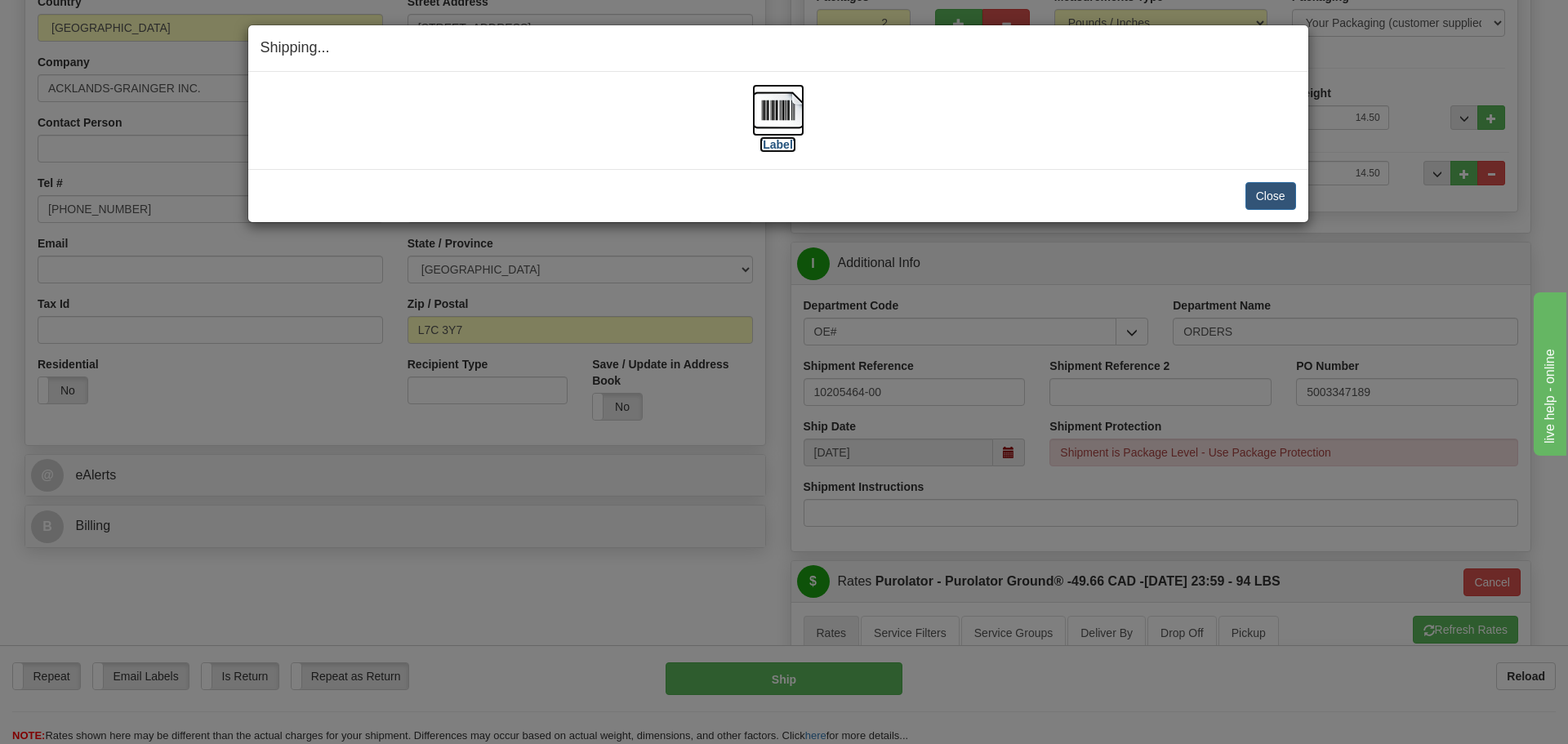
click at [774, 140] on label "[Label]" at bounding box center [778, 144] width 38 height 17
click at [1285, 215] on div "Close Cancel Cancel Shipment and Quit Pickup Quit Pickup ONLY" at bounding box center [778, 196] width 1061 height 54
click at [1269, 193] on button "Close" at bounding box center [1271, 196] width 51 height 28
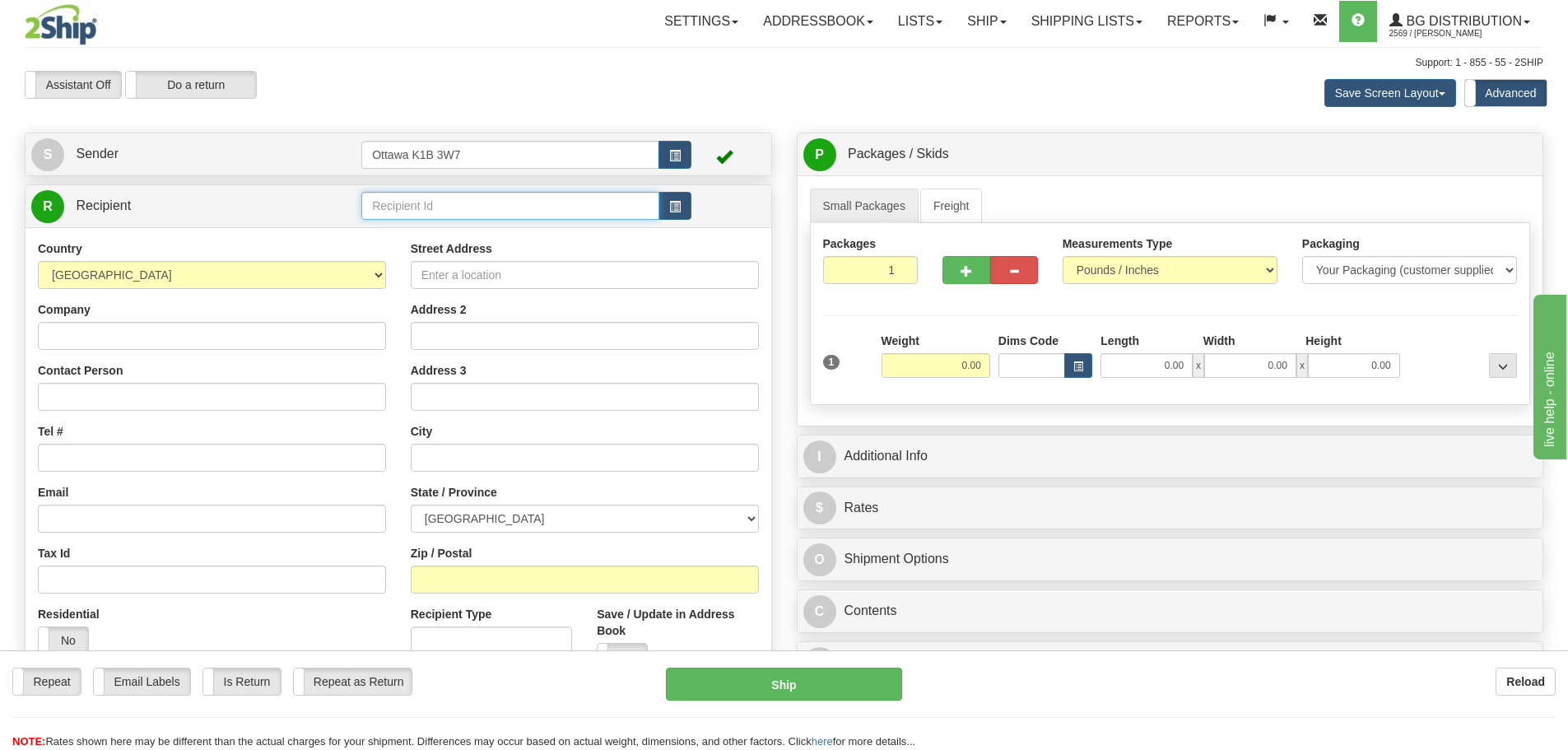
click at [459, 200] on input "text" at bounding box center [510, 205] width 298 height 28
type input "910990"
click at [581, 48] on div "Toggle navigation Settings Shipping Preferences Fields Preferences New" at bounding box center [784, 476] width 1568 height 952
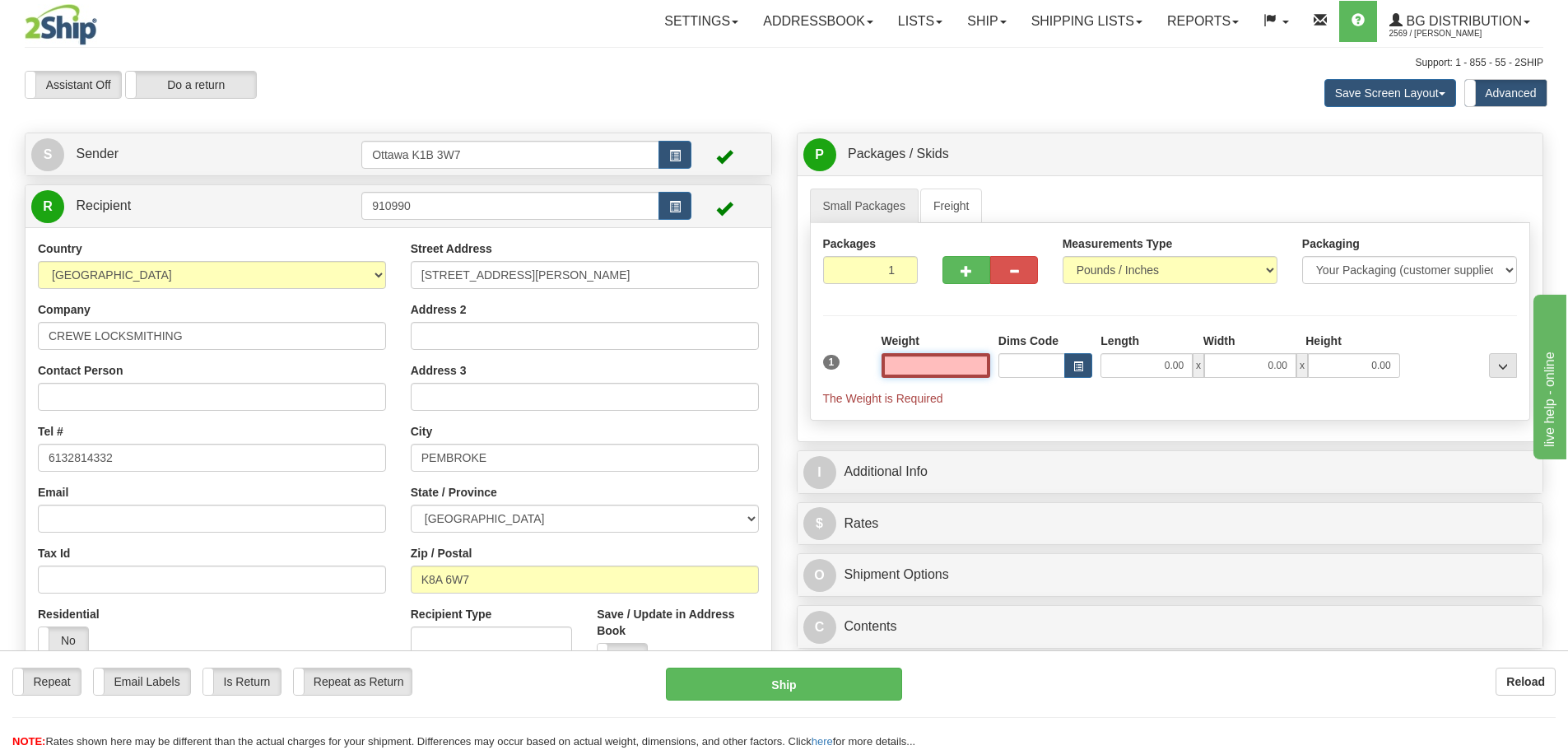
click at [927, 358] on input "text" at bounding box center [935, 365] width 109 height 25
type input "0.00"
click at [974, 278] on button "button" at bounding box center [966, 270] width 48 height 28
type input "2"
click at [1497, 166] on label "Pack / Skid Level Pack.." at bounding box center [1490, 154] width 94 height 25
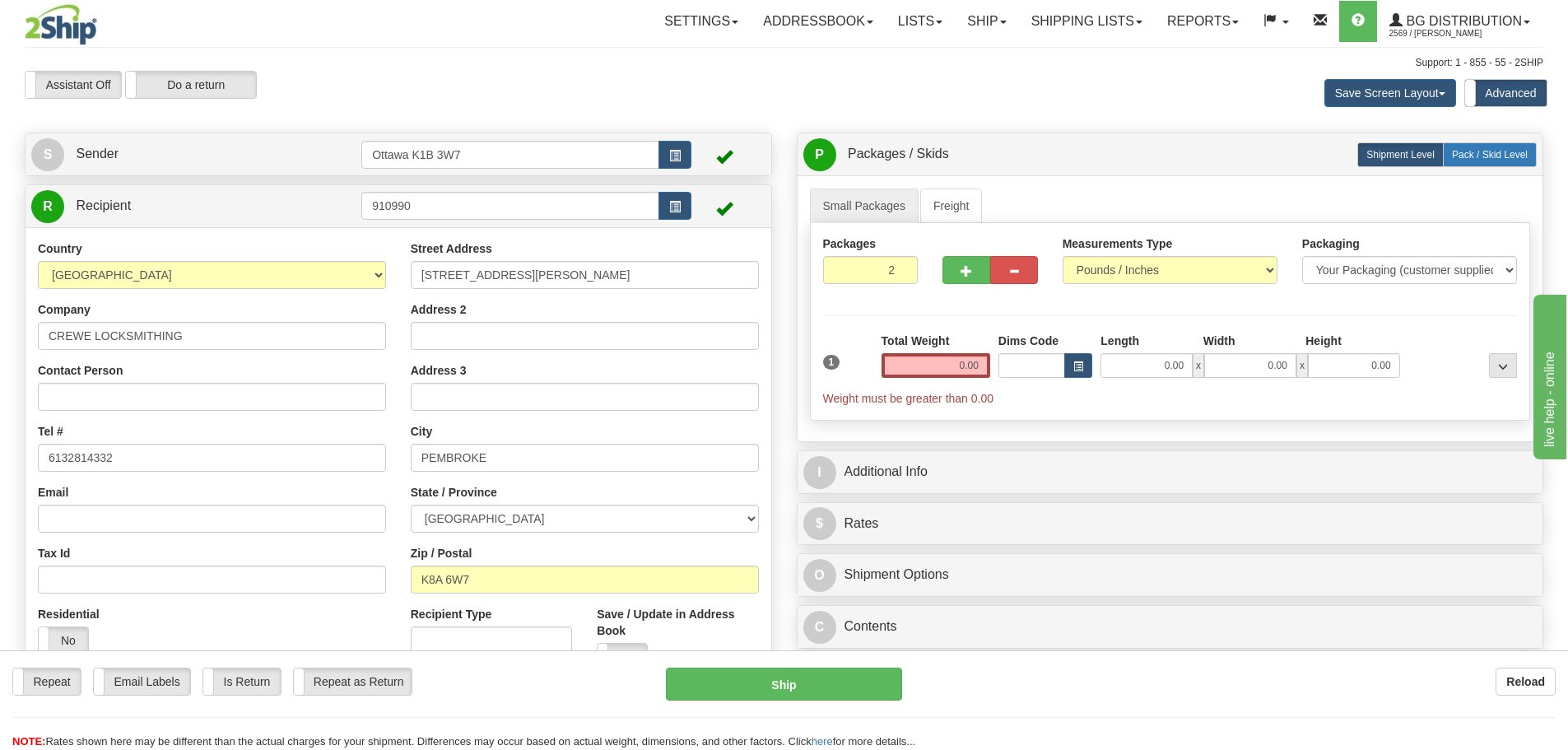
radio input "true"
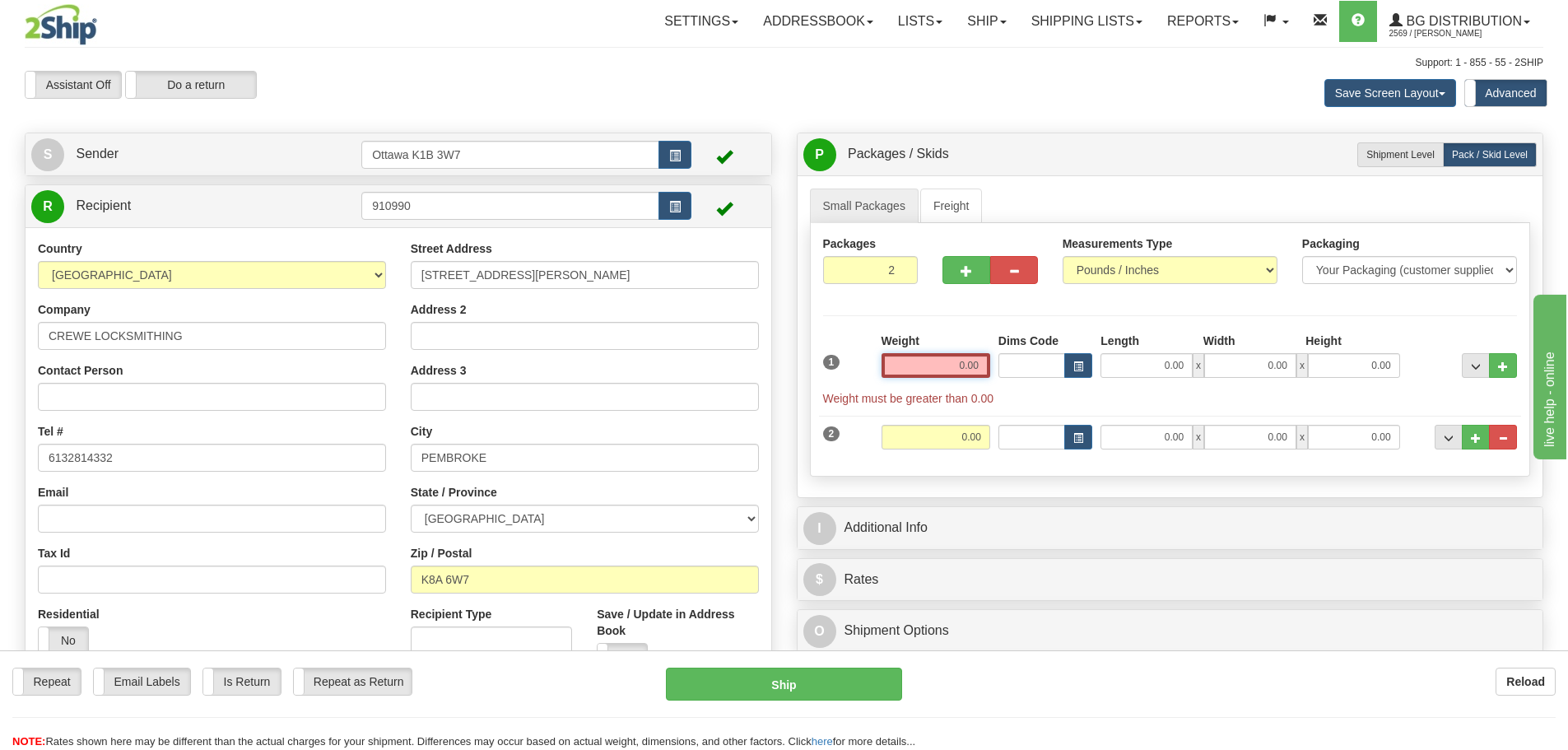
click at [936, 369] on input "0.00" at bounding box center [935, 365] width 109 height 25
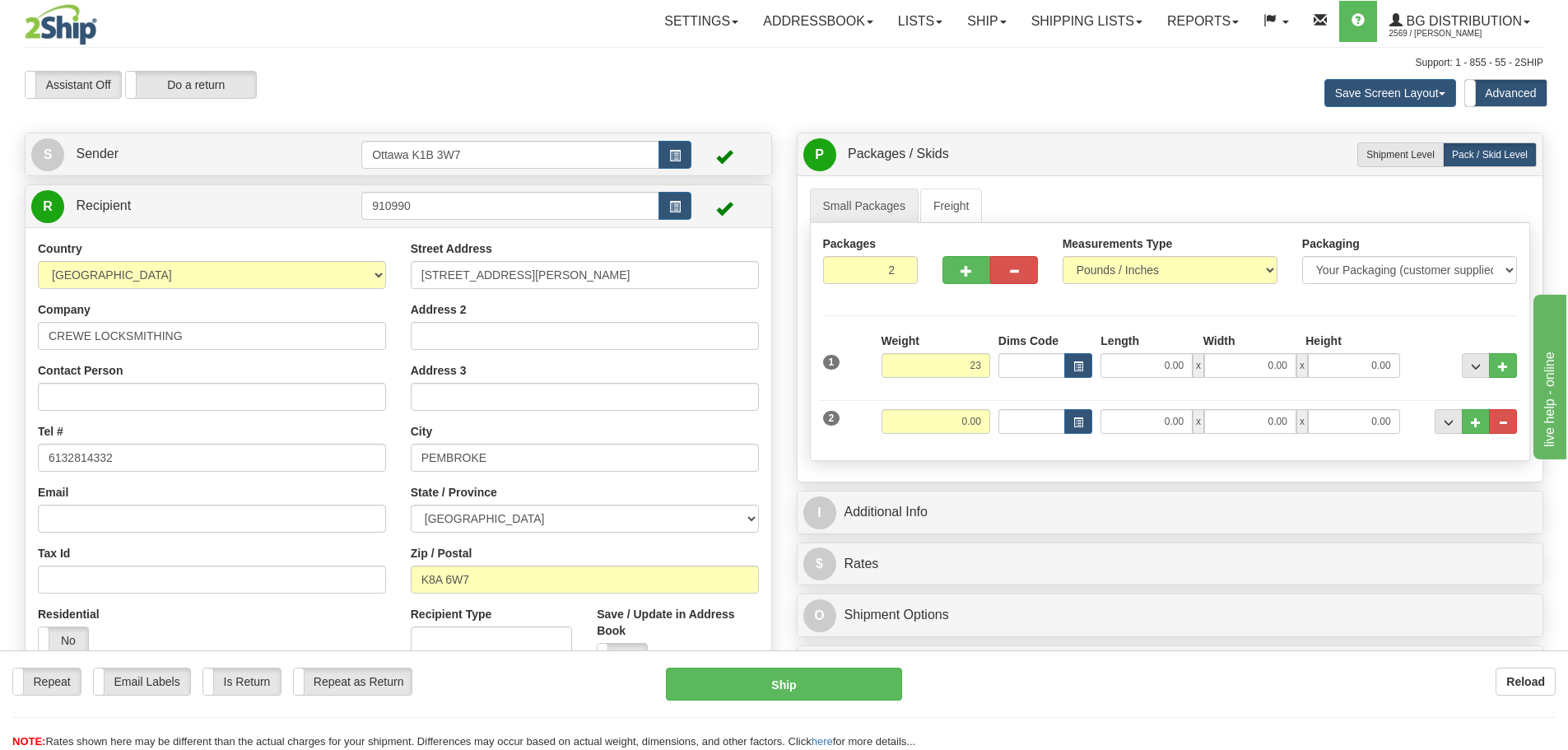
type input "23.00"
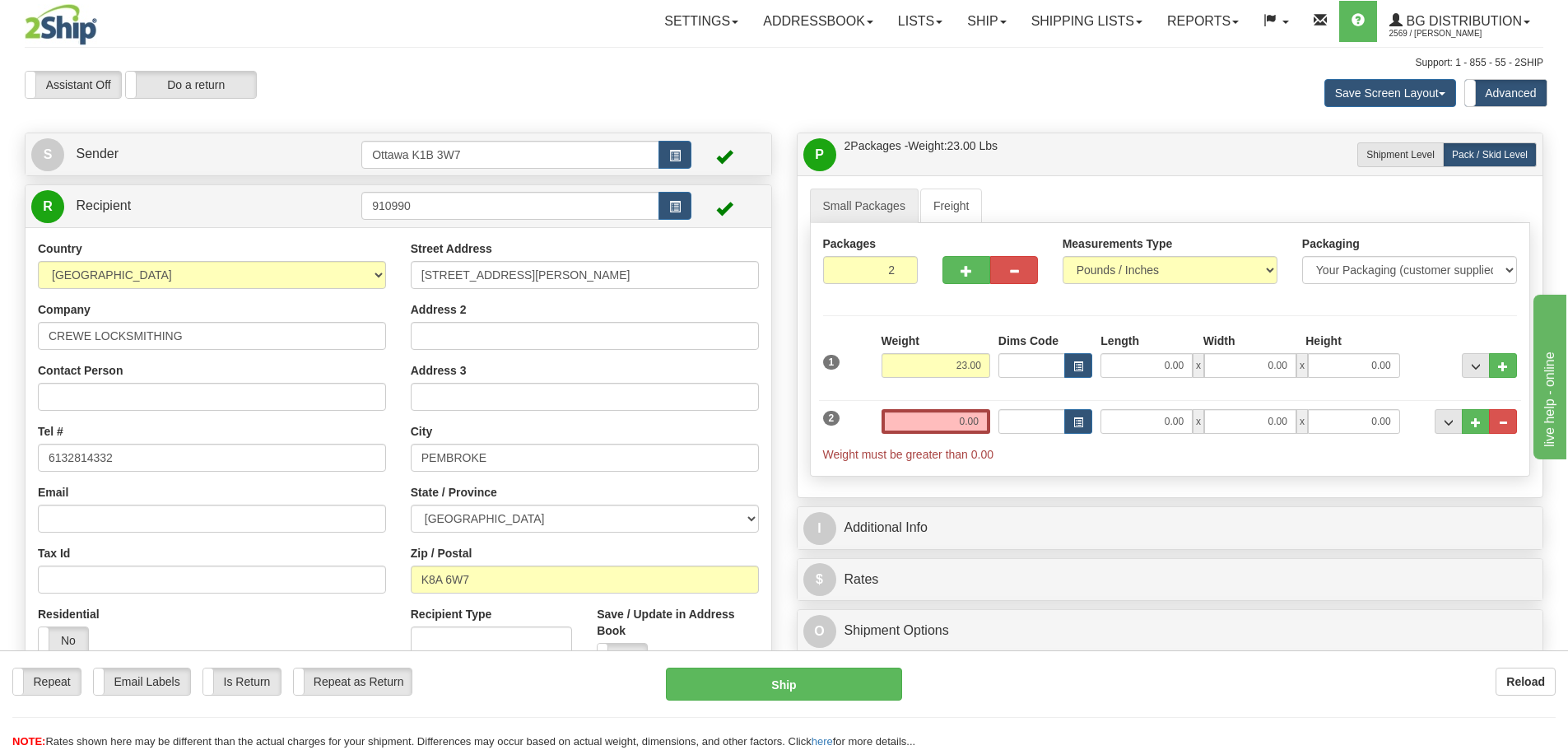
click at [1140, 348] on div "Length" at bounding box center [1147, 343] width 102 height 21
click at [1143, 355] on input "0.00" at bounding box center [1146, 365] width 92 height 25
type input "15.00"
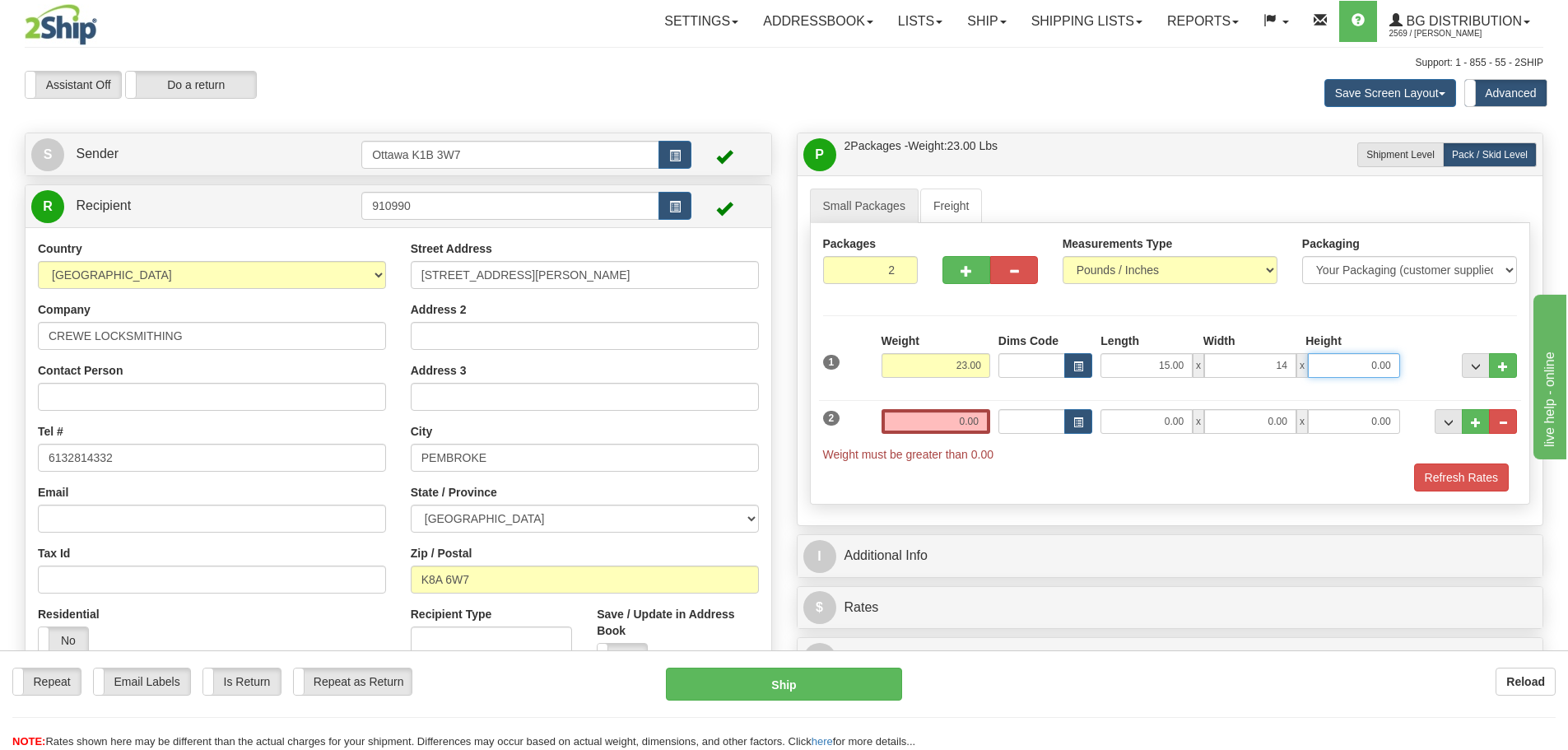
type input "14.00"
type input "9.00"
click at [945, 421] on input "0.00" at bounding box center [935, 421] width 109 height 25
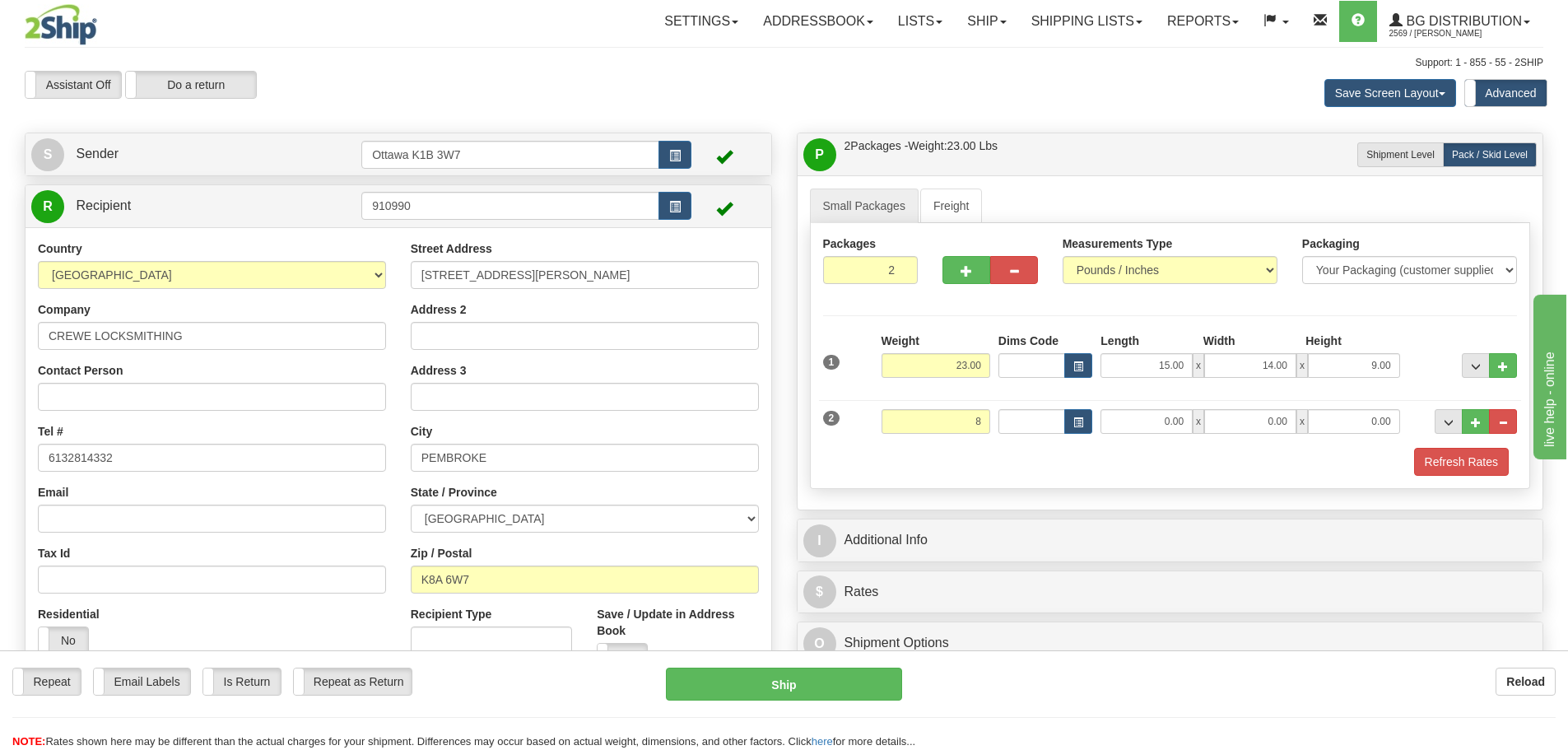
type input "8.00"
click at [1155, 434] on div "2 Weight 8.00 Dims Code Length Width Height" at bounding box center [1170, 419] width 703 height 55
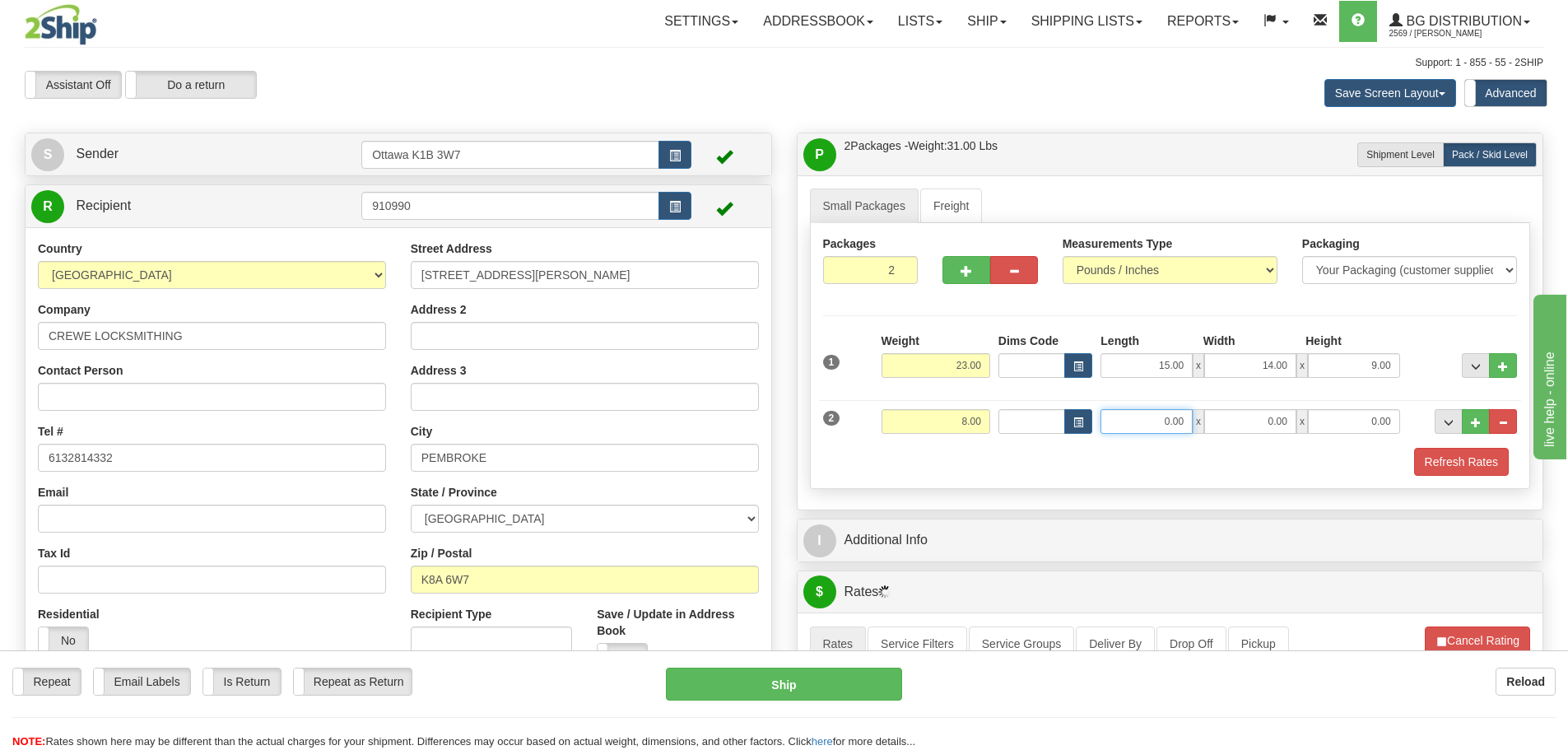
click at [1160, 421] on input "0.00" at bounding box center [1146, 421] width 92 height 25
type input "9.00"
type input "6.00"
type input "7.50"
click at [1467, 467] on button "Refresh Rates" at bounding box center [1461, 461] width 94 height 28
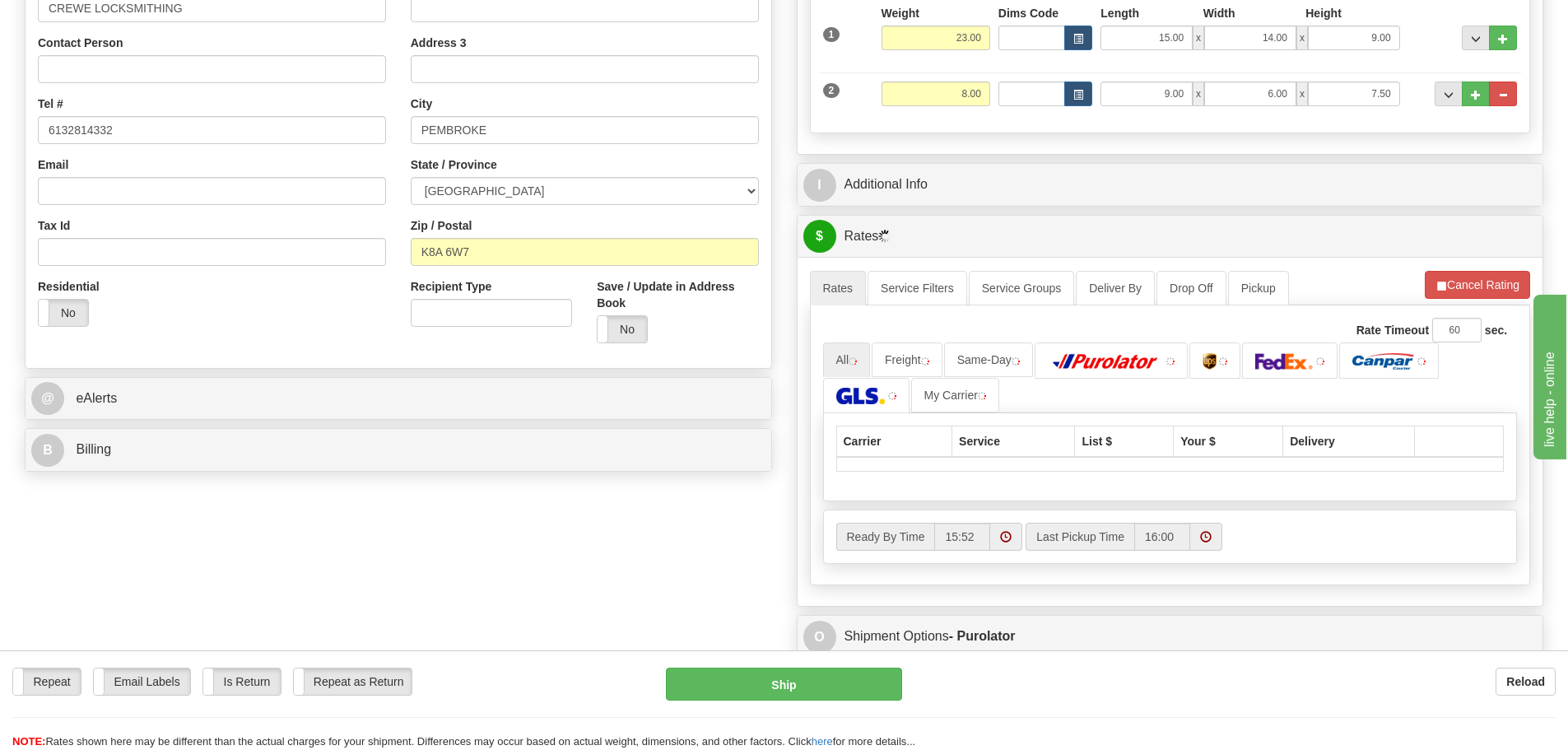
scroll to position [329, 0]
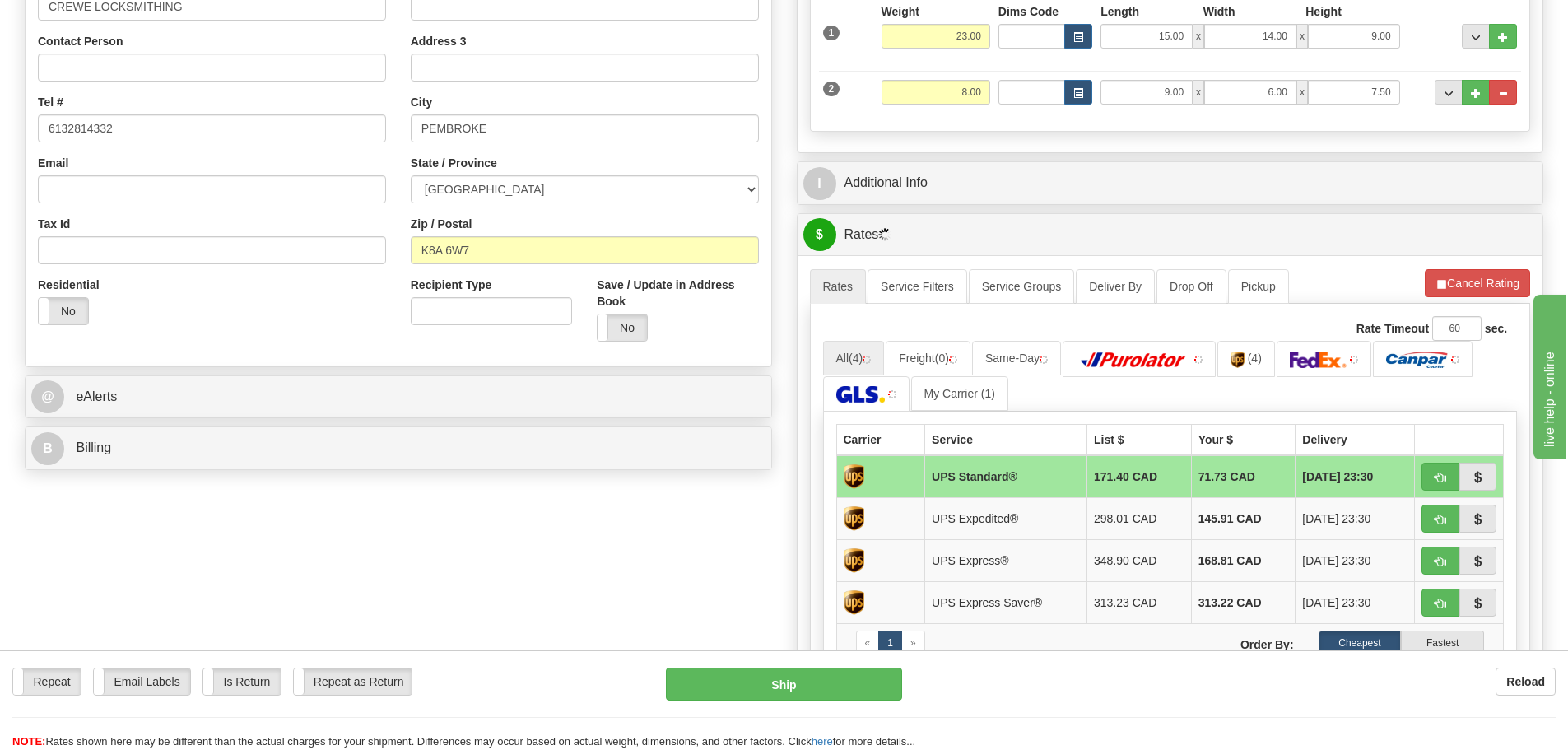
click at [991, 198] on div "I Additional Info" at bounding box center [1171, 183] width 746 height 42
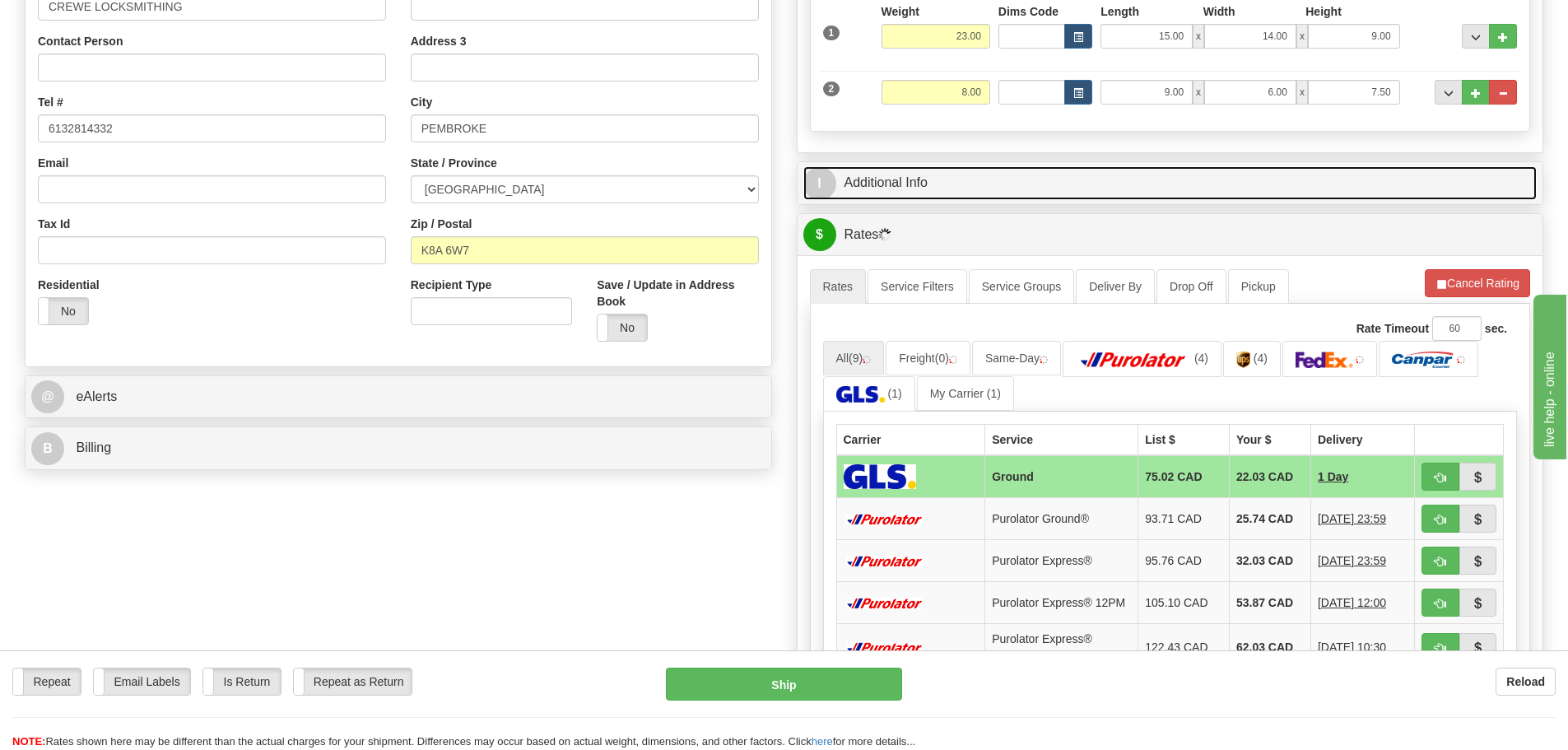
click at [996, 193] on link "I Additional Info" at bounding box center [1171, 183] width 734 height 33
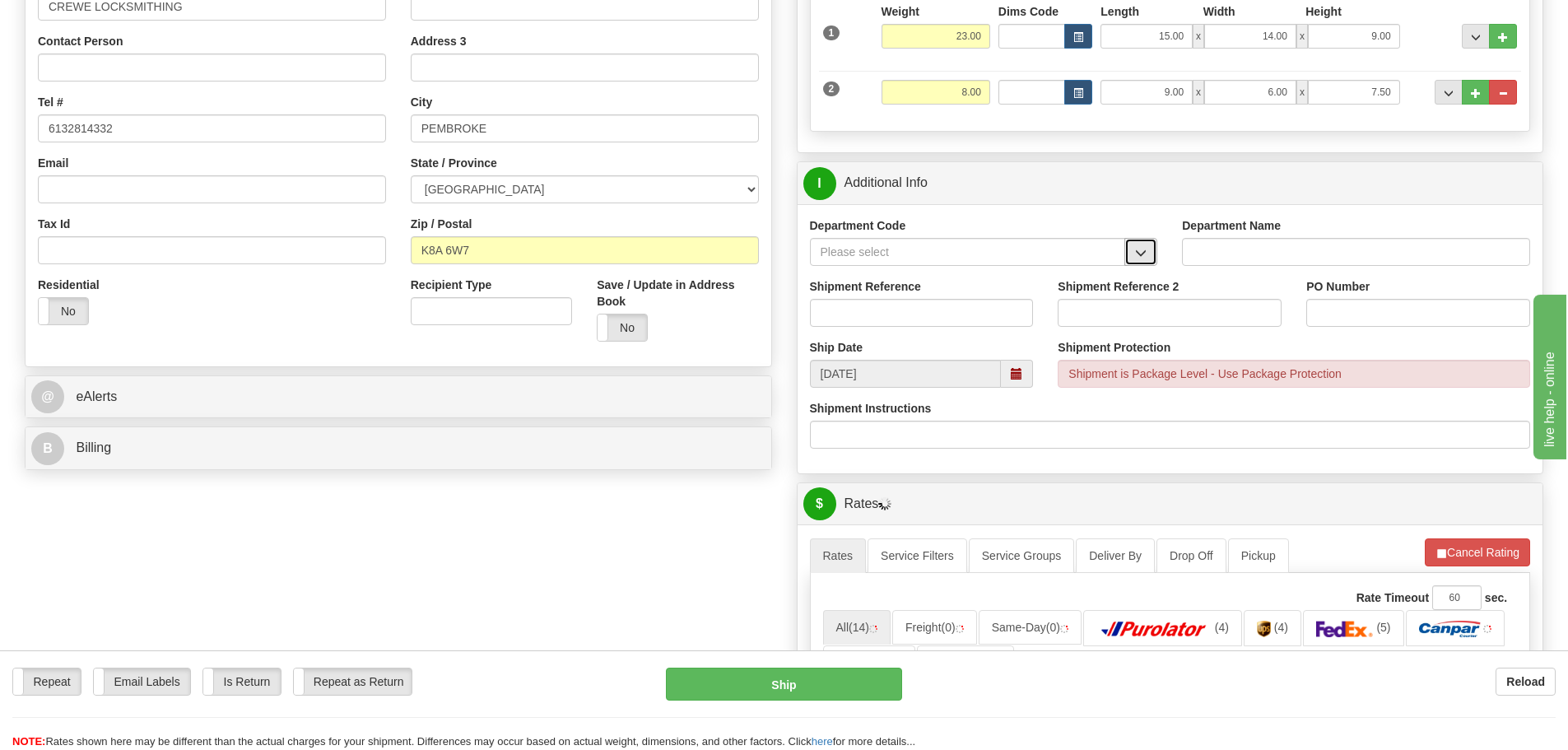
click at [1130, 251] on button "button" at bounding box center [1141, 251] width 33 height 28
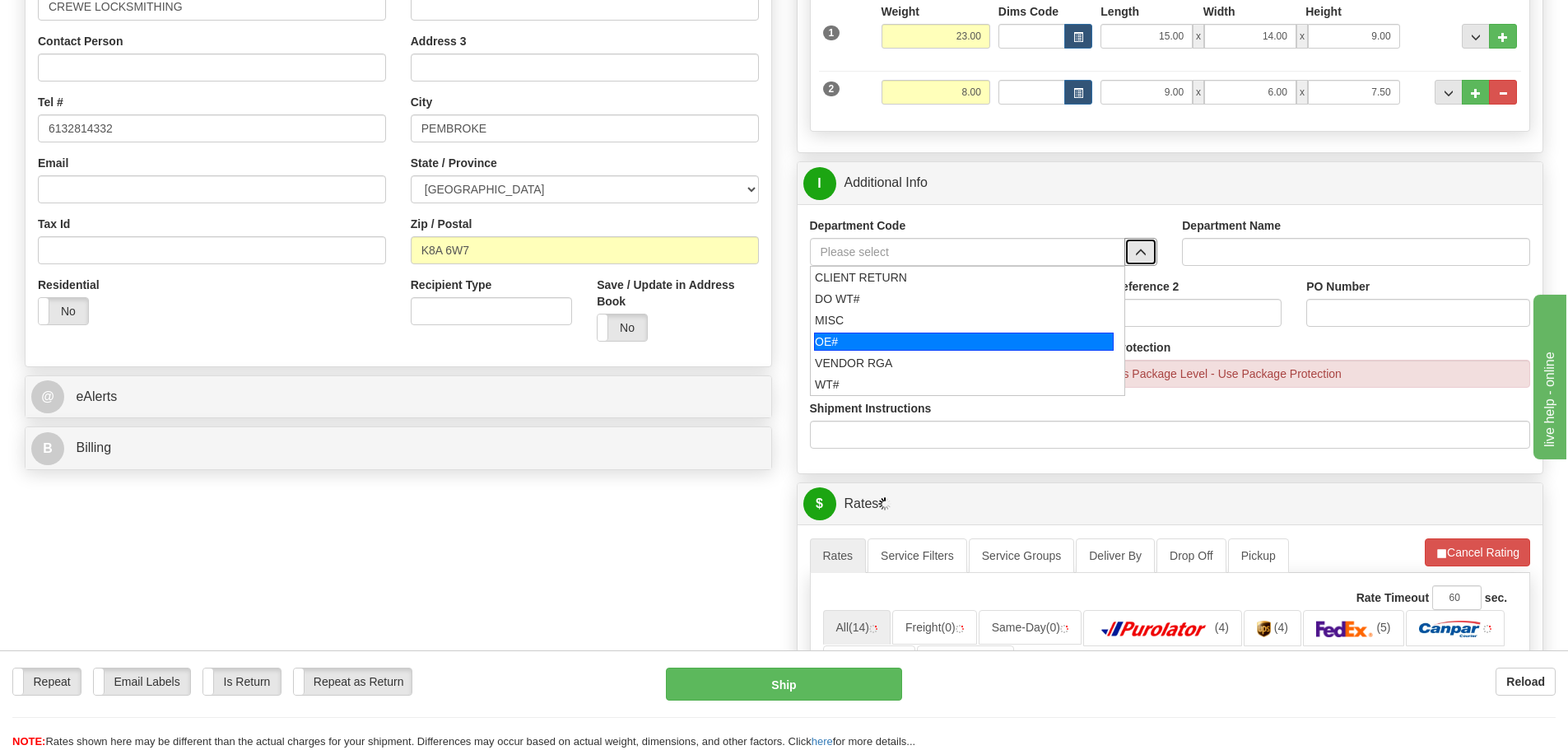
click at [996, 342] on div "OE#" at bounding box center [963, 342] width 299 height 18
type input "OE#"
type input "ORDERS"
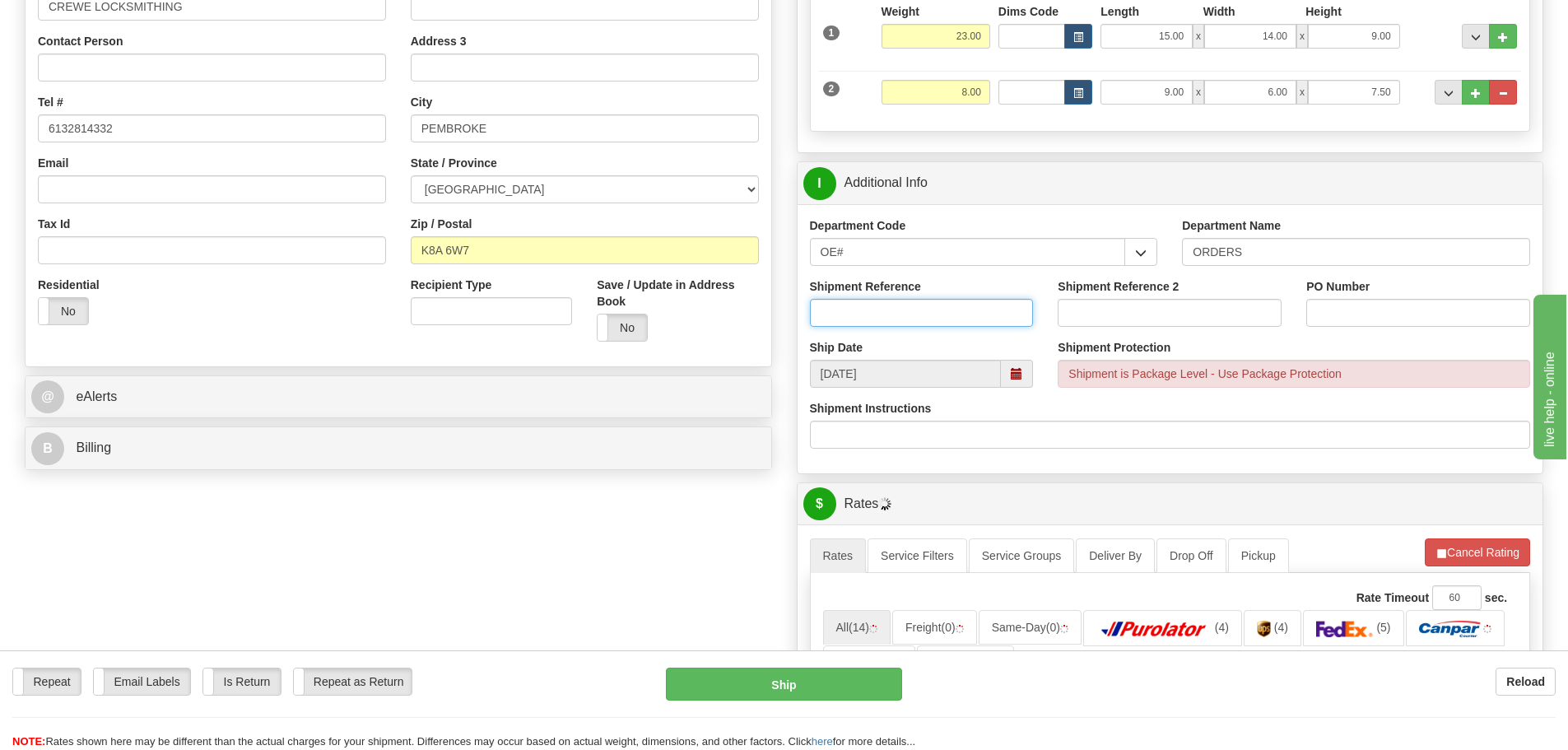
click at [951, 315] on input "Shipment Reference" at bounding box center [921, 312] width 224 height 28
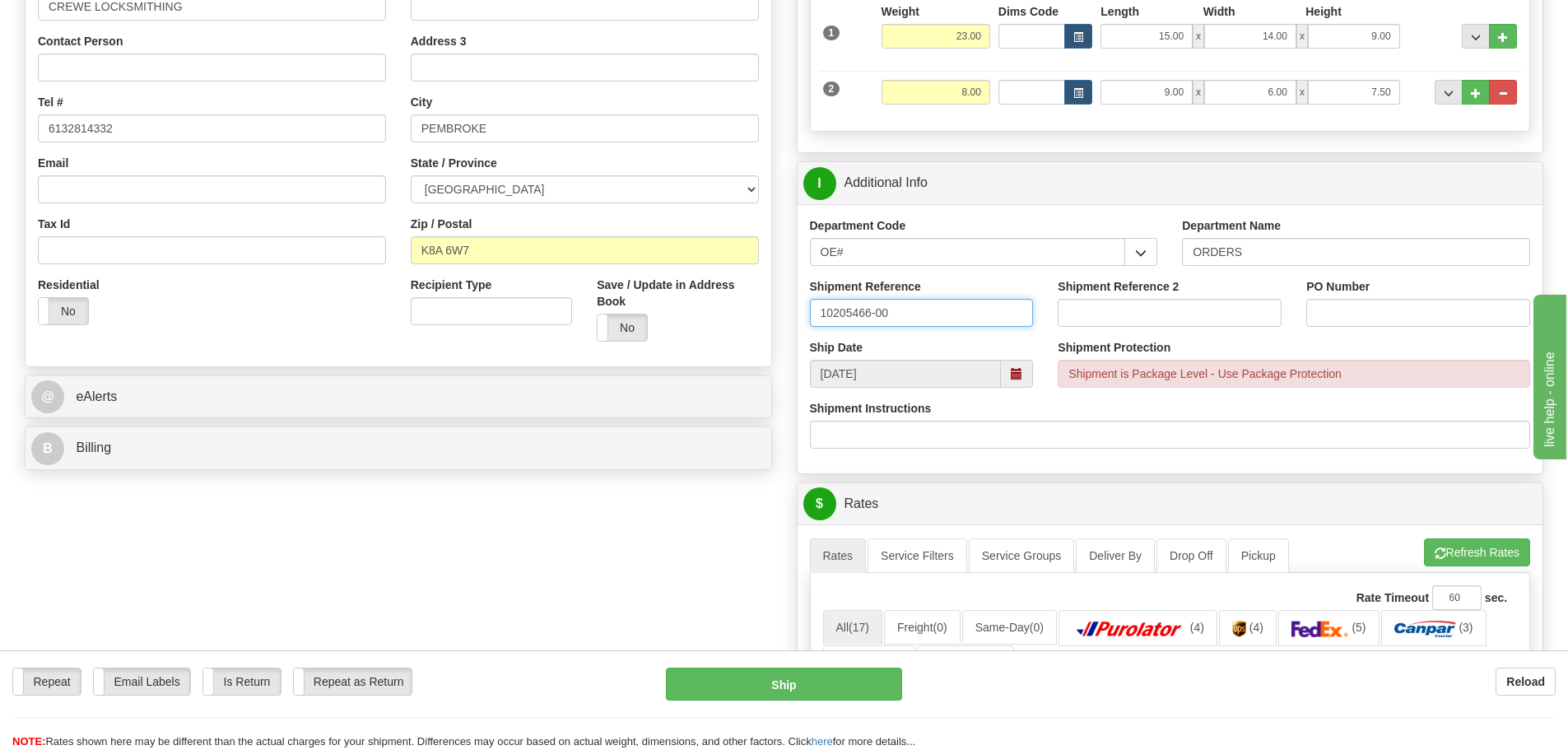
type input "10205466-00"
type input "10205690-00"
click at [1373, 306] on input "PO Number" at bounding box center [1418, 312] width 224 height 28
type input "N/A"
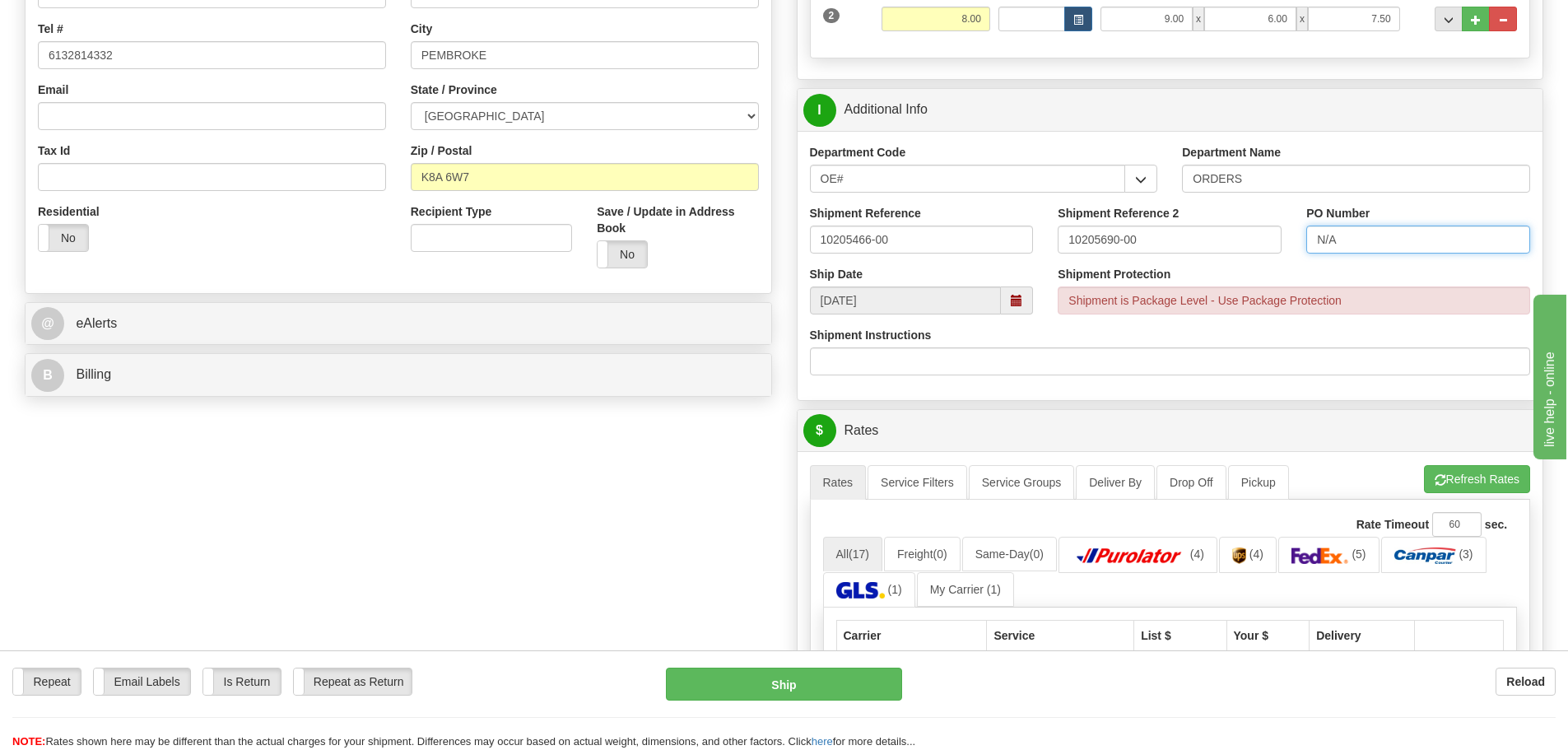
scroll to position [494, 0]
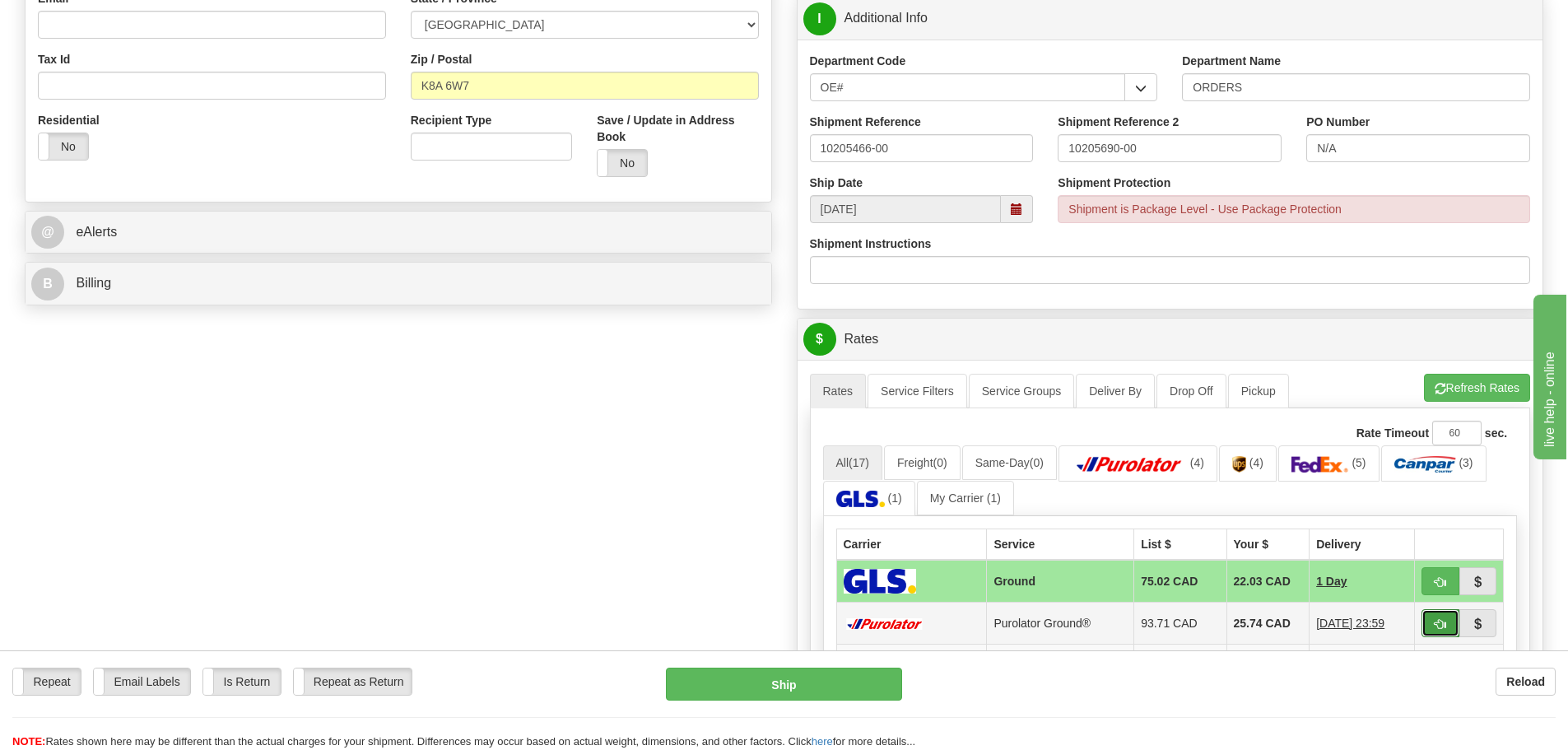
click at [1440, 625] on span "button" at bounding box center [1440, 624] width 12 height 11
type input "260"
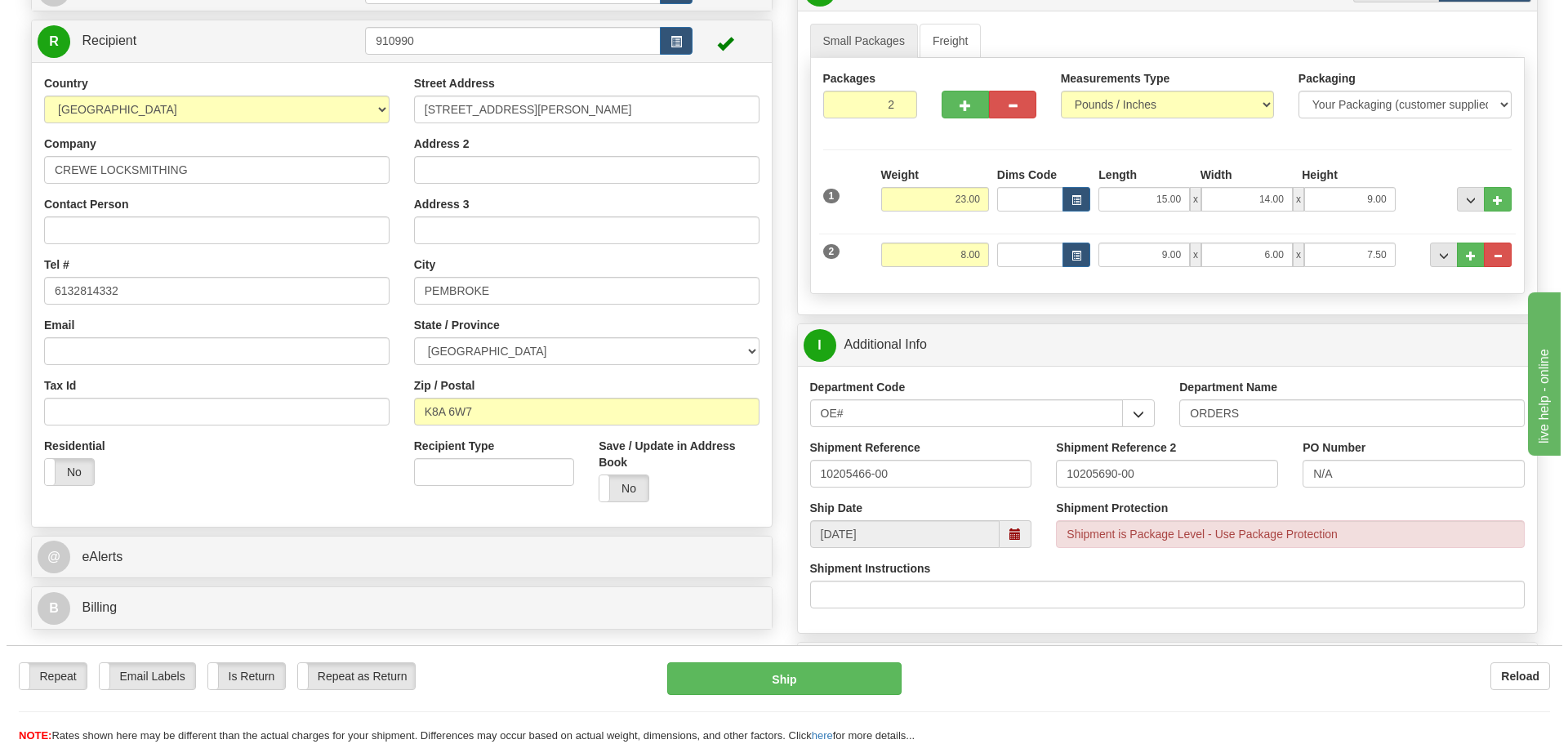
scroll to position [245, 0]
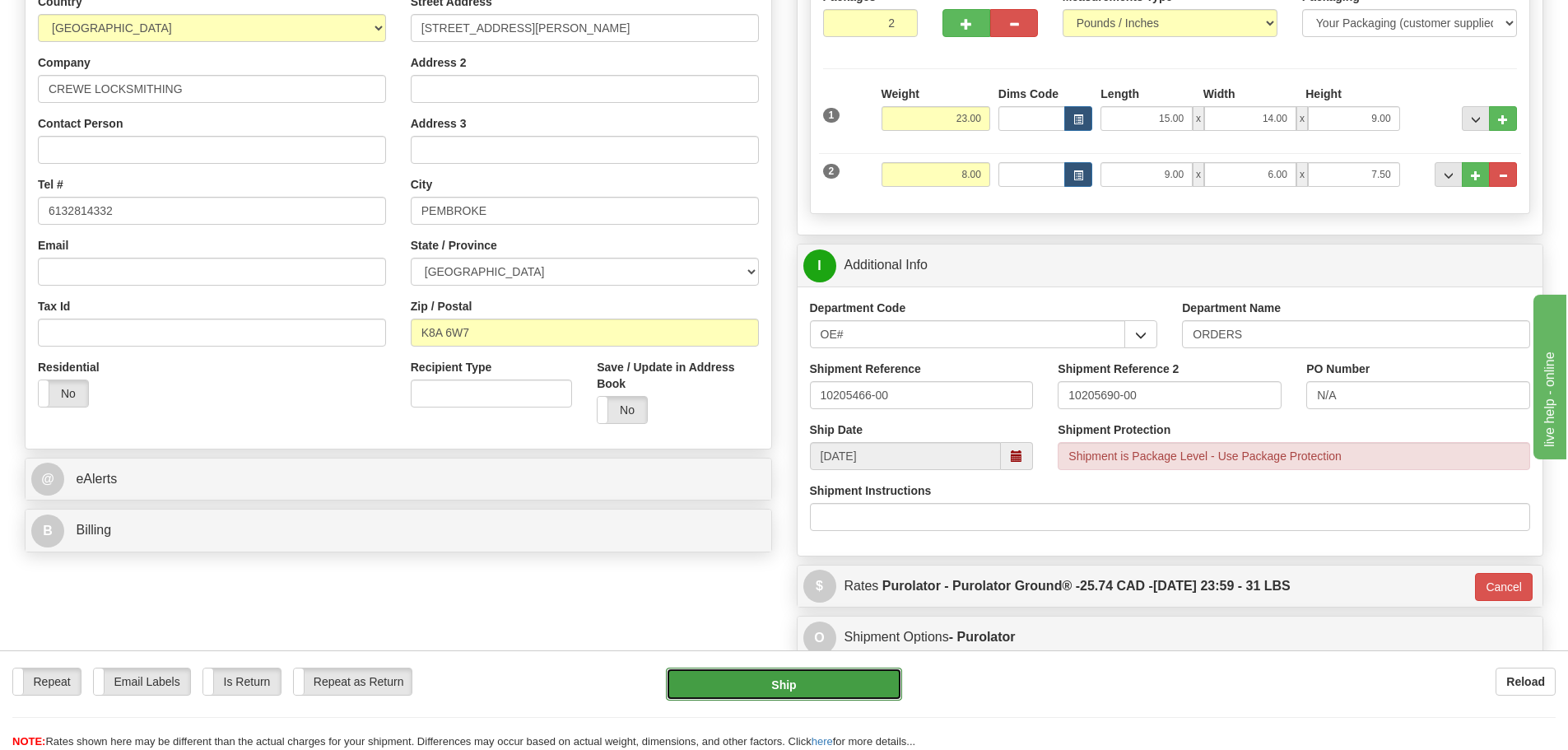
click at [810, 680] on button "Ship" at bounding box center [783, 684] width 236 height 33
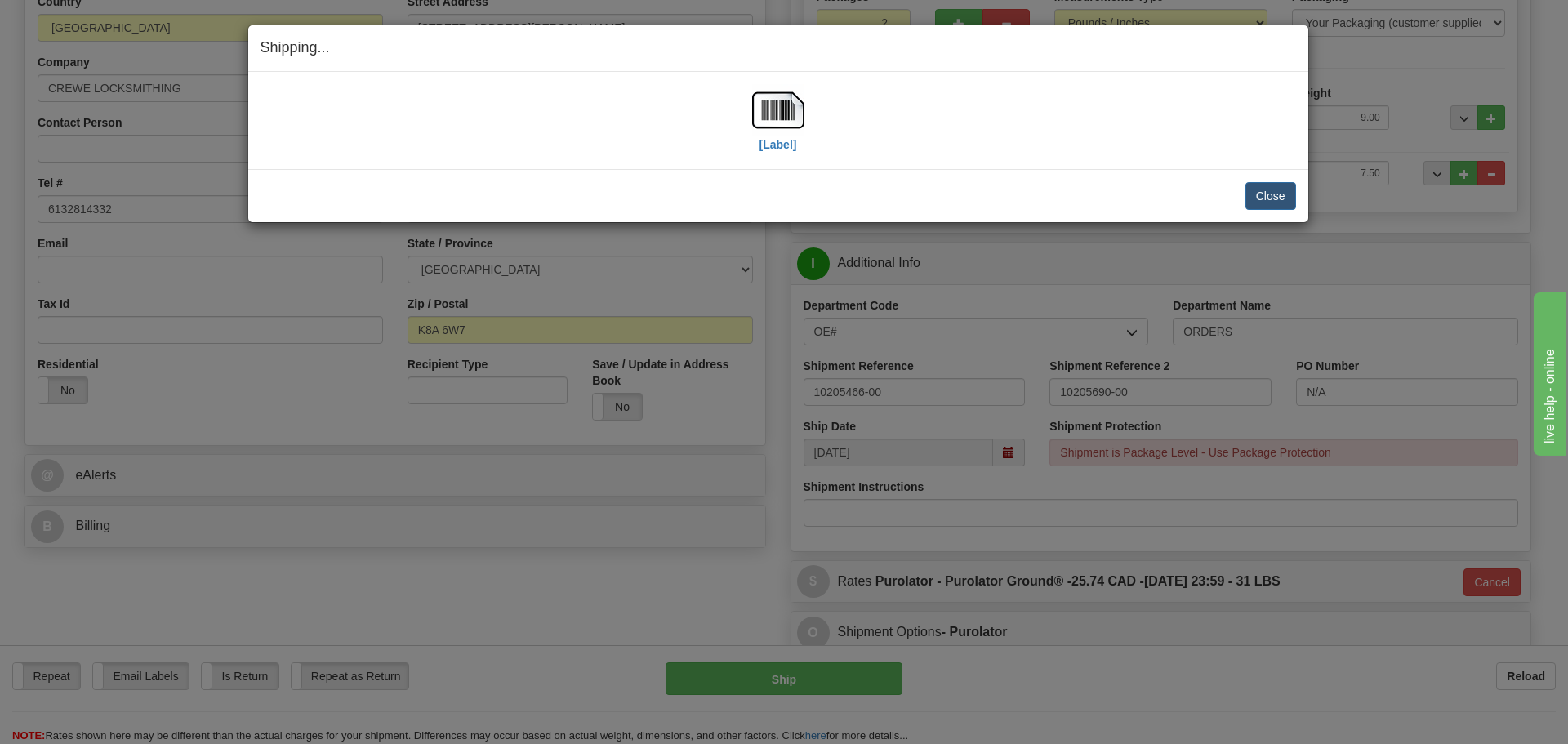
click at [779, 154] on div "[Label]" at bounding box center [778, 120] width 53 height 73
click at [778, 141] on label "[Label]" at bounding box center [778, 144] width 38 height 17
click at [1261, 190] on button "Close" at bounding box center [1271, 196] width 51 height 28
